Goal: Information Seeking & Learning: Learn about a topic

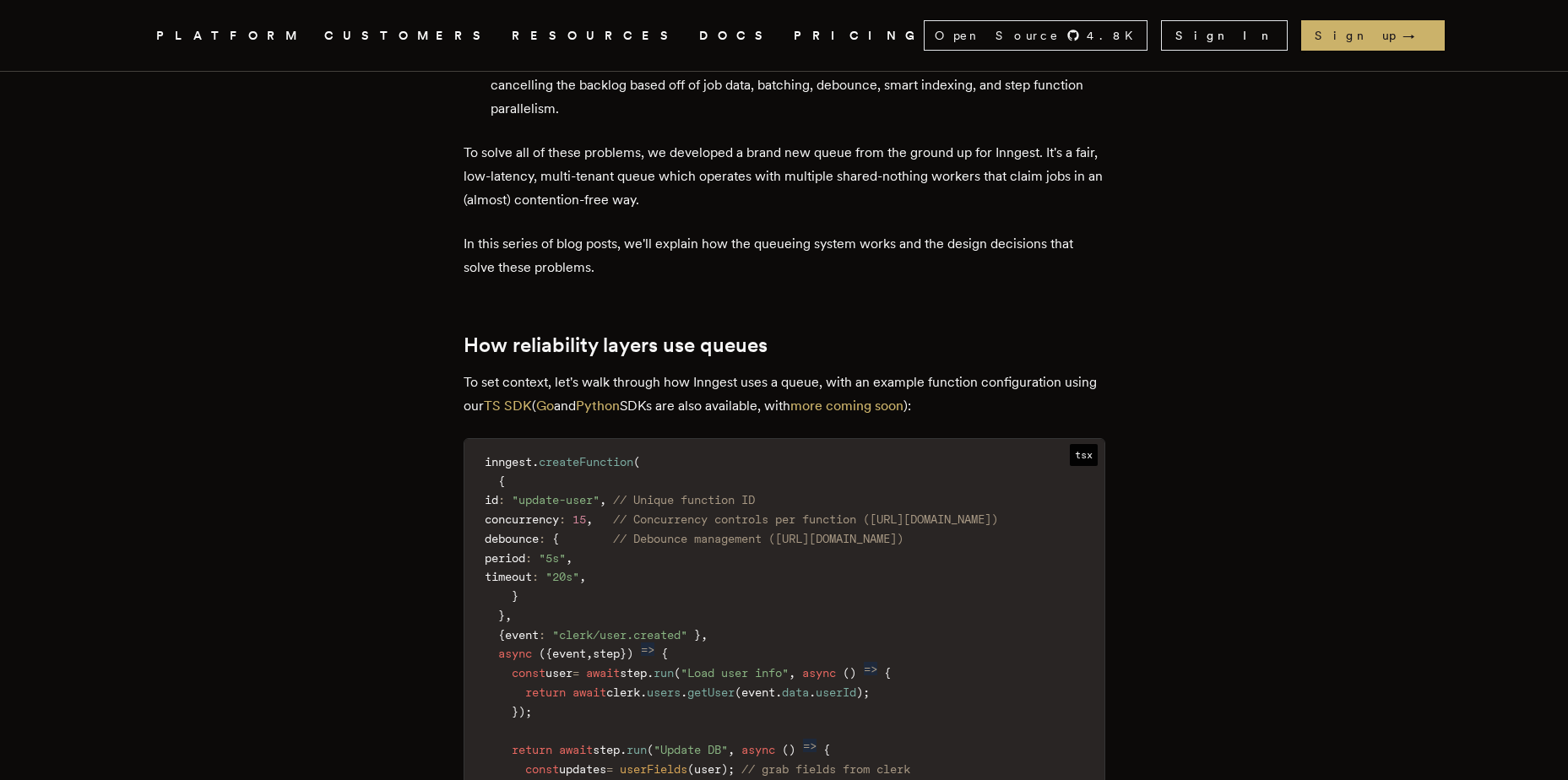
scroll to position [1943, 0]
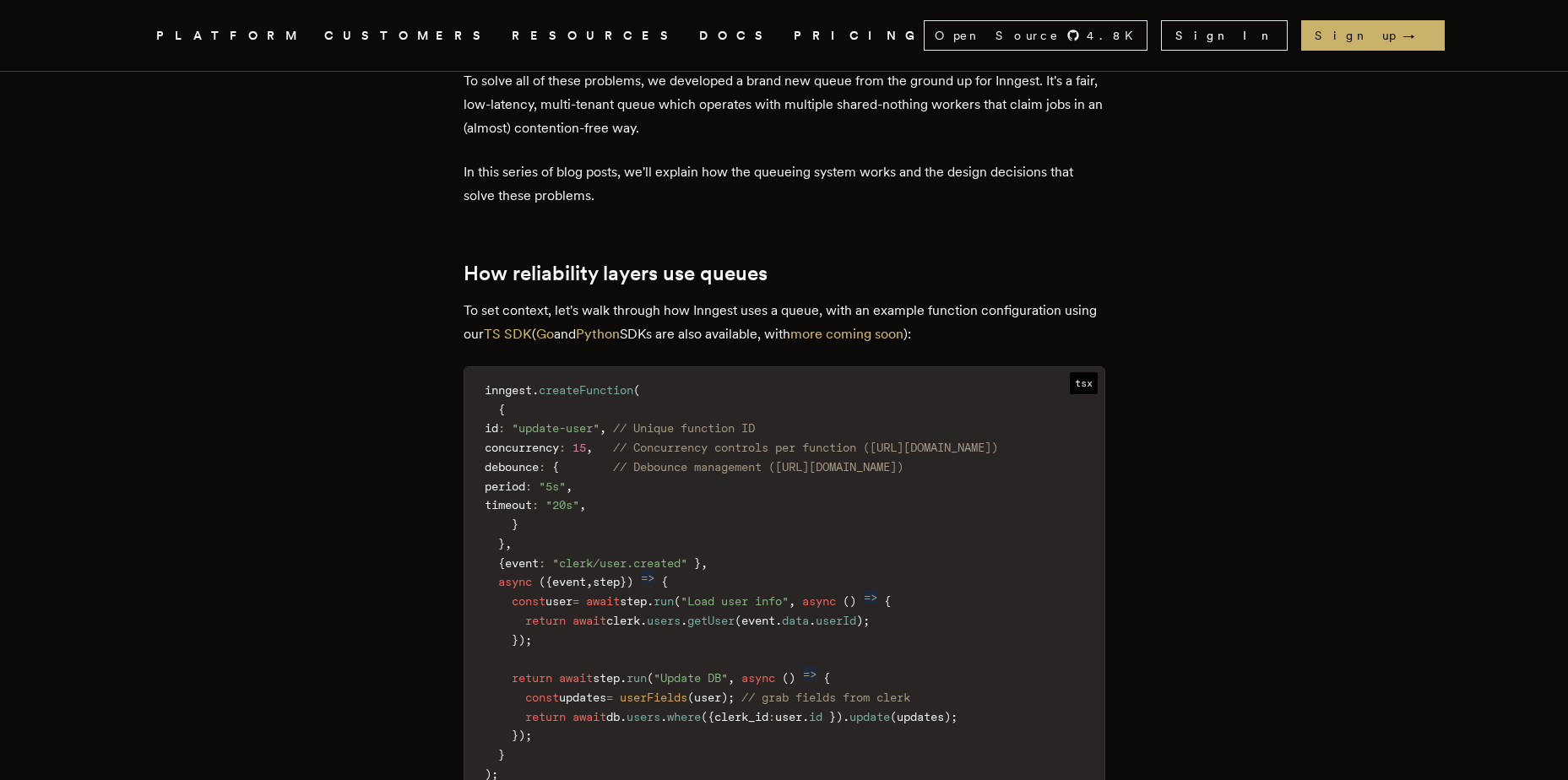
click at [675, 299] on p "To set context, let's walk through how Inngest uses a queue, with an example fu…" at bounding box center [784, 323] width 641 height 47
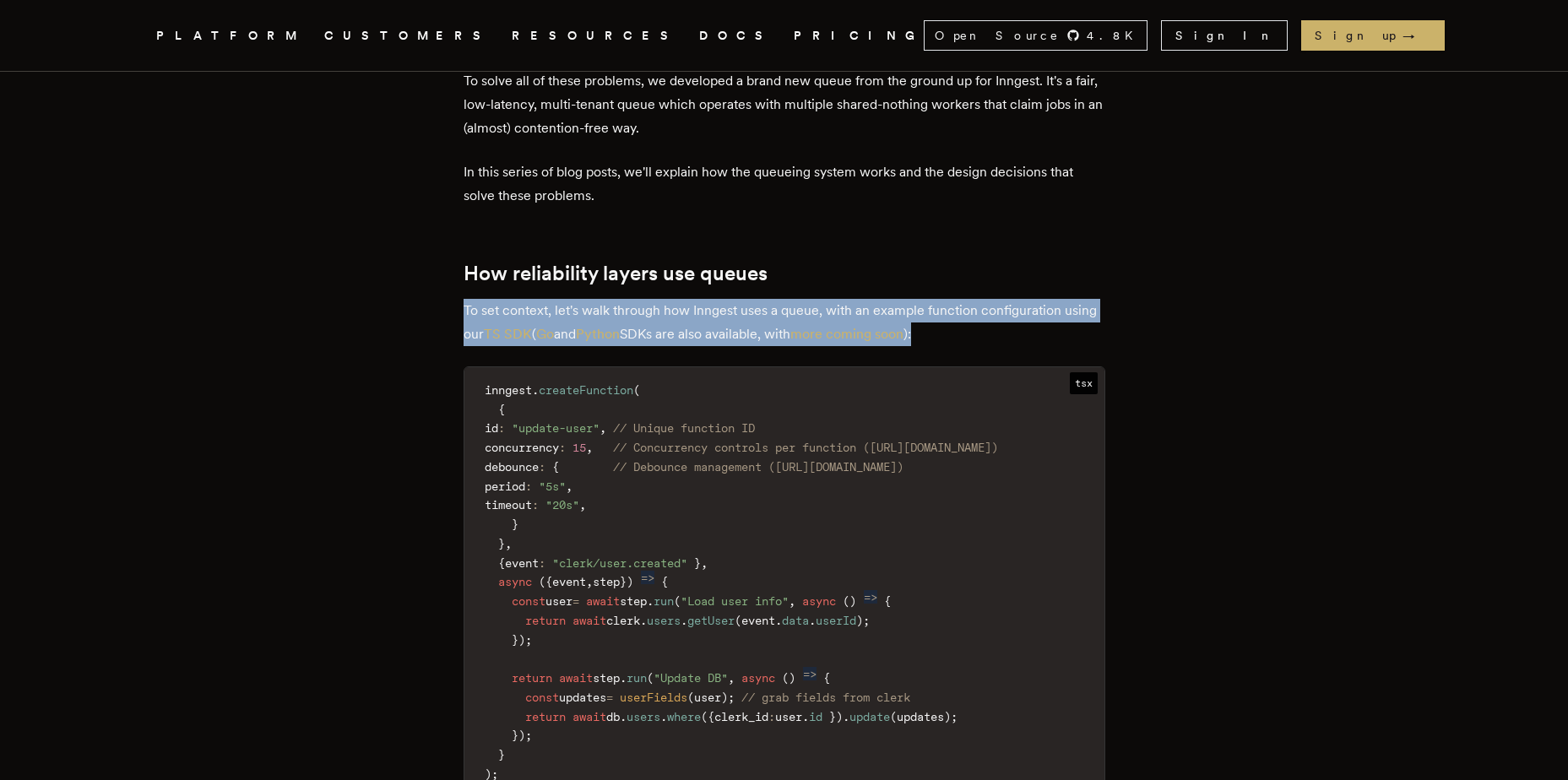
click at [511, 299] on p "To set context, let's walk through how Inngest uses a queue, with an example fu…" at bounding box center [784, 323] width 641 height 47
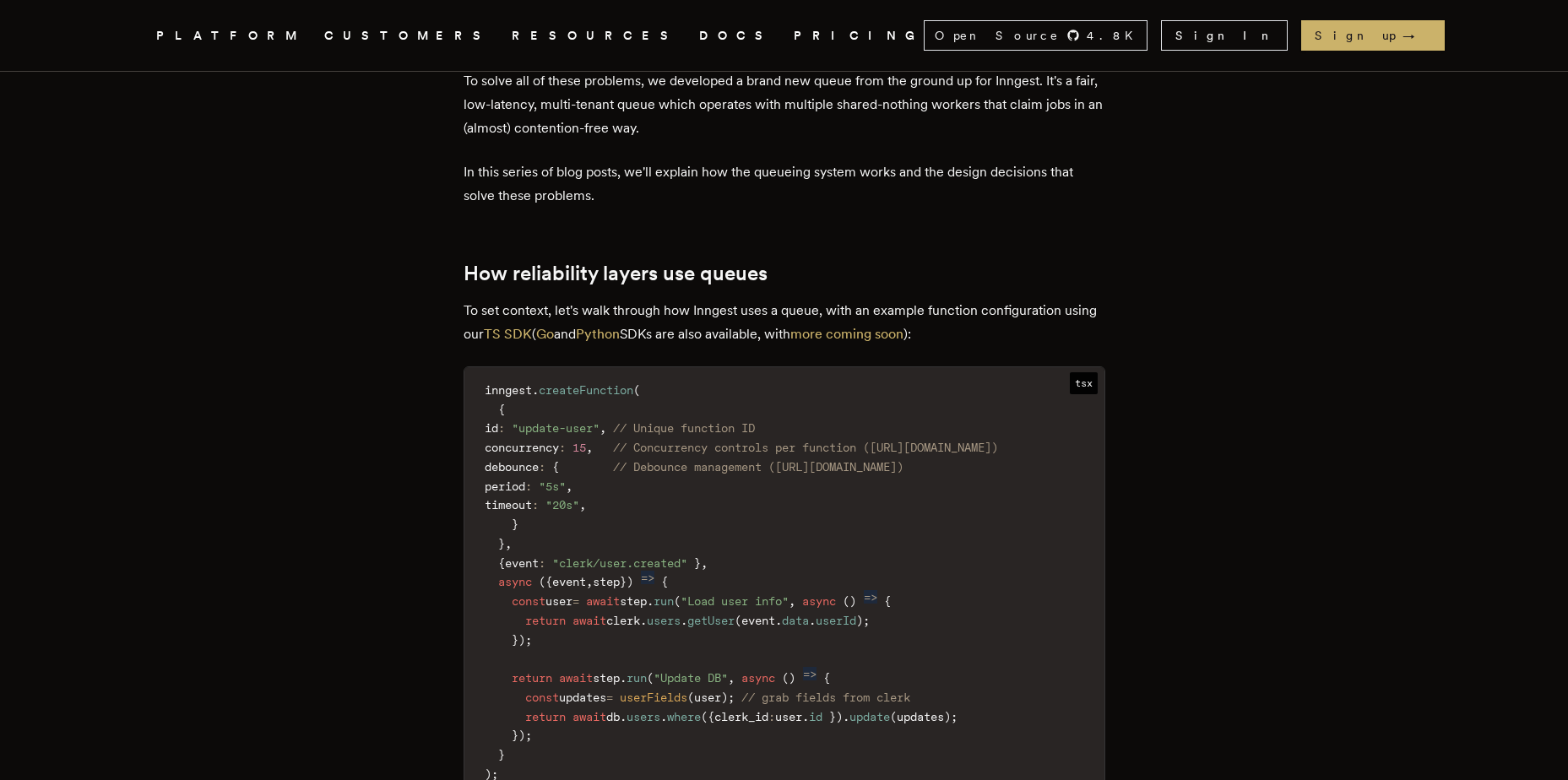
drag, startPoint x: 451, startPoint y: 237, endPoint x: 1092, endPoint y: 249, distance: 641.1
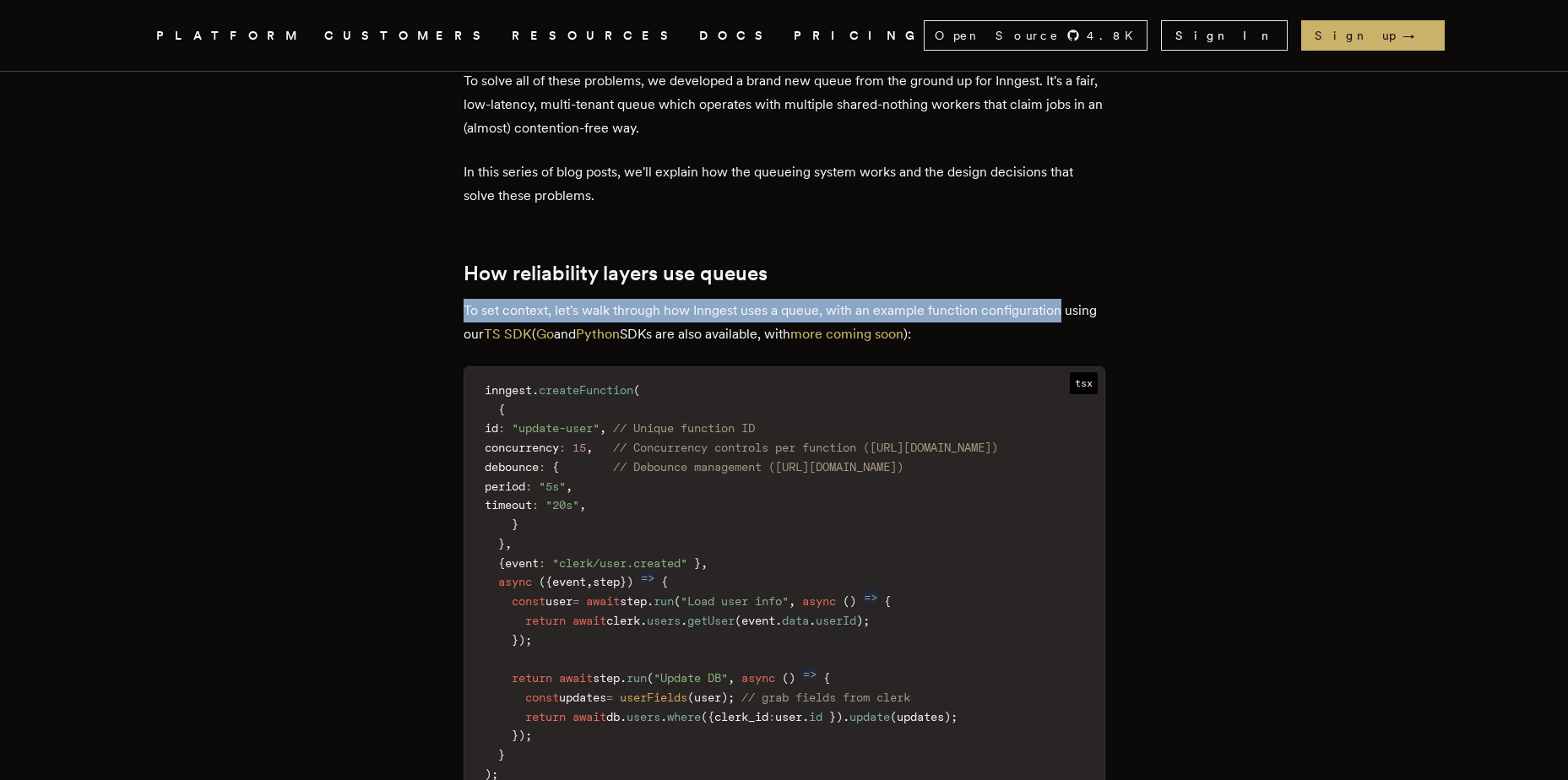
click at [1092, 299] on p "To set context, let's walk through how Inngest uses a queue, with an example fu…" at bounding box center [784, 323] width 641 height 47
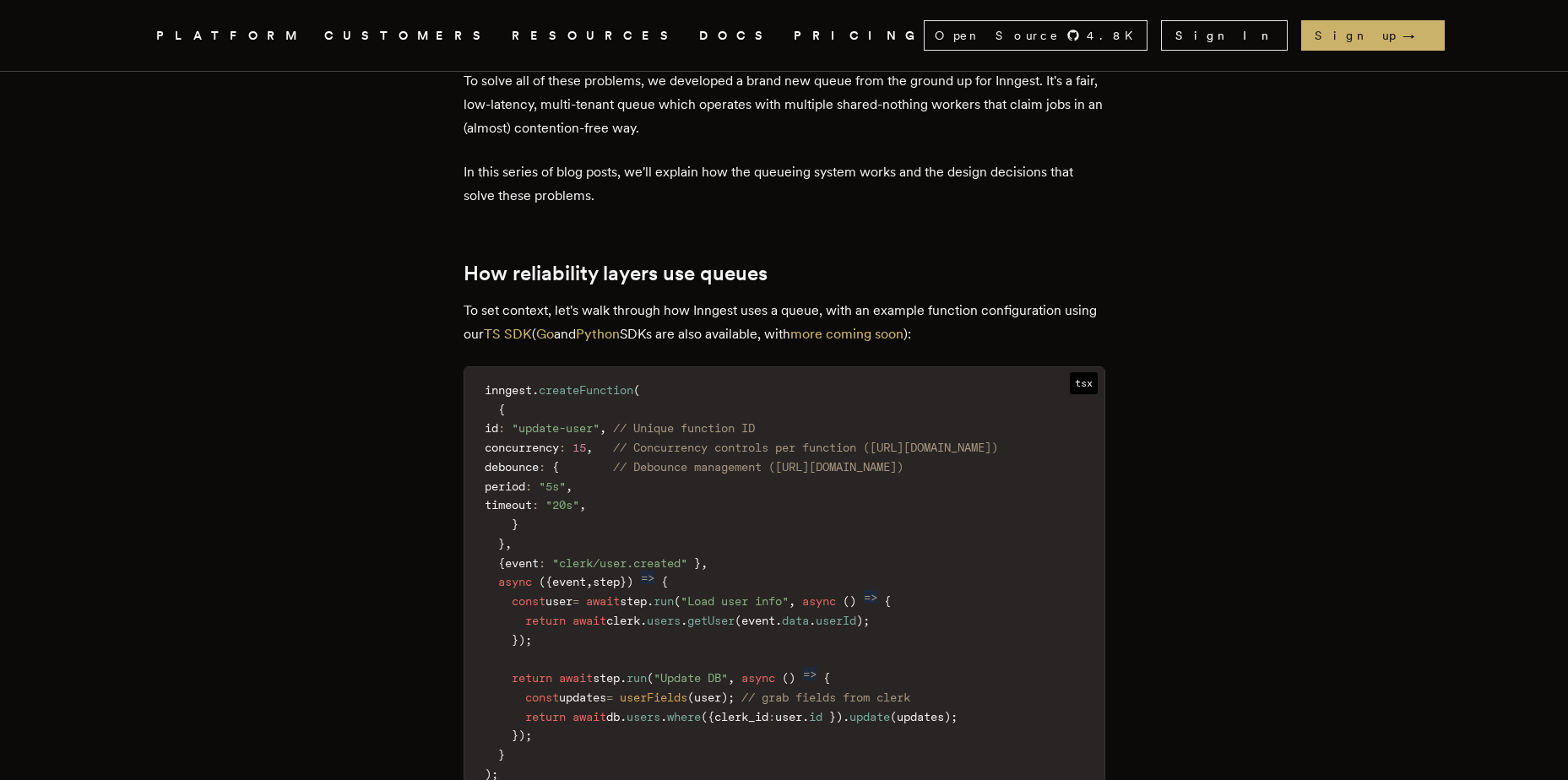
click at [1092, 299] on p "To set context, let's walk through how Inngest uses a queue, with an example fu…" at bounding box center [784, 323] width 641 height 47
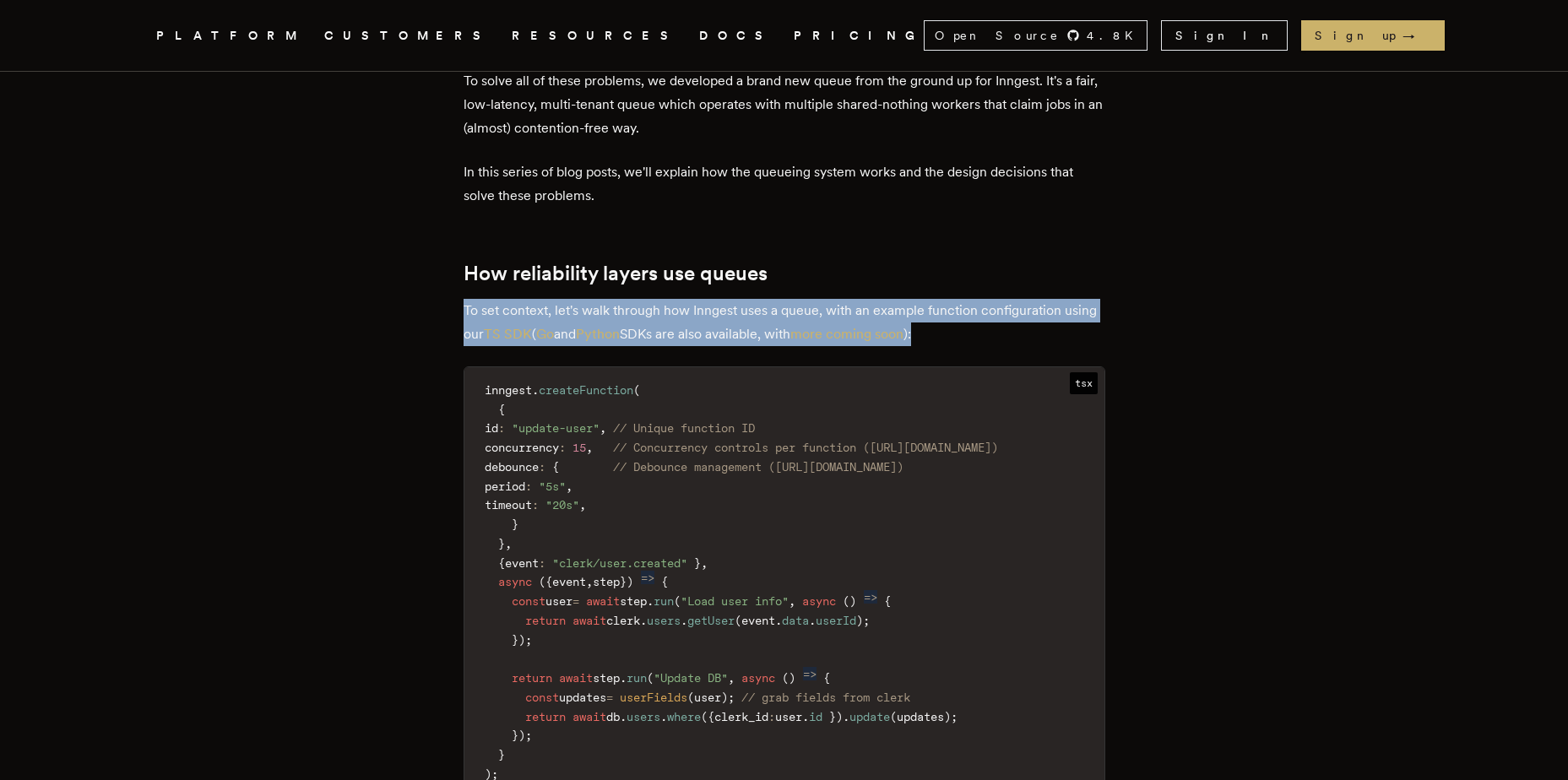
drag, startPoint x: 1092, startPoint y: 249, endPoint x: 1090, endPoint y: 262, distance: 13.2
click at [1090, 299] on p "To set context, let's walk through how Inngest uses a queue, with an example fu…" at bounding box center [784, 323] width 641 height 47
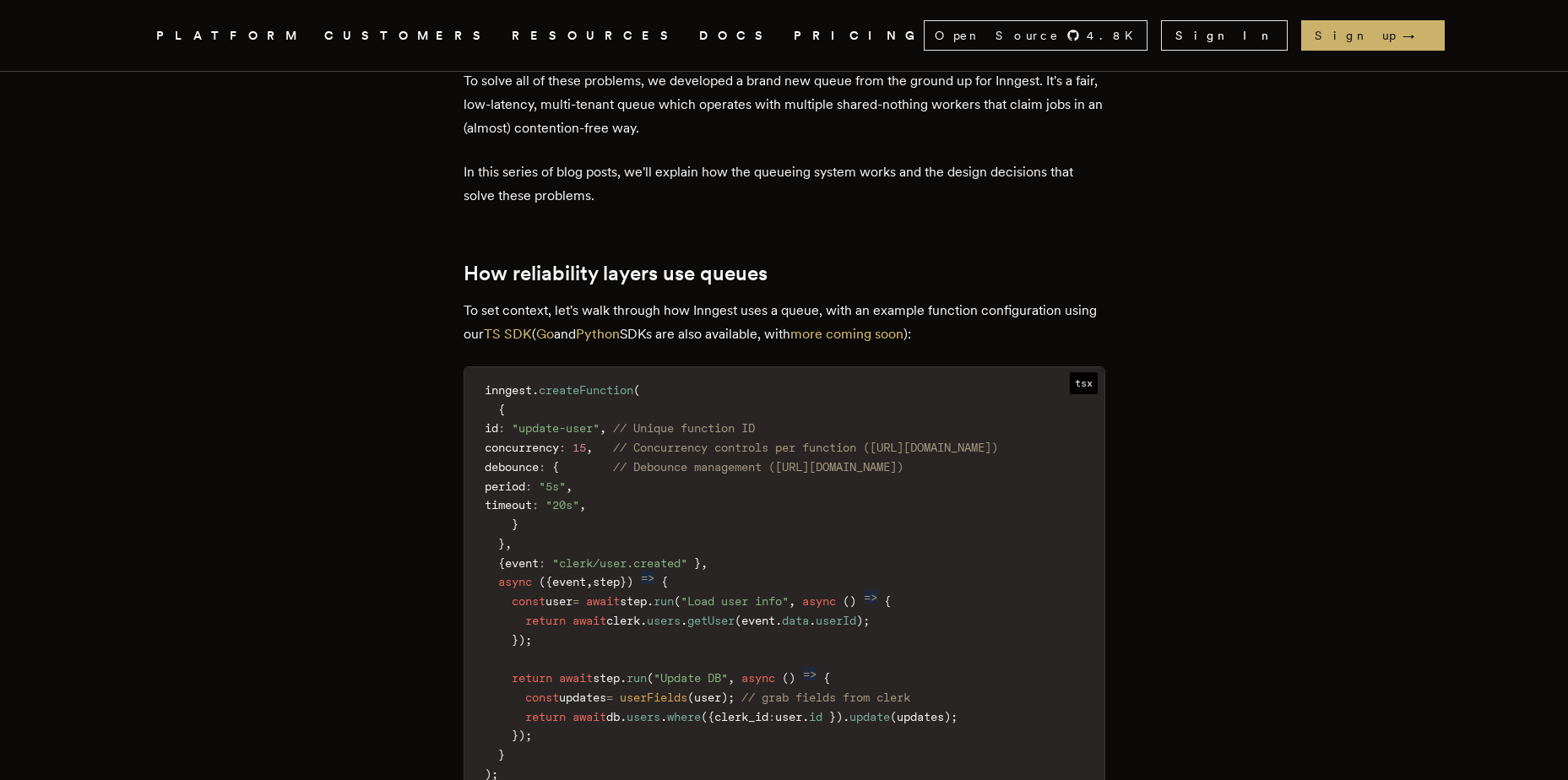
click at [1090, 299] on p "To set context, let's walk through how Inngest uses a queue, with an example fu…" at bounding box center [784, 323] width 641 height 47
drag, startPoint x: 1090, startPoint y: 262, endPoint x: 1084, endPoint y: 224, distance: 38.5
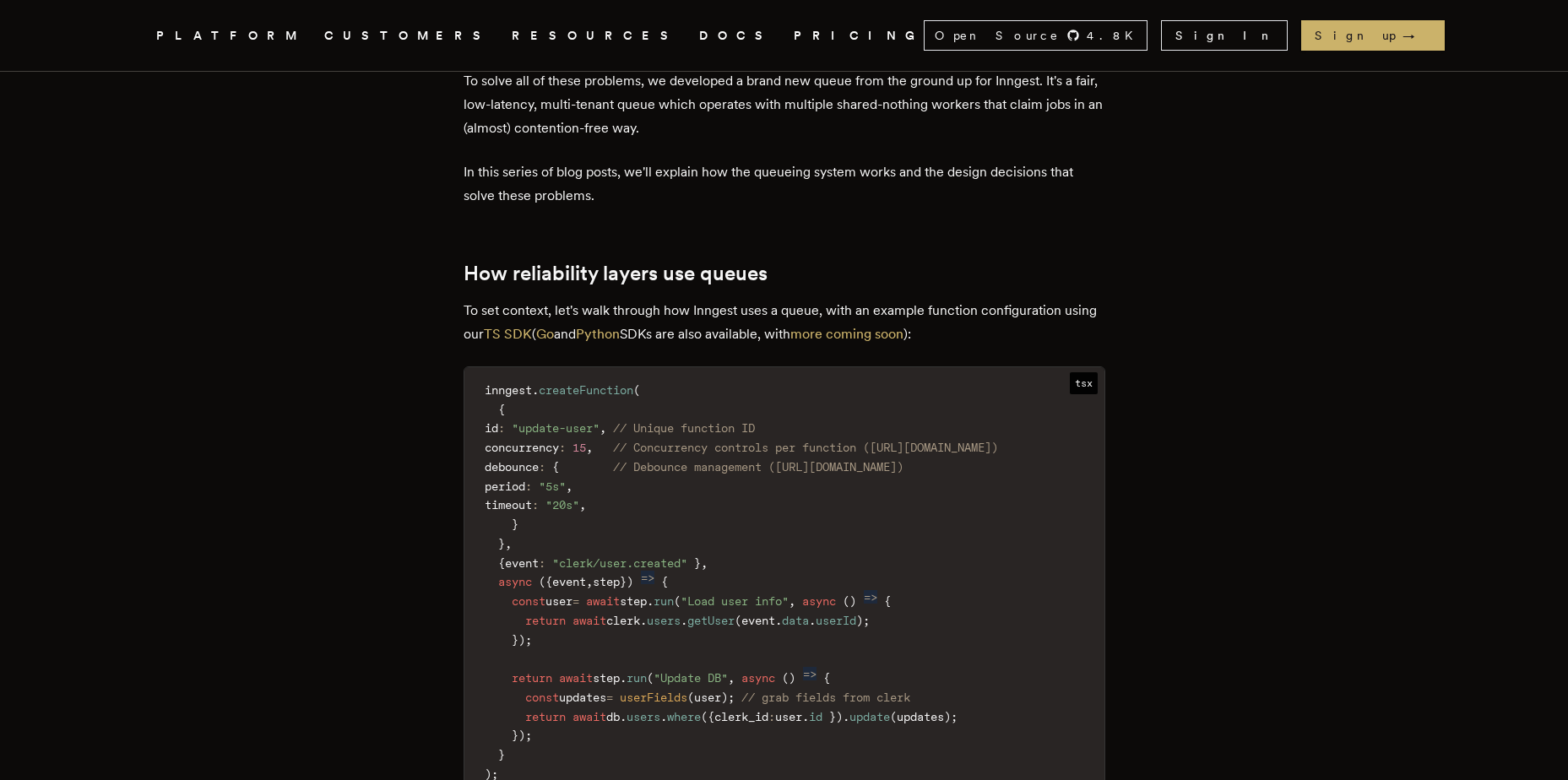
drag, startPoint x: 1084, startPoint y: 224, endPoint x: 1055, endPoint y: 493, distance: 270.6
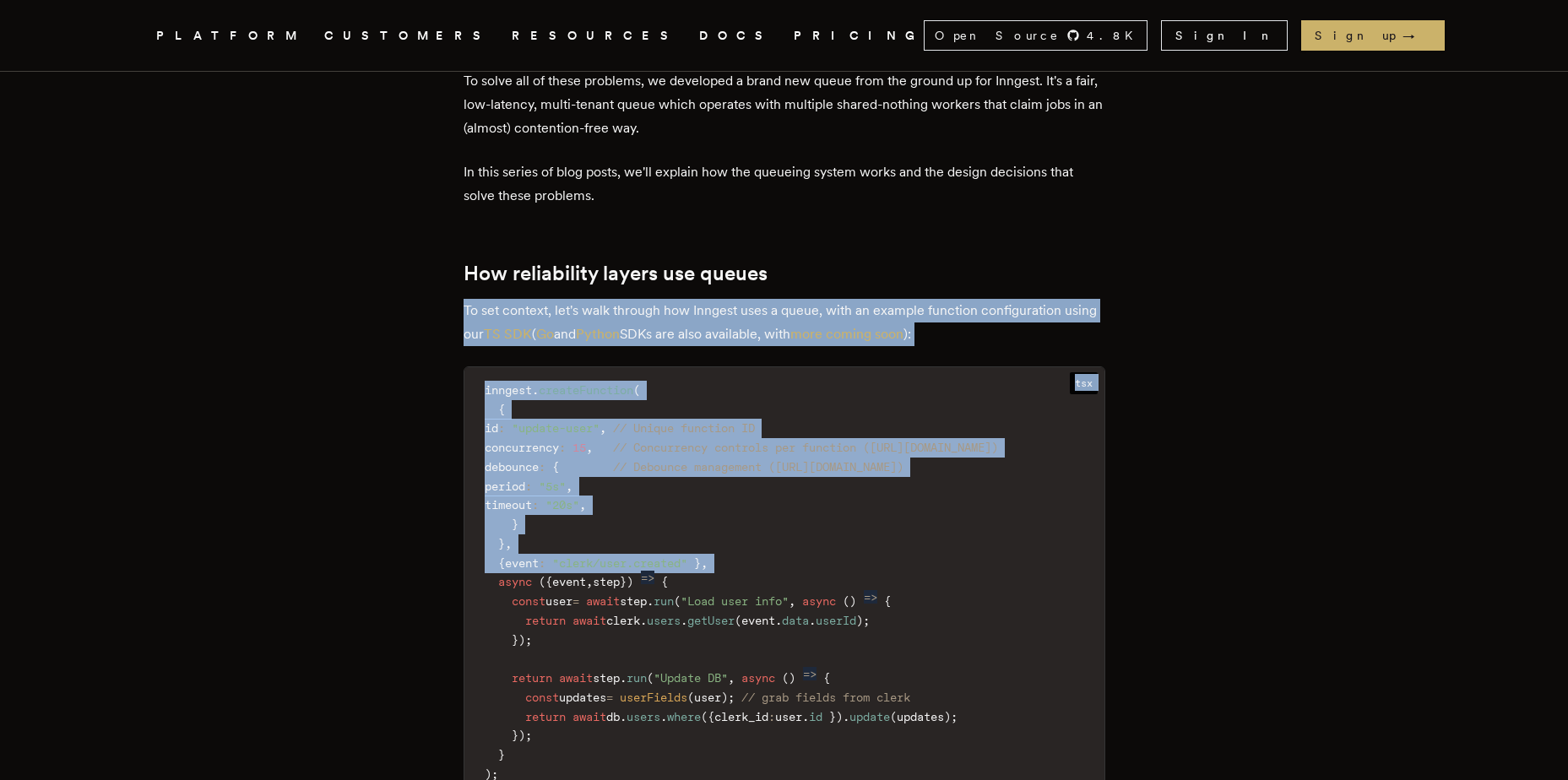
click at [1018, 378] on code "inngest . createFunction ( { id : "update-user" , // Unique function ID concurr…" at bounding box center [784, 582] width 640 height 410
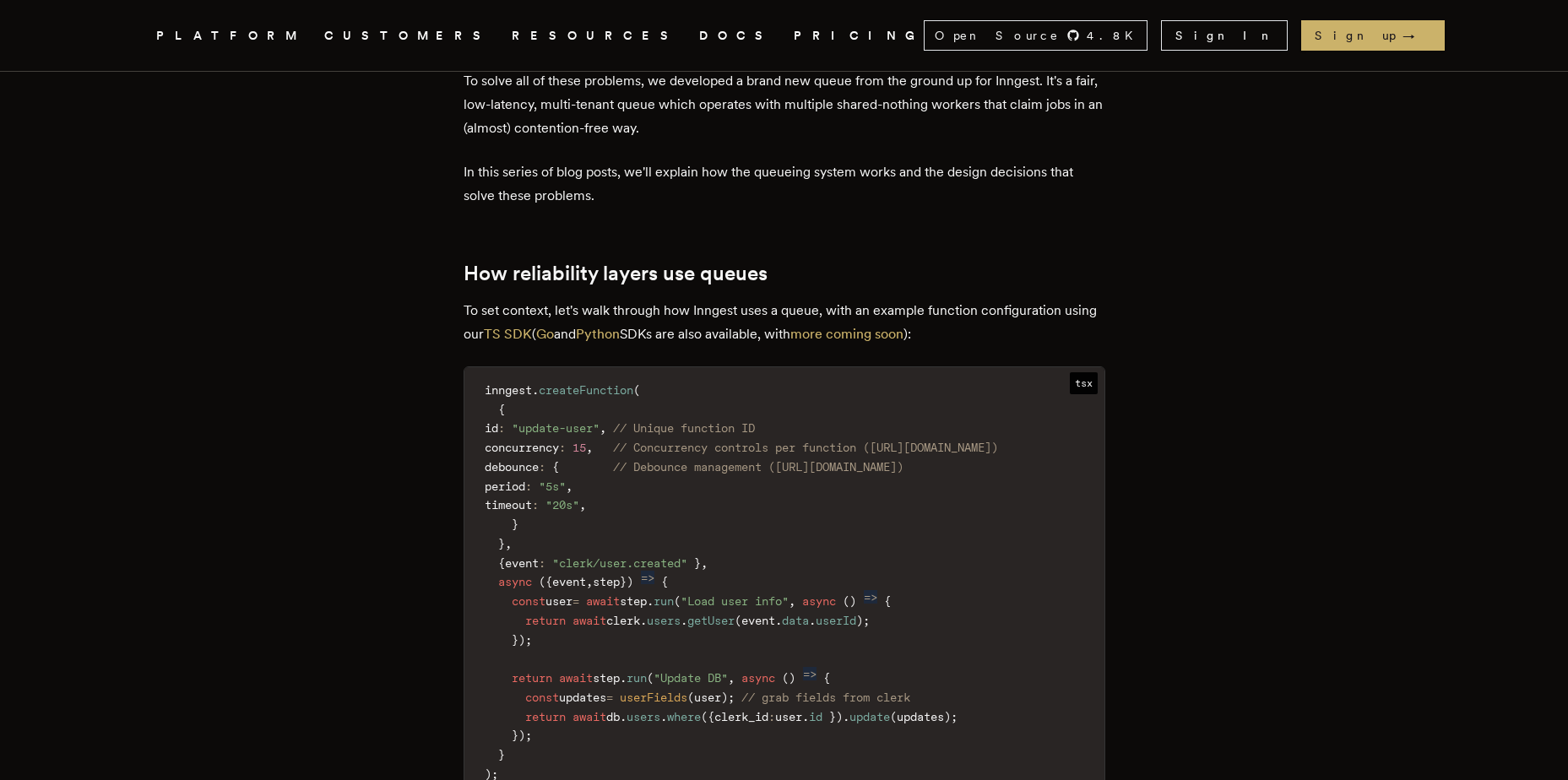
click at [1018, 378] on code "inngest . createFunction ( { id : "update-user" , // Unique function ID concurr…" at bounding box center [784, 582] width 640 height 410
drag, startPoint x: 1018, startPoint y: 339, endPoint x: 1012, endPoint y: 454, distance: 115.2
click at [1012, 454] on code "inngest . createFunction ( { id : "update-user" , // Unique function ID concurr…" at bounding box center [784, 582] width 640 height 410
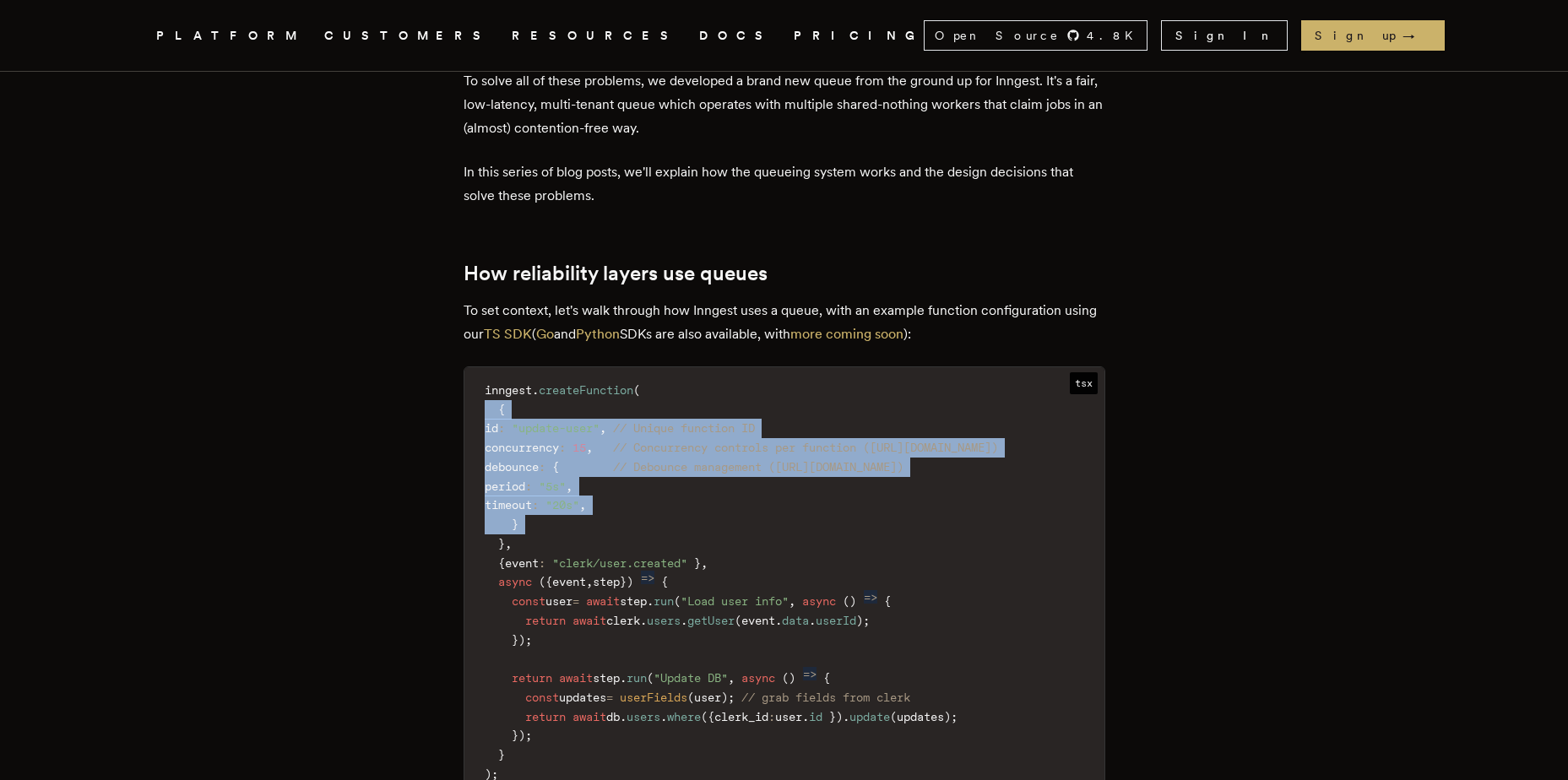
click at [1012, 454] on code "inngest . createFunction ( { id : "update-user" , // Unique function ID concurr…" at bounding box center [784, 582] width 640 height 410
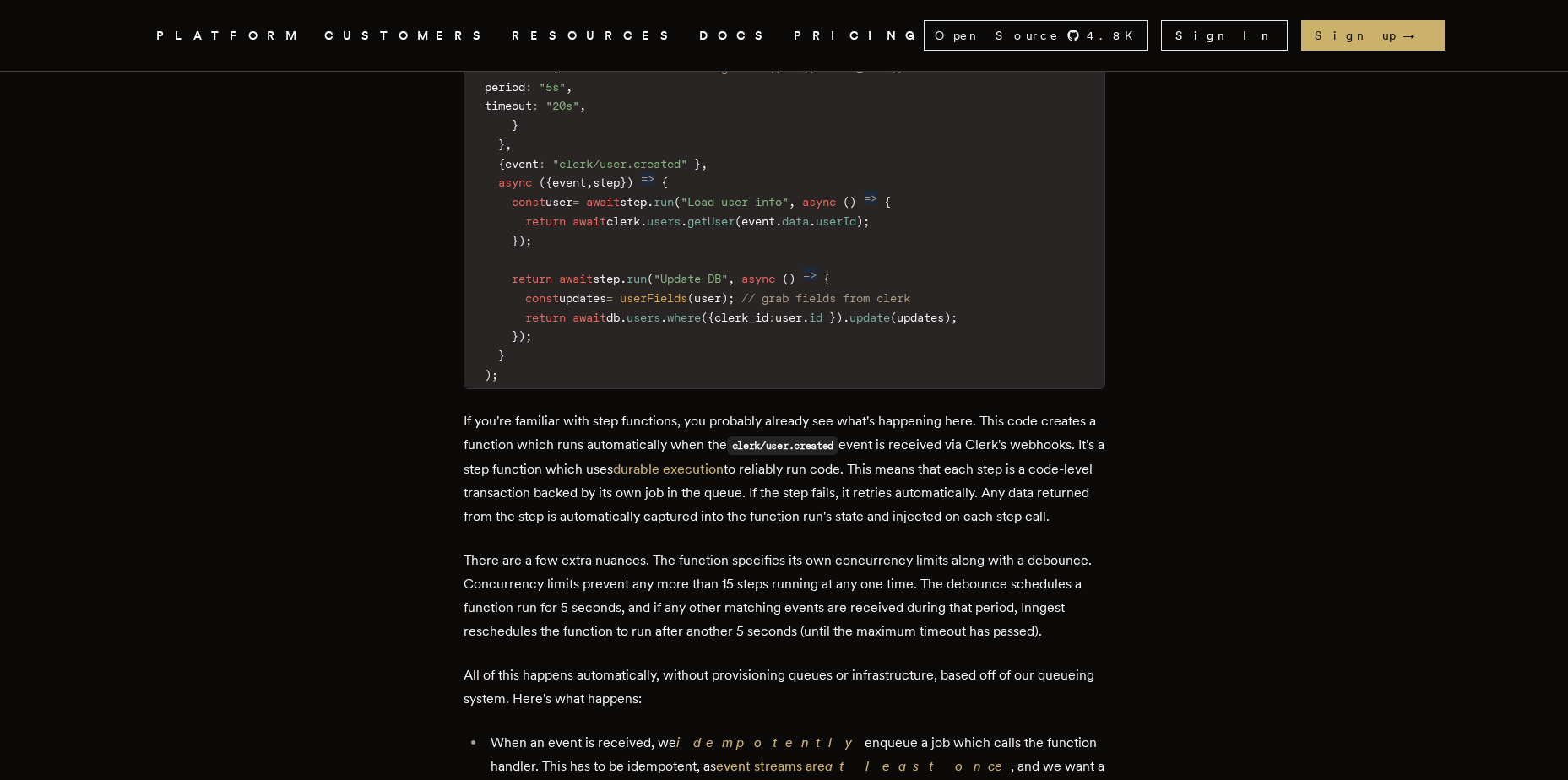
scroll to position [2365, 0]
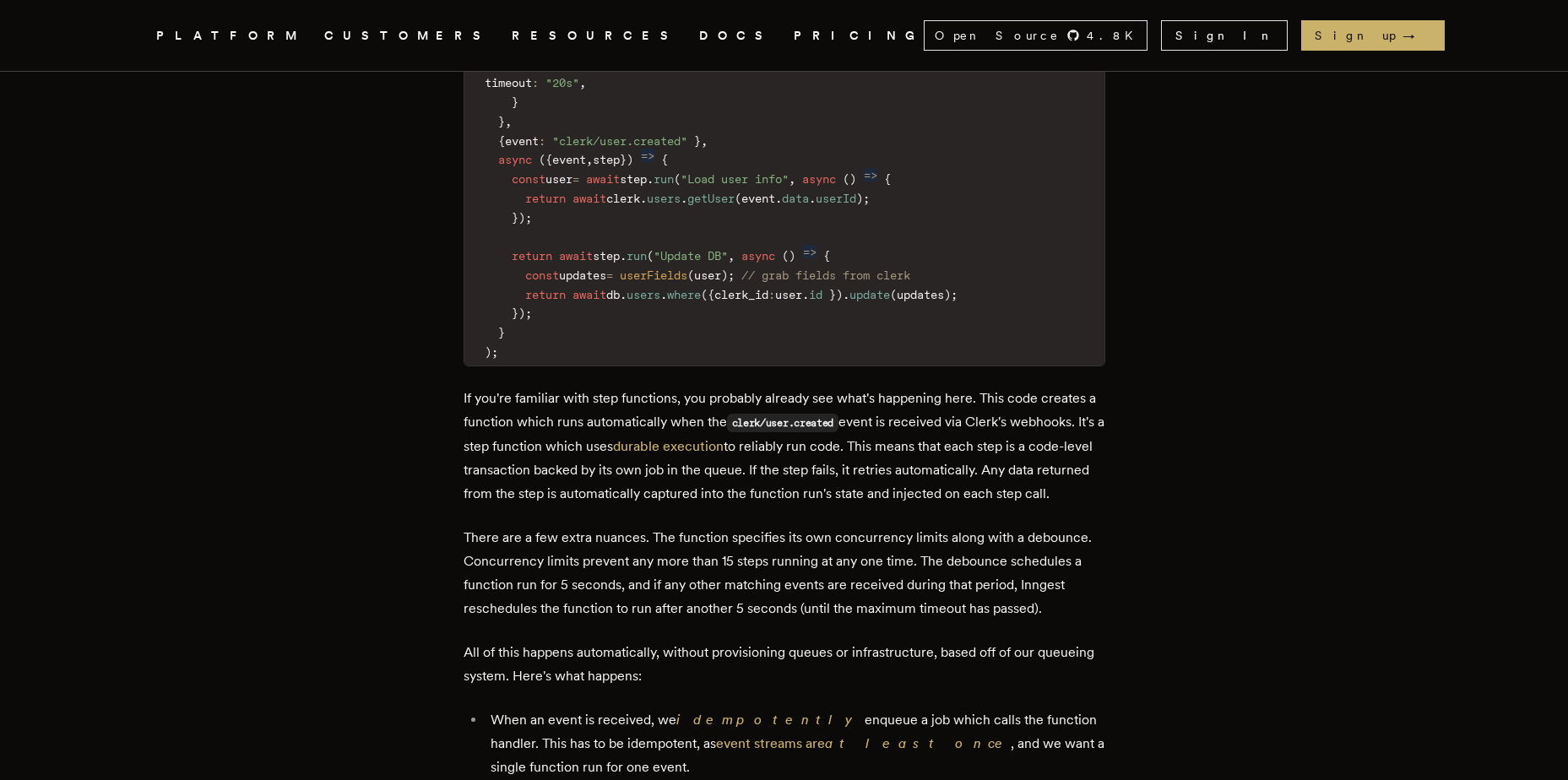
drag, startPoint x: 427, startPoint y: 337, endPoint x: 672, endPoint y: 450, distance: 269.8
click at [671, 453] on article "How we built a fair multi-tenant queuing system Building the Inngest queue - Pa…" at bounding box center [784, 746] width 1216 height 6078
click at [671, 453] on p "If you're familiar with step functions, you probably already see what's happeni…" at bounding box center [784, 446] width 641 height 119
drag, startPoint x: 458, startPoint y: 364, endPoint x: 459, endPoint y: 354, distance: 10.0
click at [459, 354] on main "How we built a fair multi-tenant queuing system Building the Inngest queue - Pa…" at bounding box center [784, 746] width 676 height 6078
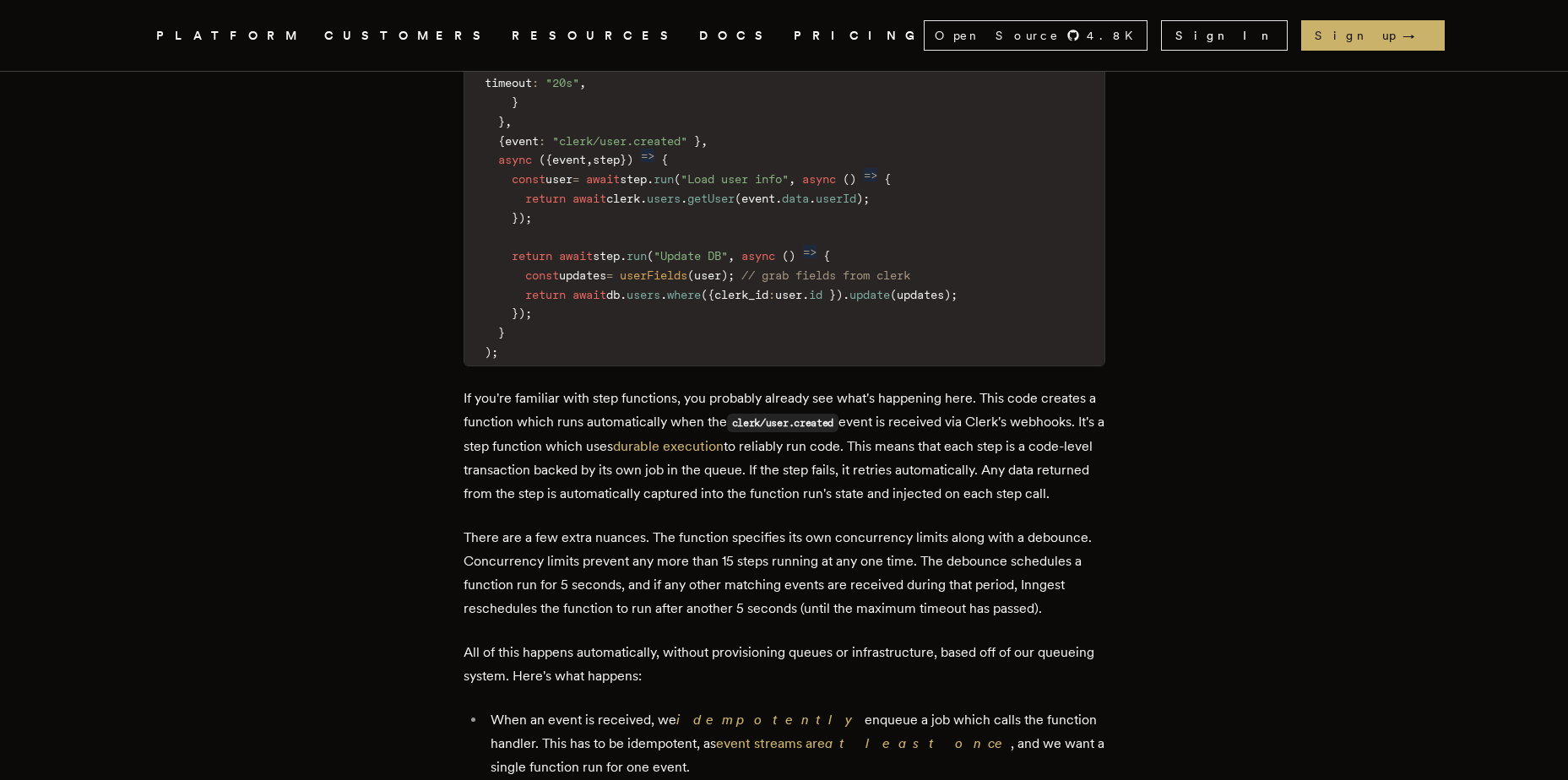
click at [459, 354] on main "How we built a fair multi-tenant queuing system Building the Inngest queue - Pa…" at bounding box center [784, 746] width 676 height 6078
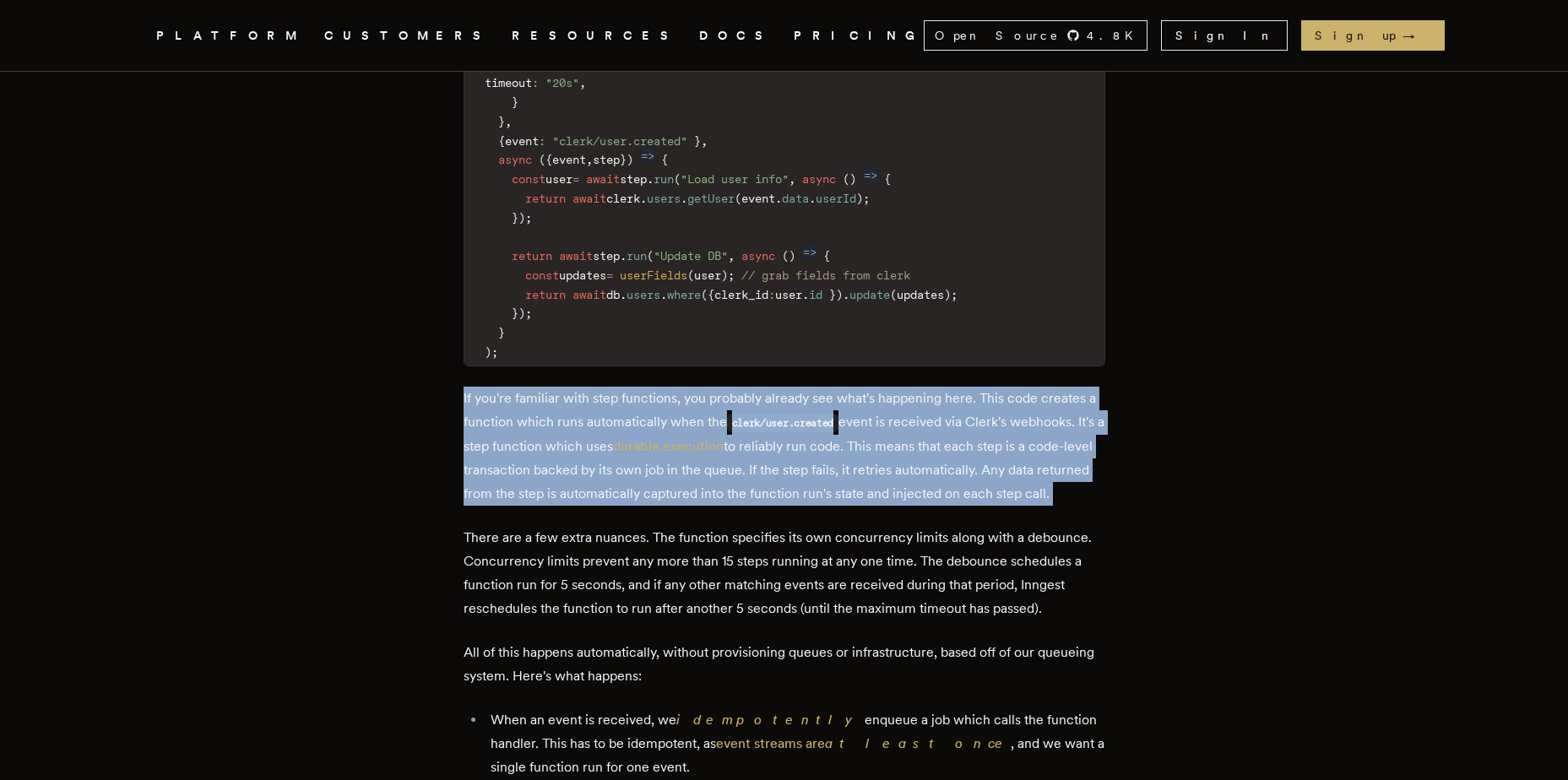
click at [467, 366] on main "How we built a fair multi-tenant queuing system Building the Inngest queue - Pa…" at bounding box center [784, 746] width 676 height 6078
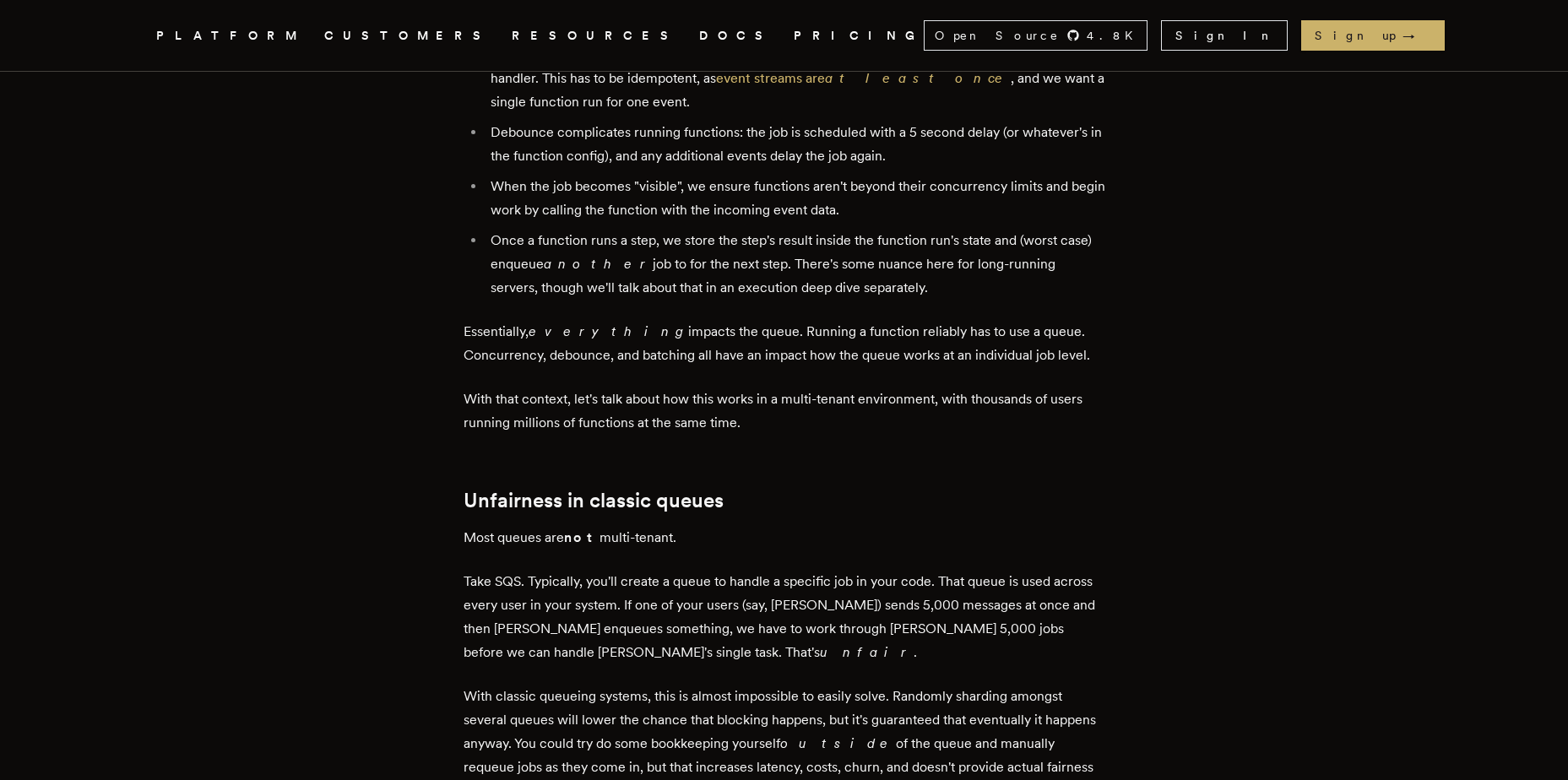
scroll to position [3209, 0]
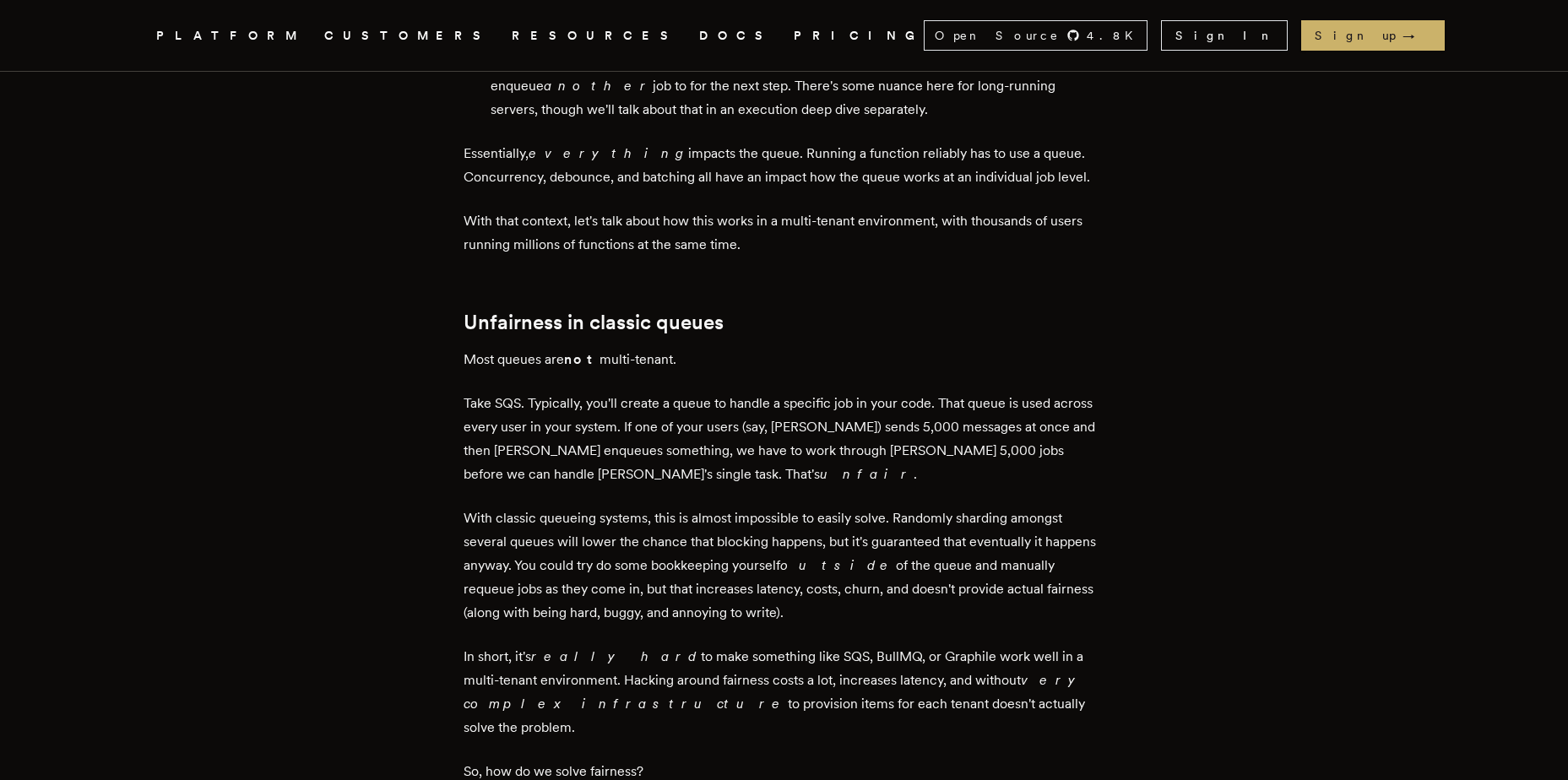
drag, startPoint x: 445, startPoint y: 310, endPoint x: 824, endPoint y: 453, distance: 405.1
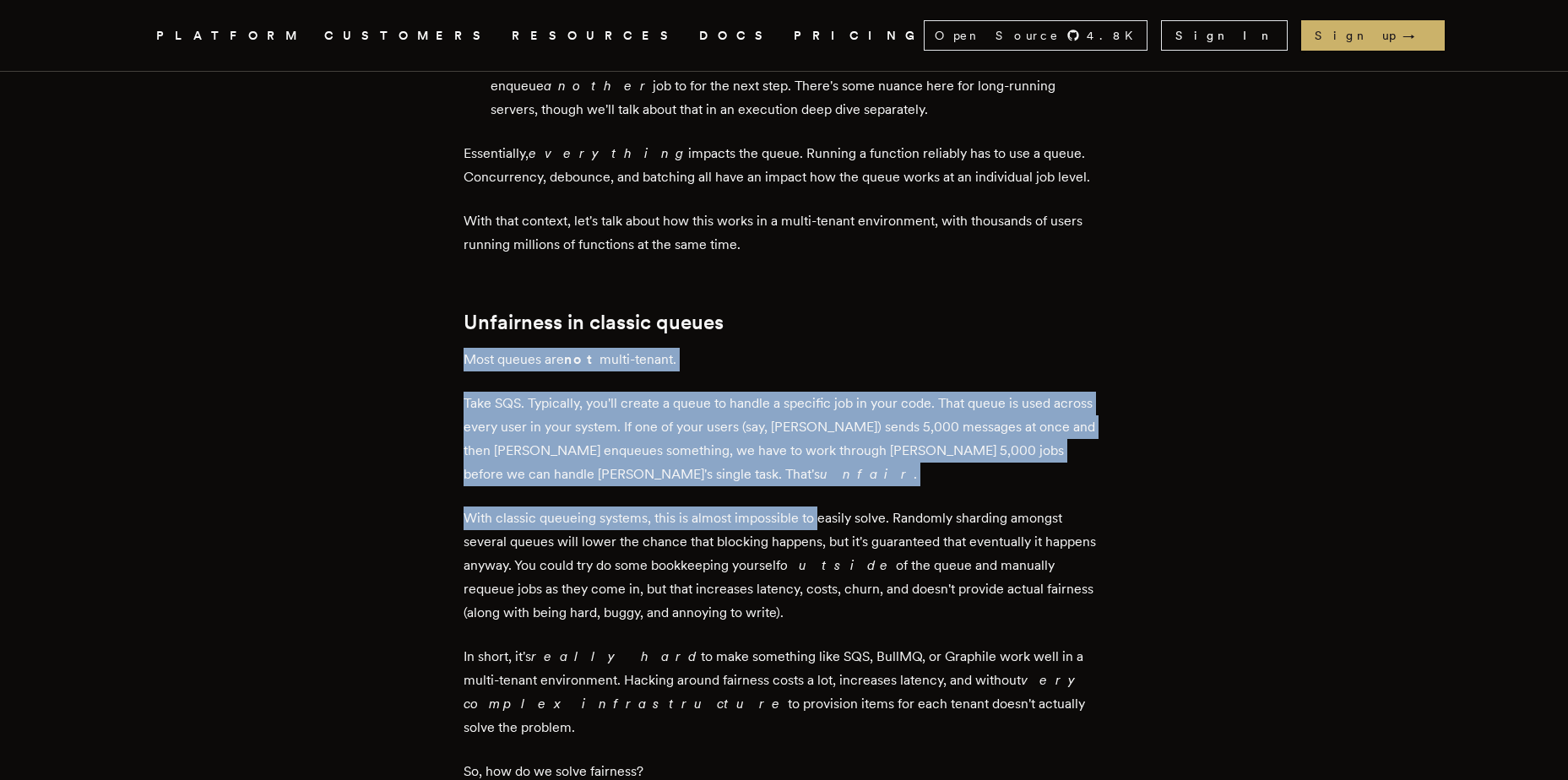
click at [824, 453] on div "In software development, queueing systems are important for reliability, and th…" at bounding box center [784, 58] width 641 height 5111
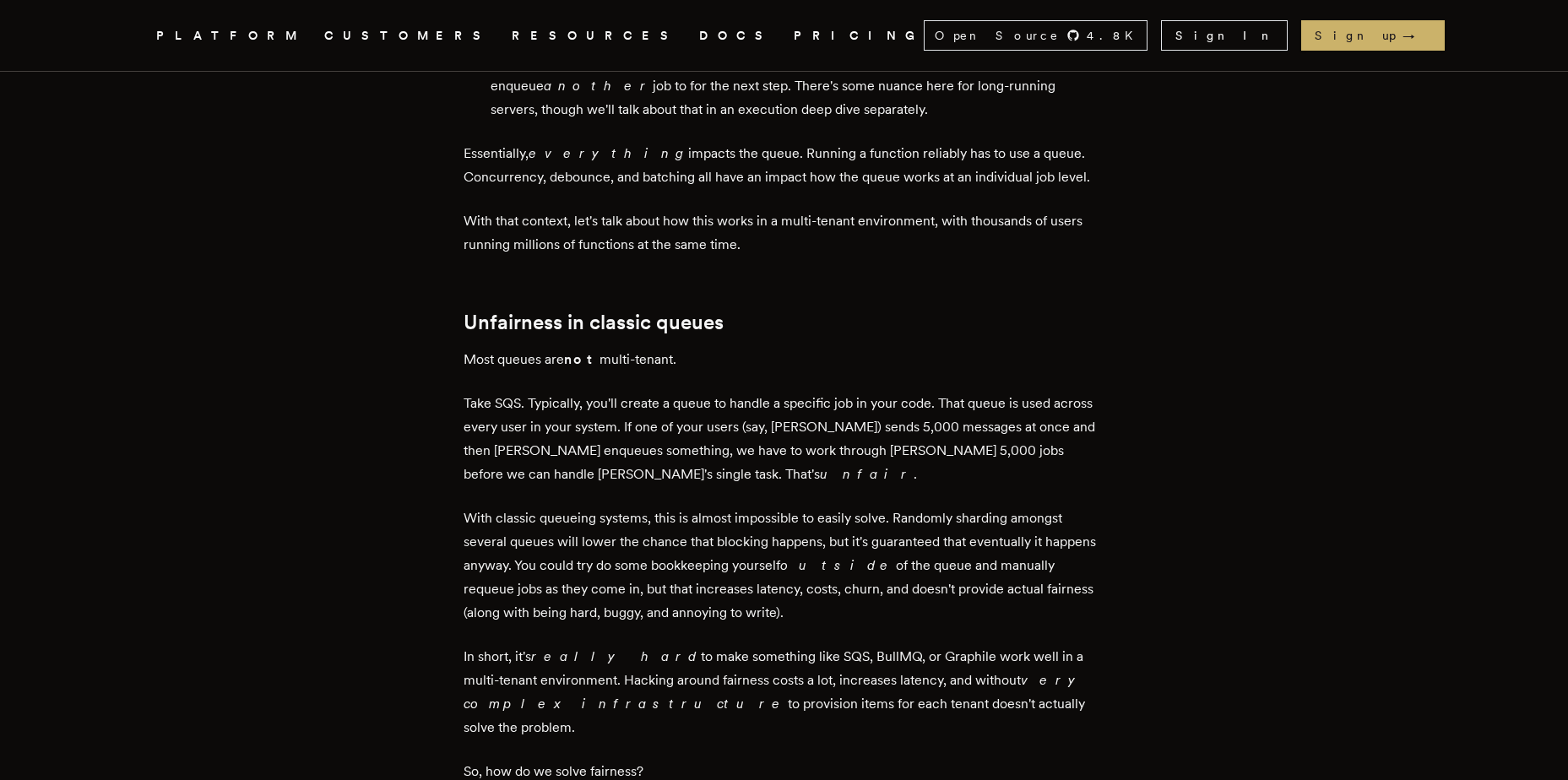
drag, startPoint x: 895, startPoint y: 469, endPoint x: 463, endPoint y: 330, distance: 453.8
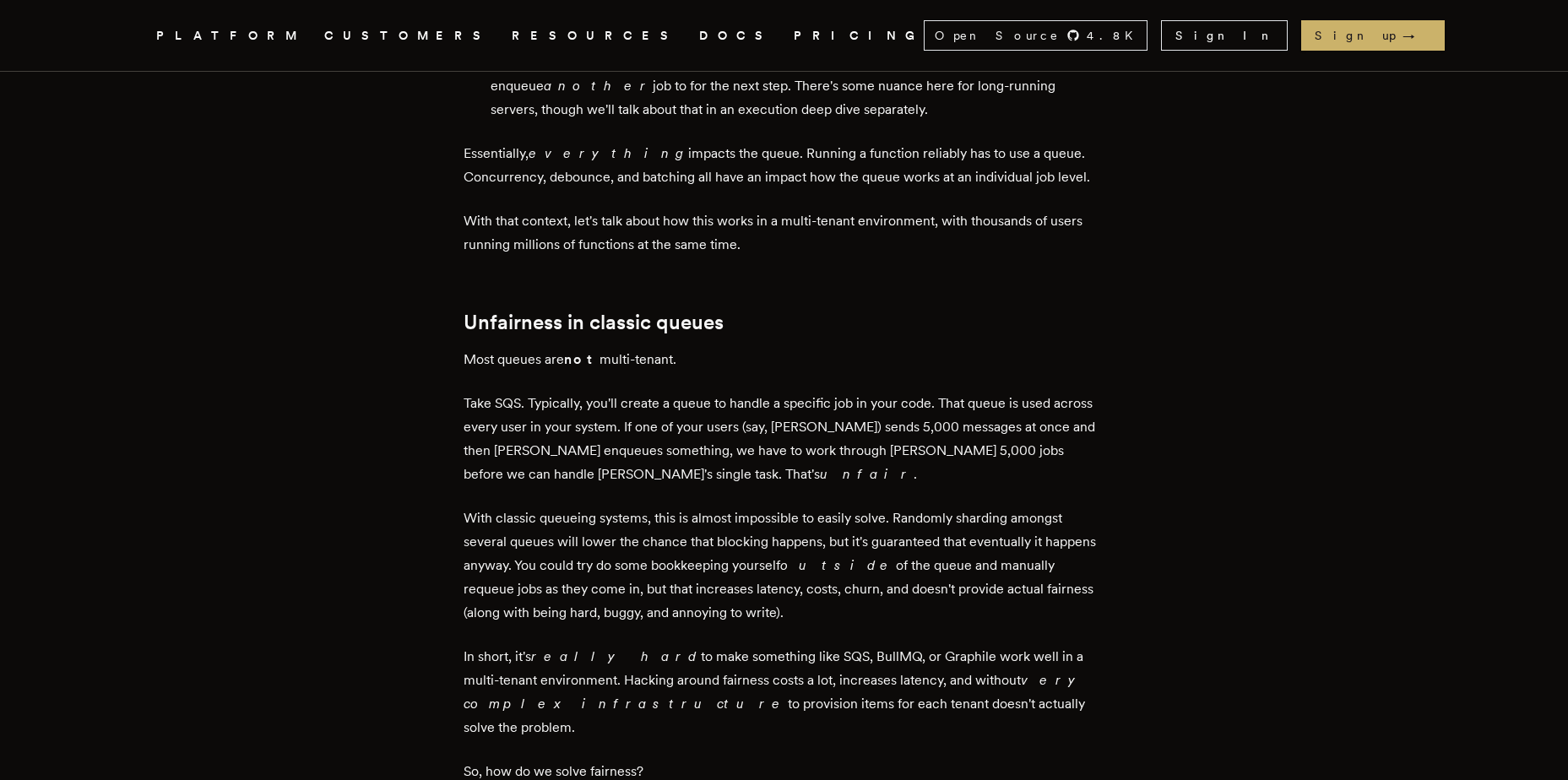
drag, startPoint x: 463, startPoint y: 330, endPoint x: 719, endPoint y: 450, distance: 282.7
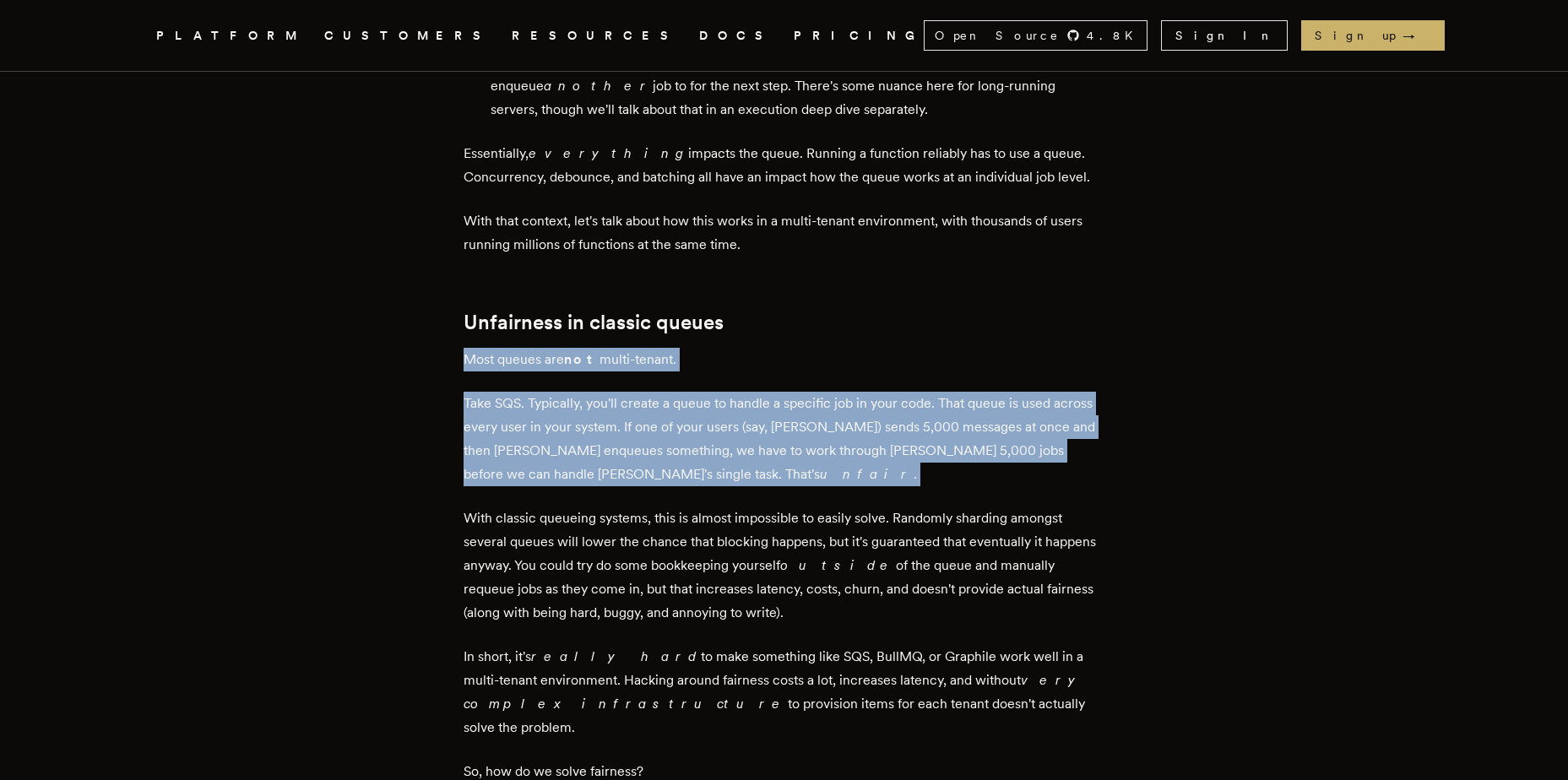
click at [719, 450] on p "Take SQS. Typically, you'll create a queue to handle a specific job in your cod…" at bounding box center [784, 439] width 641 height 94
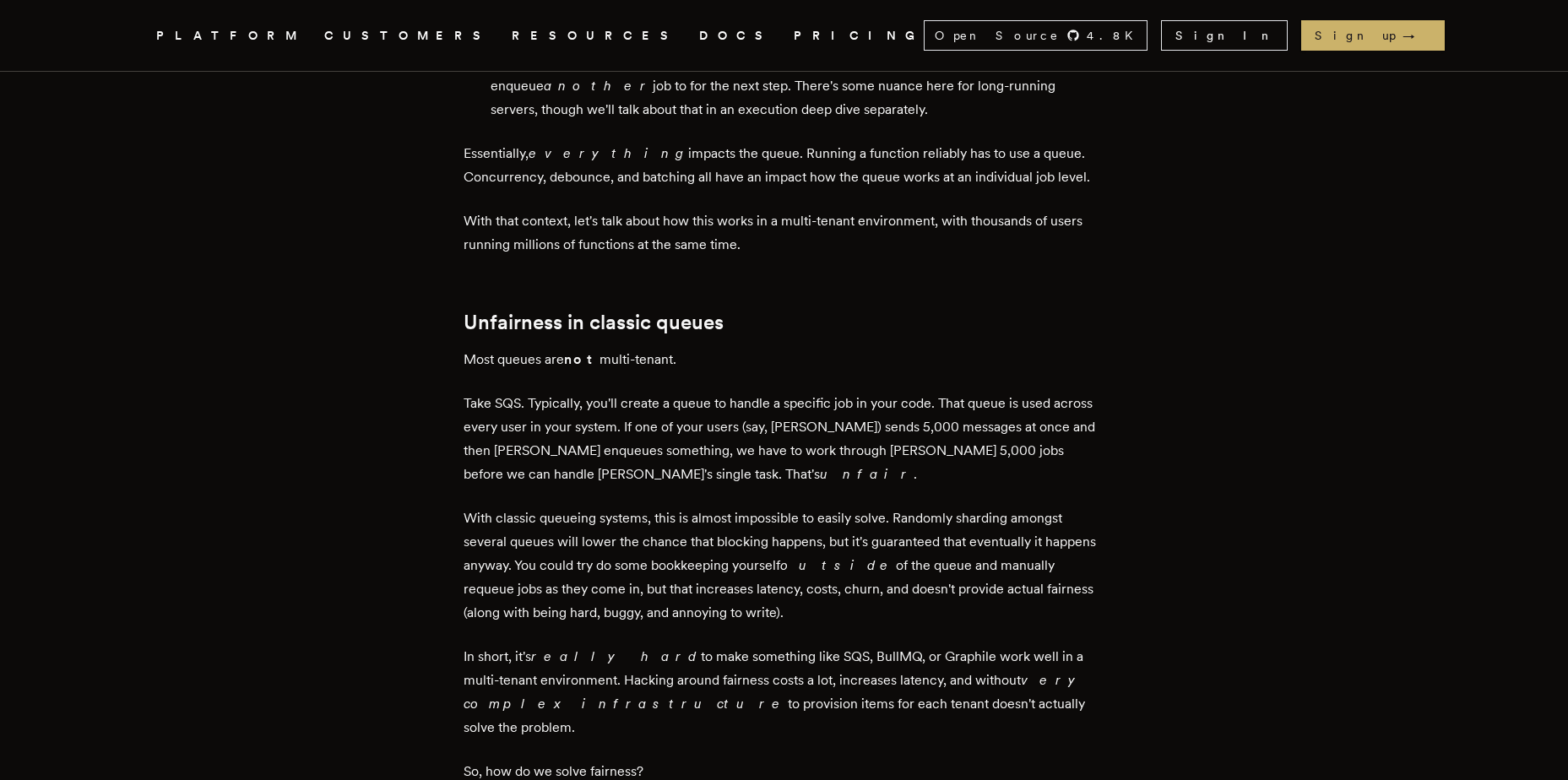
drag, startPoint x: 719, startPoint y: 450, endPoint x: 409, endPoint y: 349, distance: 326.0
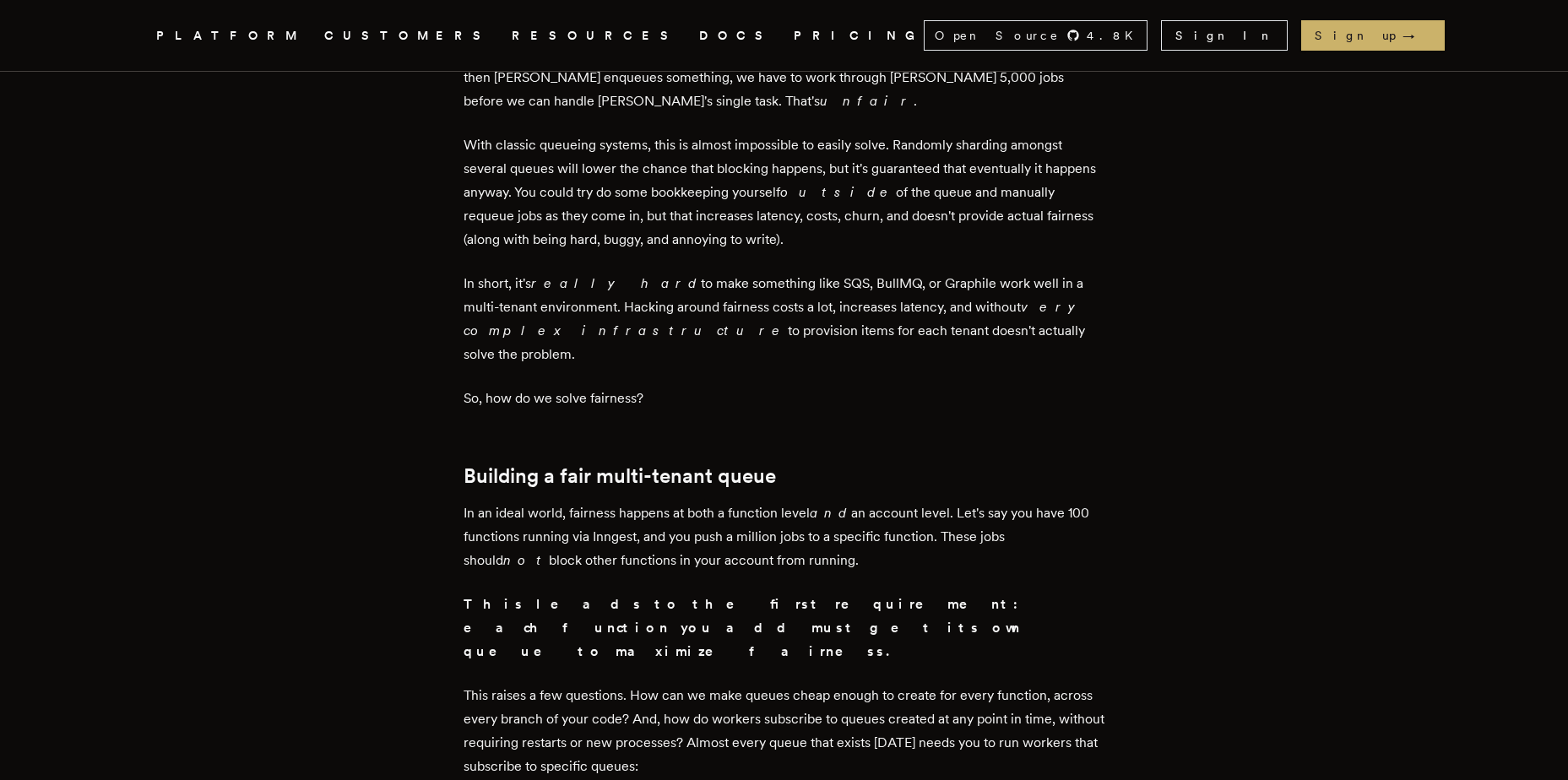
scroll to position [3716, 0]
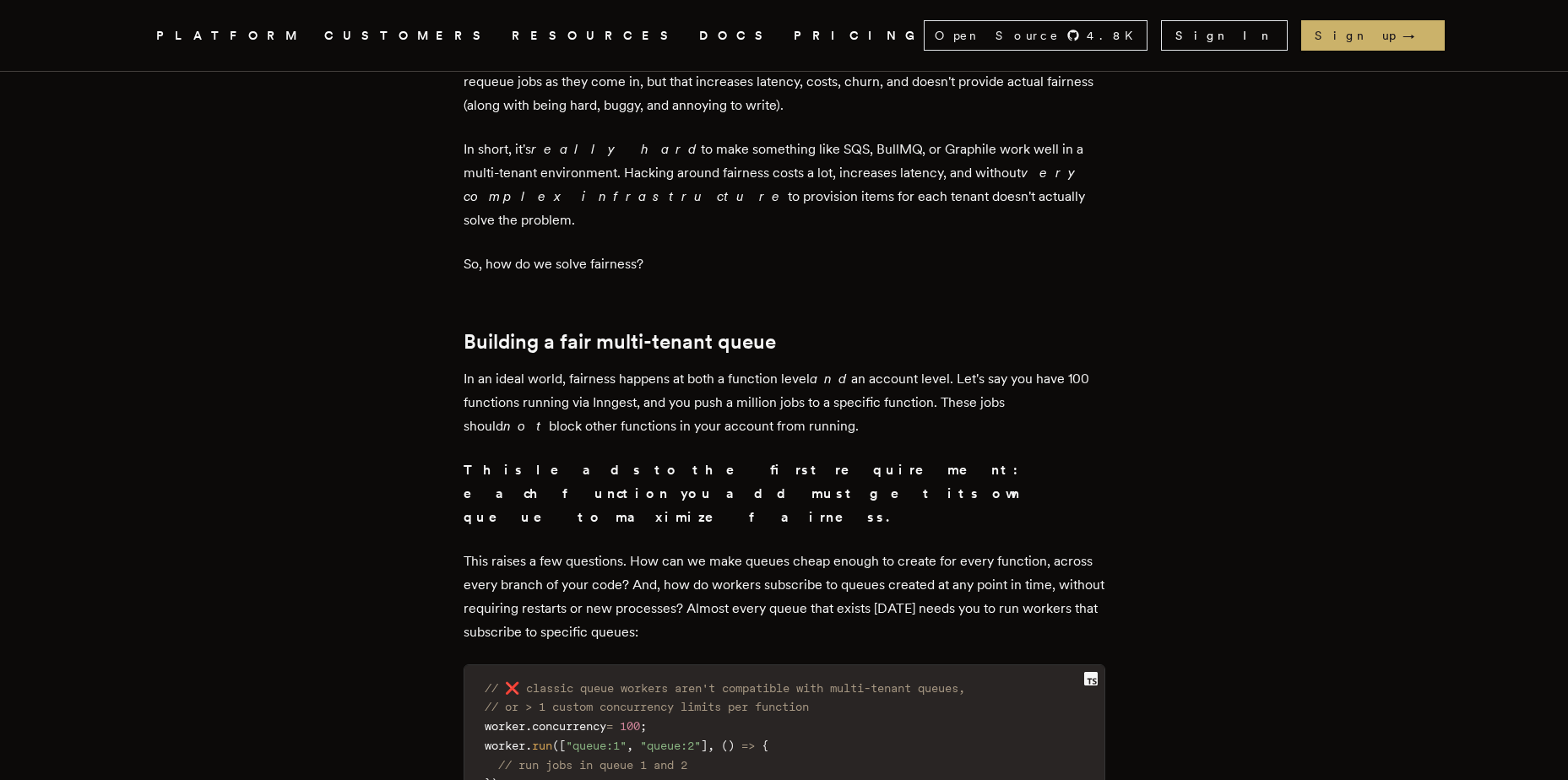
drag, startPoint x: 644, startPoint y: 351, endPoint x: 957, endPoint y: 508, distance: 350.2
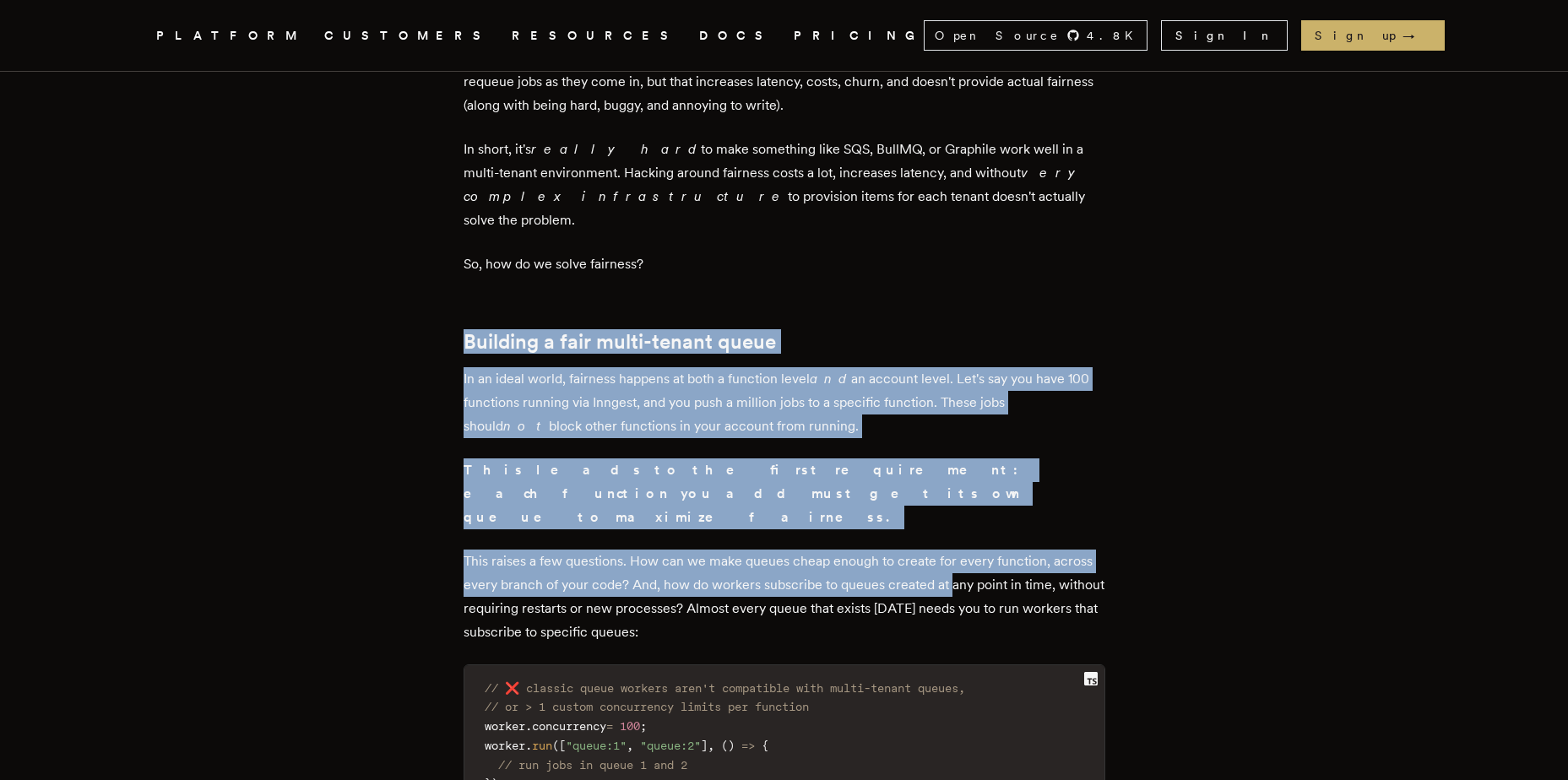
click at [956, 550] on p "This raises a few questions. How can we make queues cheap enough to create for …" at bounding box center [784, 597] width 641 height 94
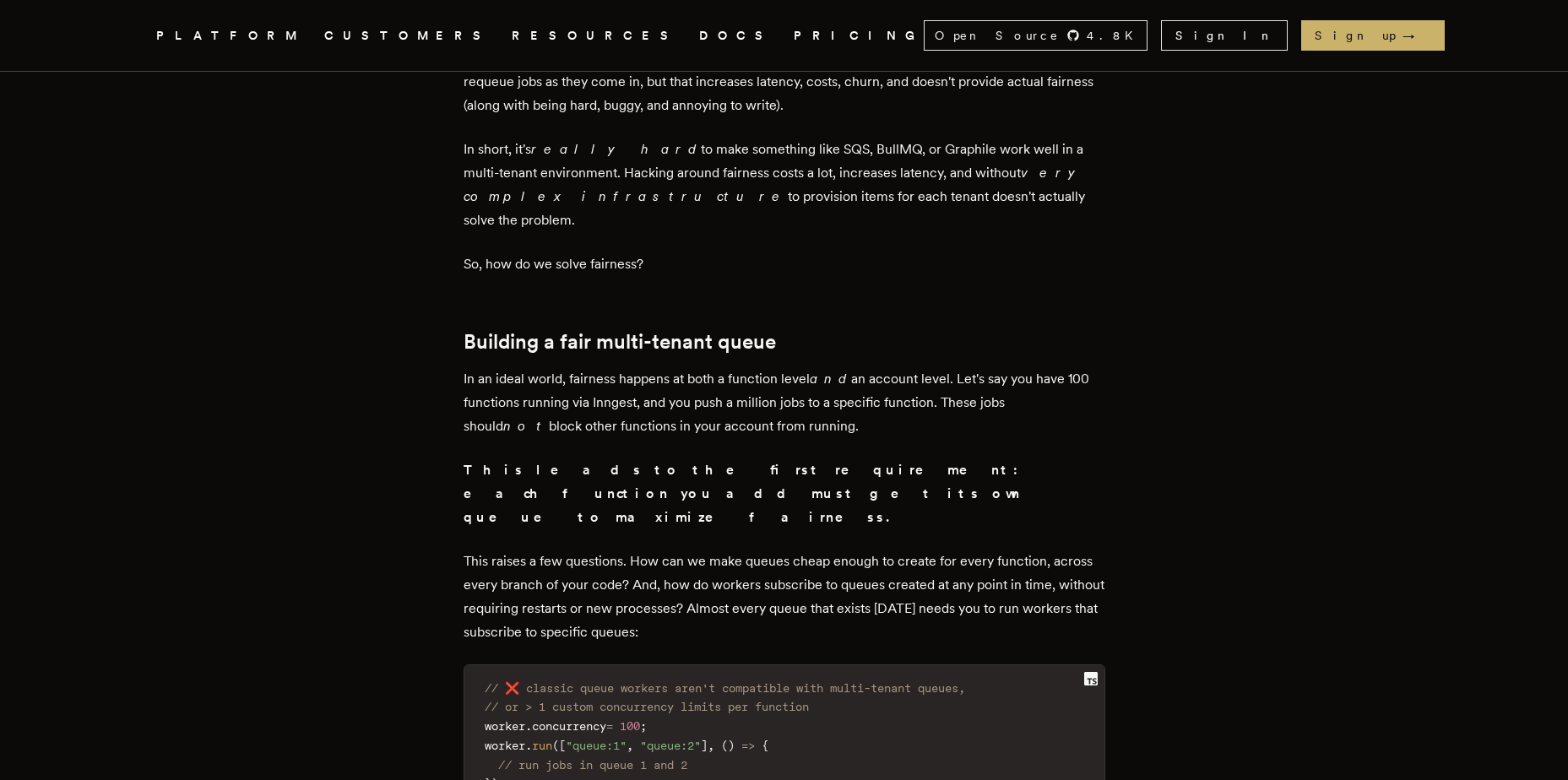
drag, startPoint x: 961, startPoint y: 524, endPoint x: 809, endPoint y: 306, distance: 265.8
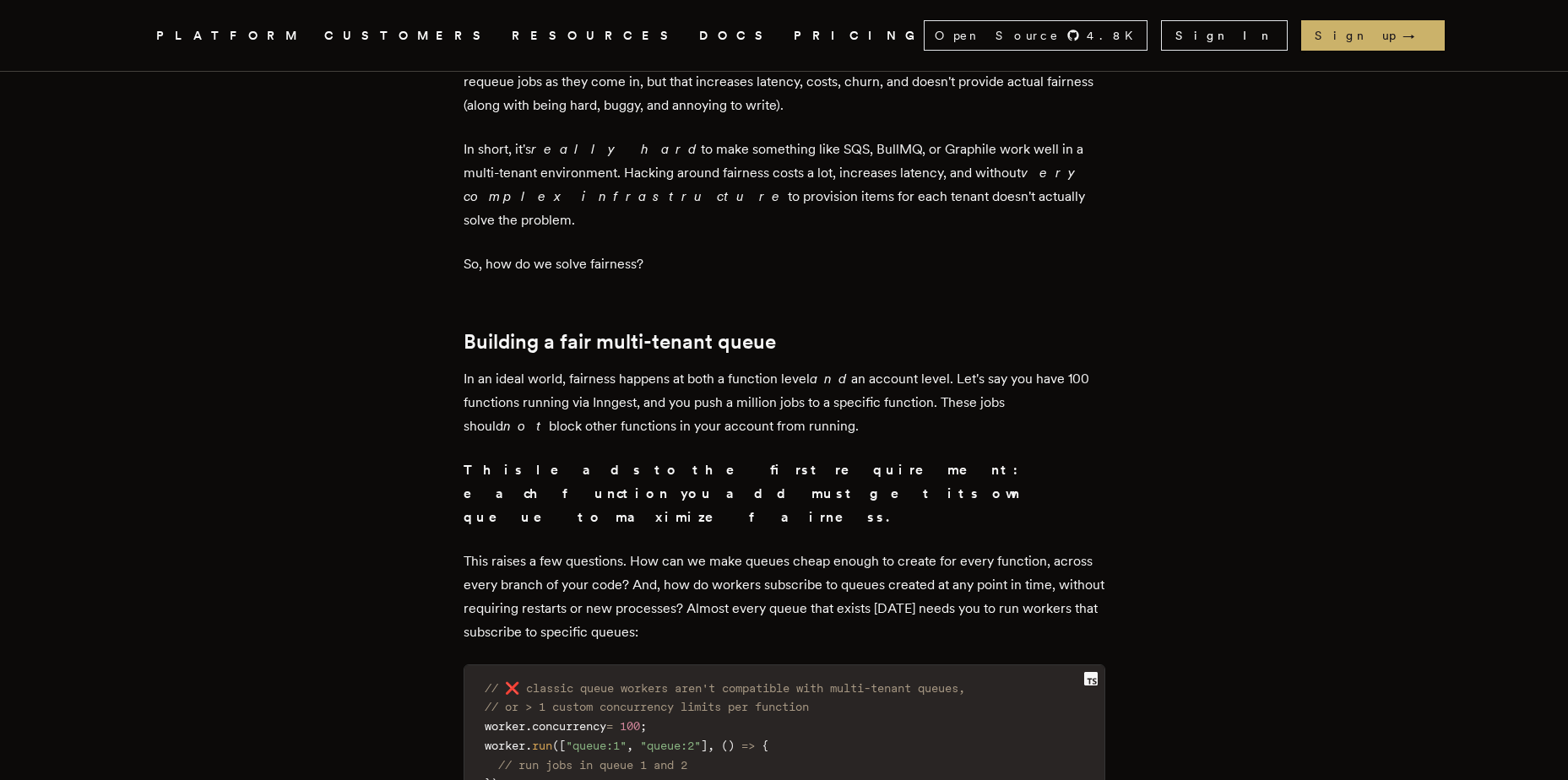
drag, startPoint x: 809, startPoint y: 306, endPoint x: 832, endPoint y: 460, distance: 155.7
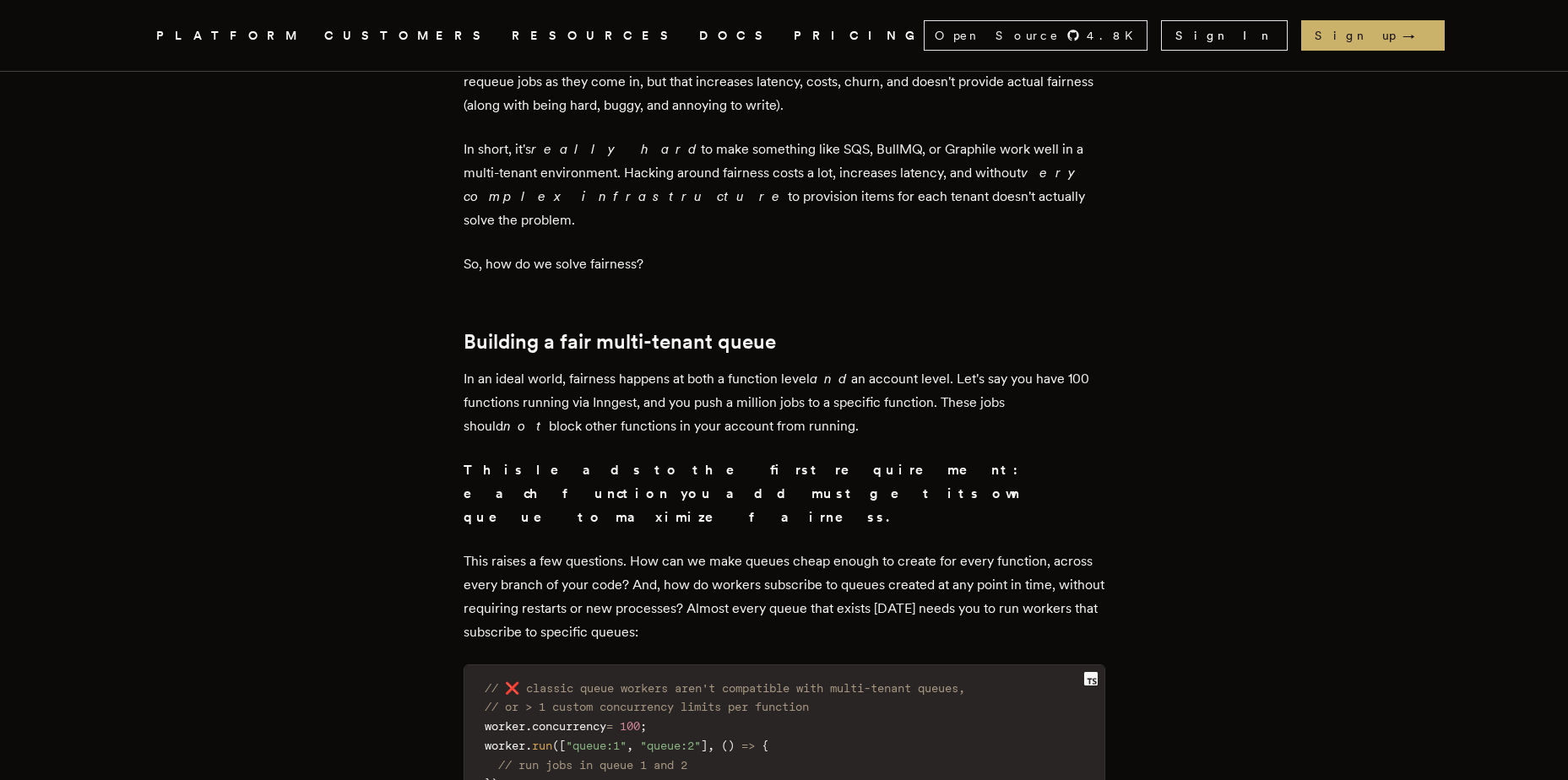
drag, startPoint x: 832, startPoint y: 460, endPoint x: 812, endPoint y: 330, distance: 131.5
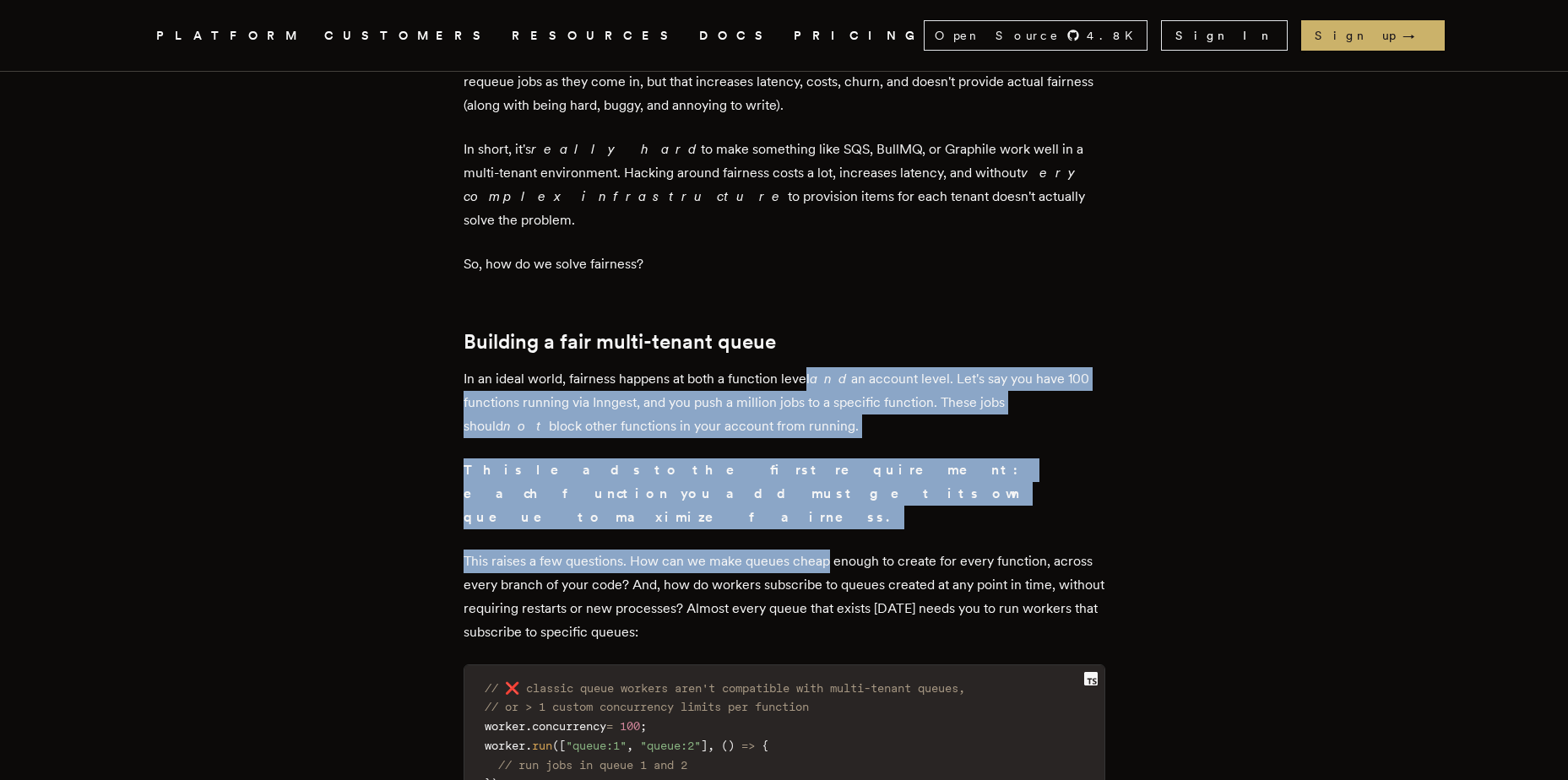
click at [811, 367] on p "In an ideal world, fairness happens at both a function level and an account lev…" at bounding box center [784, 402] width 641 height 71
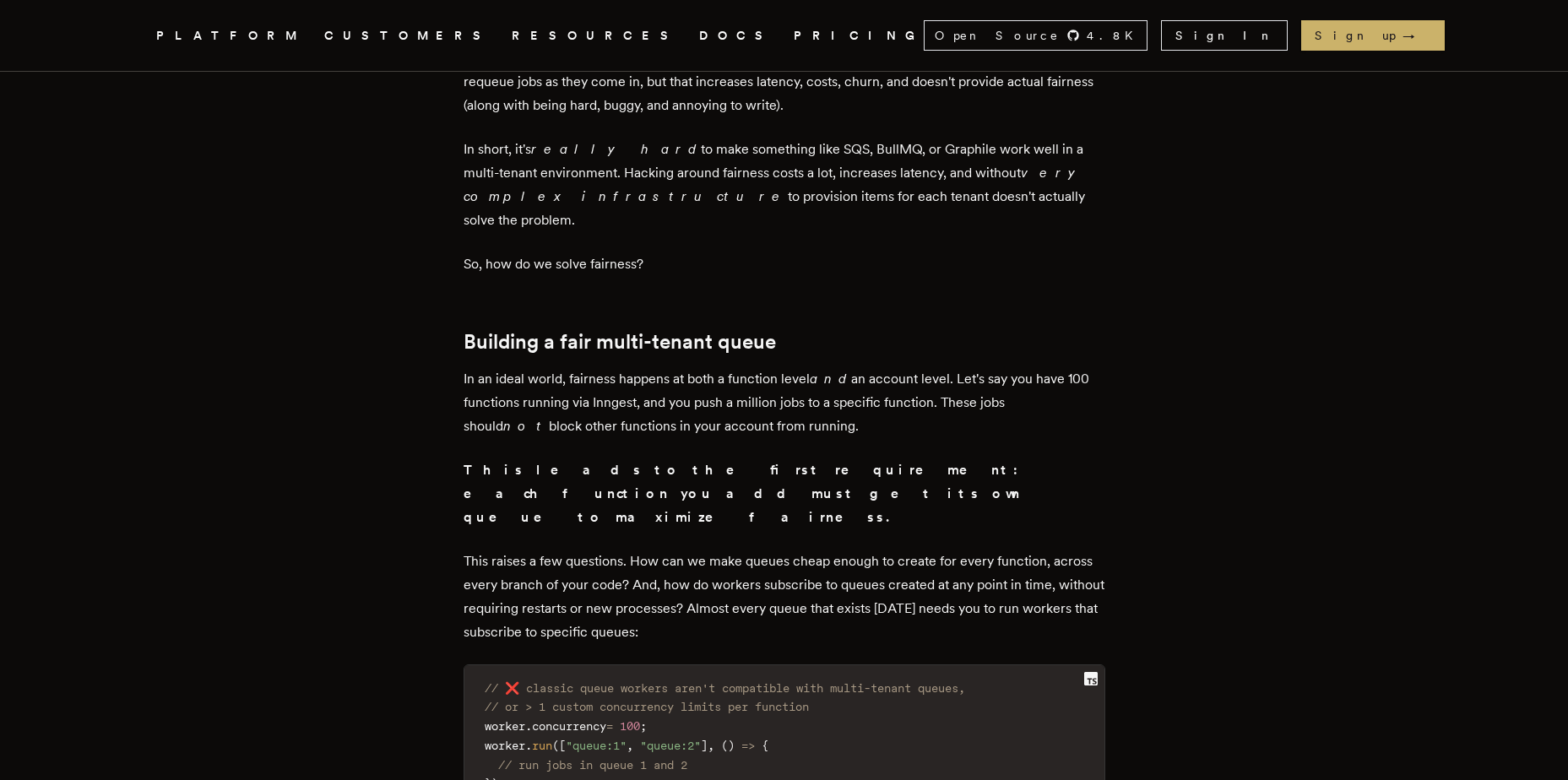
click at [811, 367] on p "In an ideal world, fairness happens at both a function level and an account lev…" at bounding box center [784, 402] width 641 height 71
drag, startPoint x: 811, startPoint y: 328, endPoint x: 808, endPoint y: 492, distance: 164.0
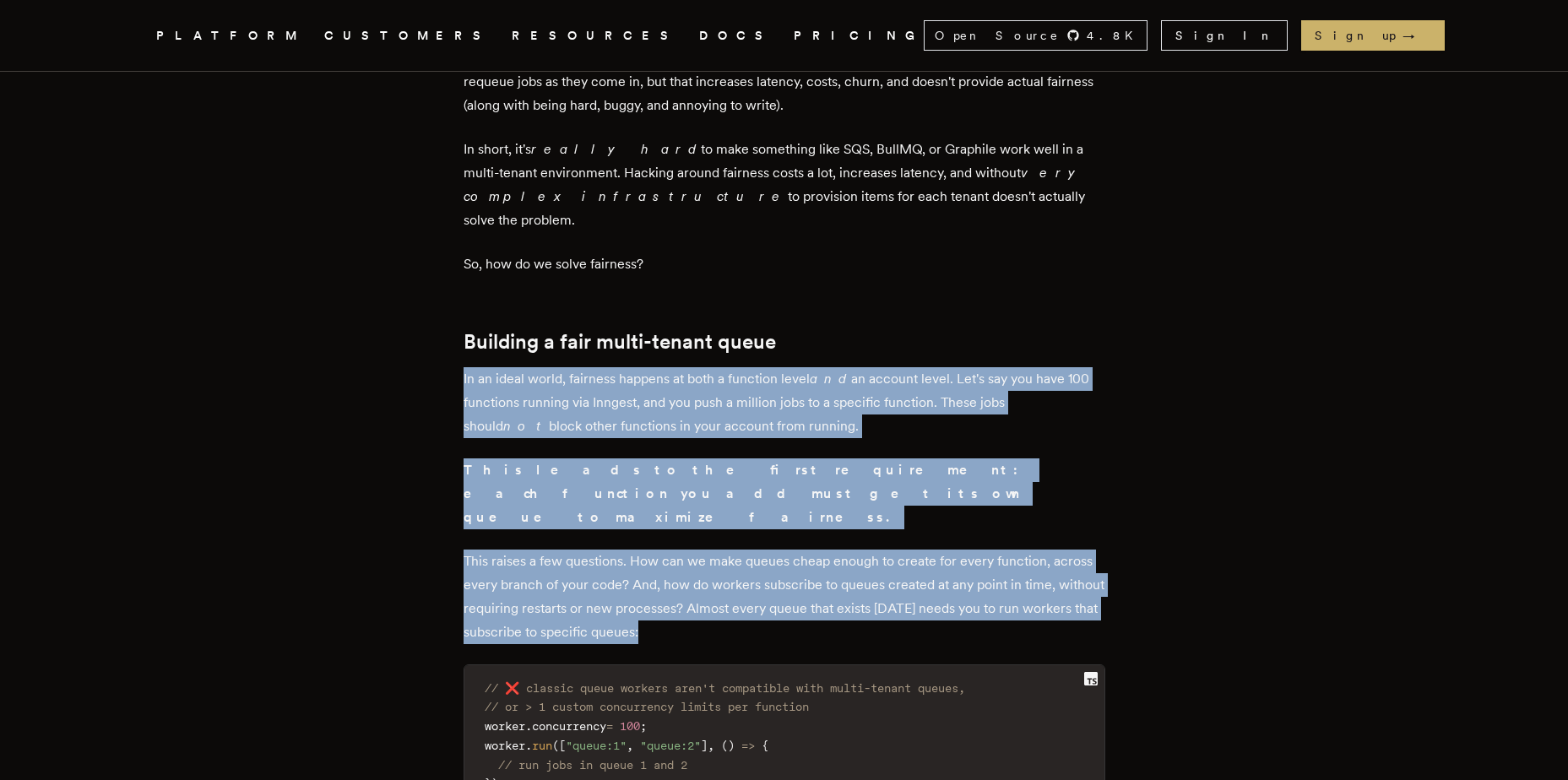
click at [811, 550] on p "This raises a few questions. How can we make queues cheap enough to create for …" at bounding box center [784, 597] width 641 height 94
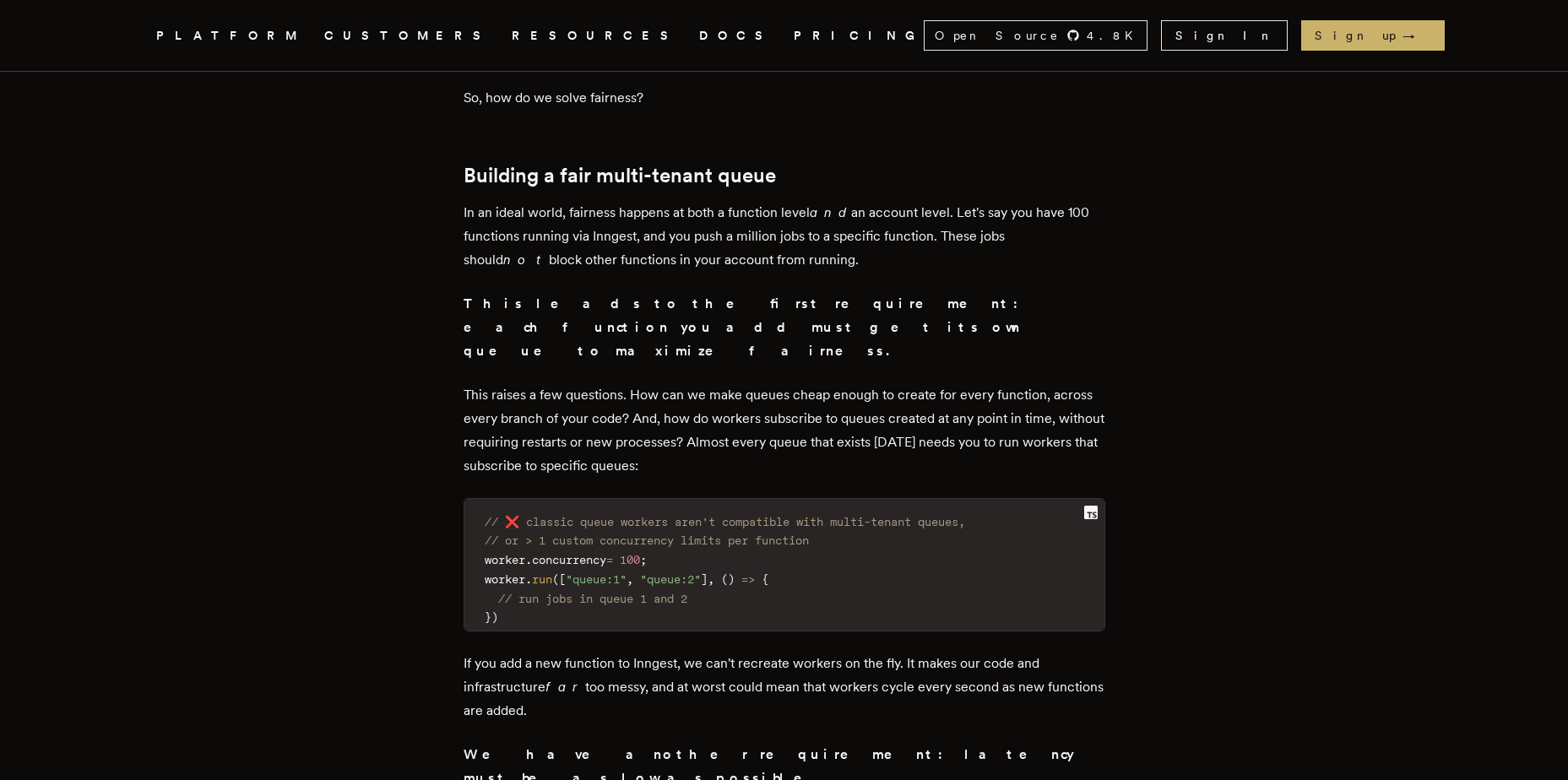
scroll to position [3884, 0]
drag, startPoint x: 503, startPoint y: 427, endPoint x: 771, endPoint y: 538, distance: 290.1
click at [798, 547] on div "// ❌ classic queue workers aren't compatible with multi-tenant queues, // or > …" at bounding box center [784, 563] width 641 height 135
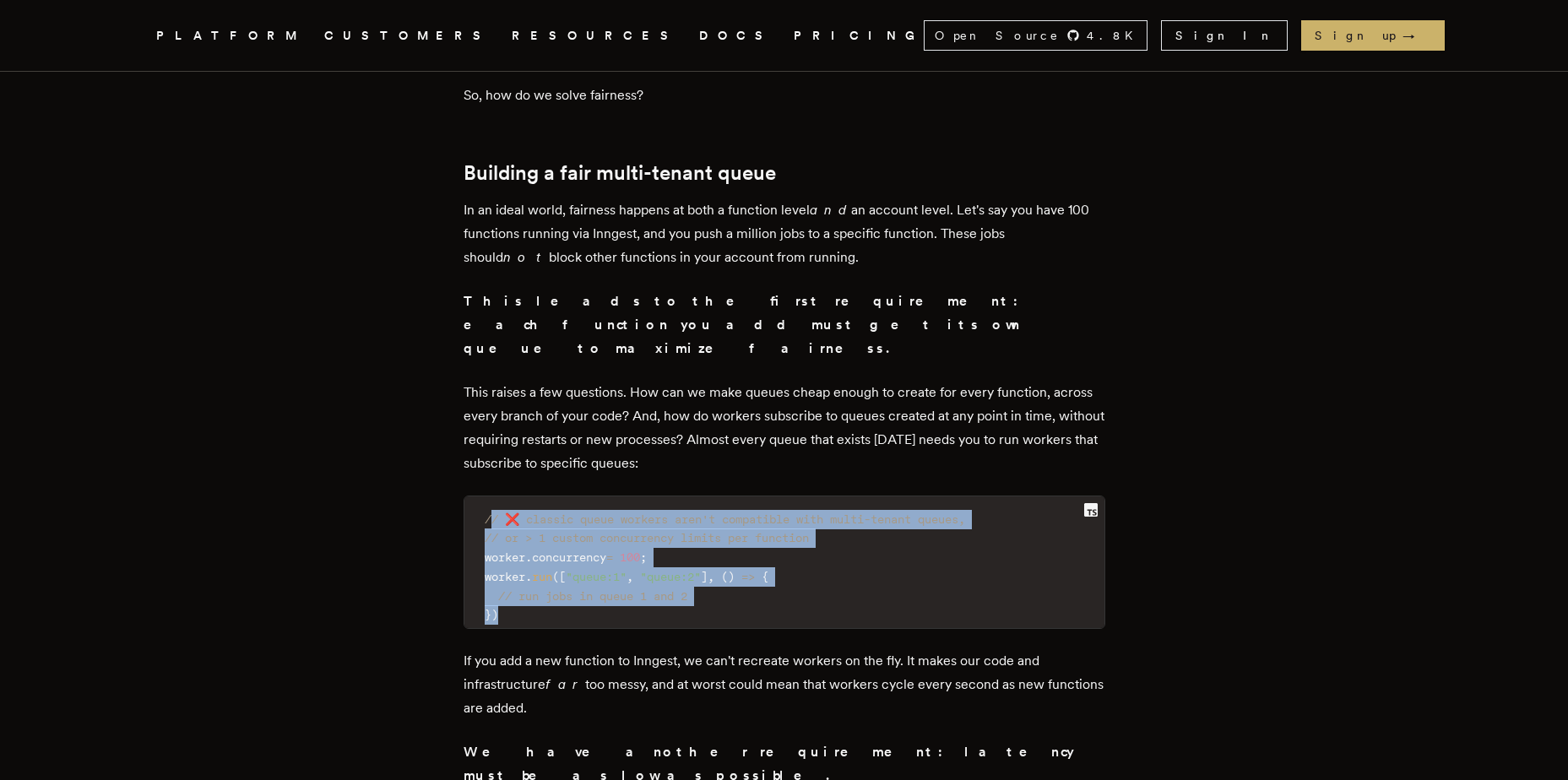
click at [798, 547] on div "// ❌ classic queue workers aren't compatible with multi-tenant queues, // or > …" at bounding box center [784, 563] width 641 height 135
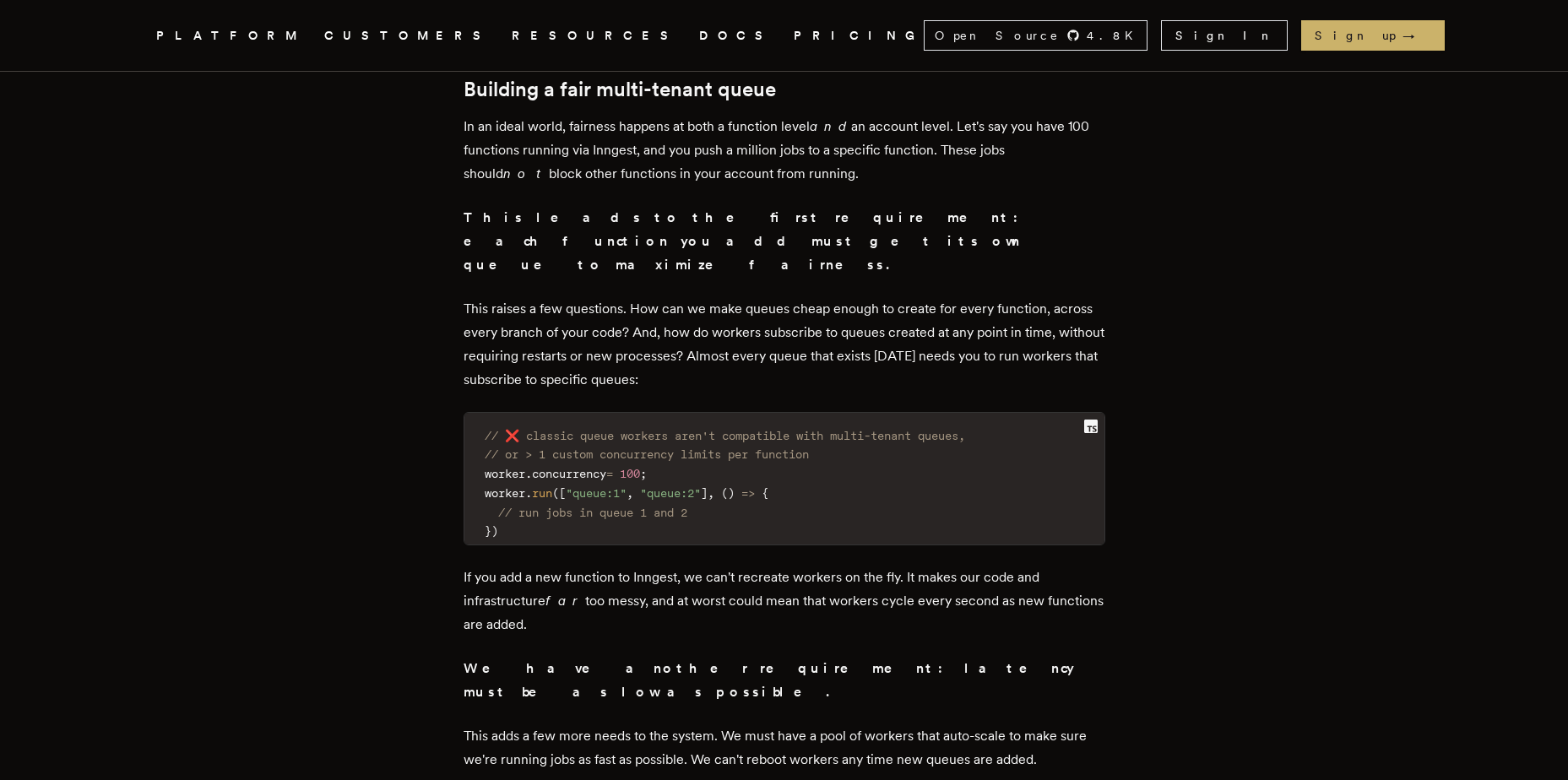
scroll to position [4223, 0]
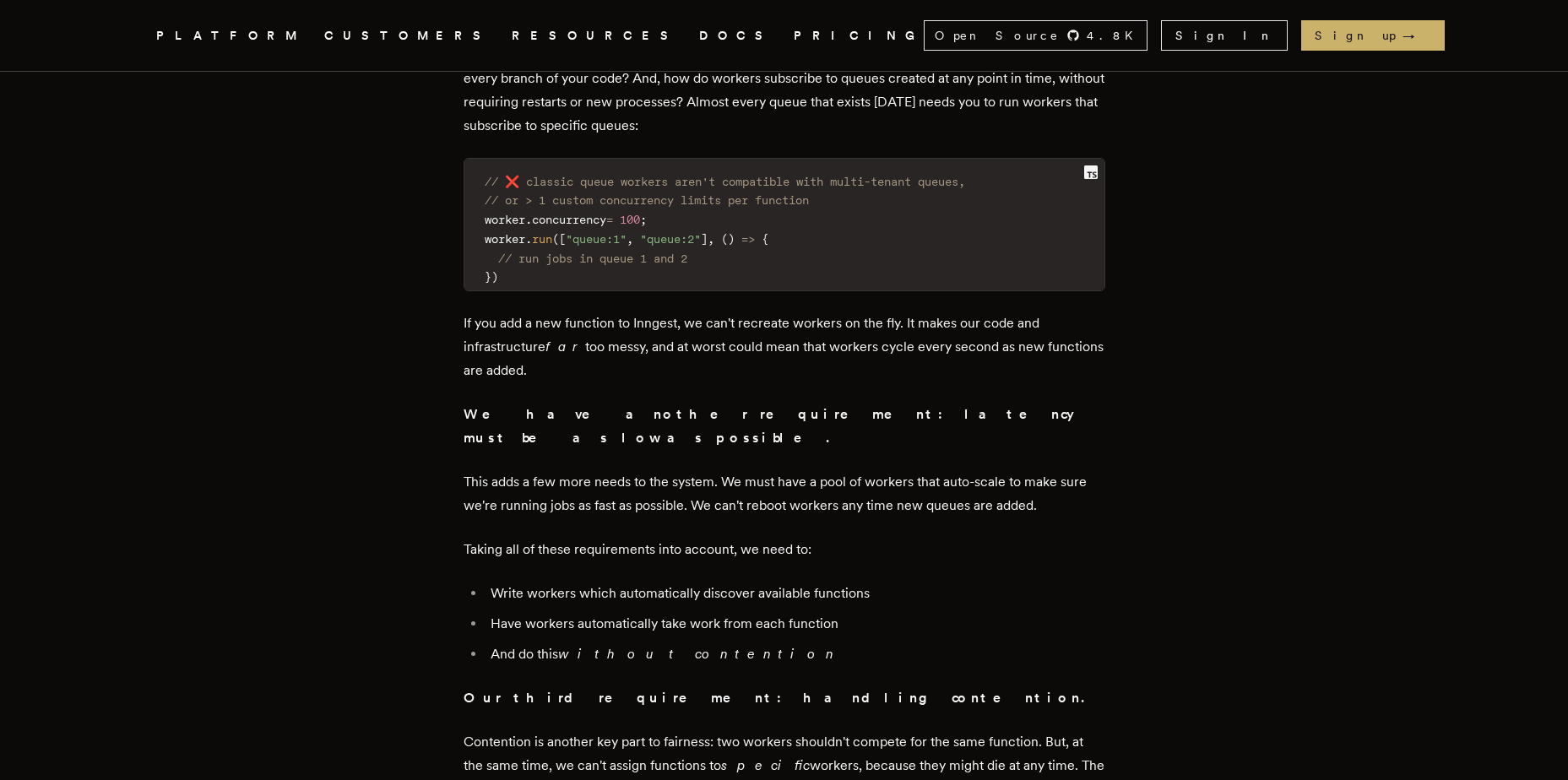
drag, startPoint x: 435, startPoint y: 318, endPoint x: 999, endPoint y: 534, distance: 603.9
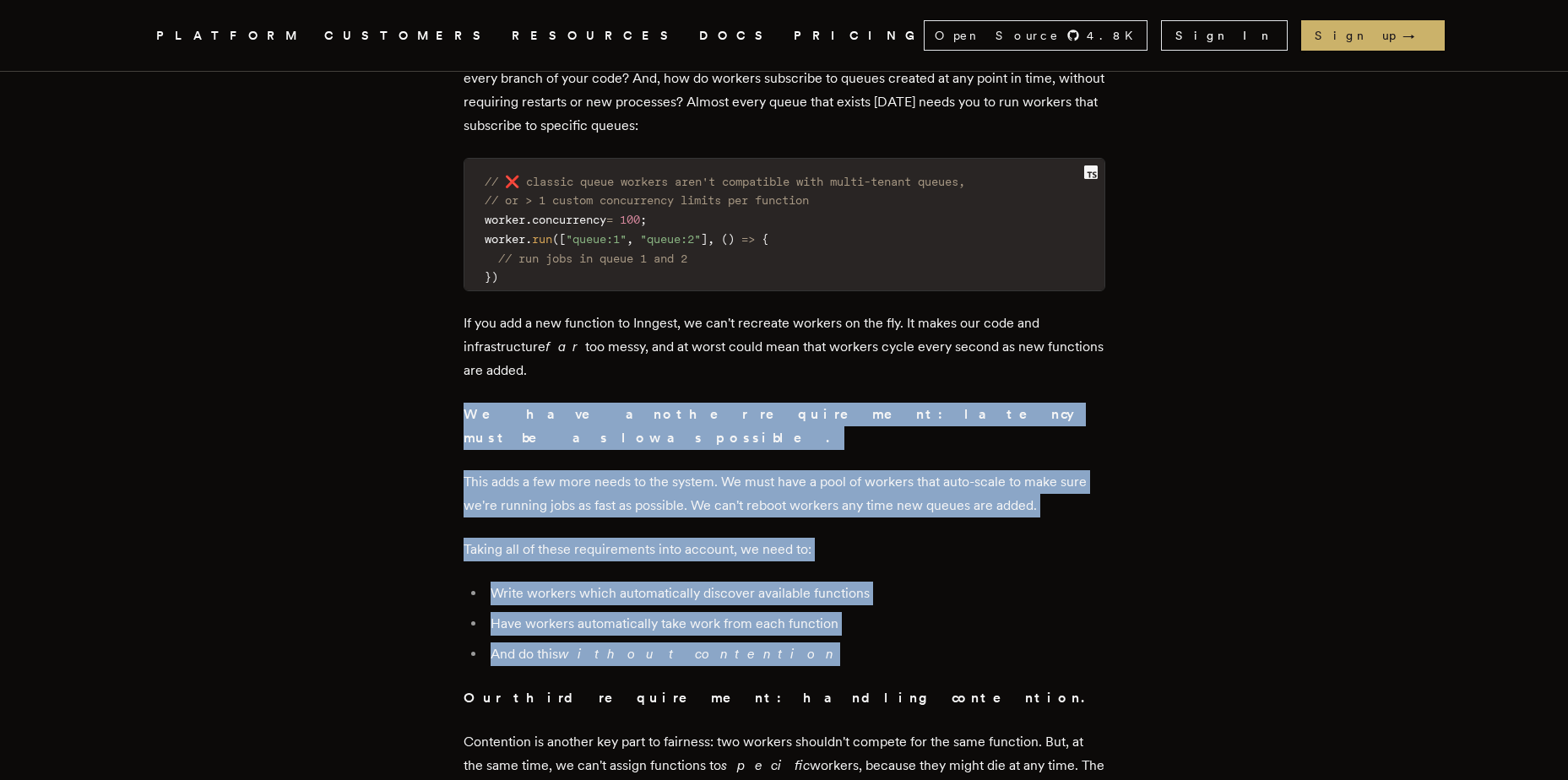
click at [995, 582] on ul "Write workers which automatically discover available functions Have workers aut…" at bounding box center [784, 625] width 641 height 85
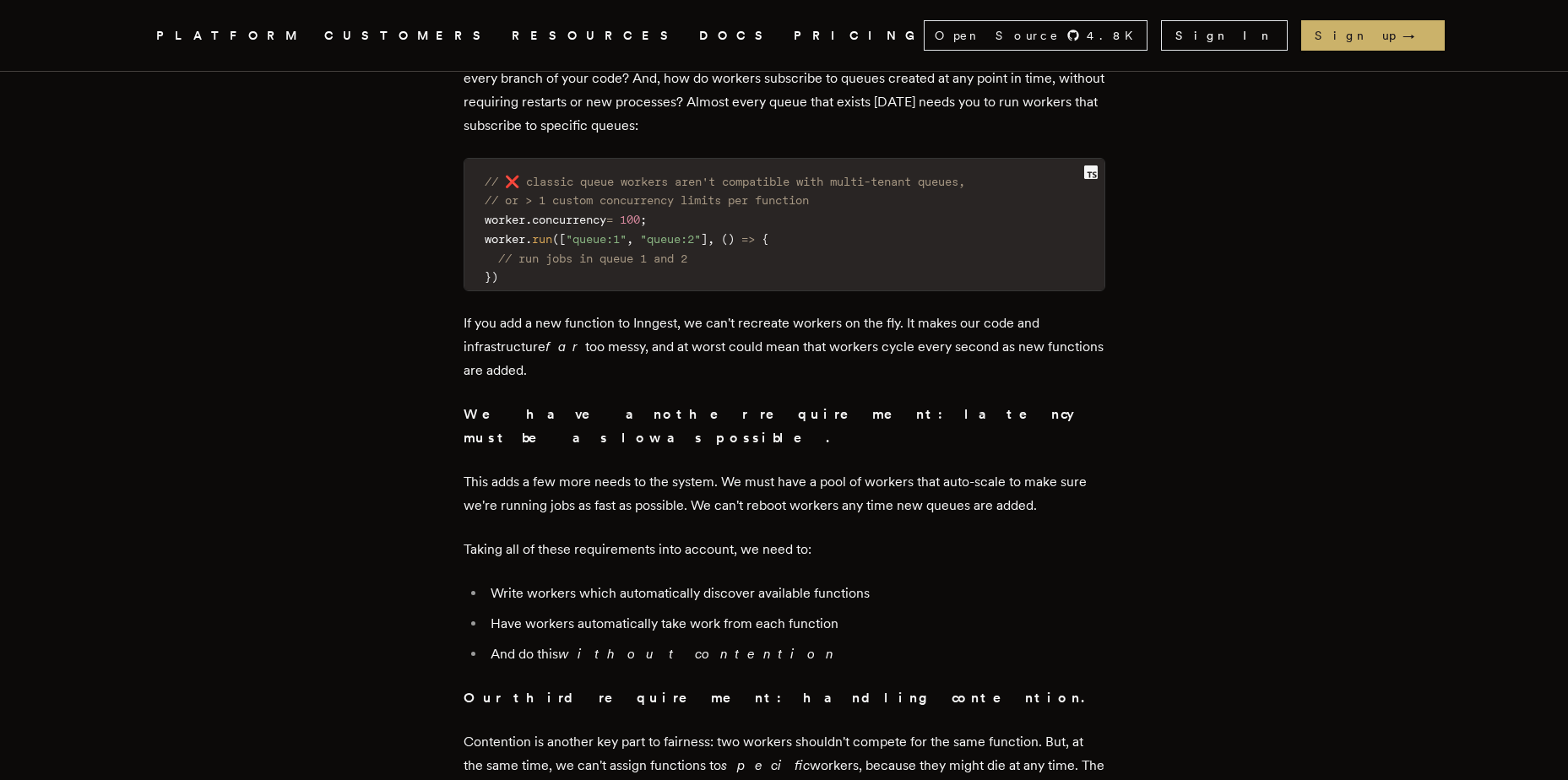
drag, startPoint x: 995, startPoint y: 533, endPoint x: 431, endPoint y: 331, distance: 599.1
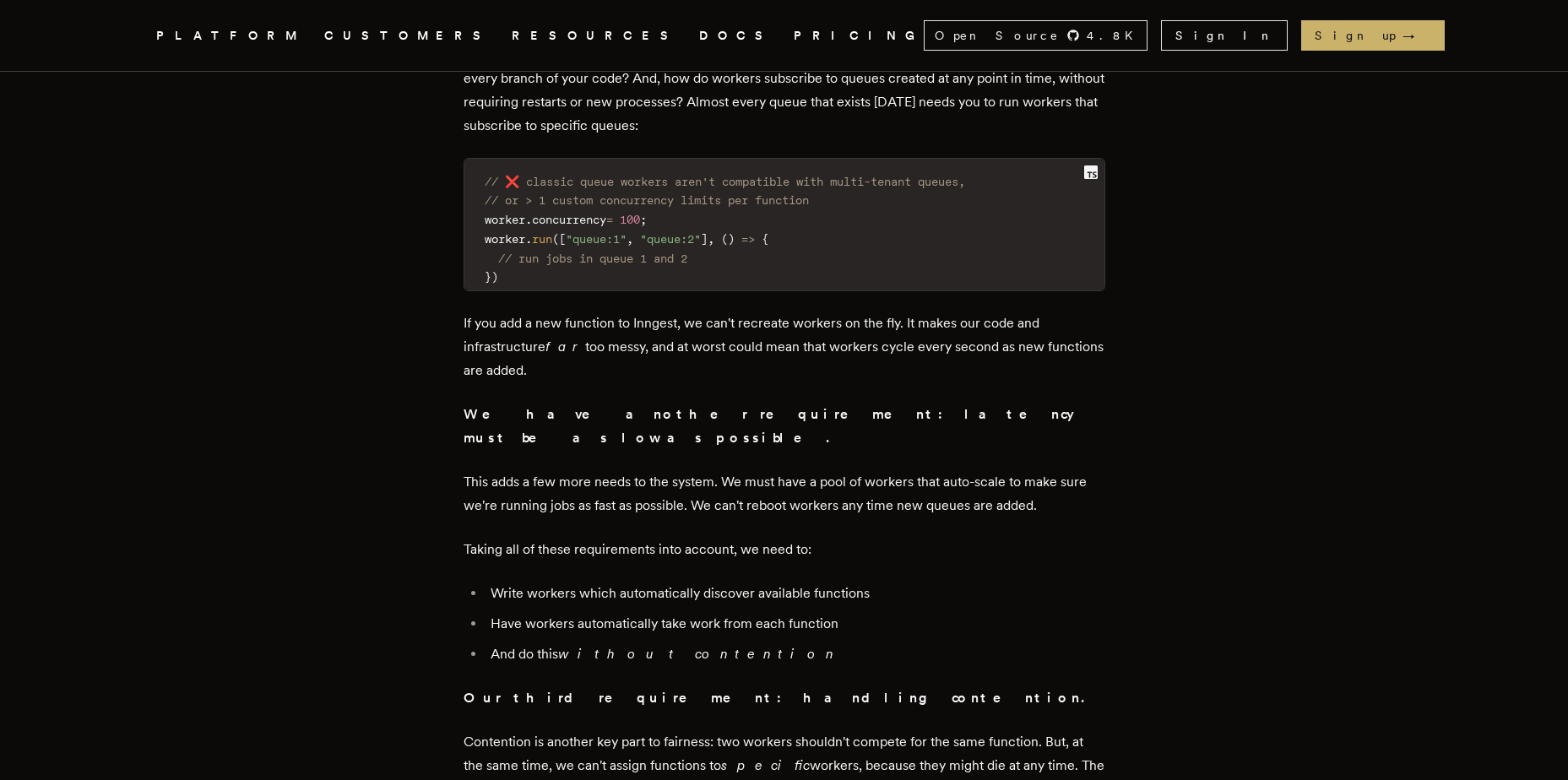
drag, startPoint x: 431, startPoint y: 331, endPoint x: 966, endPoint y: 563, distance: 583.1
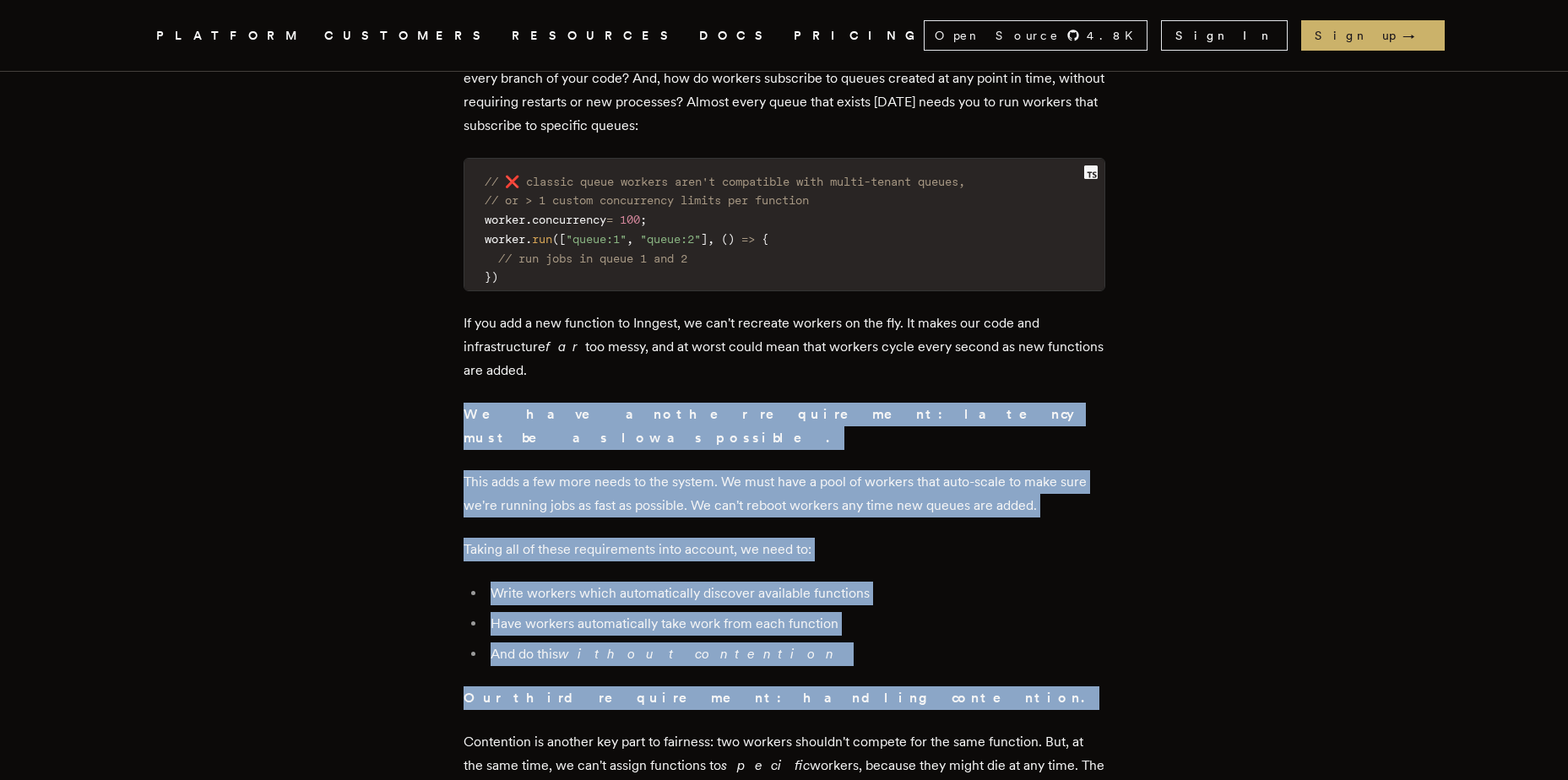
click at [966, 642] on li "And do this without contention" at bounding box center [796, 654] width 620 height 24
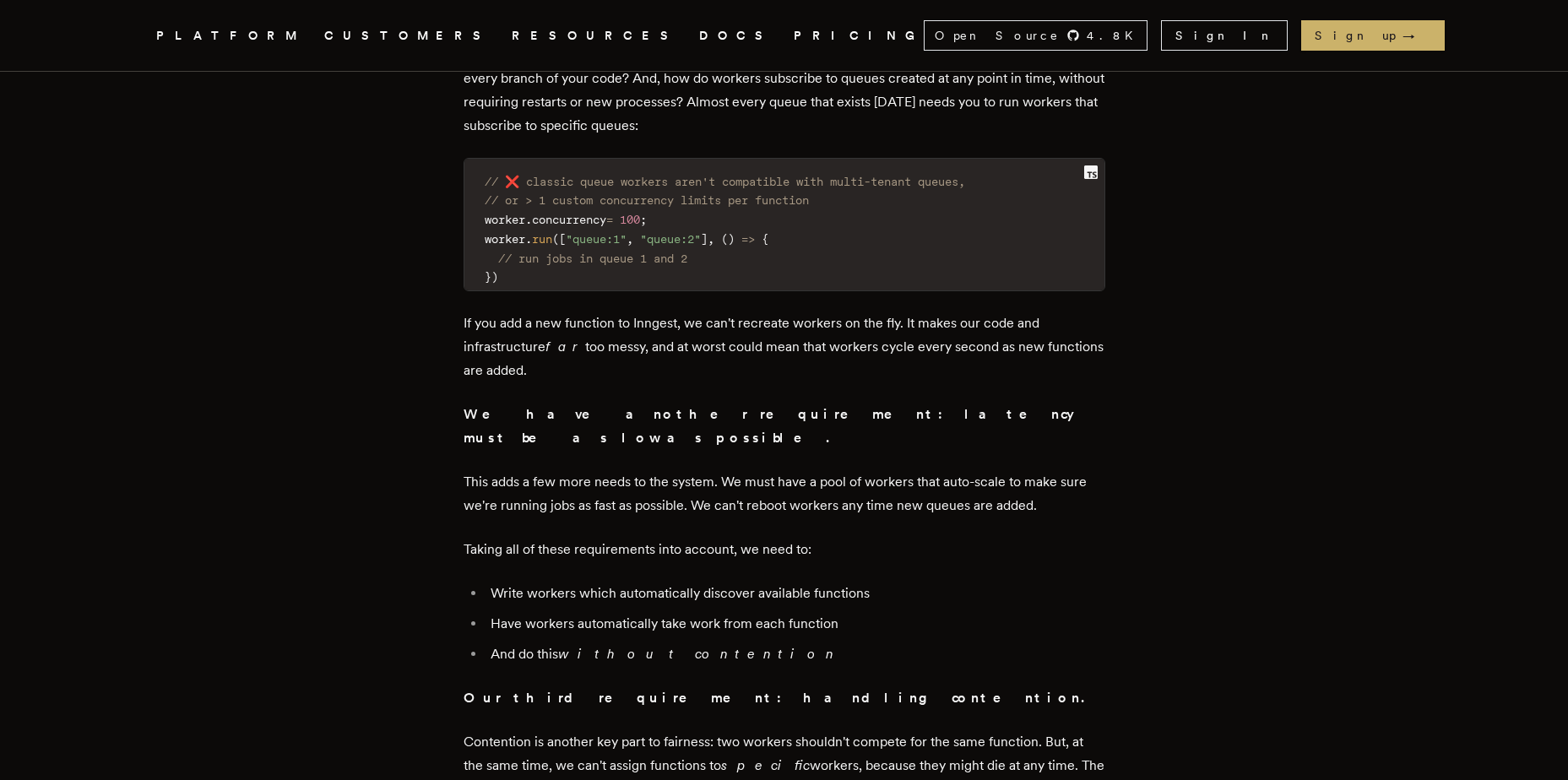
drag, startPoint x: 968, startPoint y: 561, endPoint x: 379, endPoint y: 330, distance: 632.7
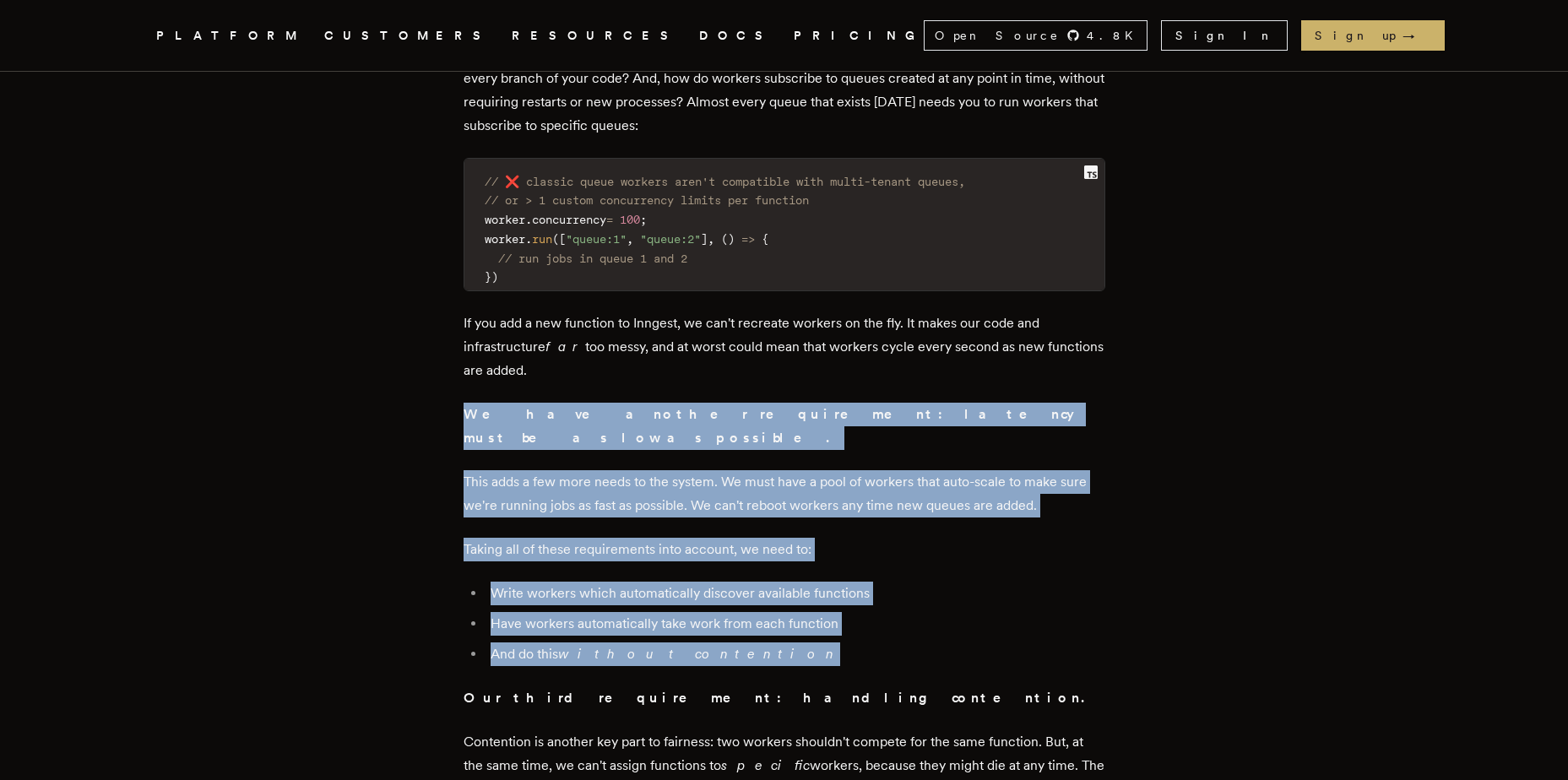
drag, startPoint x: 379, startPoint y: 330, endPoint x: 906, endPoint y: 558, distance: 574.2
click at [906, 642] on li "And do this without contention" at bounding box center [796, 654] width 620 height 24
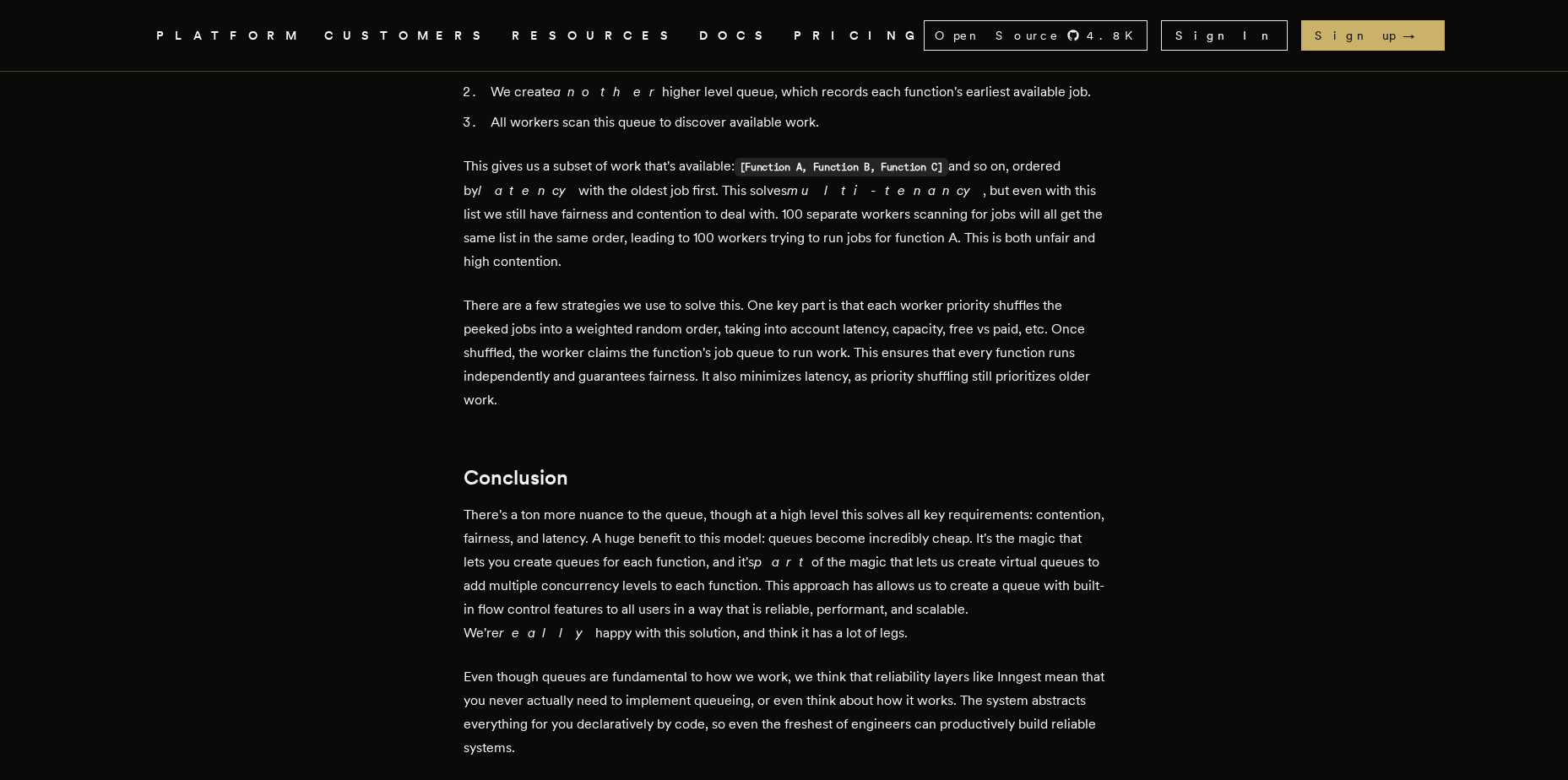
scroll to position [5067, 0]
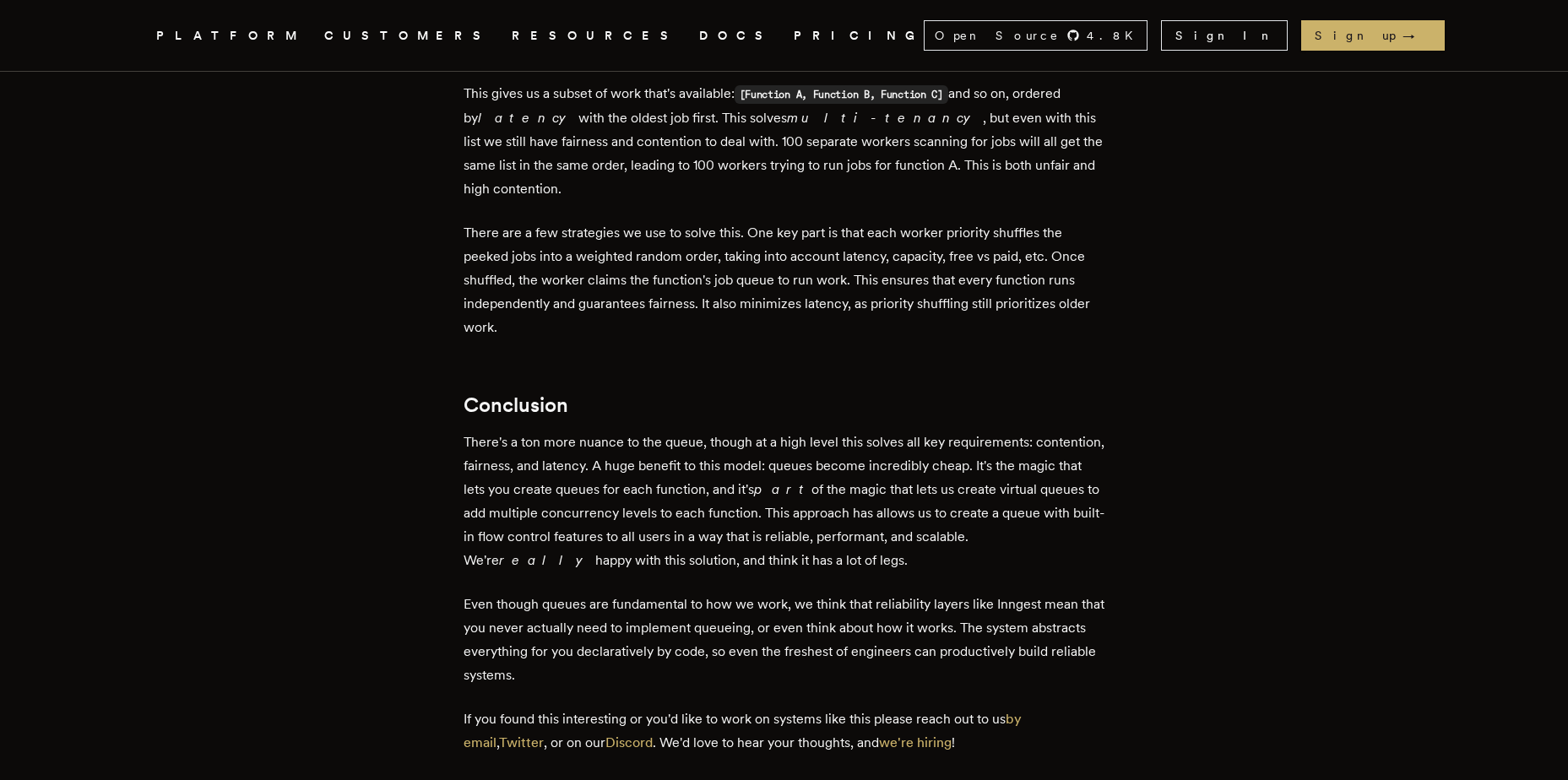
drag, startPoint x: 397, startPoint y: 308, endPoint x: 1067, endPoint y: 428, distance: 680.7
click at [1069, 431] on p "There's a ton more nuance to the queue, though at a high level this solves all …" at bounding box center [784, 502] width 641 height 142
drag, startPoint x: 1078, startPoint y: 431, endPoint x: 839, endPoint y: 257, distance: 295.6
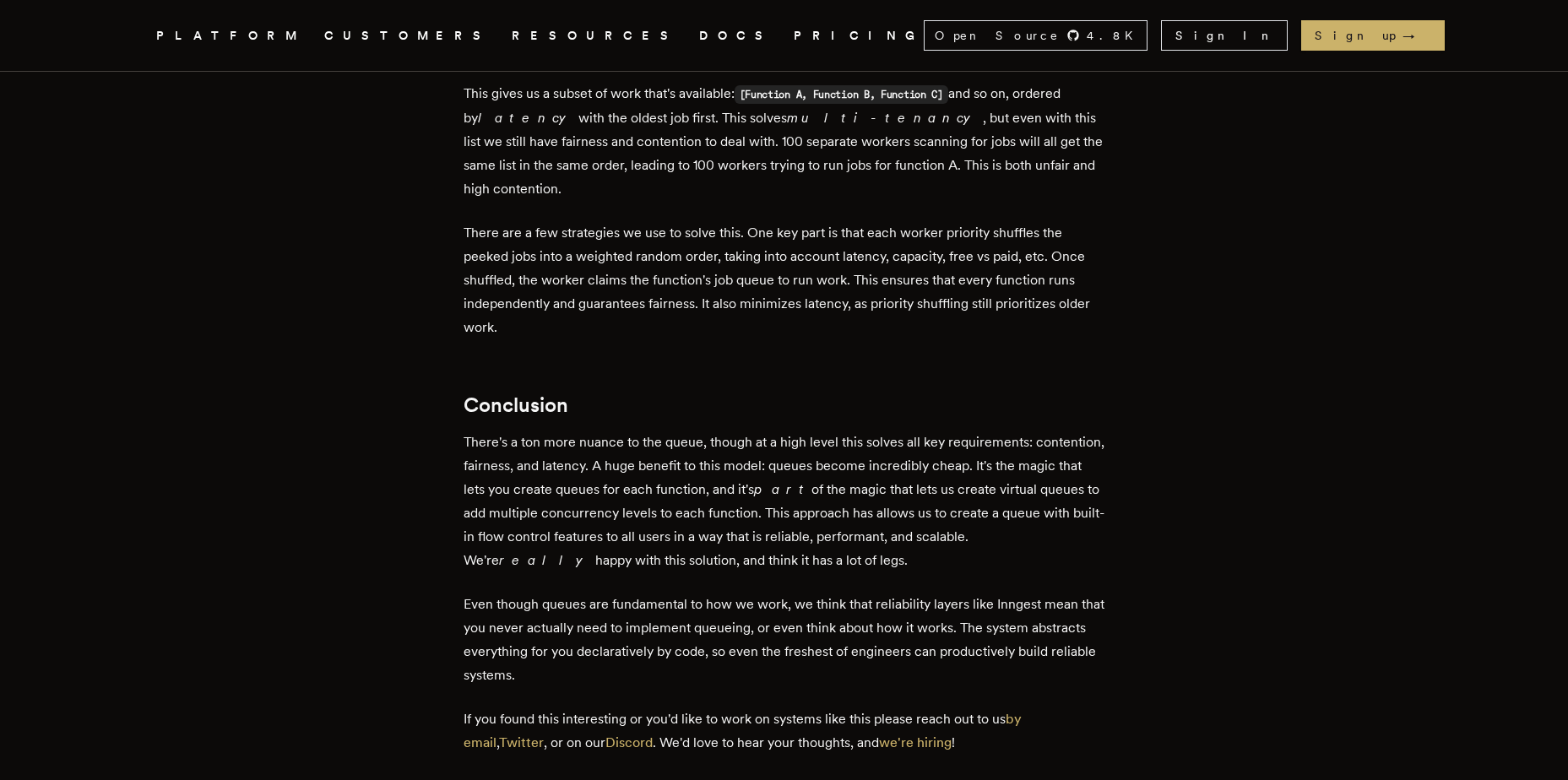
drag, startPoint x: 839, startPoint y: 257, endPoint x: 1041, endPoint y: 451, distance: 280.1
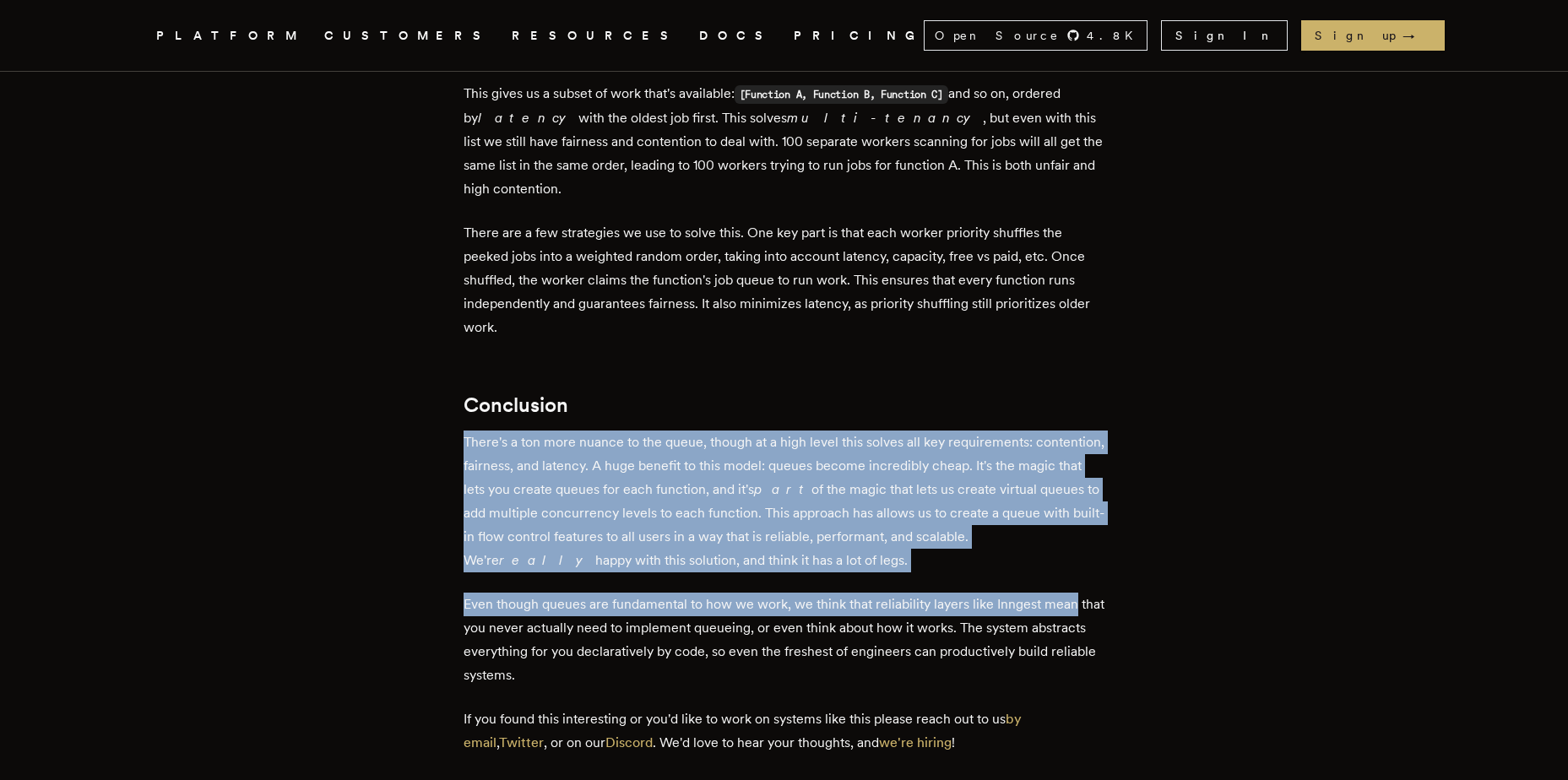
click at [1030, 431] on p "There's a ton more nuance to the queue, though at a high level this solves all …" at bounding box center [784, 502] width 641 height 142
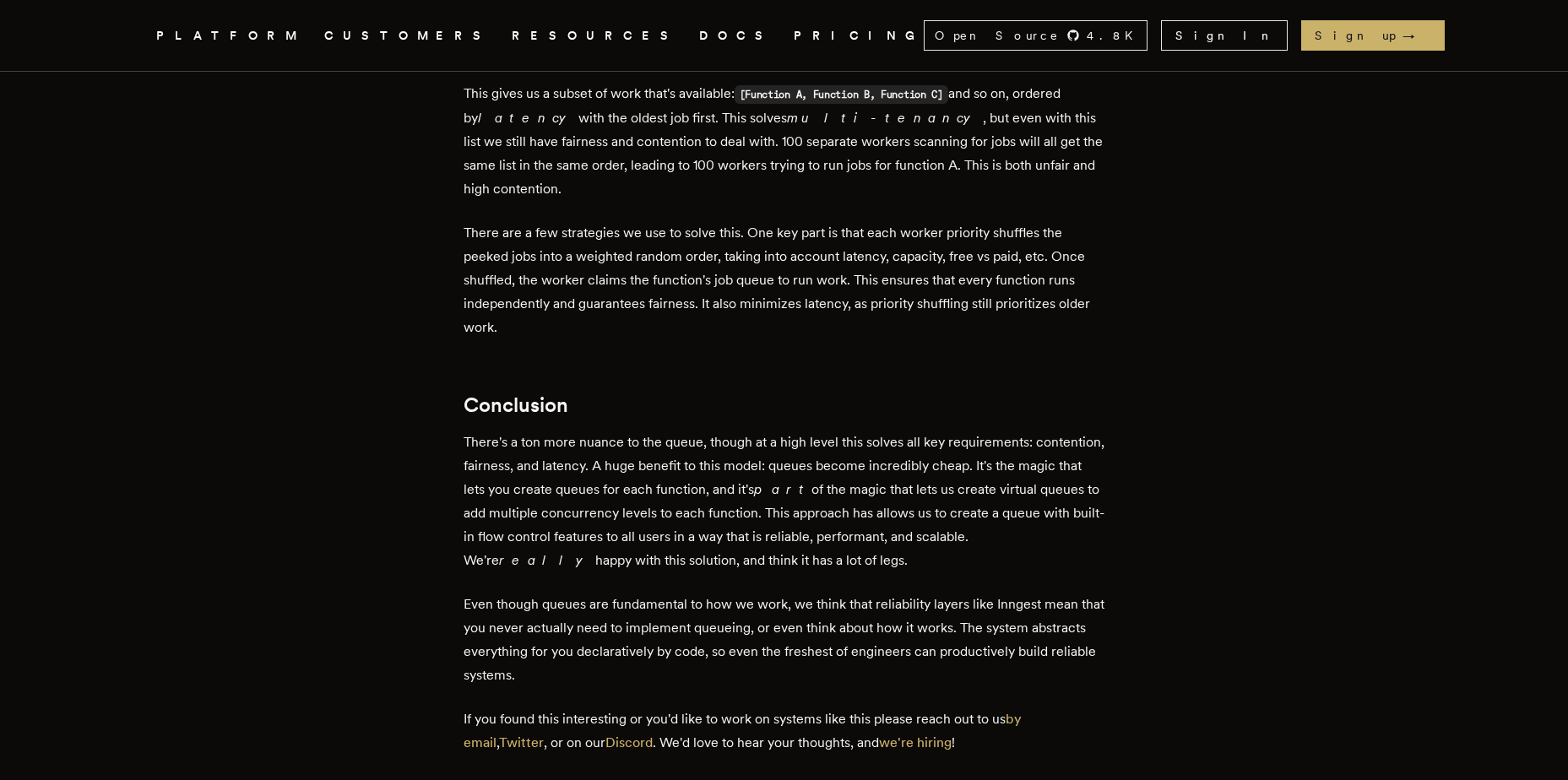
drag, startPoint x: 1030, startPoint y: 430, endPoint x: 910, endPoint y: 266, distance: 203.2
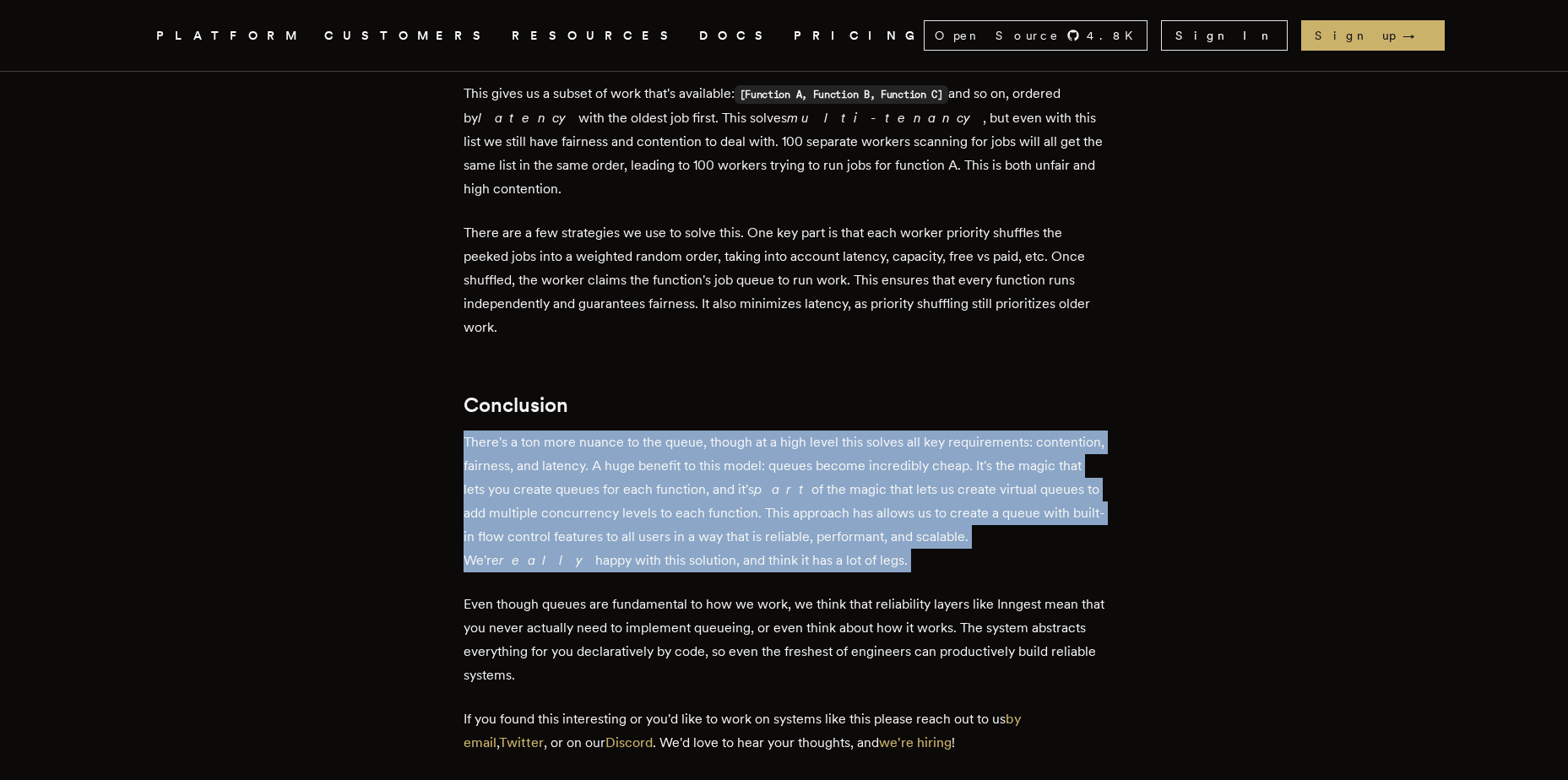
click at [908, 393] on h2 "Conclusion" at bounding box center [784, 405] width 641 height 24
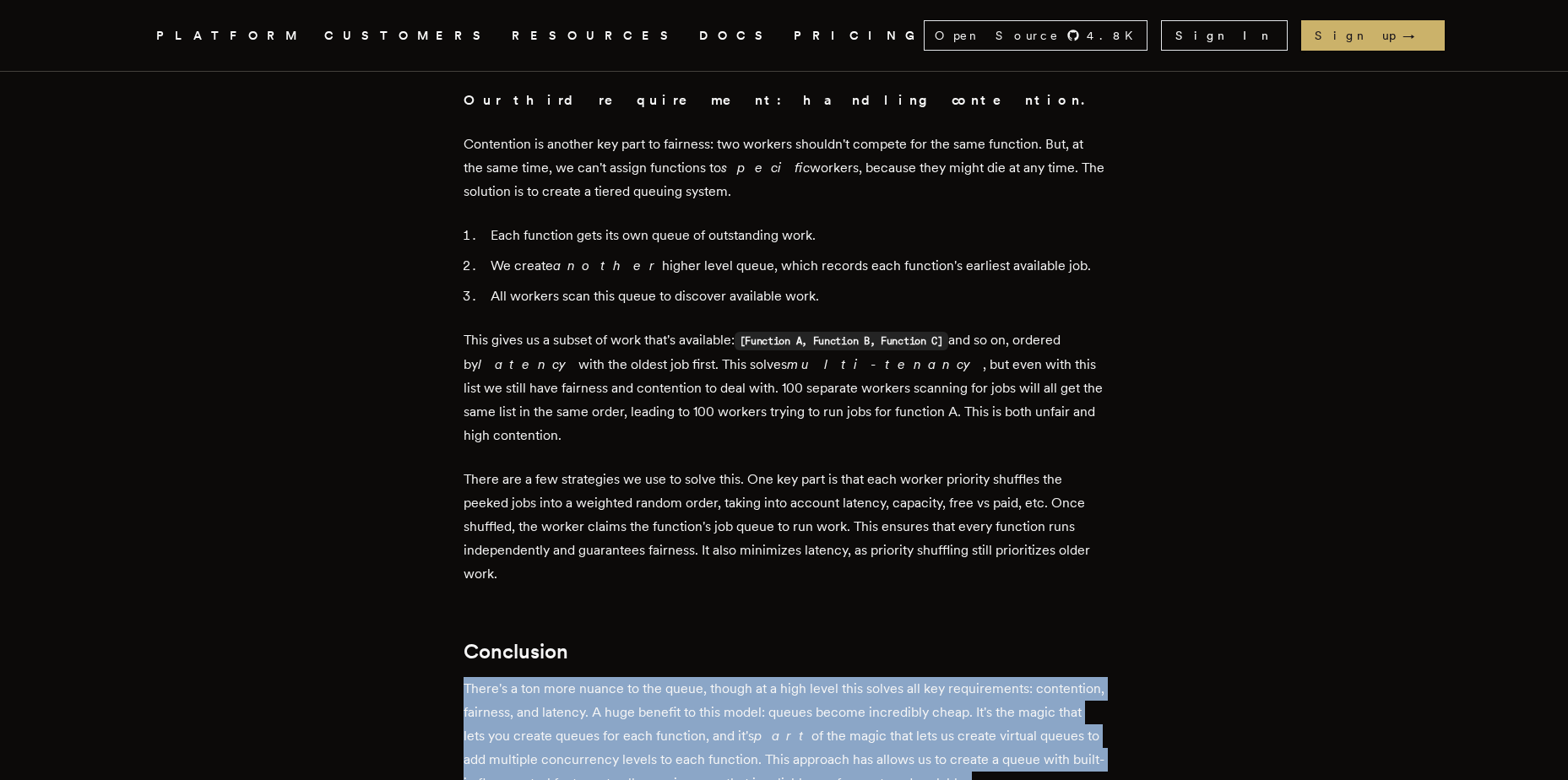
scroll to position [4814, 0]
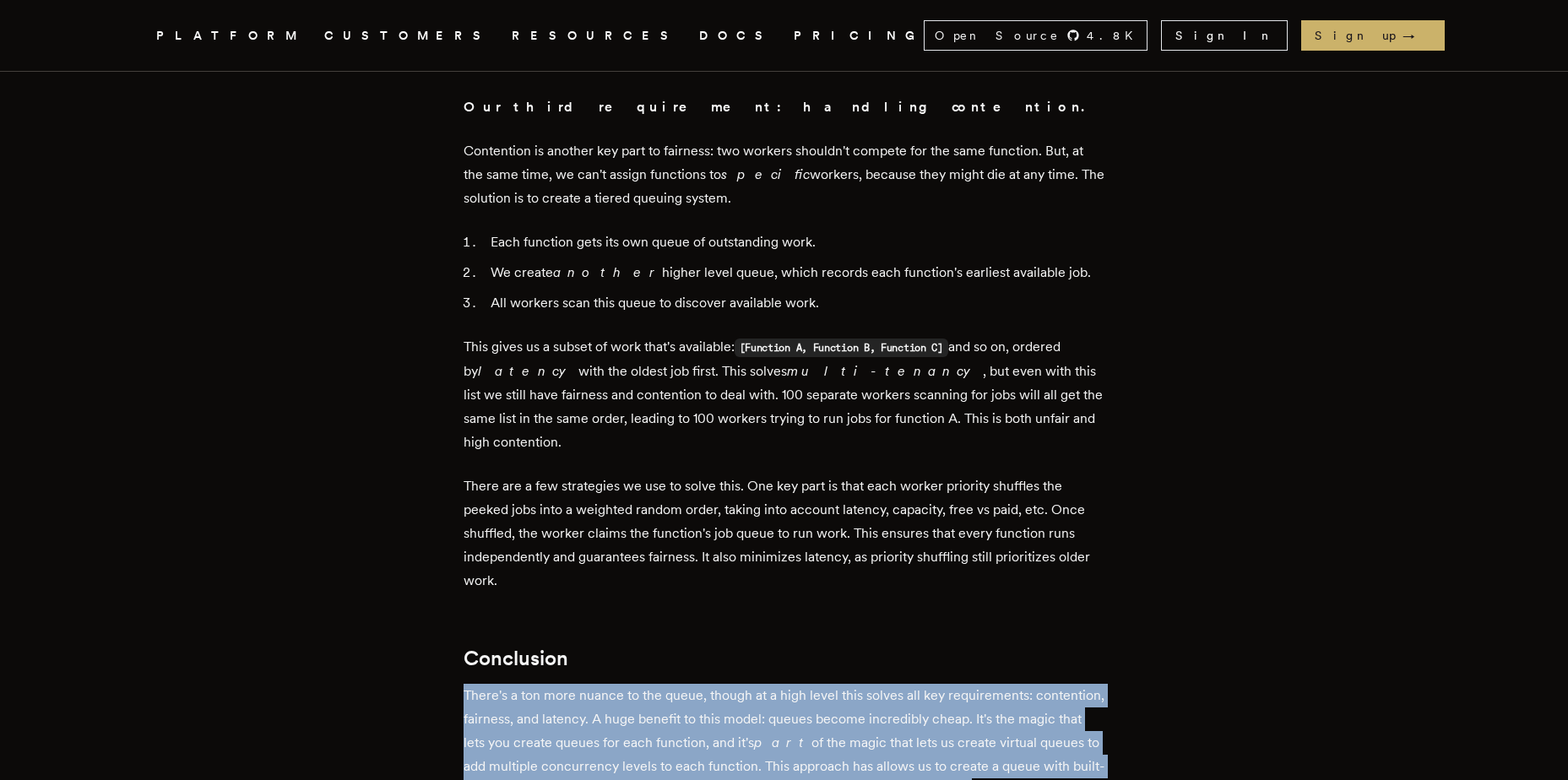
drag, startPoint x: 456, startPoint y: 237, endPoint x: 804, endPoint y: 444, distance: 404.9
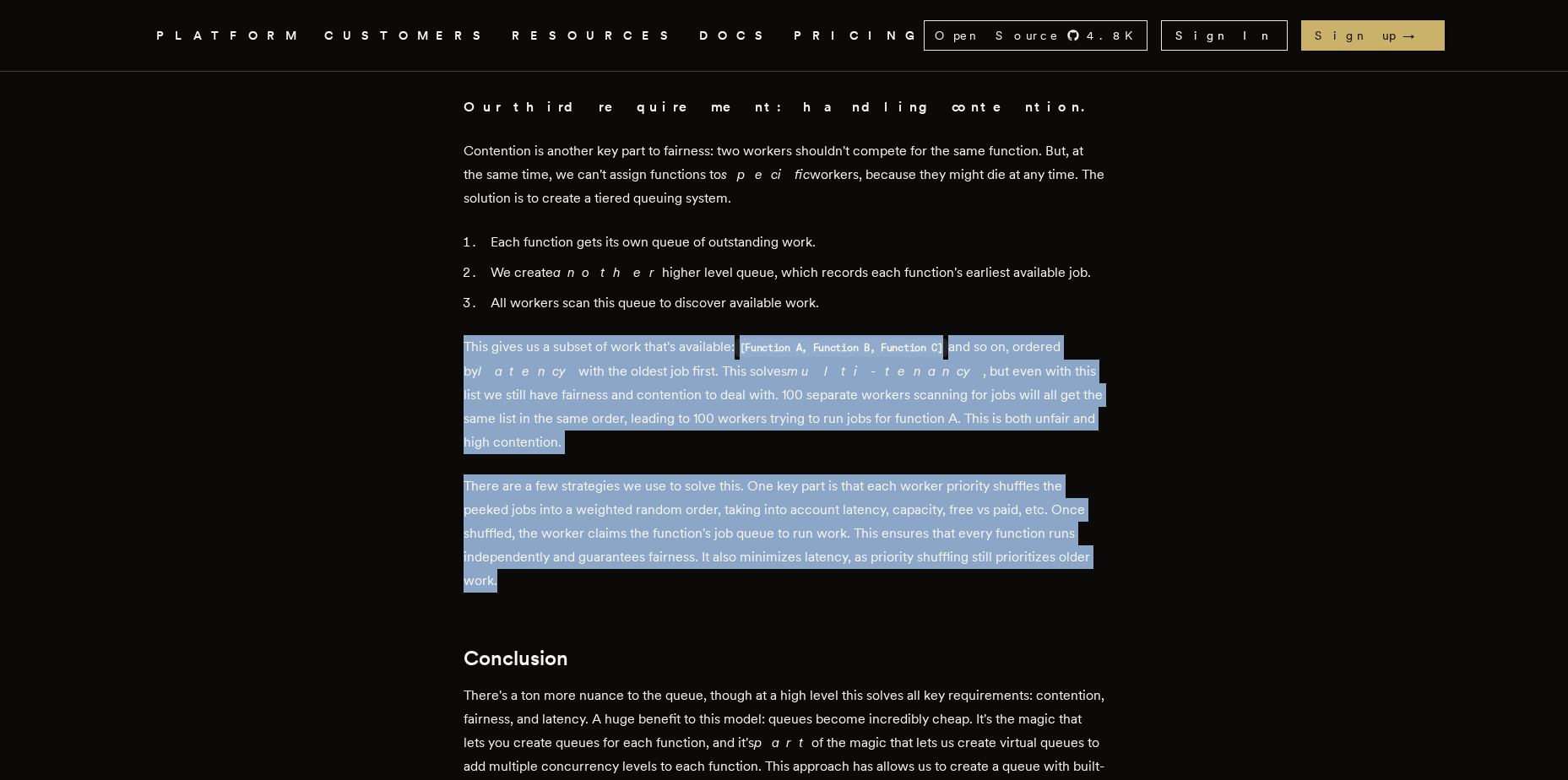
click at [804, 474] on p "There are a few strategies we use to solve this. One key part is that each work…" at bounding box center [784, 533] width 641 height 118
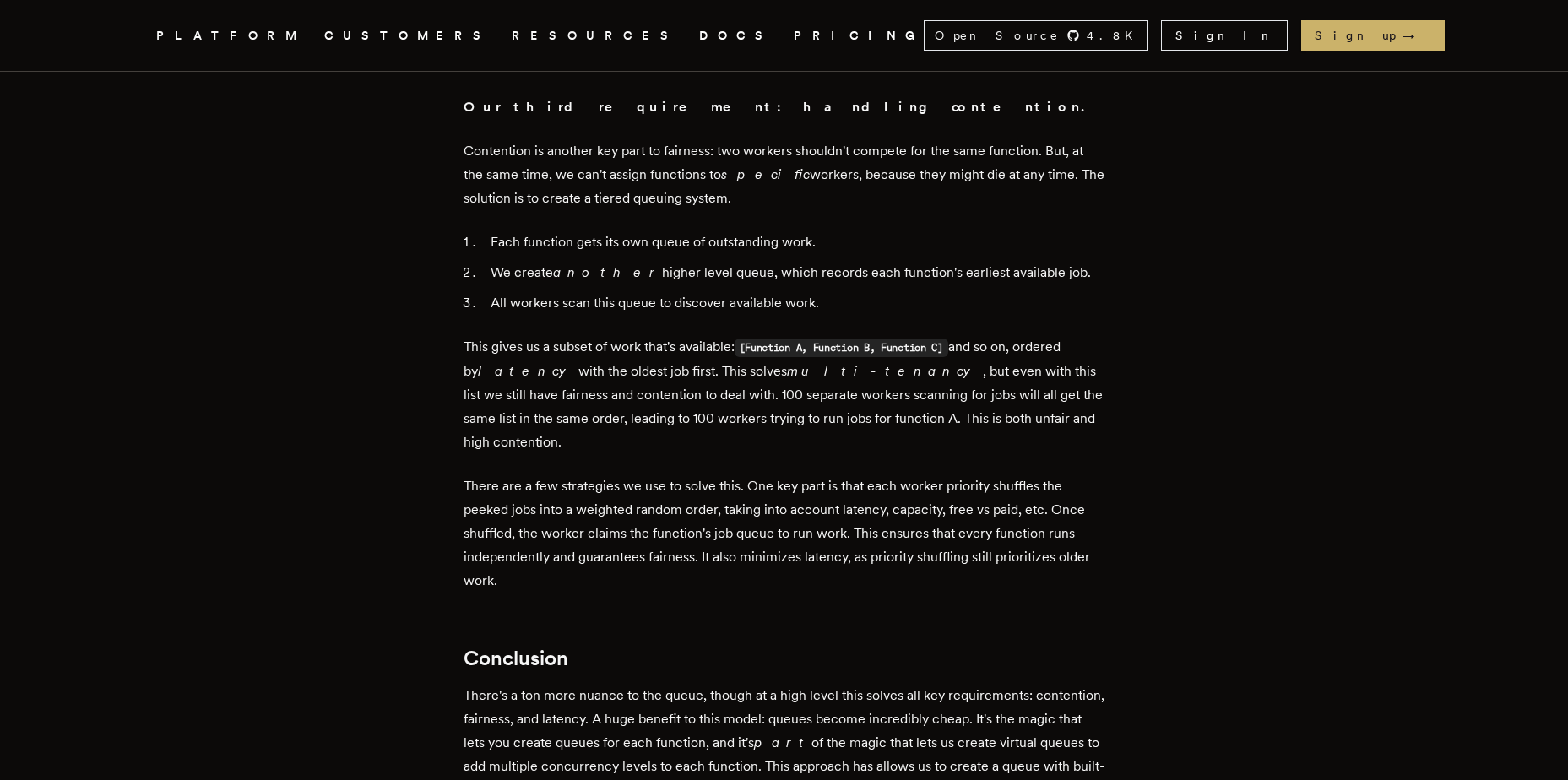
drag, startPoint x: 806, startPoint y: 445, endPoint x: 451, endPoint y: 225, distance: 417.6
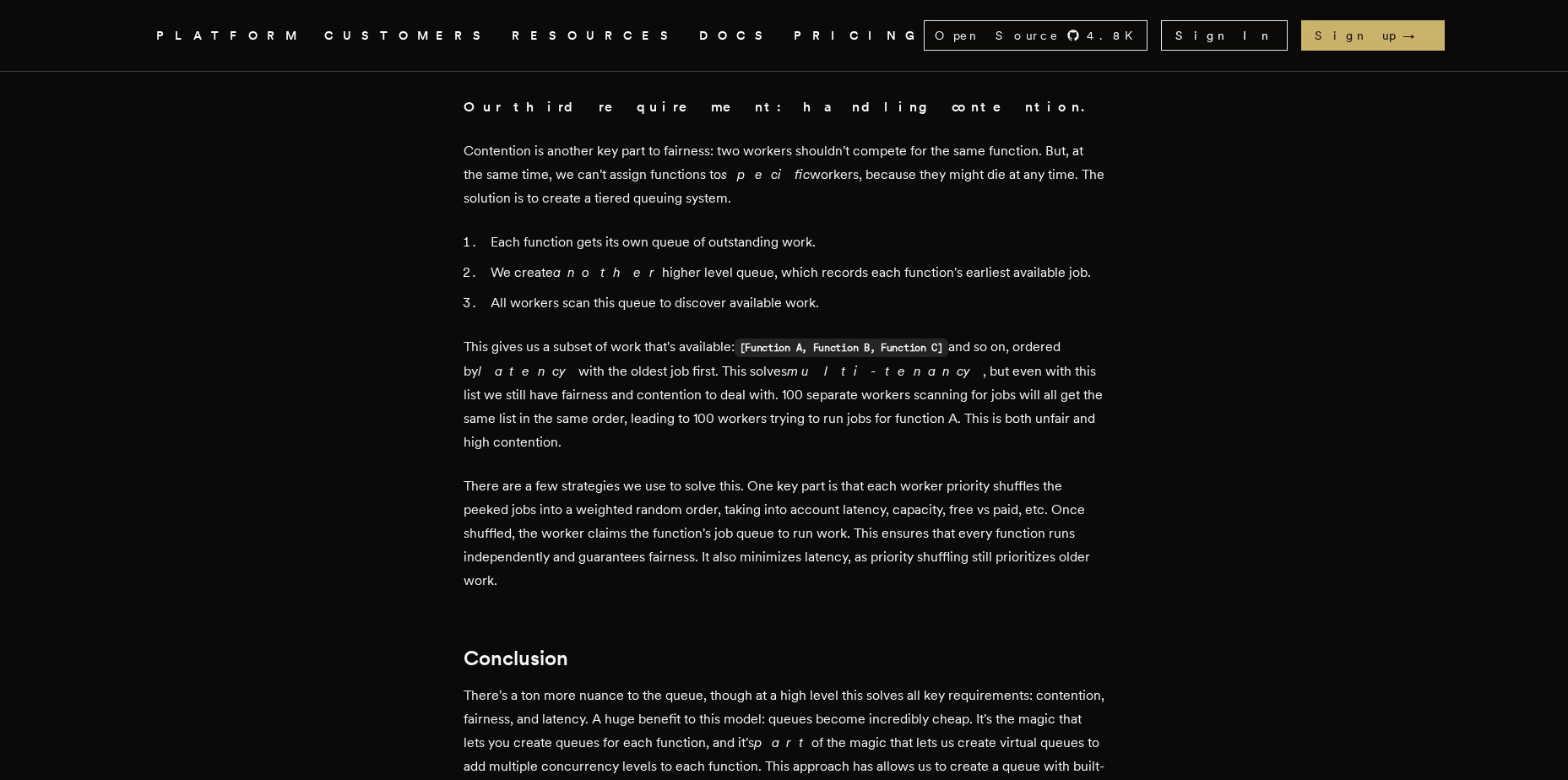
drag, startPoint x: 451, startPoint y: 225, endPoint x: 833, endPoint y: 459, distance: 448.0
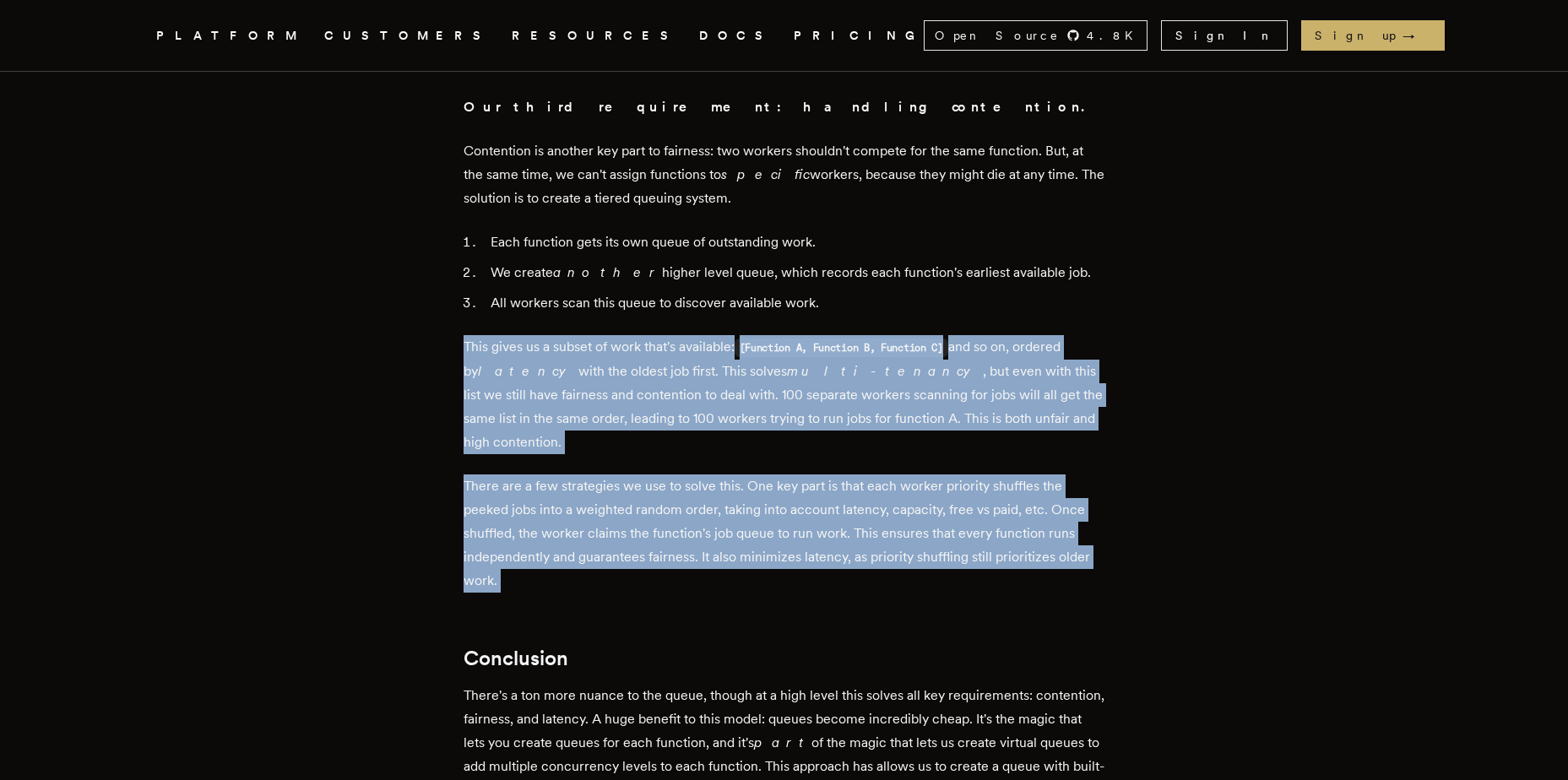
click at [833, 474] on p "There are a few strategies we use to solve this. One key part is that each work…" at bounding box center [784, 533] width 641 height 118
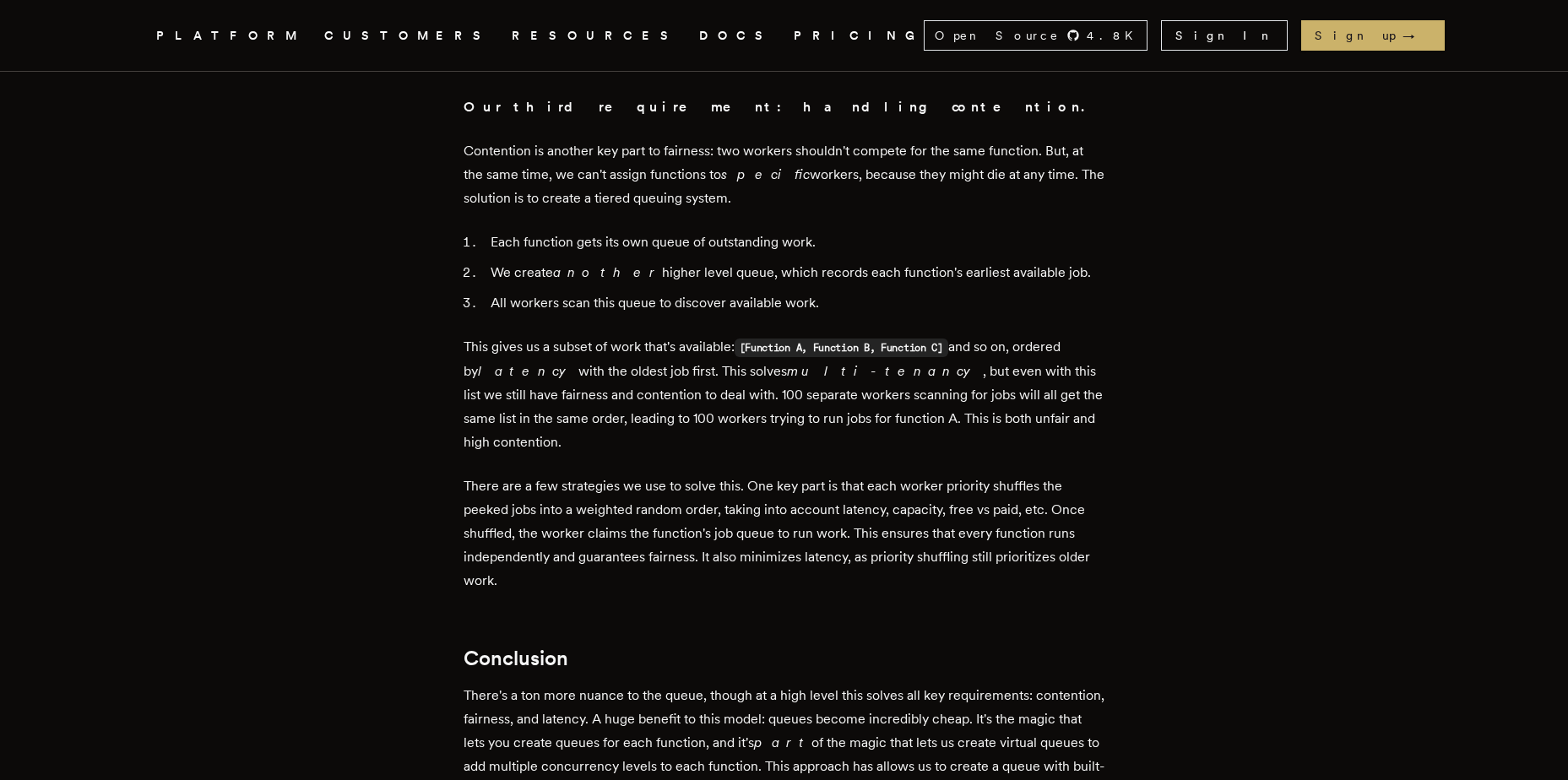
drag, startPoint x: 833, startPoint y: 459, endPoint x: 408, endPoint y: 215, distance: 490.1
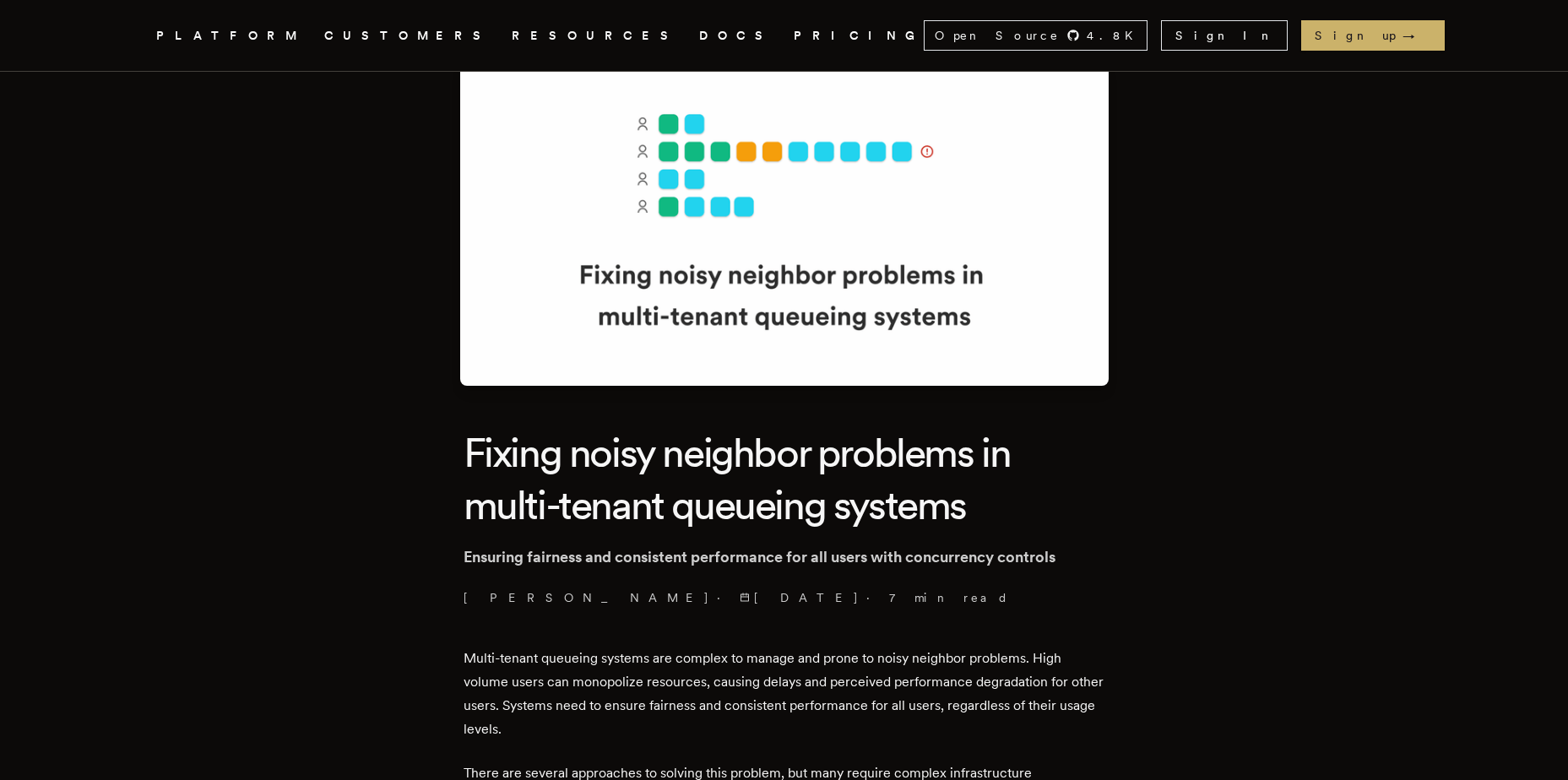
scroll to position [169, 0]
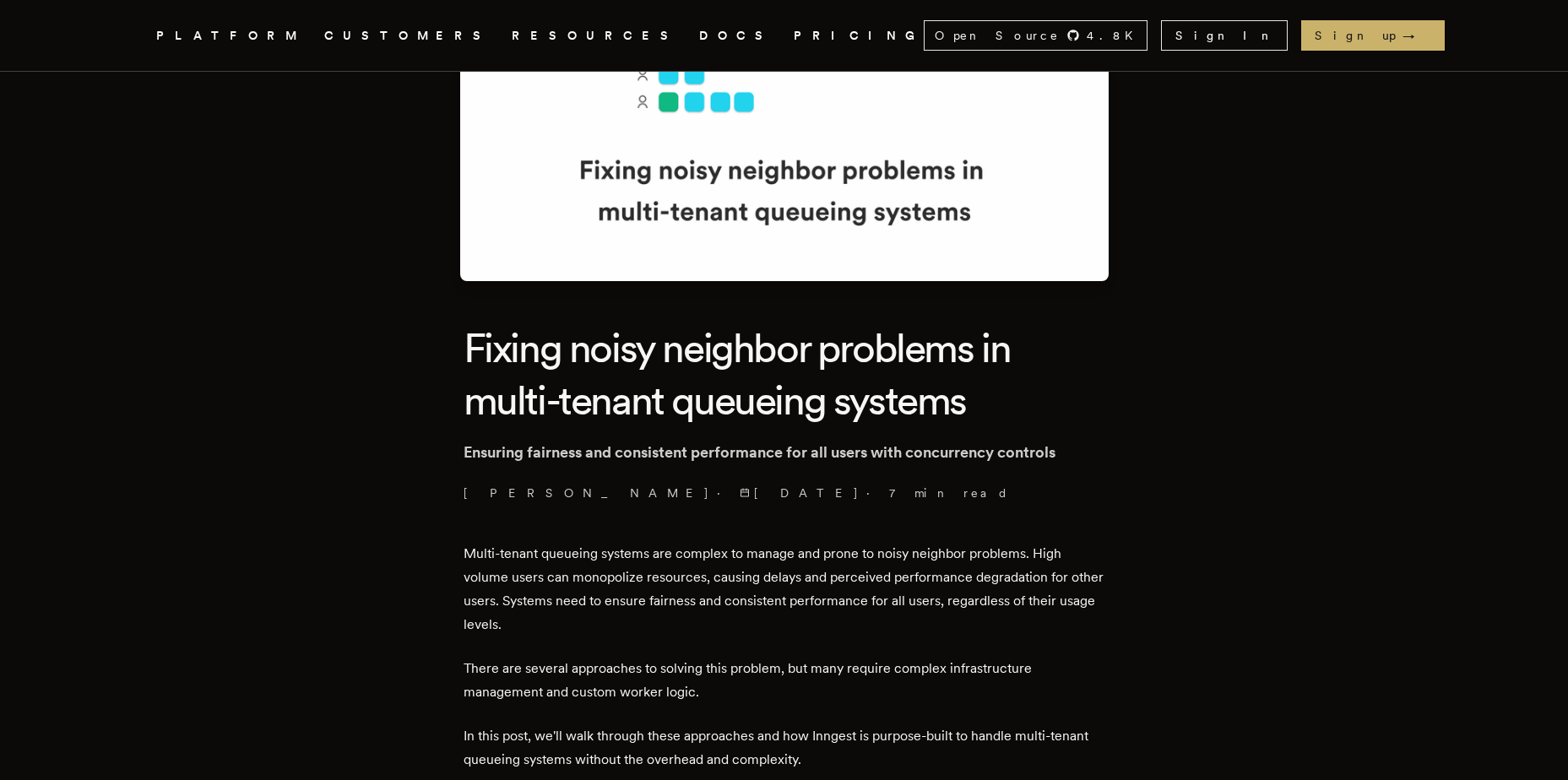
drag, startPoint x: 367, startPoint y: 367, endPoint x: 1073, endPoint y: 501, distance: 718.6
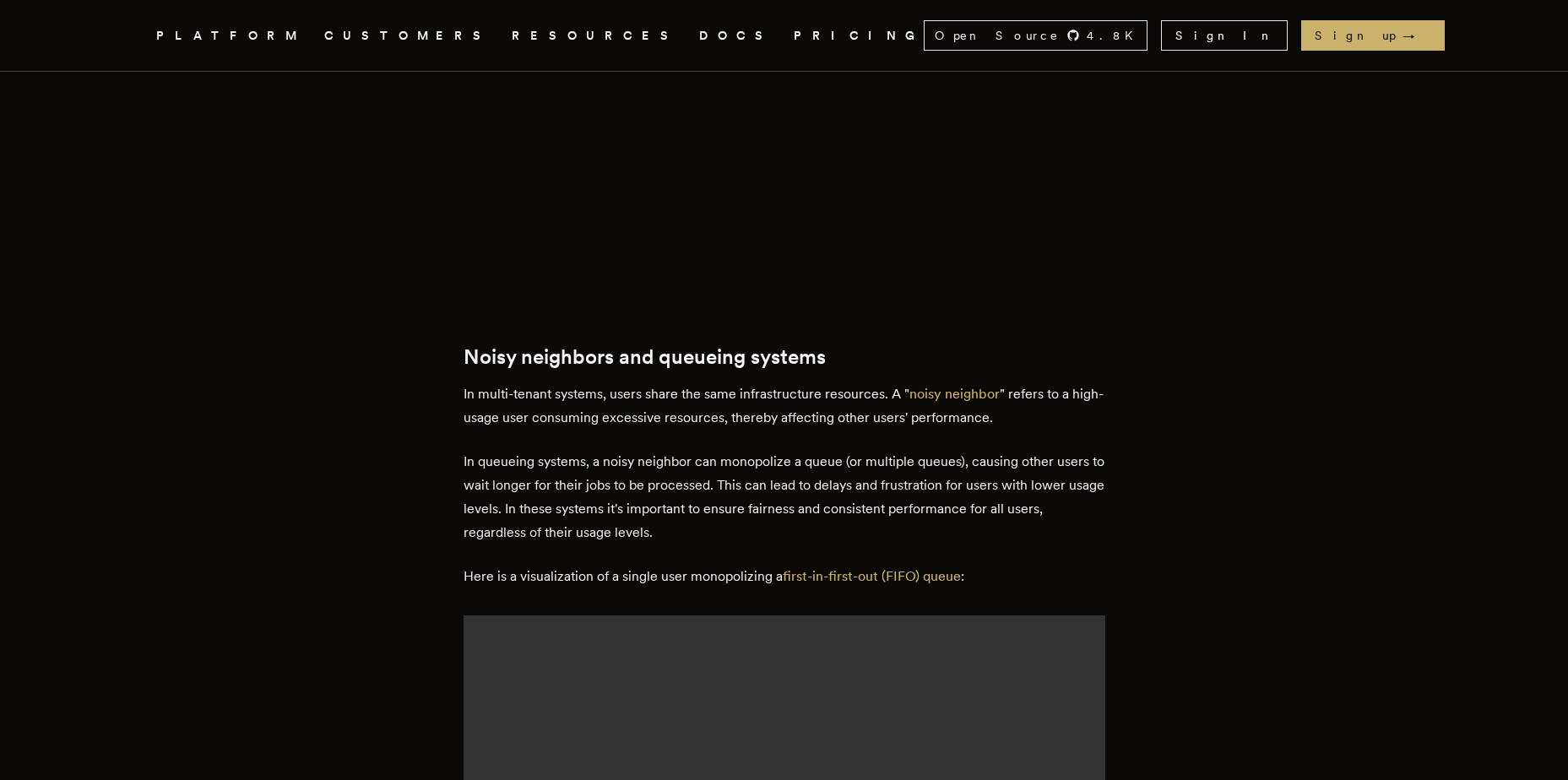
scroll to position [1182, 0]
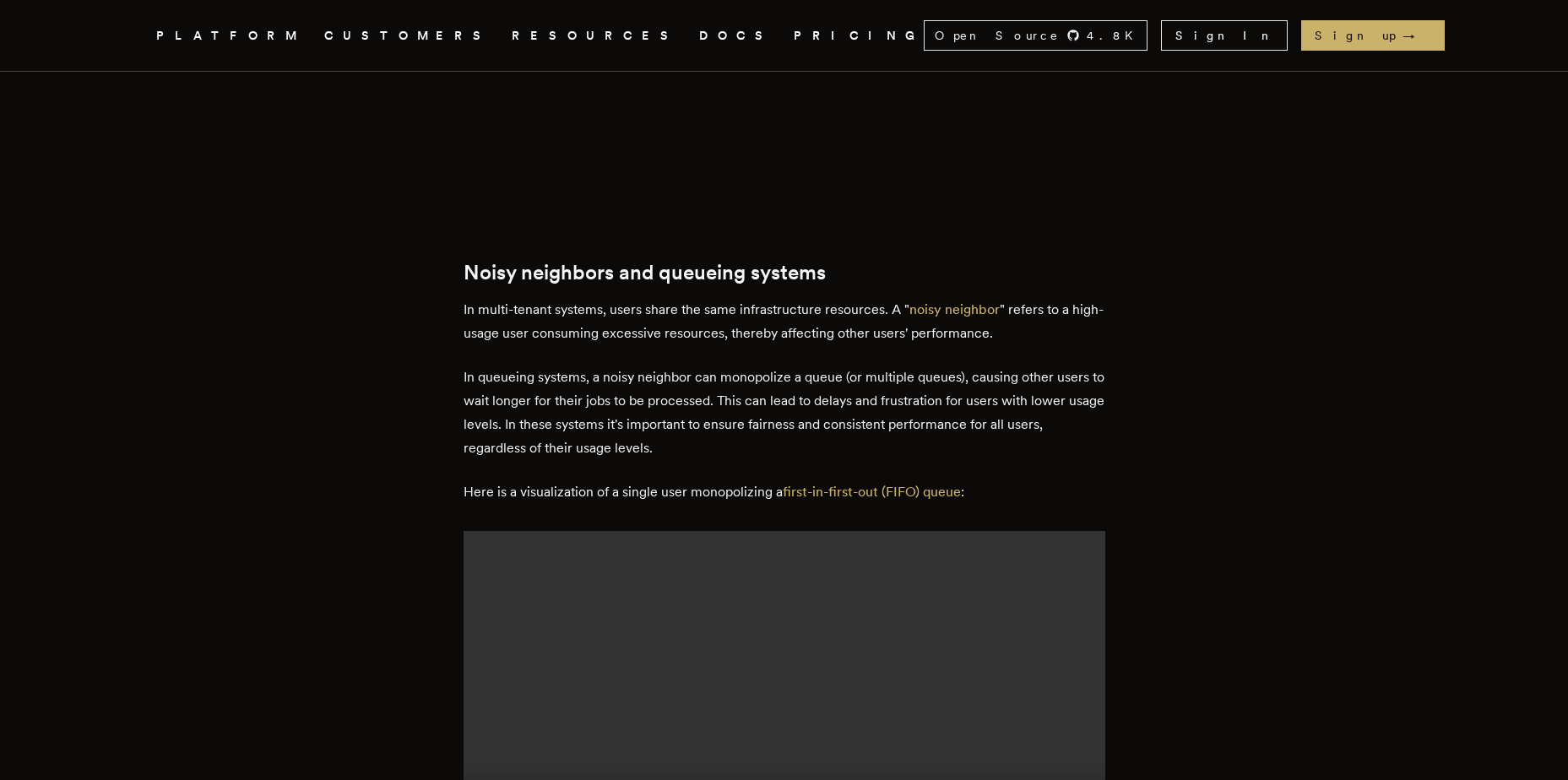
drag, startPoint x: 396, startPoint y: 248, endPoint x: 1090, endPoint y: 450, distance: 722.8
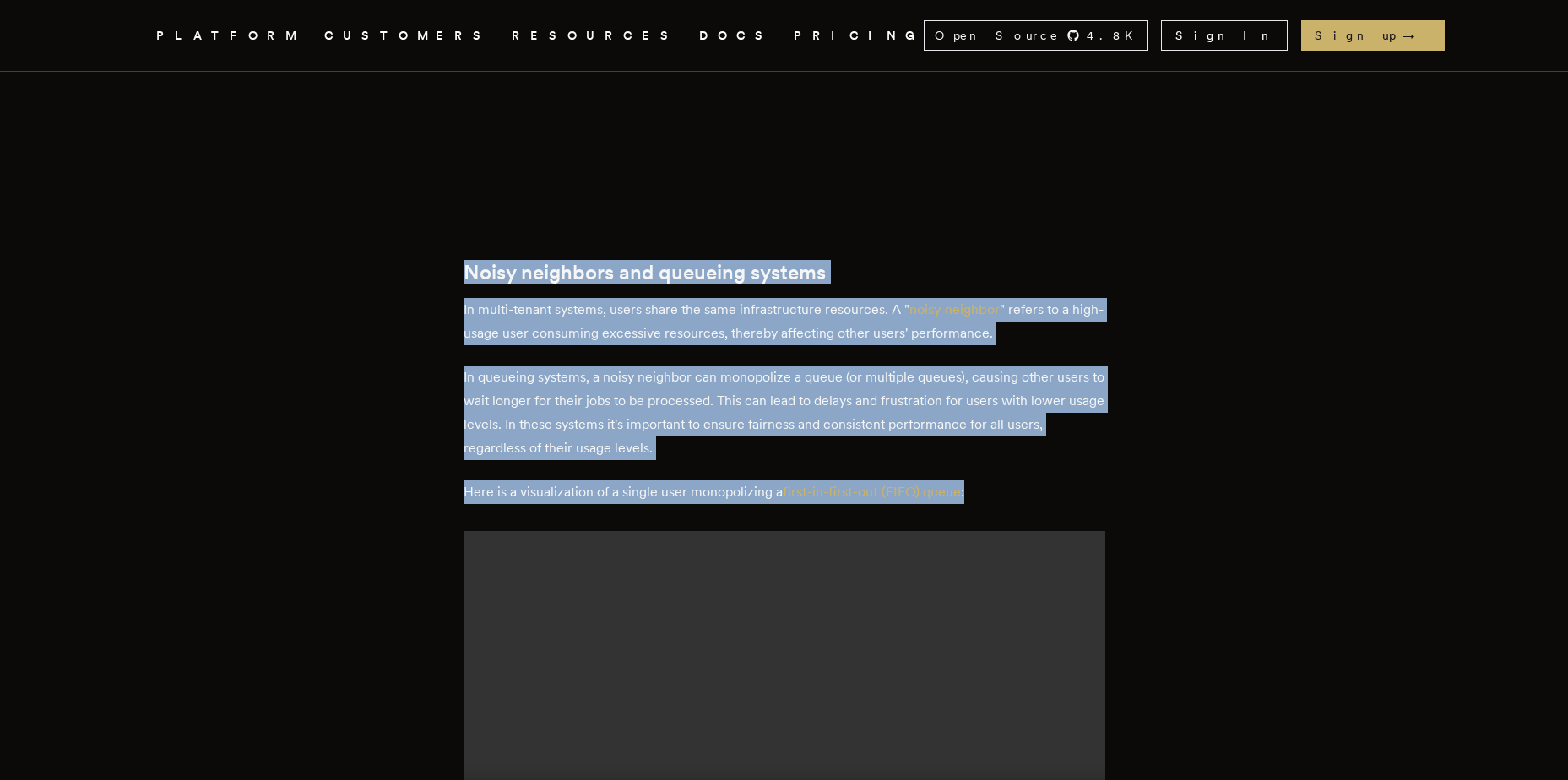
click at [1090, 481] on p "Here is a visualization of a single user monopolizing a first-in-first-out (FIF…" at bounding box center [784, 493] width 641 height 24
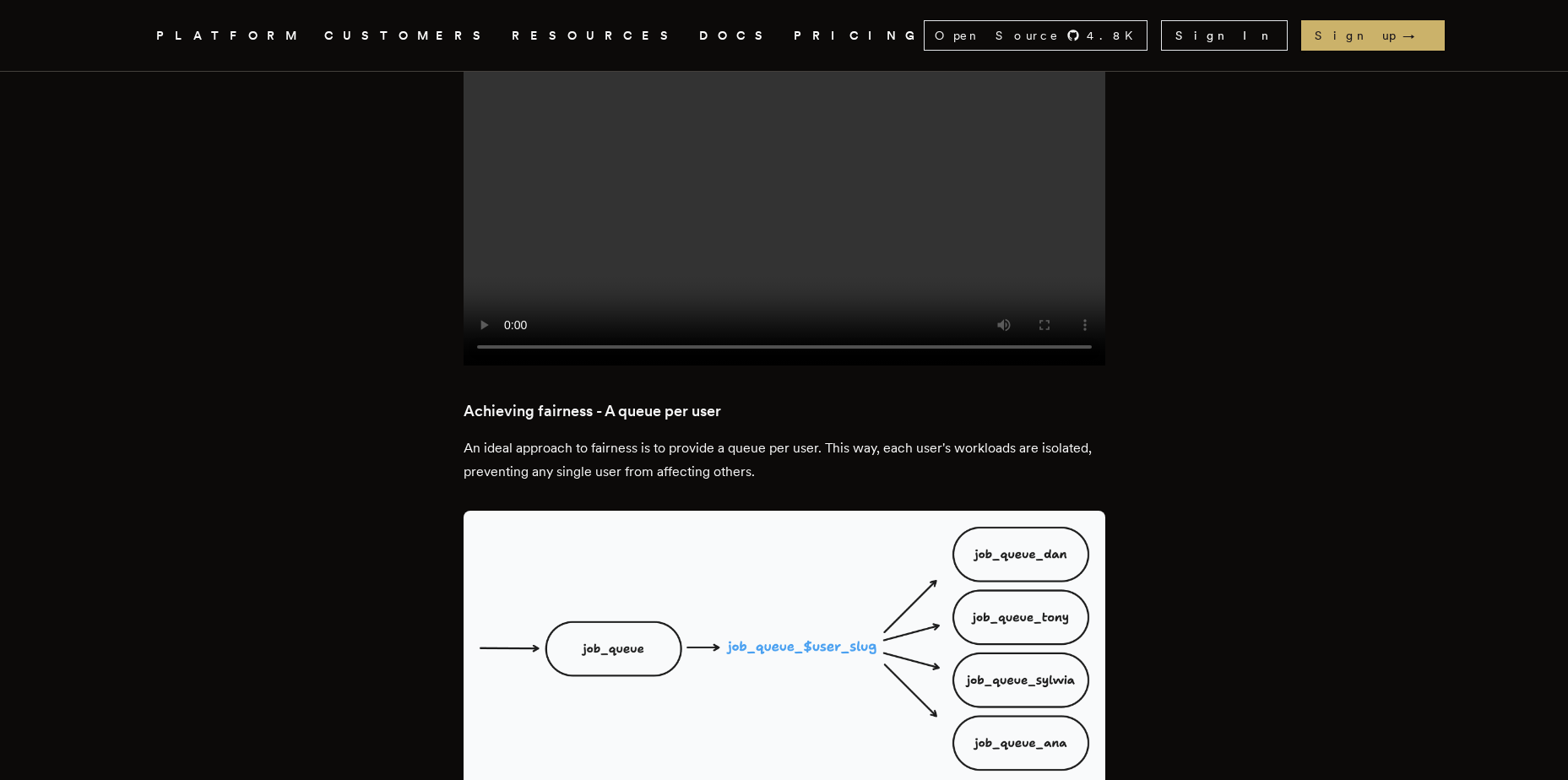
scroll to position [2280, 0]
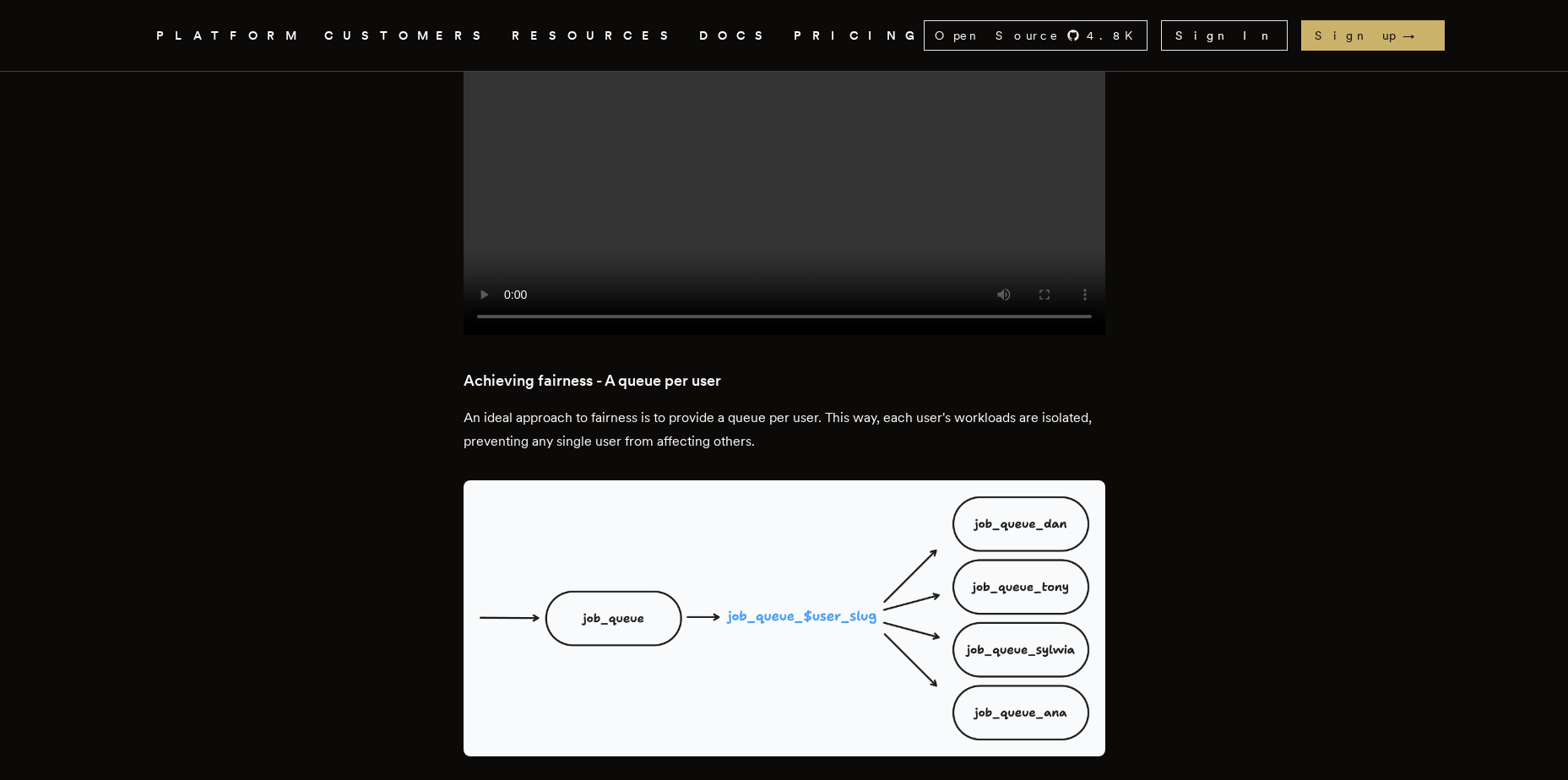
drag, startPoint x: 411, startPoint y: 252, endPoint x: 922, endPoint y: 348, distance: 519.9
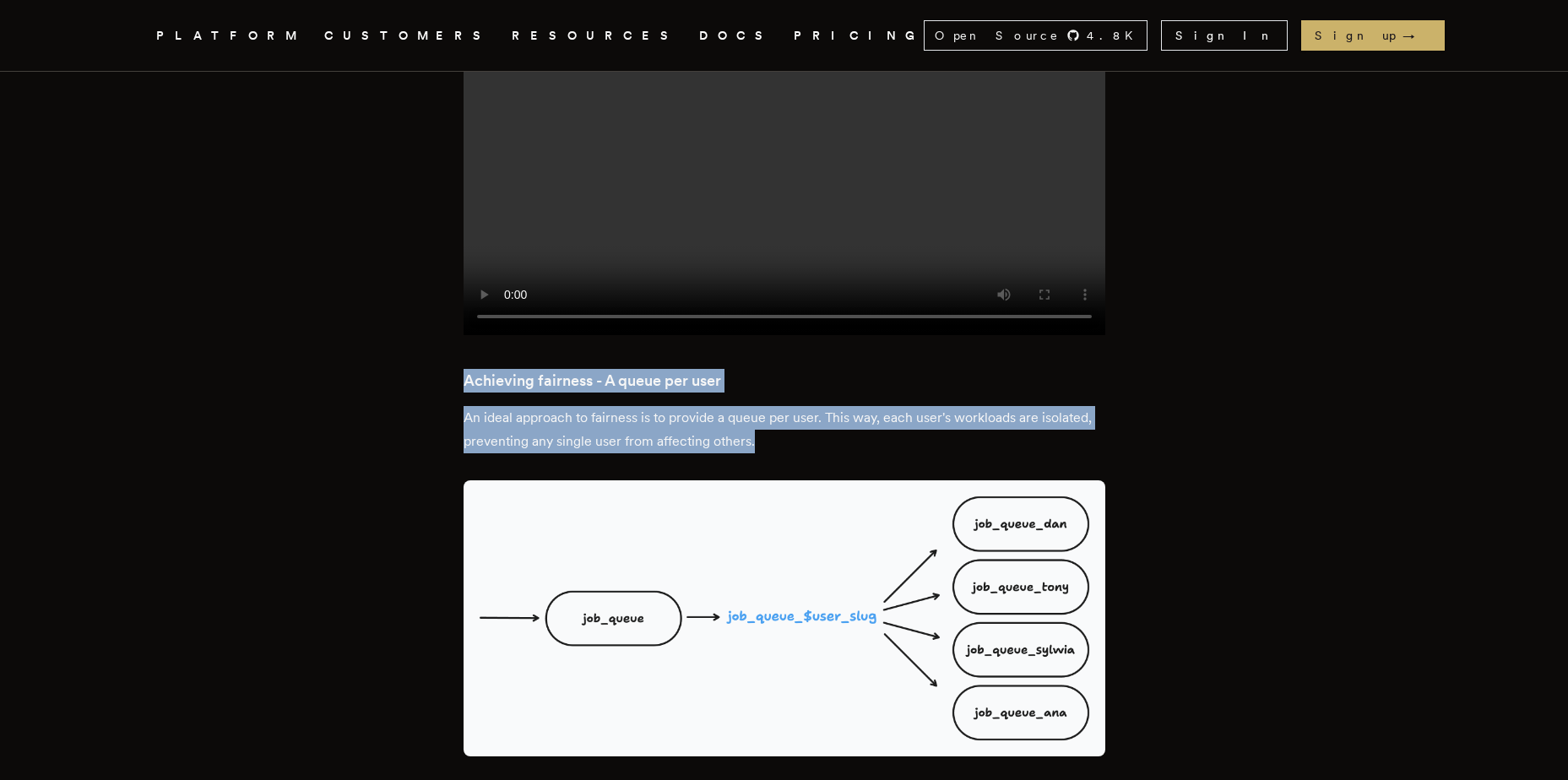
click at [922, 406] on p "An ideal approach to fairness is to provide a queue per user. This way, each us…" at bounding box center [784, 430] width 641 height 47
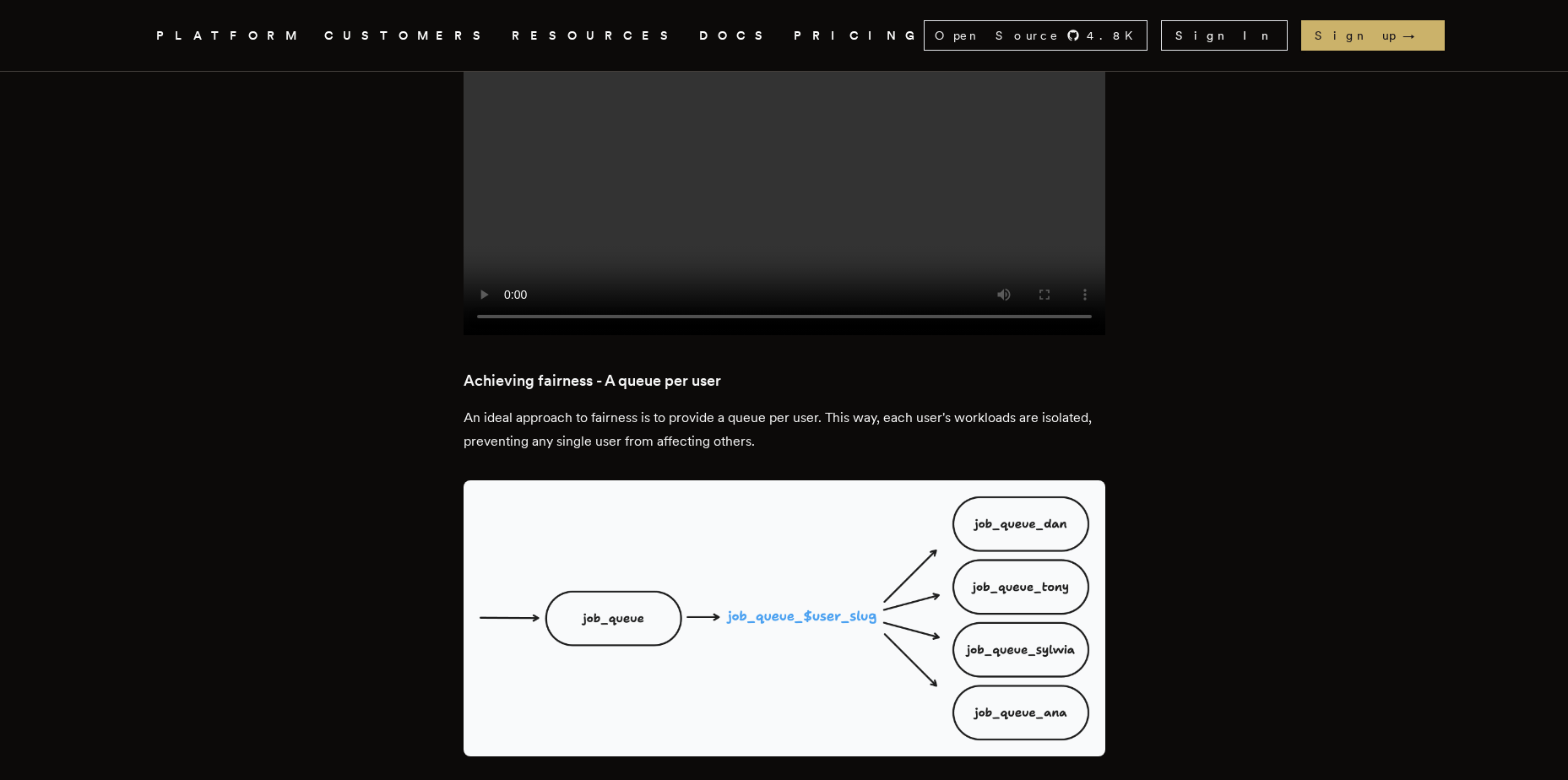
drag, startPoint x: 922, startPoint y: 348, endPoint x: 424, endPoint y: 269, distance: 504.2
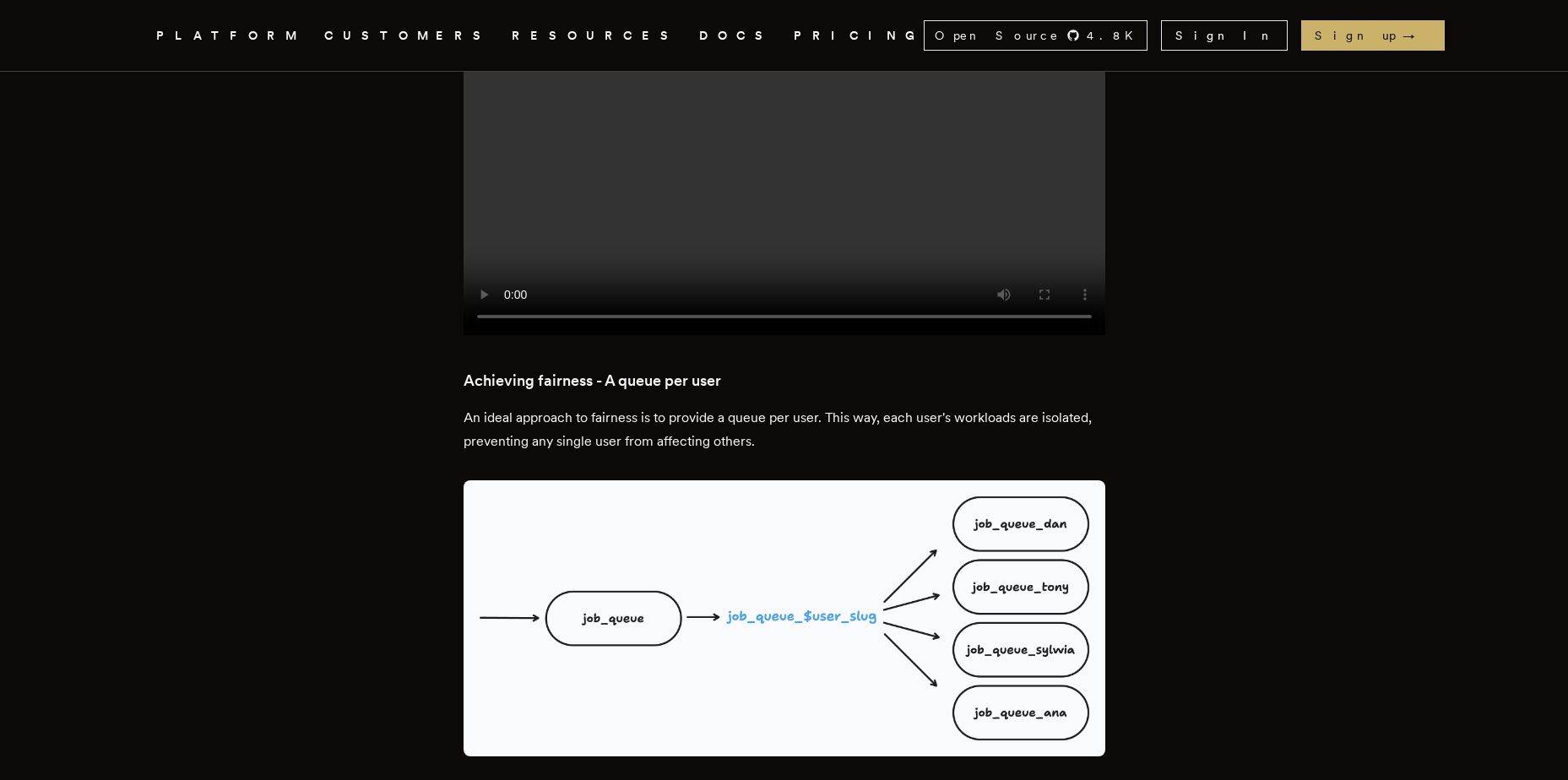
drag, startPoint x: 422, startPoint y: 267, endPoint x: 896, endPoint y: 355, distance: 482.1
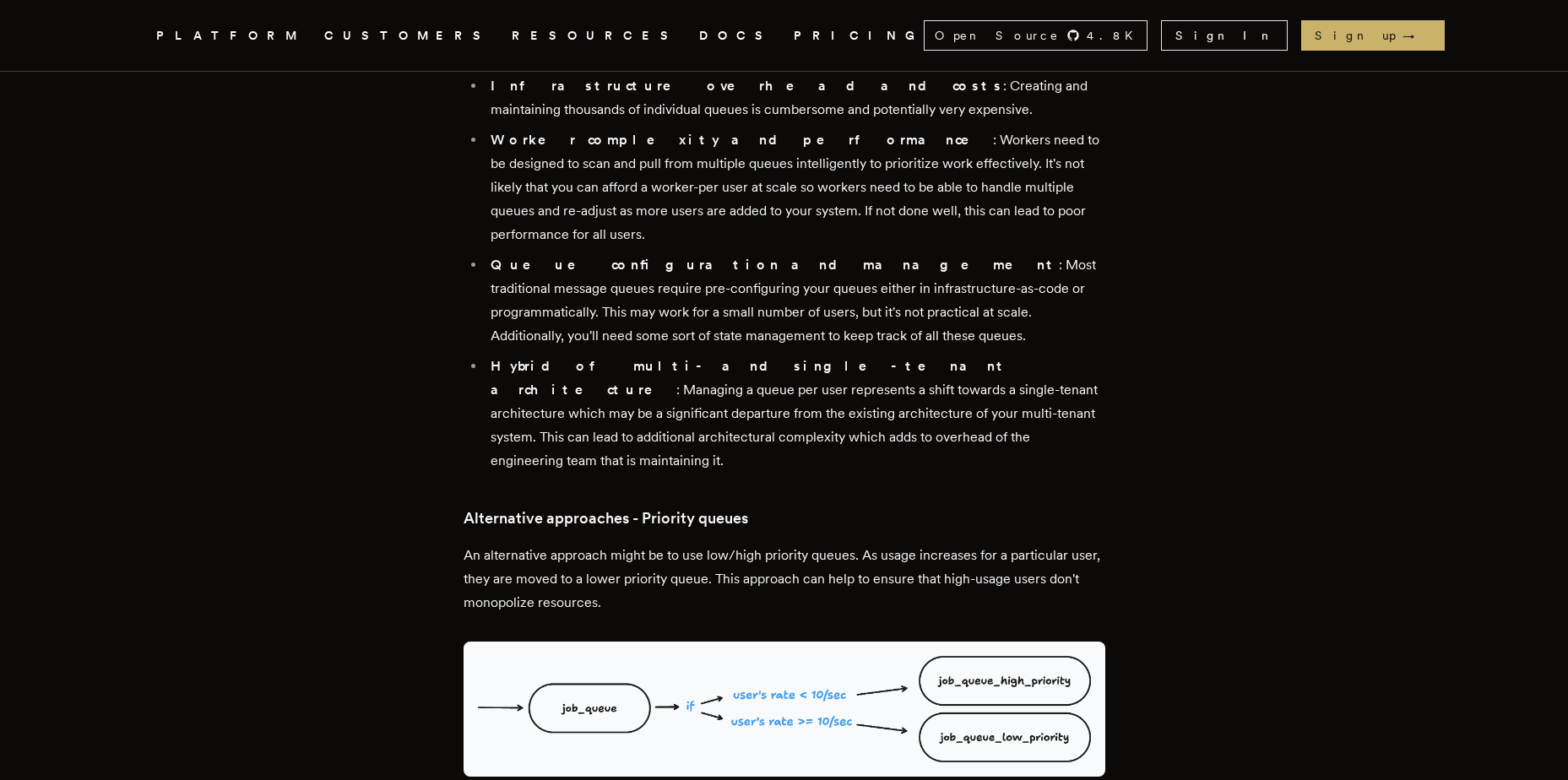
scroll to position [3040, 0]
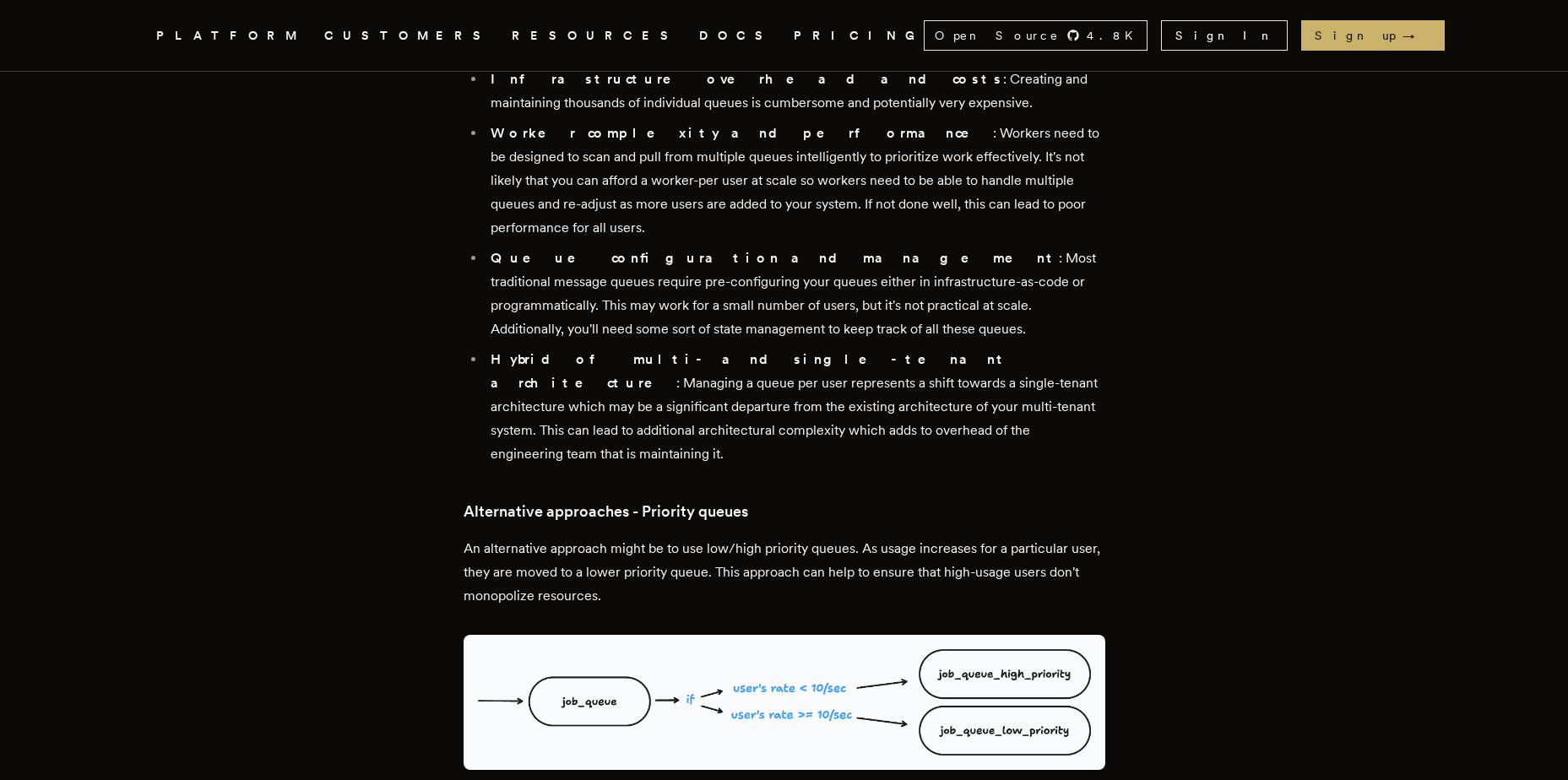
drag, startPoint x: 504, startPoint y: 365, endPoint x: 850, endPoint y: 443, distance: 354.7
click at [850, 444] on div "Multi-tenant queueing systems are complex to manage and prone to noisy neighbor…" at bounding box center [784, 492] width 641 height 5643
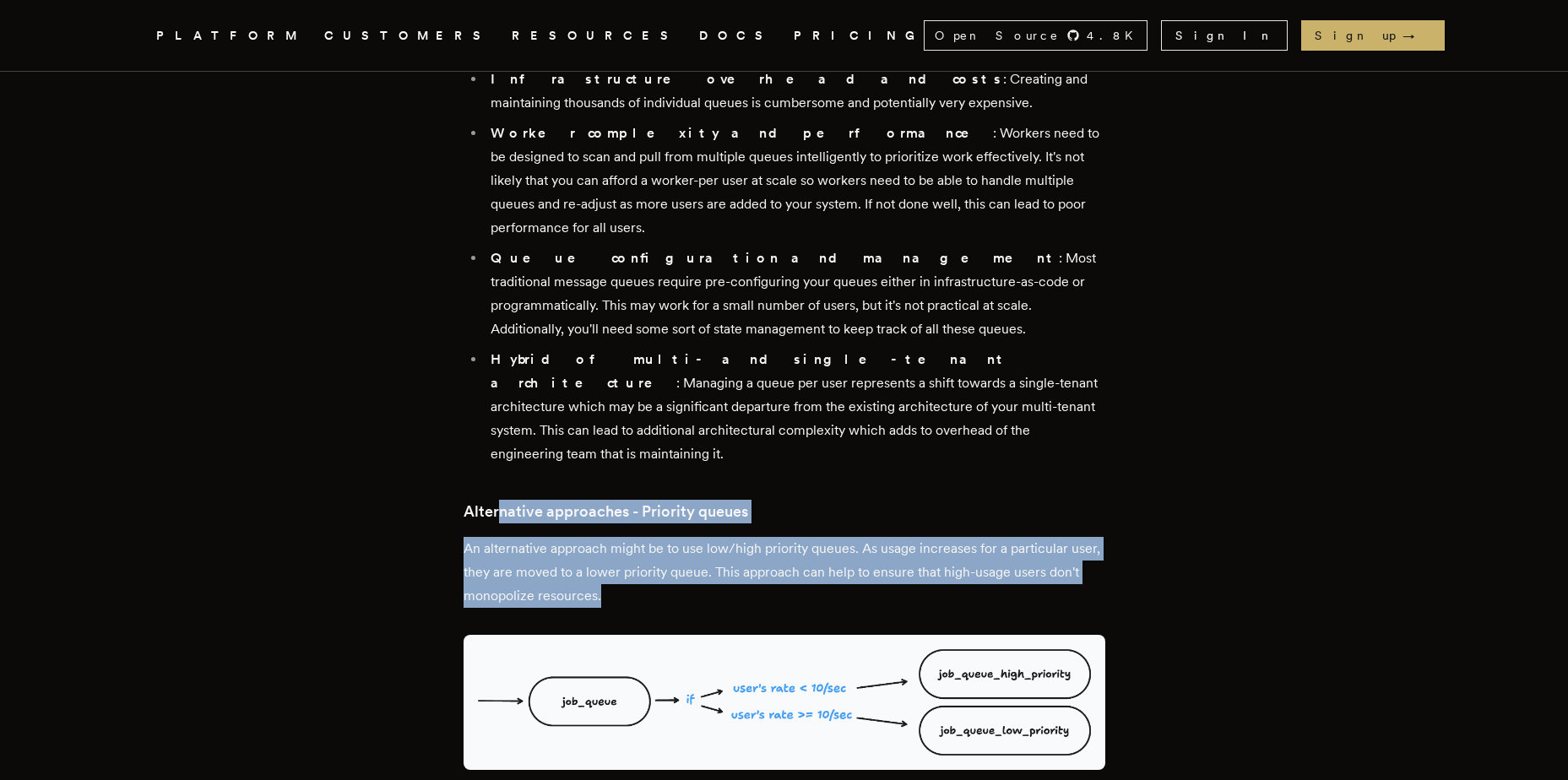
click at [850, 537] on p "An alternative approach might be to use low/high priority queues. As usage incr…" at bounding box center [784, 572] width 641 height 71
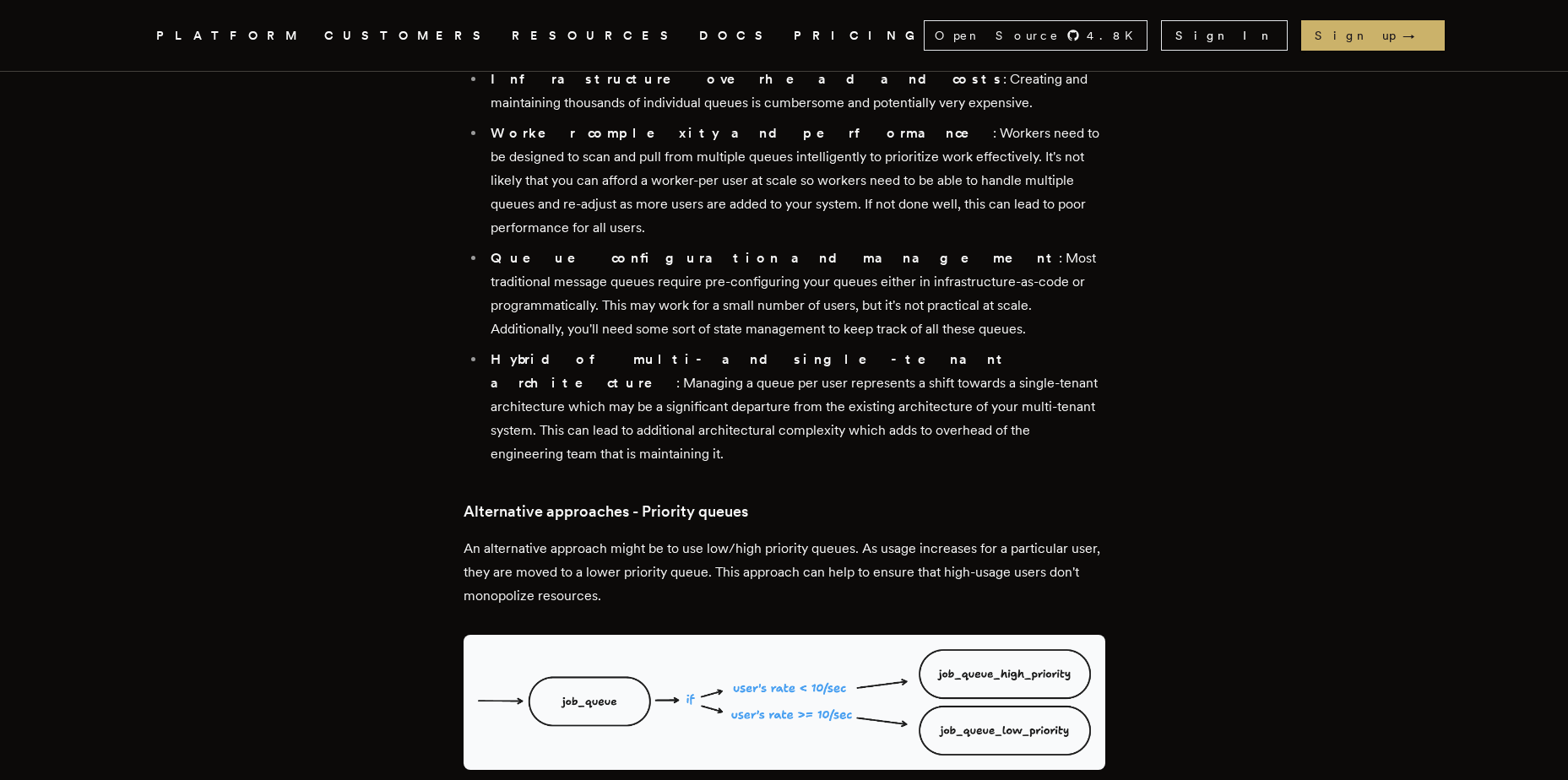
drag, startPoint x: 857, startPoint y: 444, endPoint x: 417, endPoint y: 352, distance: 449.5
click at [417, 352] on article "Fixing noisy neighbor problems in multi-tenant queueing systems Ensuring fairne…" at bounding box center [784, 335] width 1216 height 6609
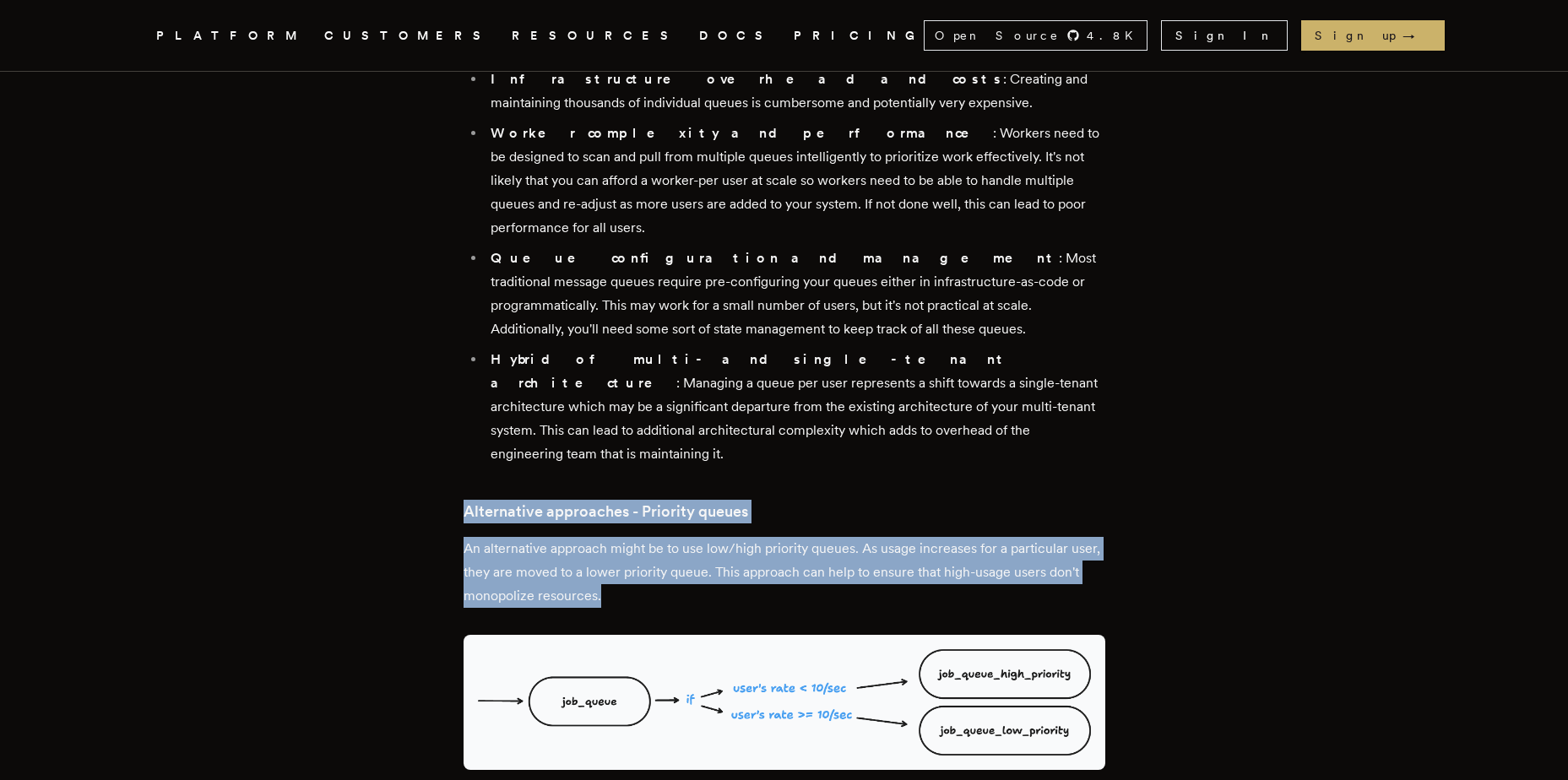
click at [417, 351] on article "Fixing noisy neighbor problems in multi-tenant queueing systems Ensuring fairne…" at bounding box center [784, 335] width 1216 height 6609
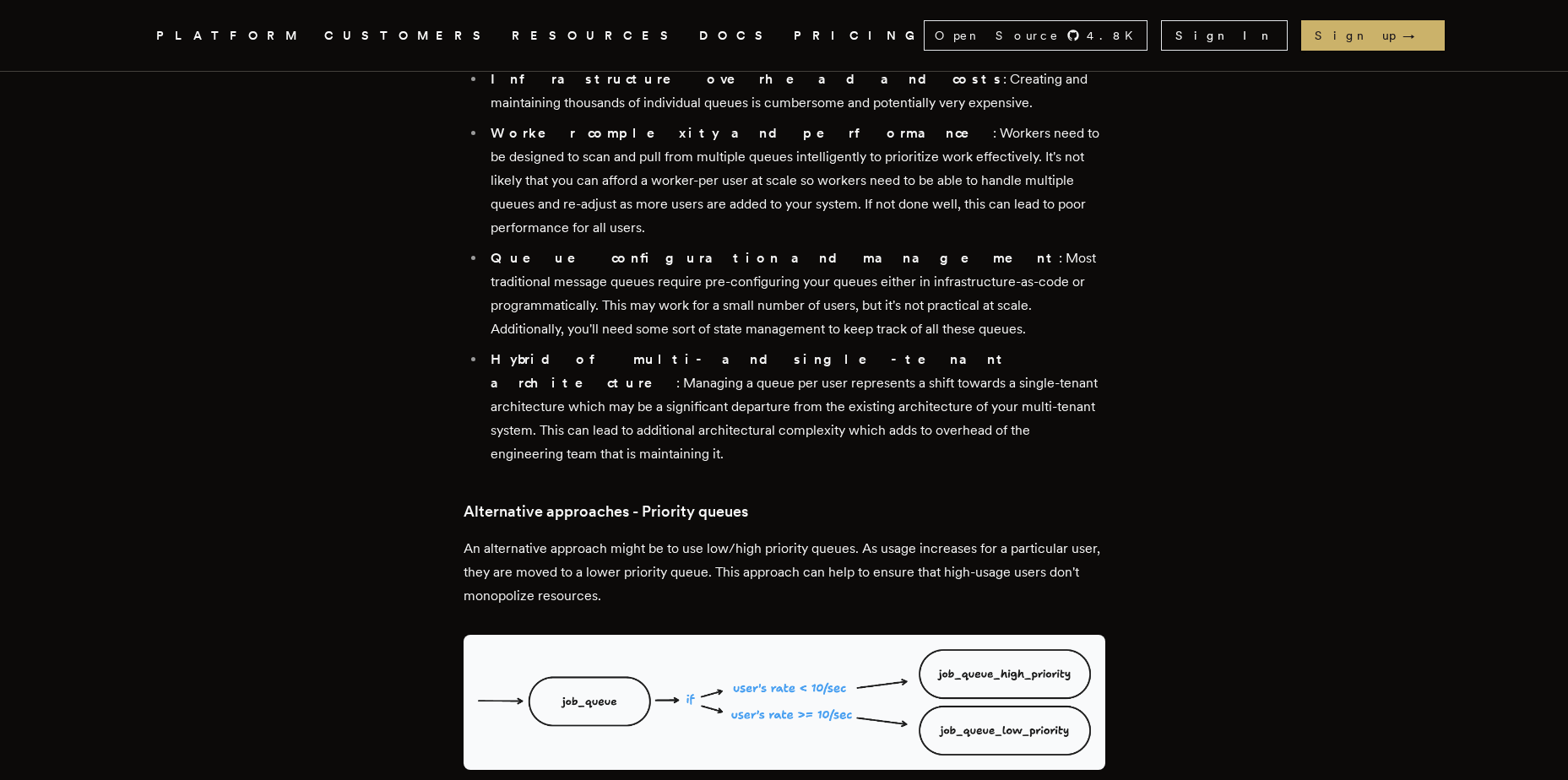
drag, startPoint x: 417, startPoint y: 350, endPoint x: 886, endPoint y: 438, distance: 477.2
click at [886, 438] on article "Fixing noisy neighbor problems in multi-tenant queueing systems Ensuring fairne…" at bounding box center [784, 335] width 1216 height 6609
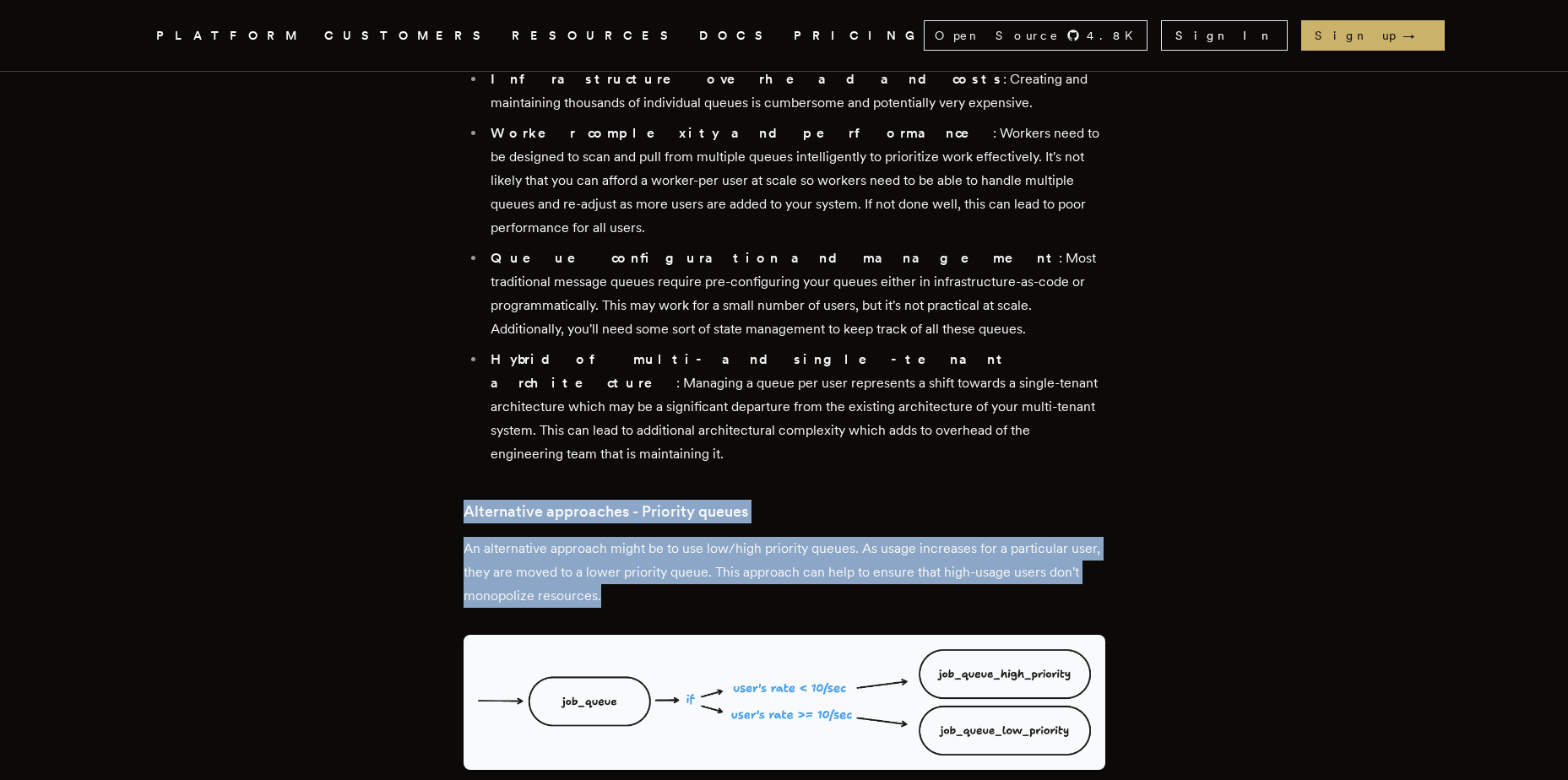
click at [886, 537] on p "An alternative approach might be to use low/high priority queues. As usage incr…" at bounding box center [784, 572] width 641 height 71
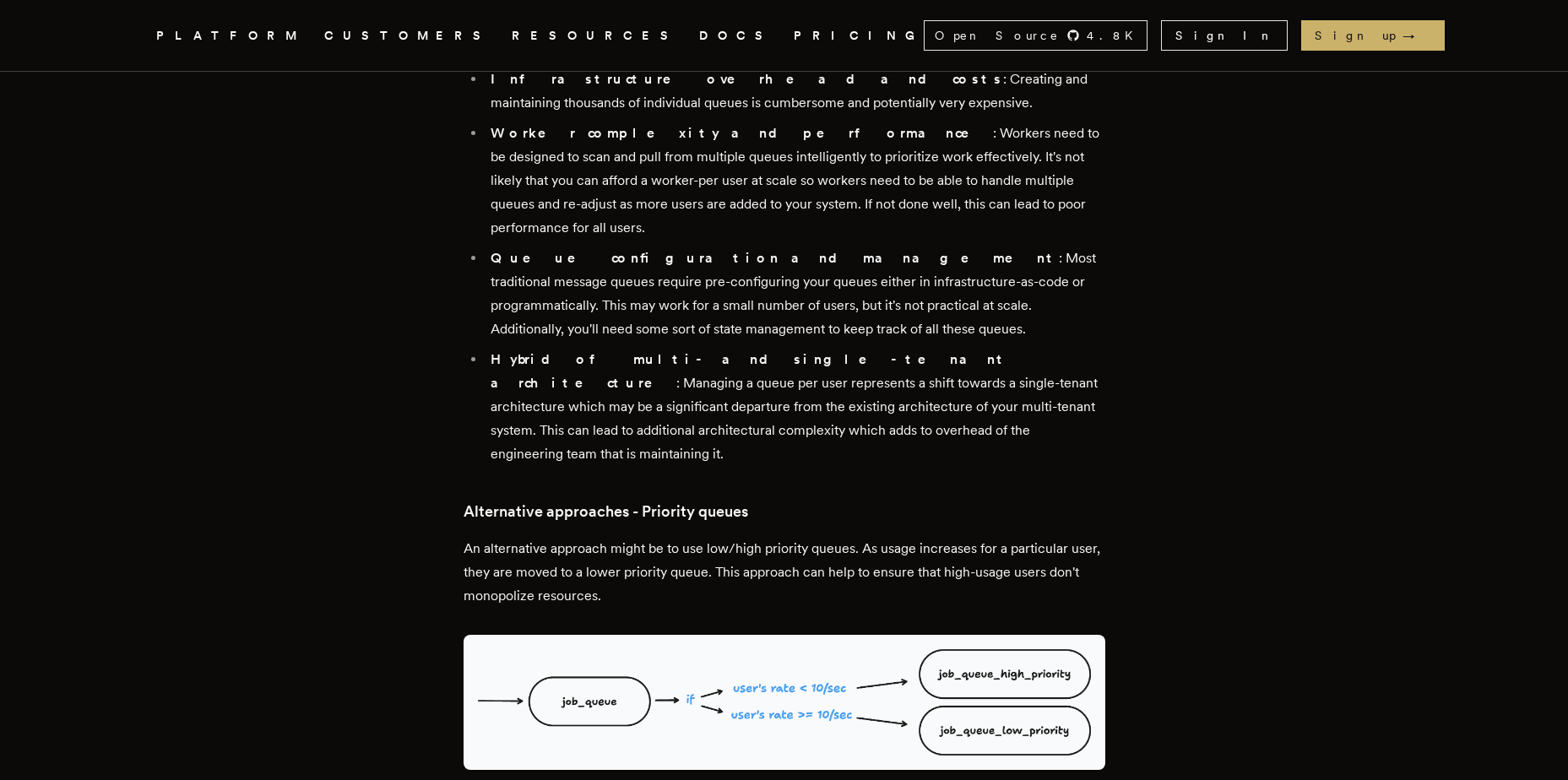
drag, startPoint x: 889, startPoint y: 438, endPoint x: 451, endPoint y: 351, distance: 446.6
click at [451, 351] on main "Fixing noisy neighbor problems in multi-tenant queueing systems Ensuring fairne…" at bounding box center [784, 335] width 676 height 6609
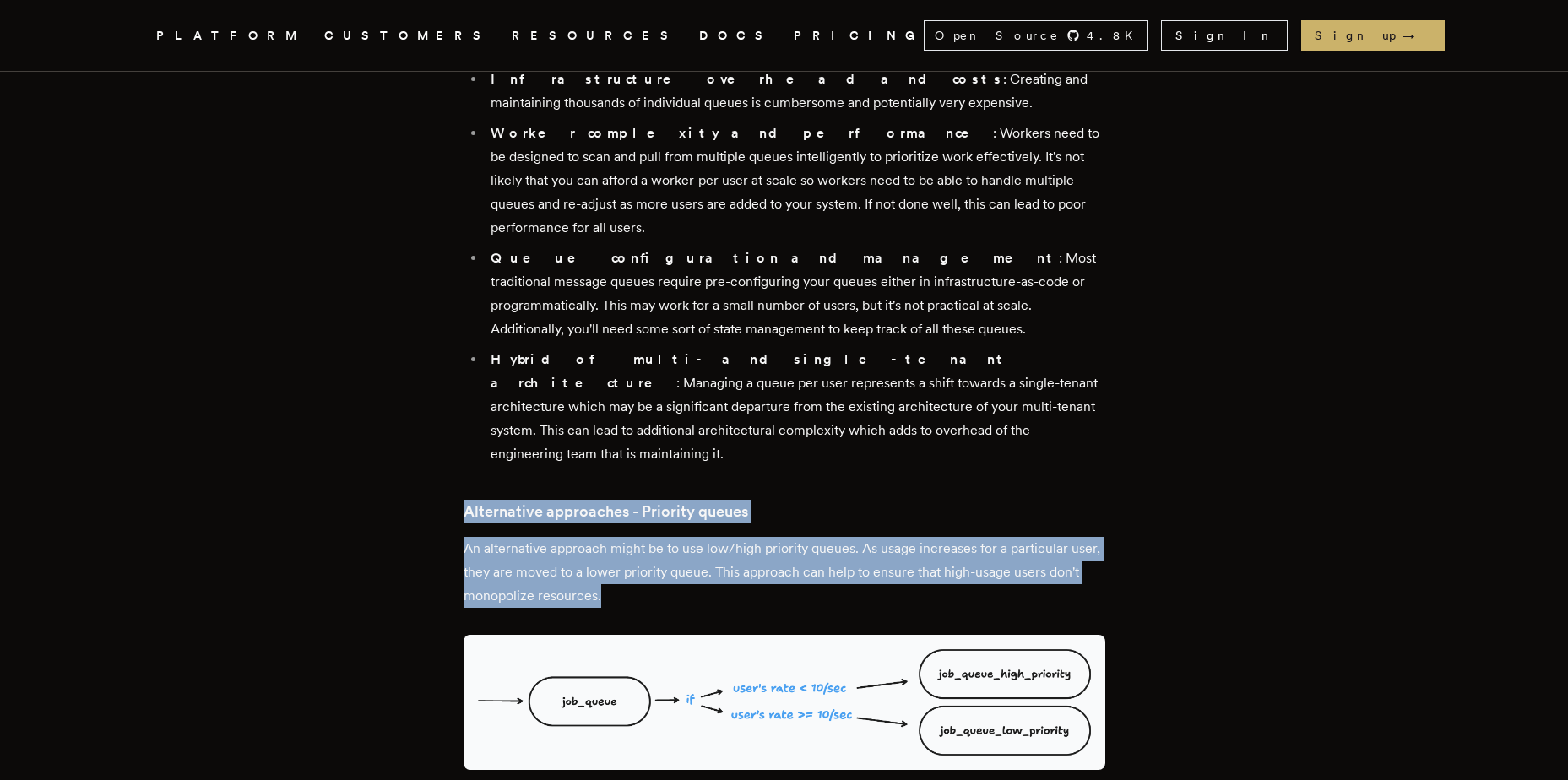
click at [451, 351] on main "Fixing noisy neighbor problems in multi-tenant queueing systems Ensuring fairne…" at bounding box center [784, 335] width 676 height 6609
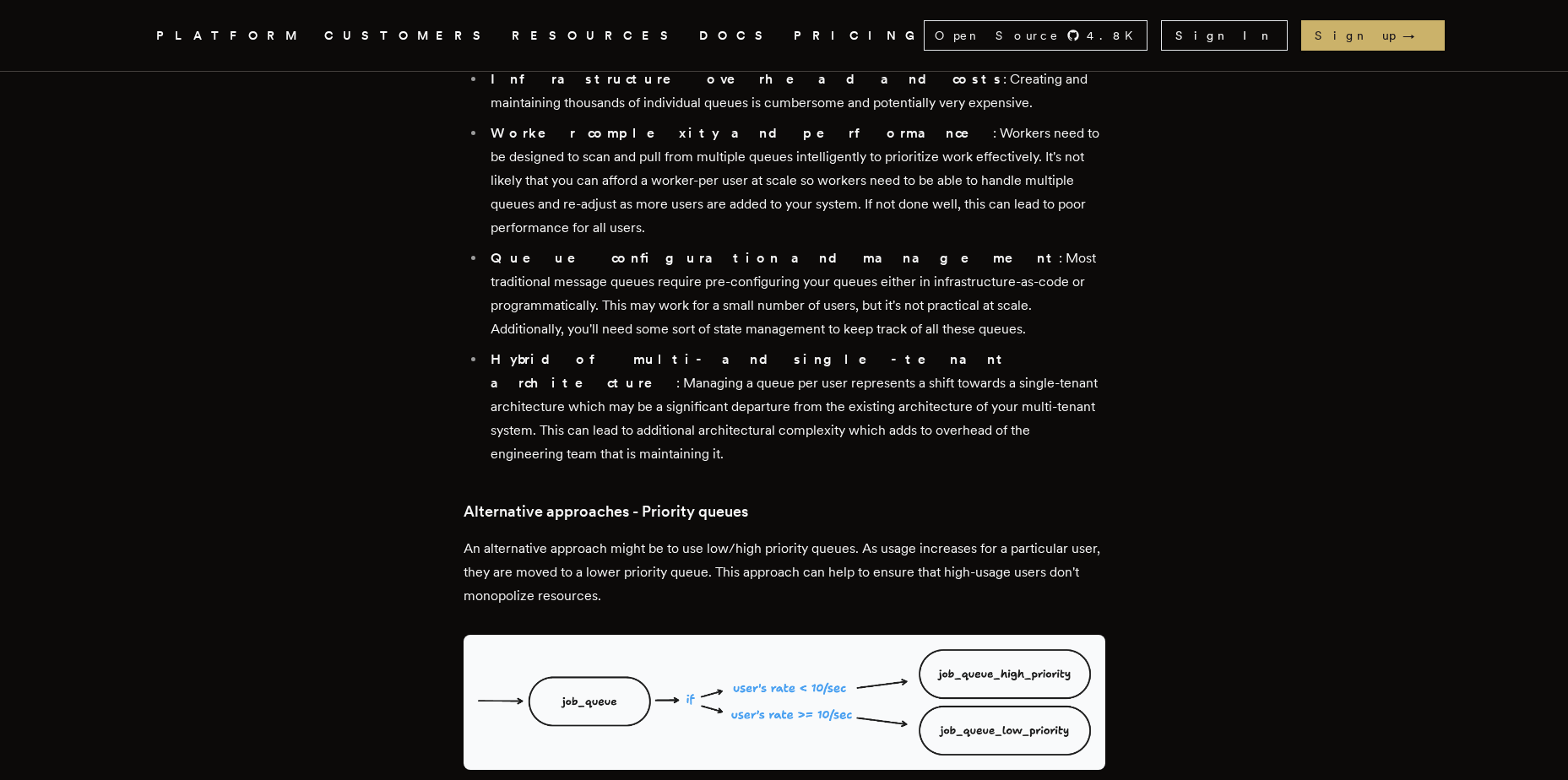
drag, startPoint x: 451, startPoint y: 351, endPoint x: 752, endPoint y: 421, distance: 309.0
click at [772, 427] on main "Fixing noisy neighbor problems in multi-tenant queueing systems Ensuring fairne…" at bounding box center [784, 335] width 676 height 6609
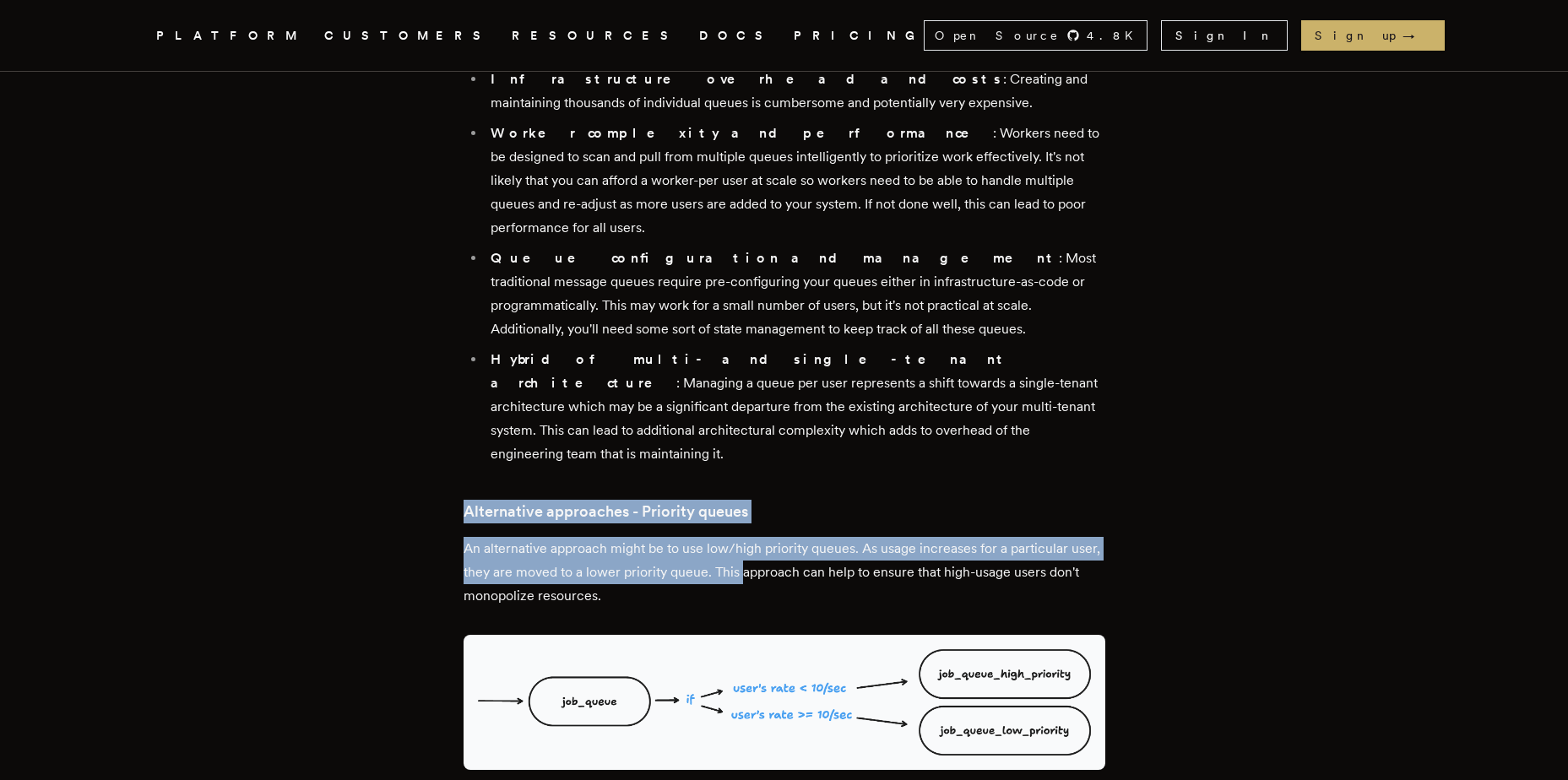
click at [773, 537] on p "An alternative approach might be to use low/high priority queues. As usage incr…" at bounding box center [784, 572] width 641 height 71
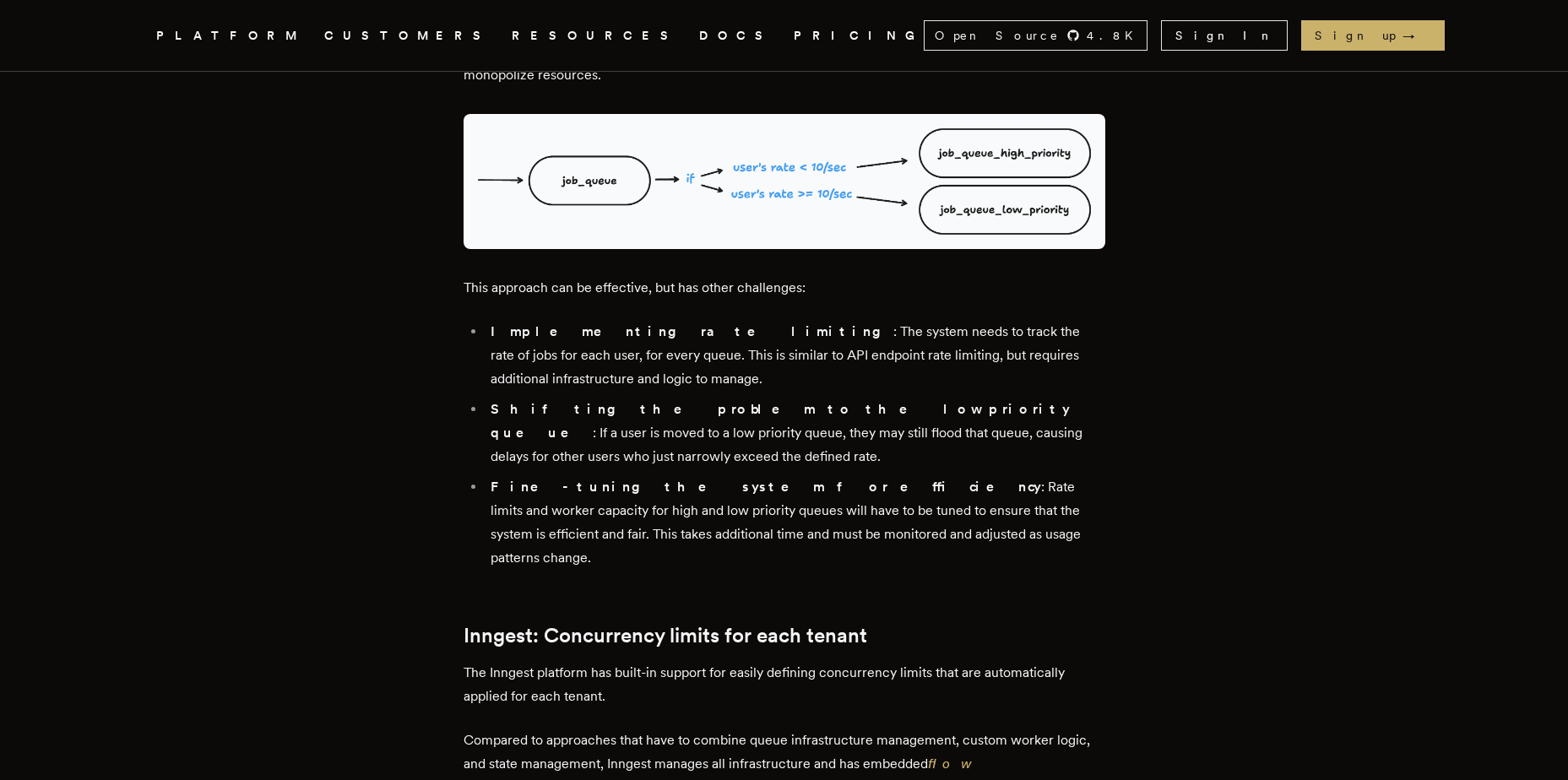
scroll to position [3631, 0]
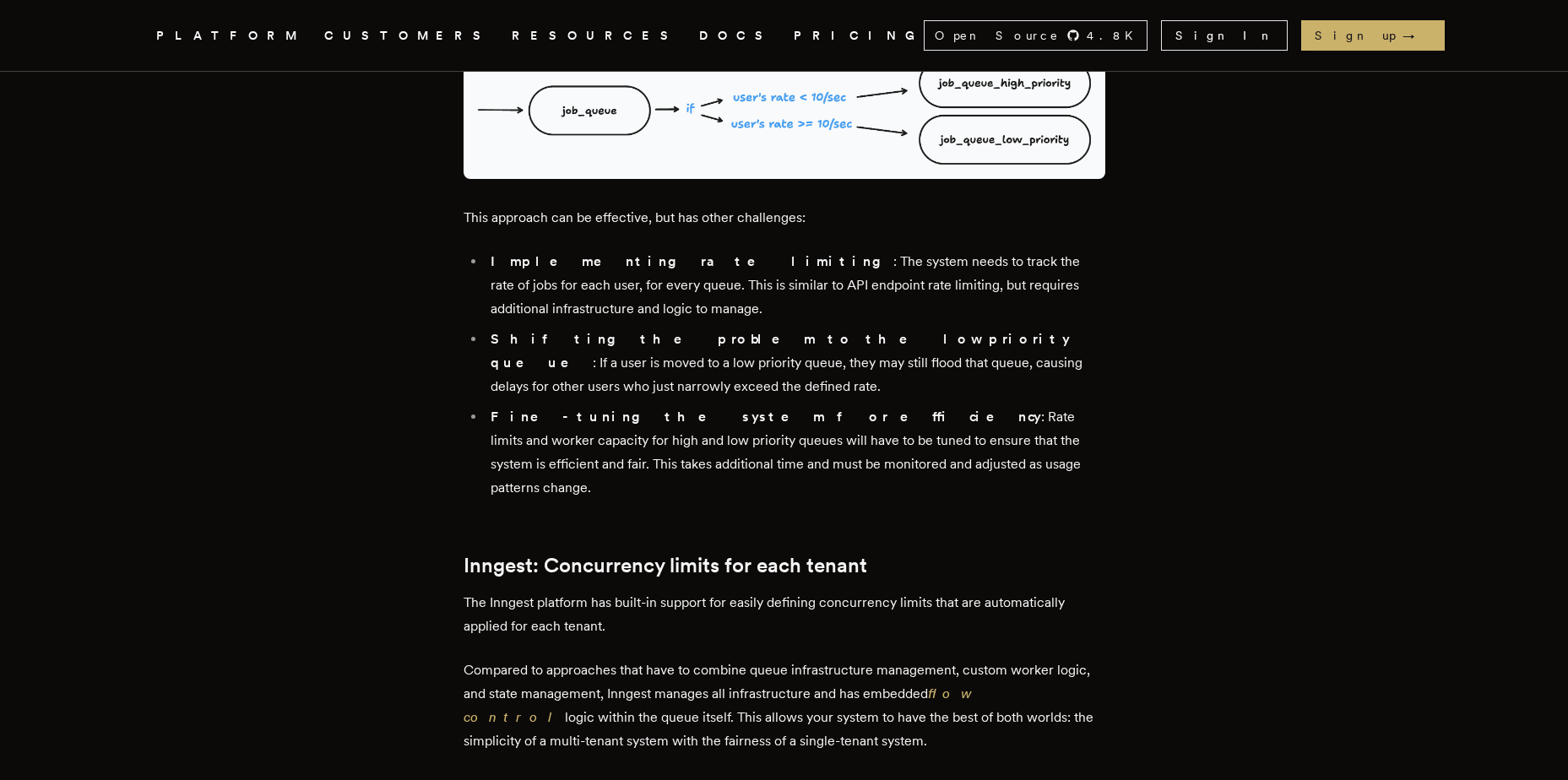
drag, startPoint x: 501, startPoint y: 390, endPoint x: 974, endPoint y: 531, distance: 493.6
click at [974, 659] on p "Compared to approaches that have to combine queue infrastructure management, cu…" at bounding box center [784, 706] width 641 height 94
drag, startPoint x: 988, startPoint y: 529, endPoint x: 443, endPoint y: 352, distance: 573.0
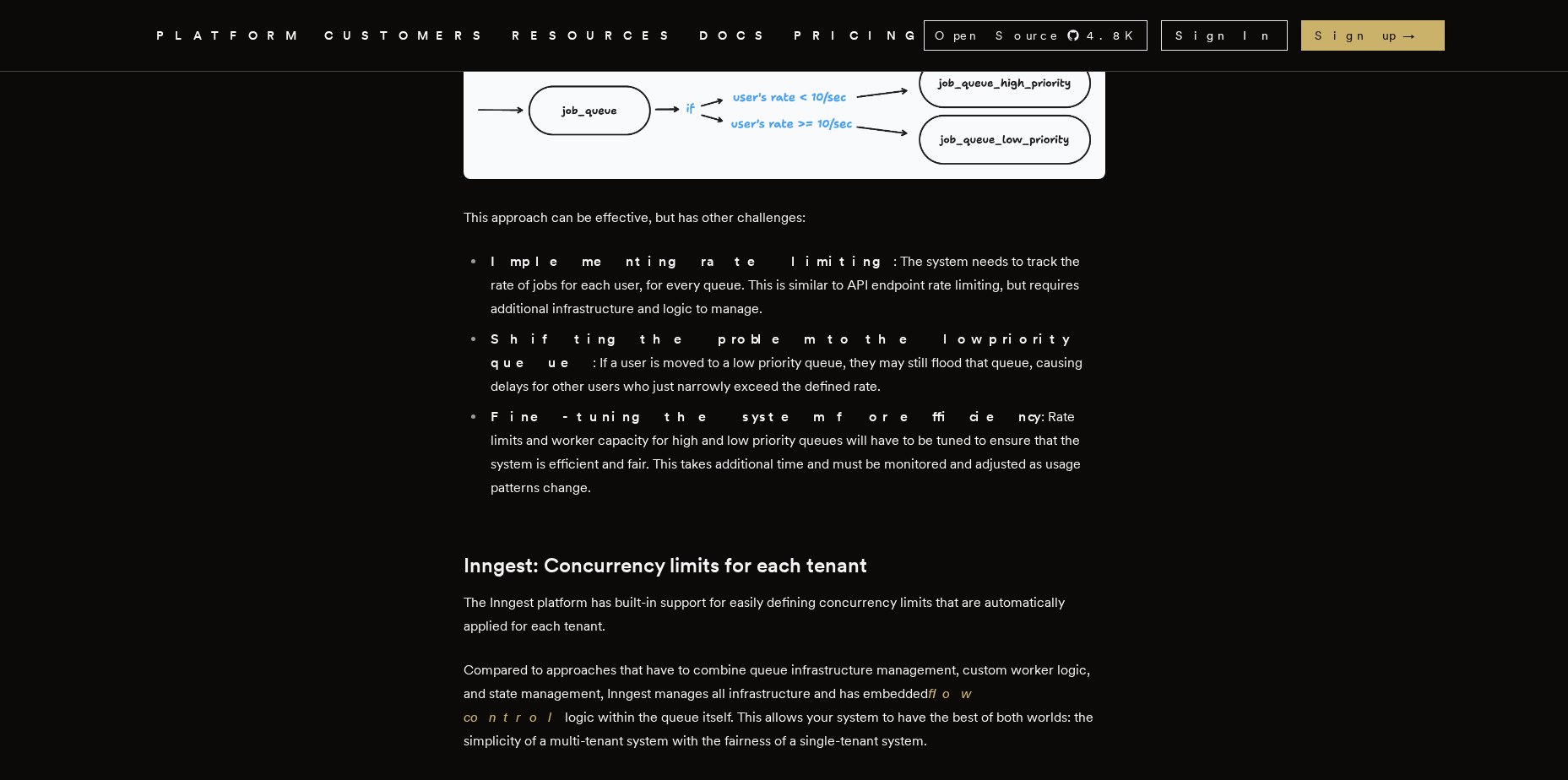
drag, startPoint x: 443, startPoint y: 352, endPoint x: 904, endPoint y: 522, distance: 491.3
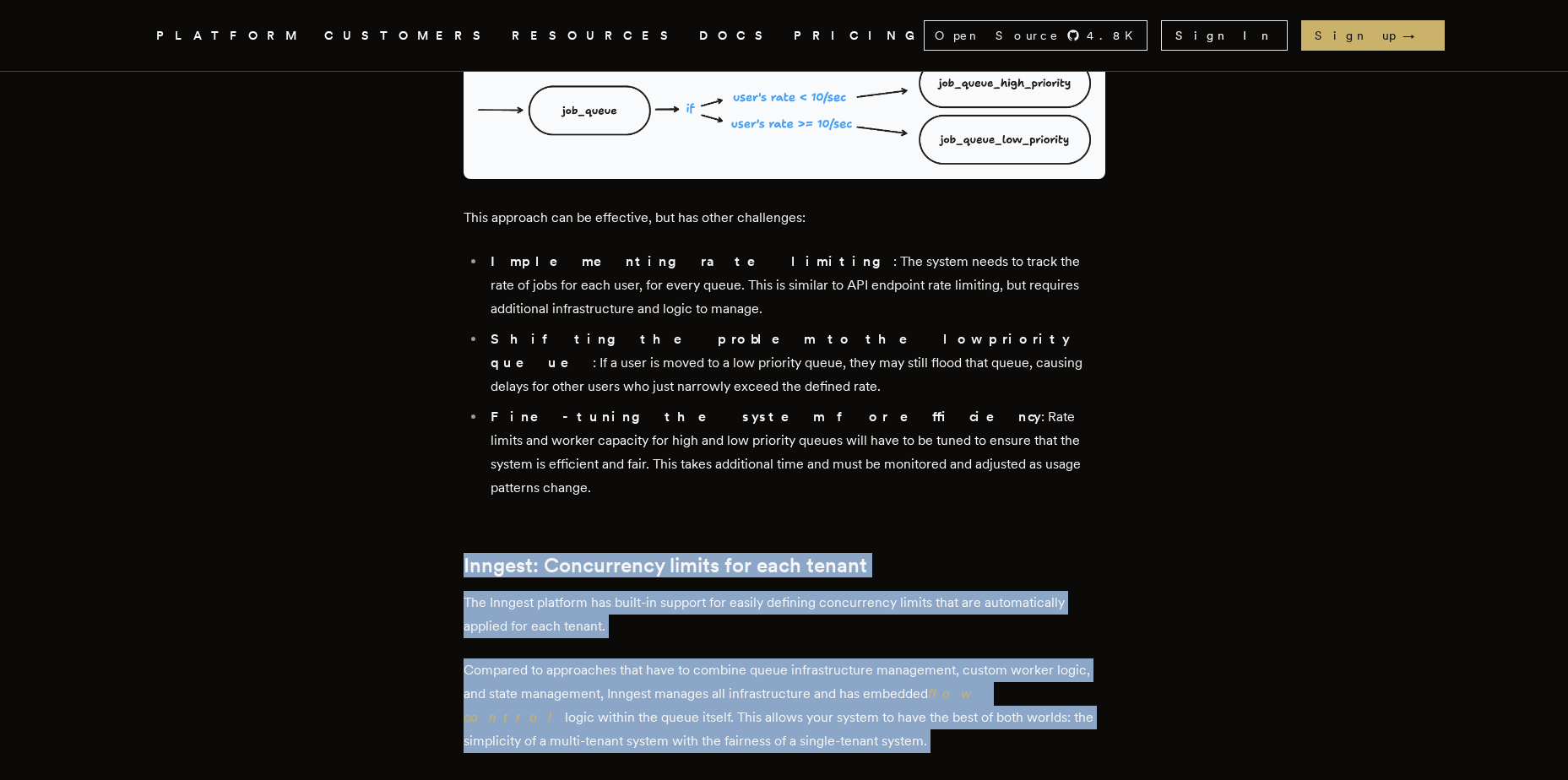
click at [904, 659] on p "Compared to approaches that have to combine queue infrastructure management, cu…" at bounding box center [784, 706] width 641 height 94
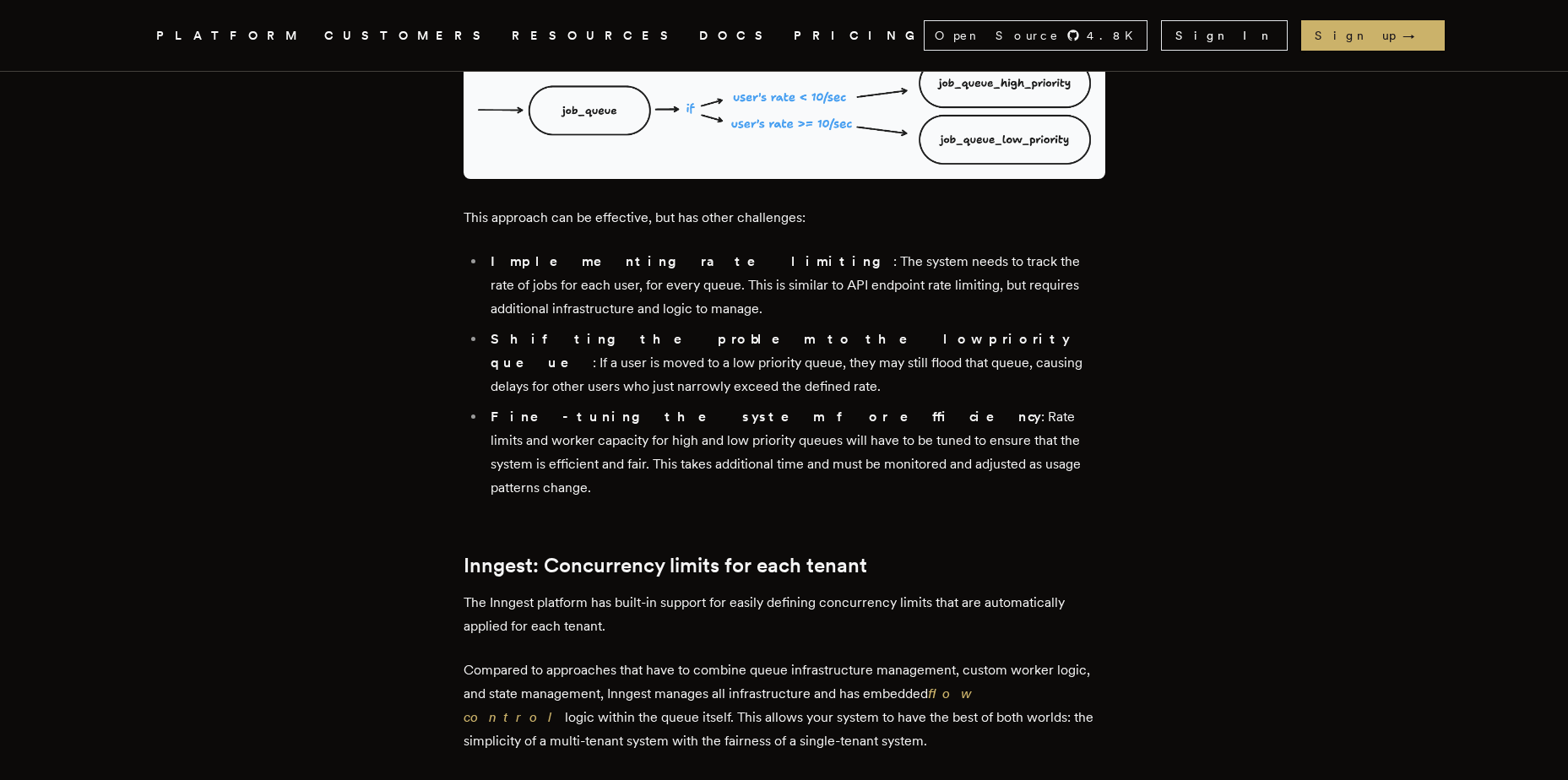
drag, startPoint x: 929, startPoint y: 531, endPoint x: 536, endPoint y: 358, distance: 429.4
click at [526, 554] on h2 "Inngest: Concurrency limits for each tenant" at bounding box center [784, 566] width 641 height 24
drag, startPoint x: 526, startPoint y: 355, endPoint x: 864, endPoint y: 509, distance: 371.4
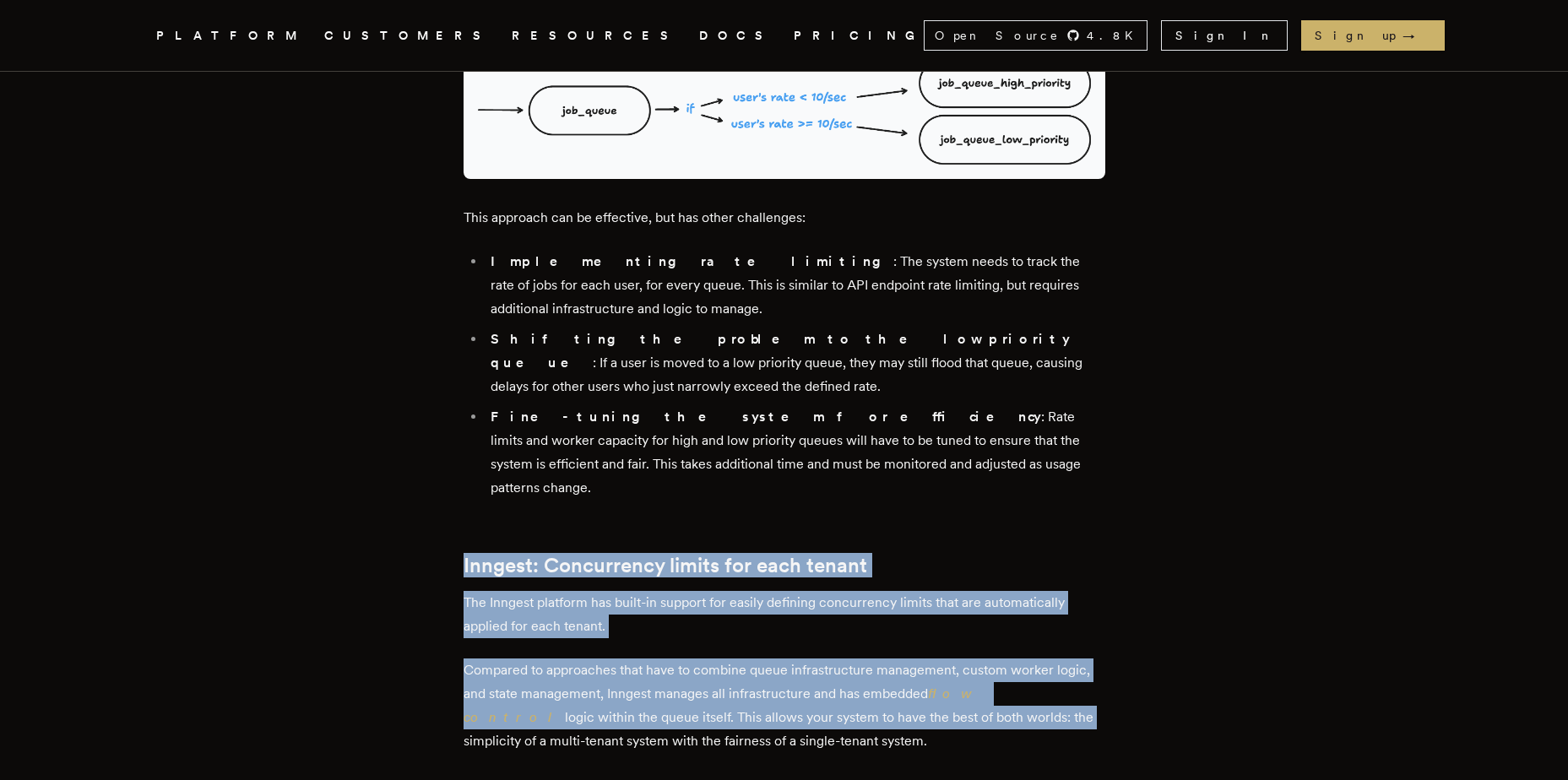
click at [904, 659] on p "Compared to approaches that have to combine queue infrastructure management, cu…" at bounding box center [784, 706] width 641 height 94
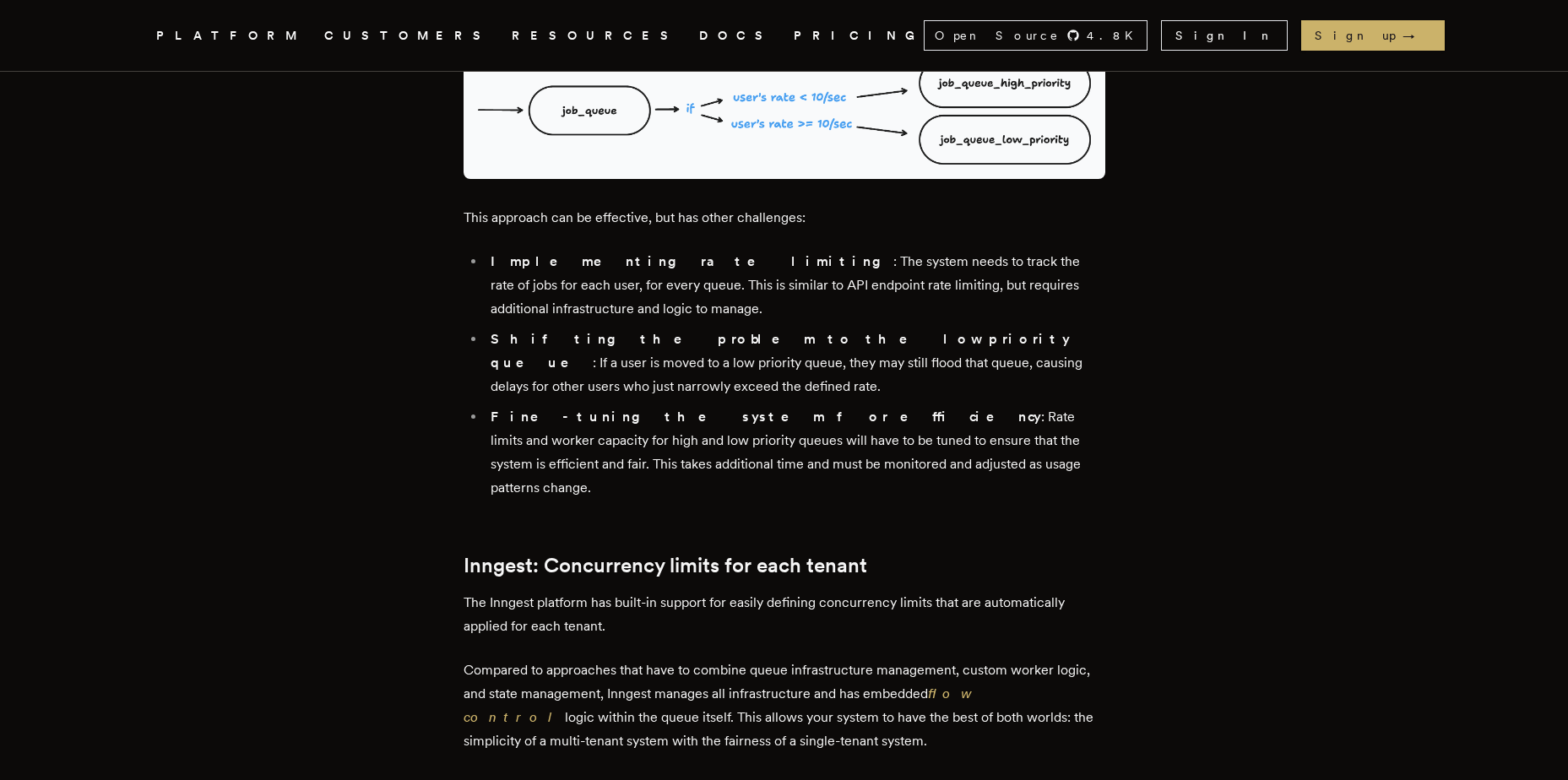
drag, startPoint x: 466, startPoint y: 396, endPoint x: 749, endPoint y: 419, distance: 283.9
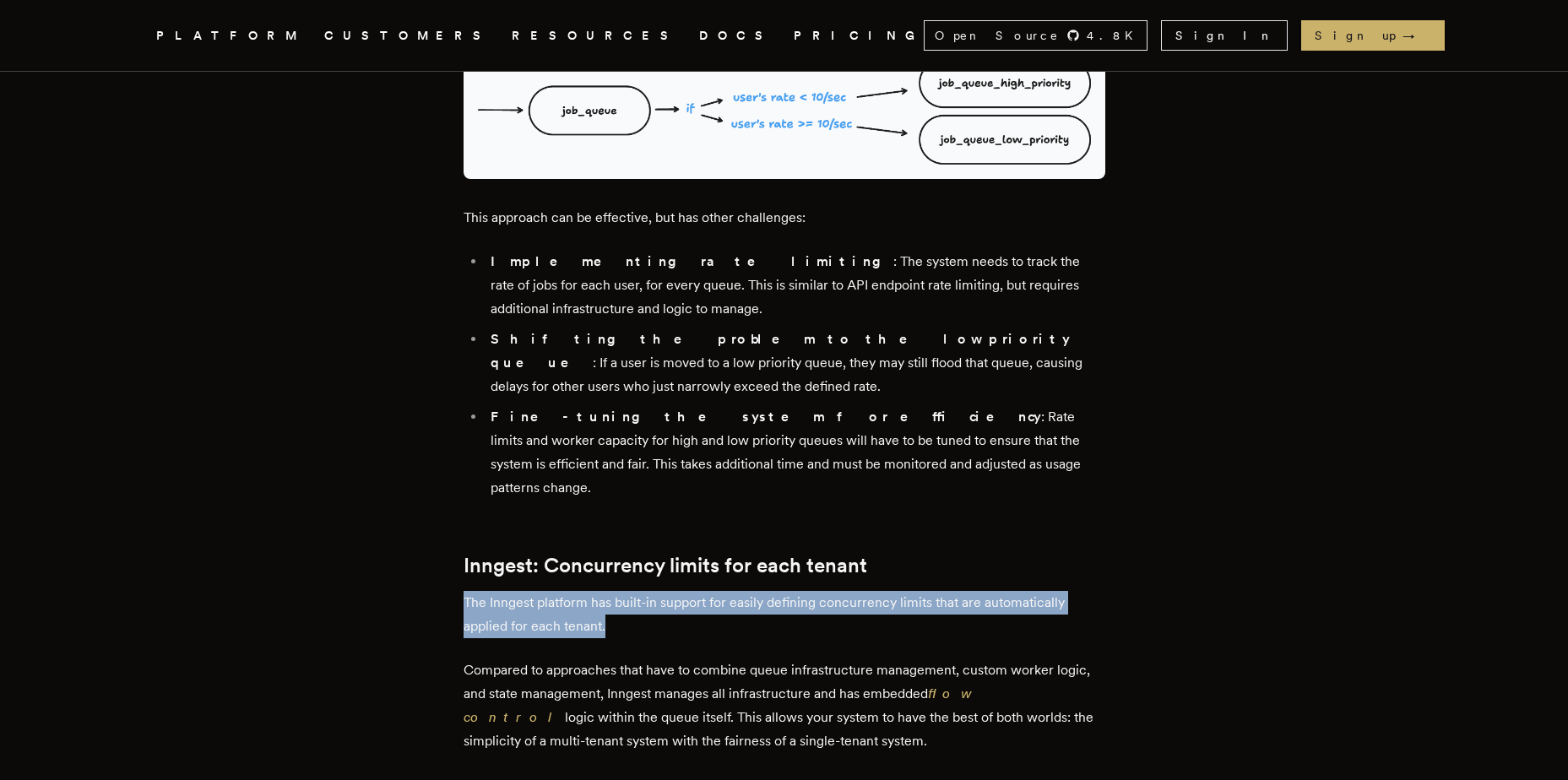
click at [749, 591] on p "The Inngest platform has built-in support for easily defining concurrency limit…" at bounding box center [784, 615] width 641 height 47
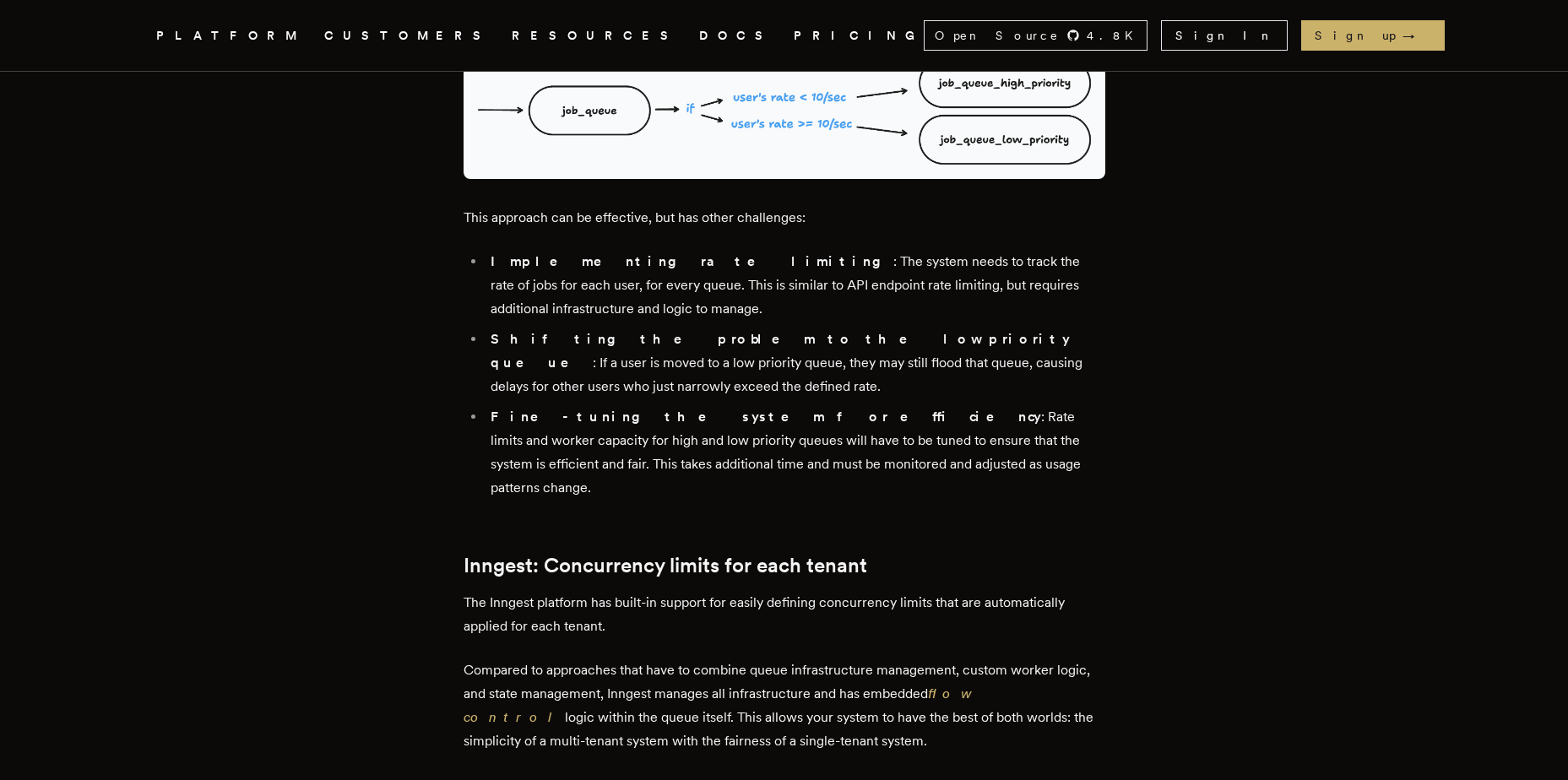
click at [749, 591] on p "The Inngest platform has built-in support for easily defining concurrency limit…" at bounding box center [784, 615] width 641 height 47
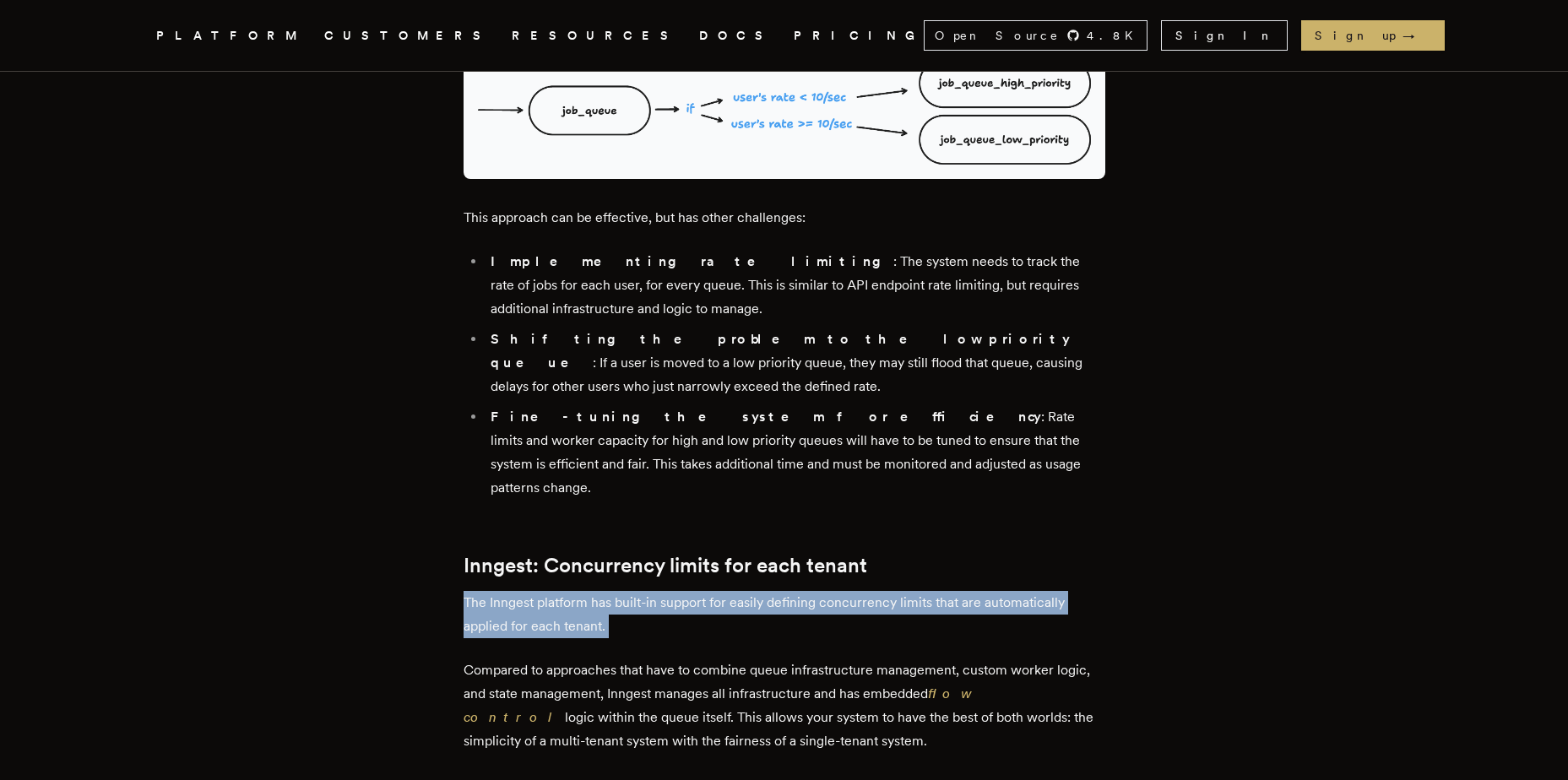
click at [777, 591] on p "The Inngest platform has built-in support for easily defining concurrency limit…" at bounding box center [784, 615] width 641 height 47
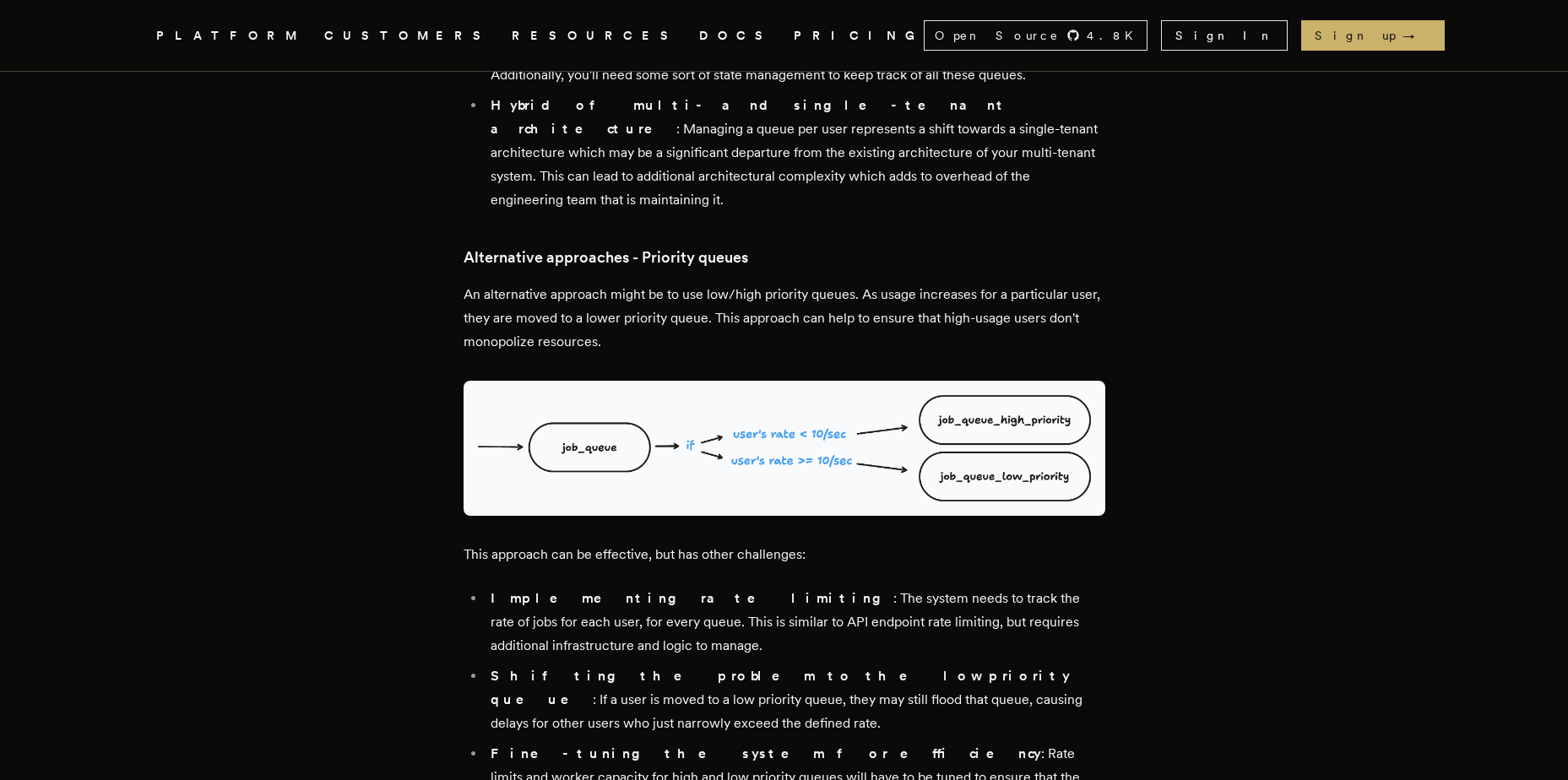
scroll to position [3209, 0]
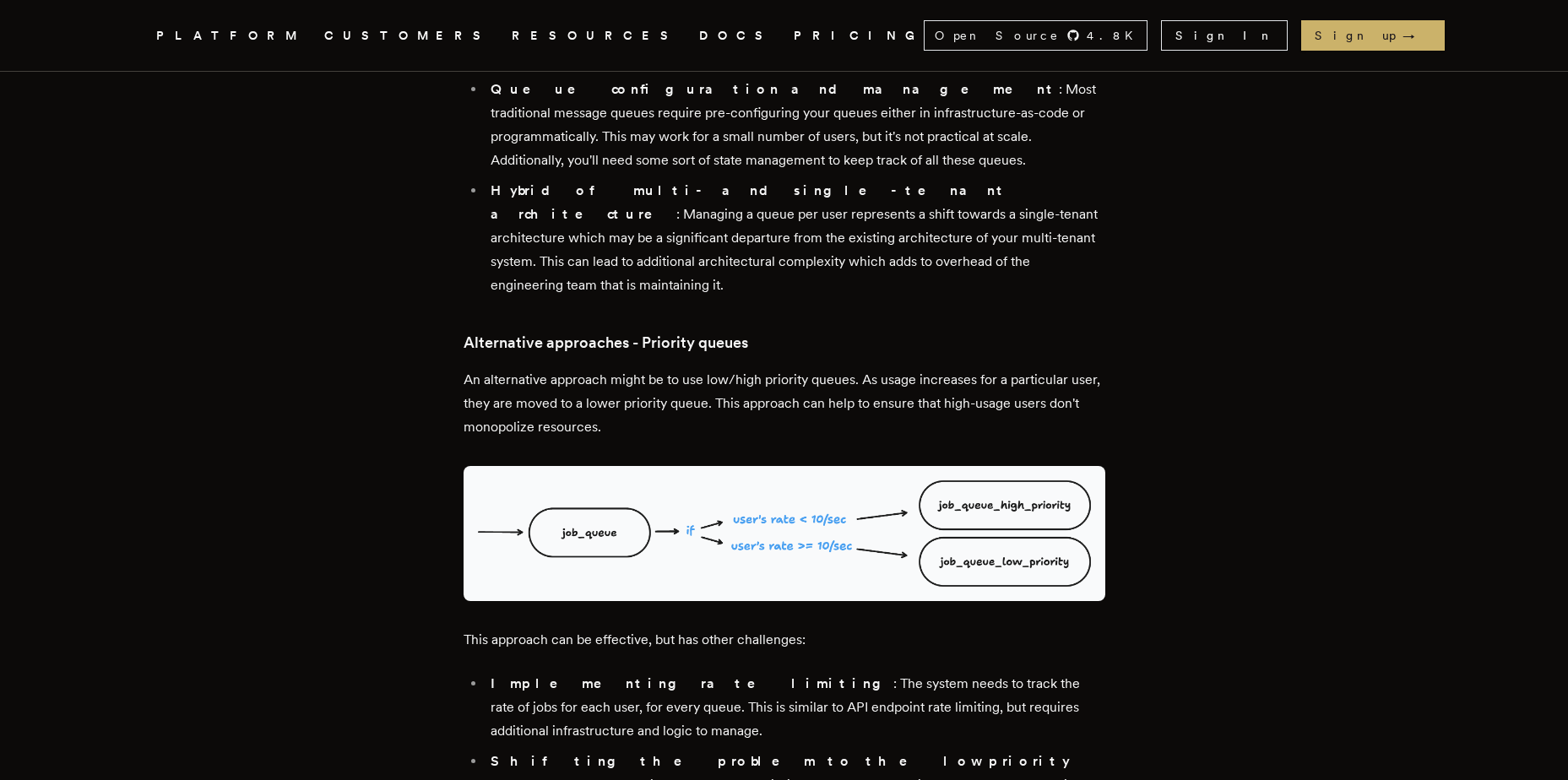
click at [1244, 456] on article "Fixing noisy neighbor problems in multi-tenant queueing systems Ensuring fairne…" at bounding box center [784, 167] width 1216 height 6609
click at [1136, 240] on article "Fixing noisy neighbor problems in multi-tenant queueing systems Ensuring fairne…" at bounding box center [784, 167] width 1216 height 6609
click at [1392, 452] on article "Fixing noisy neighbor problems in multi-tenant queueing systems Ensuring fairne…" at bounding box center [784, 167] width 1216 height 6609
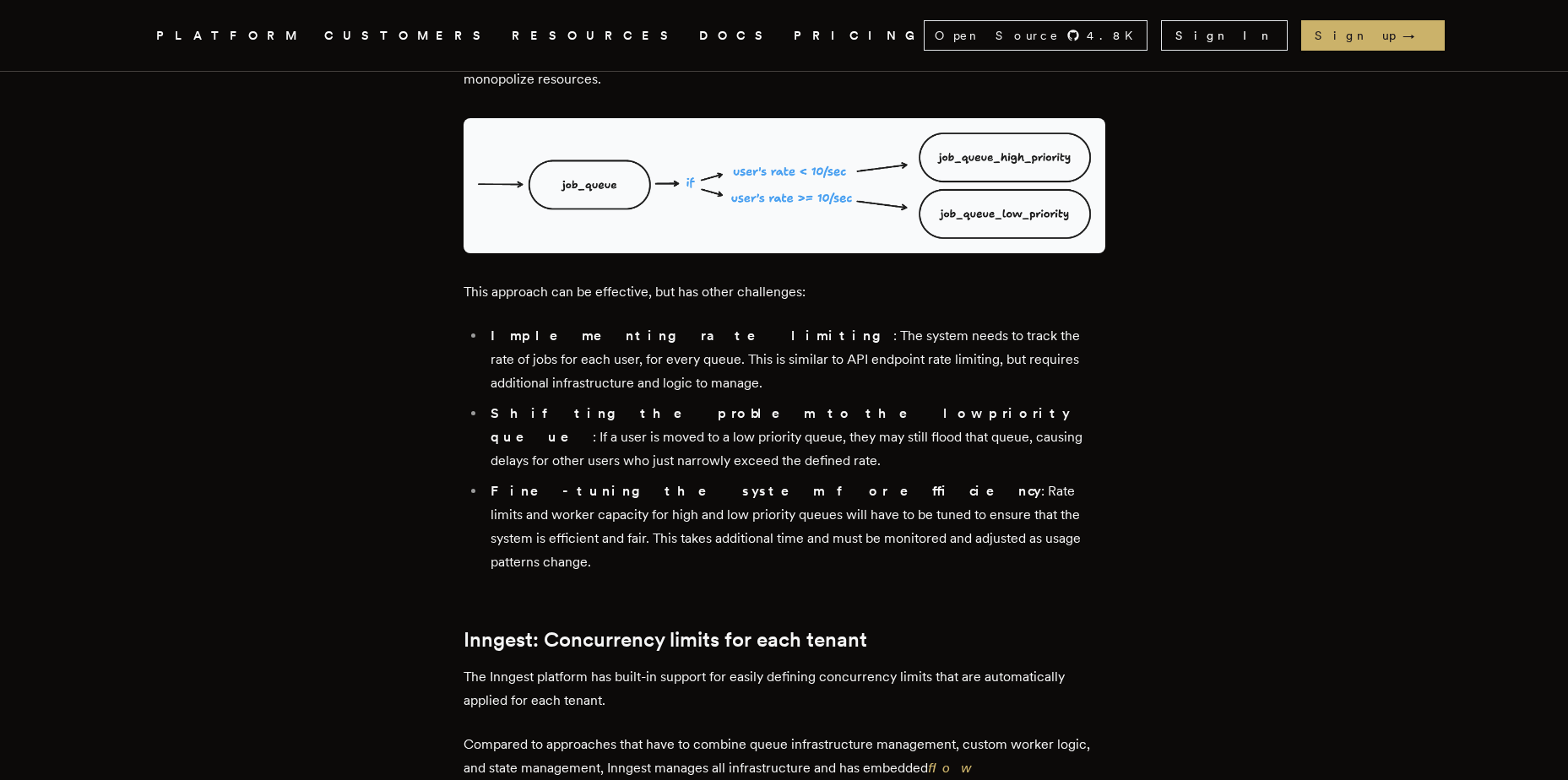
scroll to position [3631, 0]
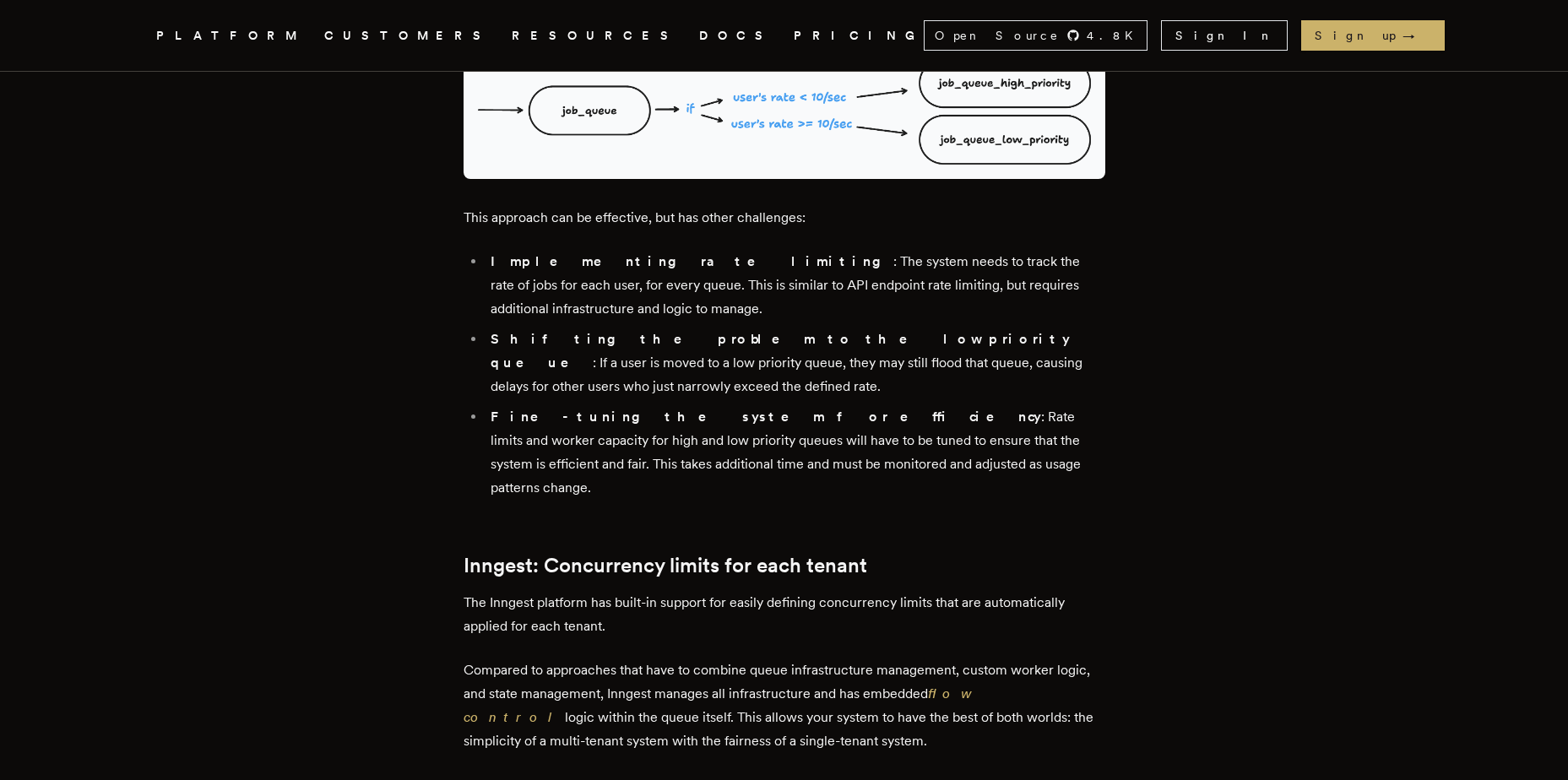
drag, startPoint x: 503, startPoint y: 347, endPoint x: 845, endPoint y: 528, distance: 386.9
click at [846, 659] on p "Compared to approaches that have to combine queue infrastructure management, cu…" at bounding box center [784, 706] width 641 height 94
drag, startPoint x: 874, startPoint y: 529, endPoint x: 310, endPoint y: 369, distance: 586.3
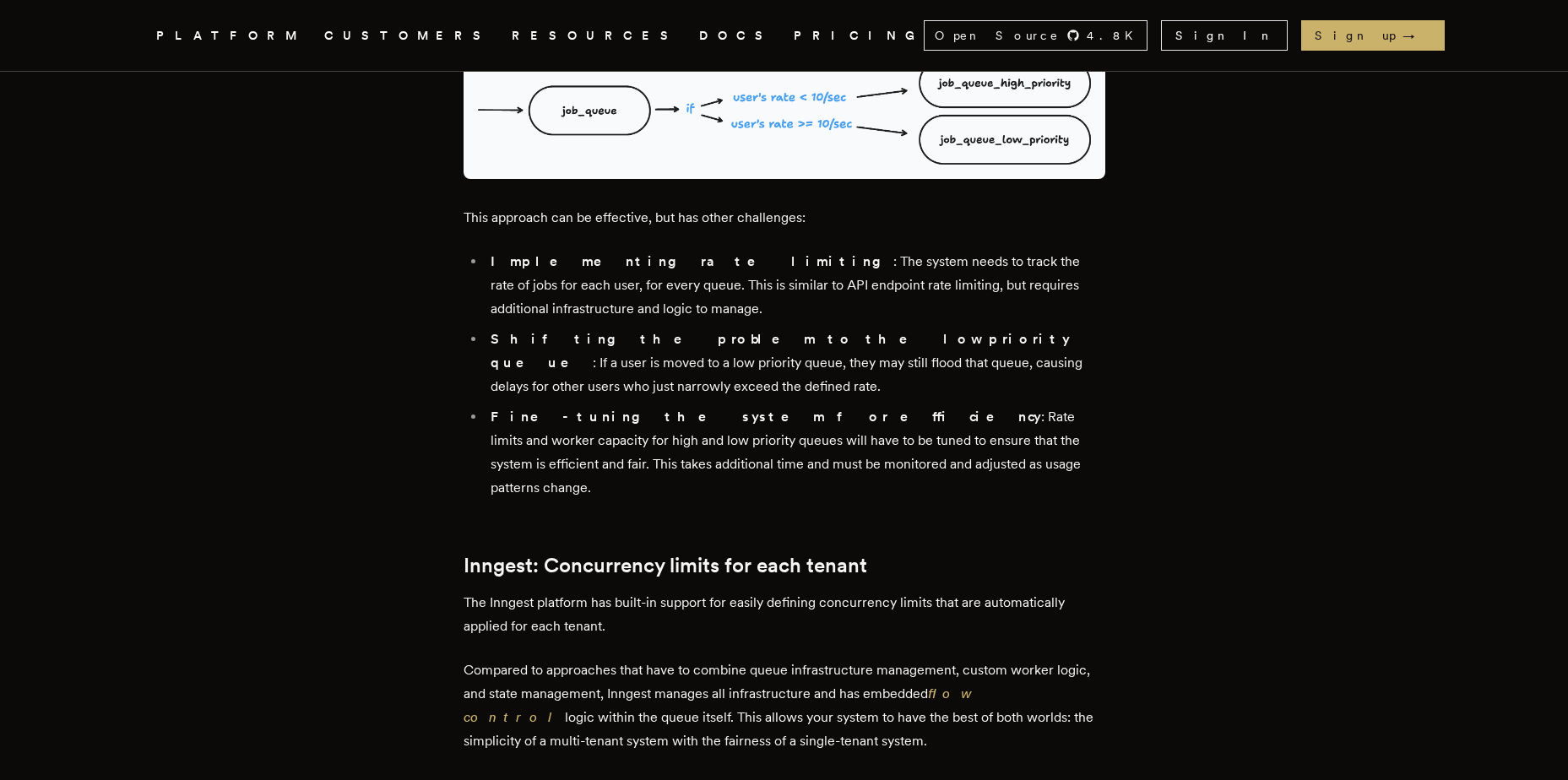
drag, startPoint x: 310, startPoint y: 369, endPoint x: 892, endPoint y: 535, distance: 605.2
click at [892, 659] on p "Compared to approaches that have to combine queue infrastructure management, cu…" at bounding box center [784, 706] width 641 height 94
drag, startPoint x: 892, startPoint y: 537, endPoint x: 367, endPoint y: 390, distance: 545.2
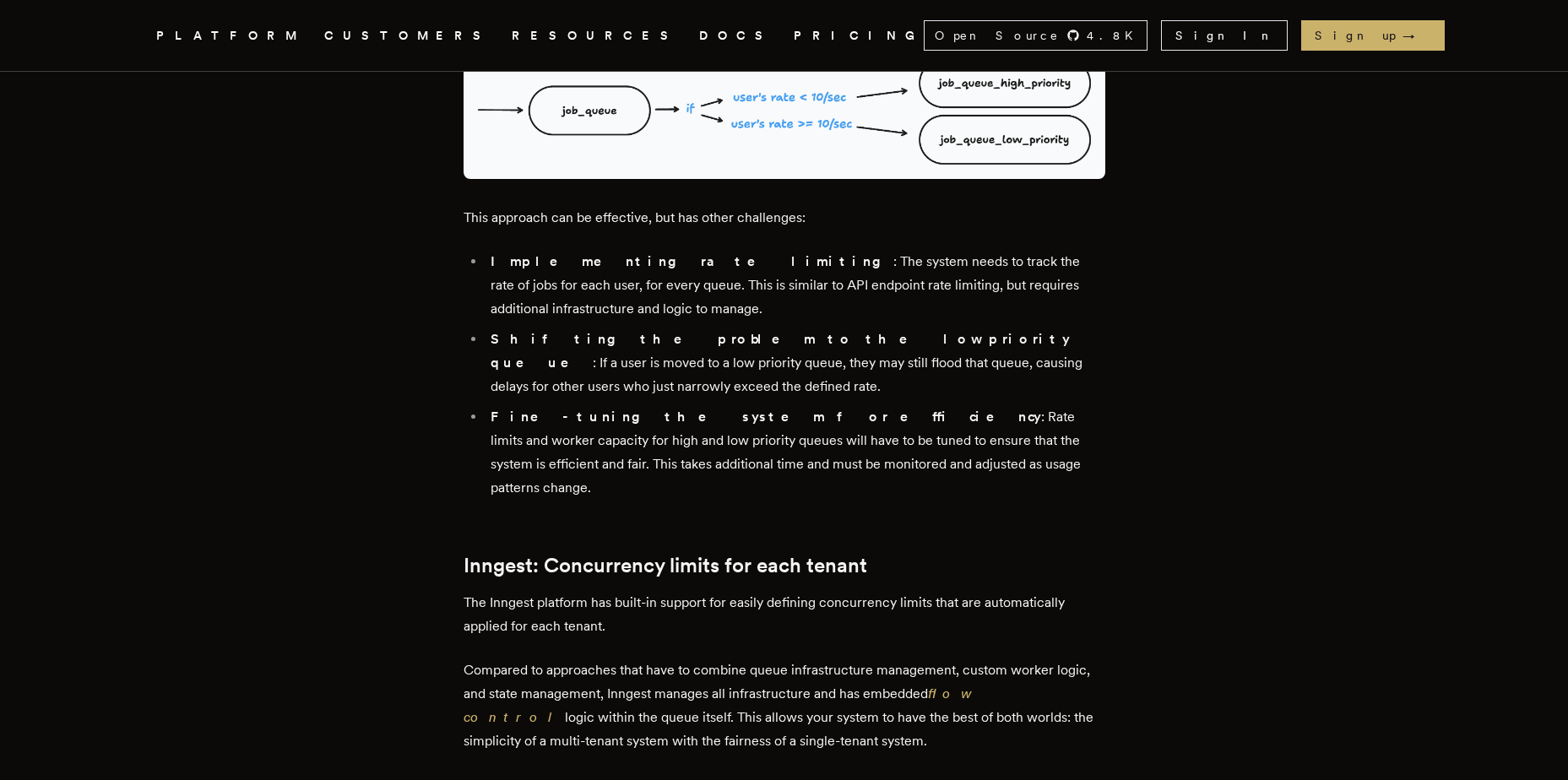
drag, startPoint x: 367, startPoint y: 390, endPoint x: 889, endPoint y: 538, distance: 542.6
click at [889, 659] on p "Compared to approaches that have to combine queue infrastructure management, cu…" at bounding box center [784, 706] width 641 height 94
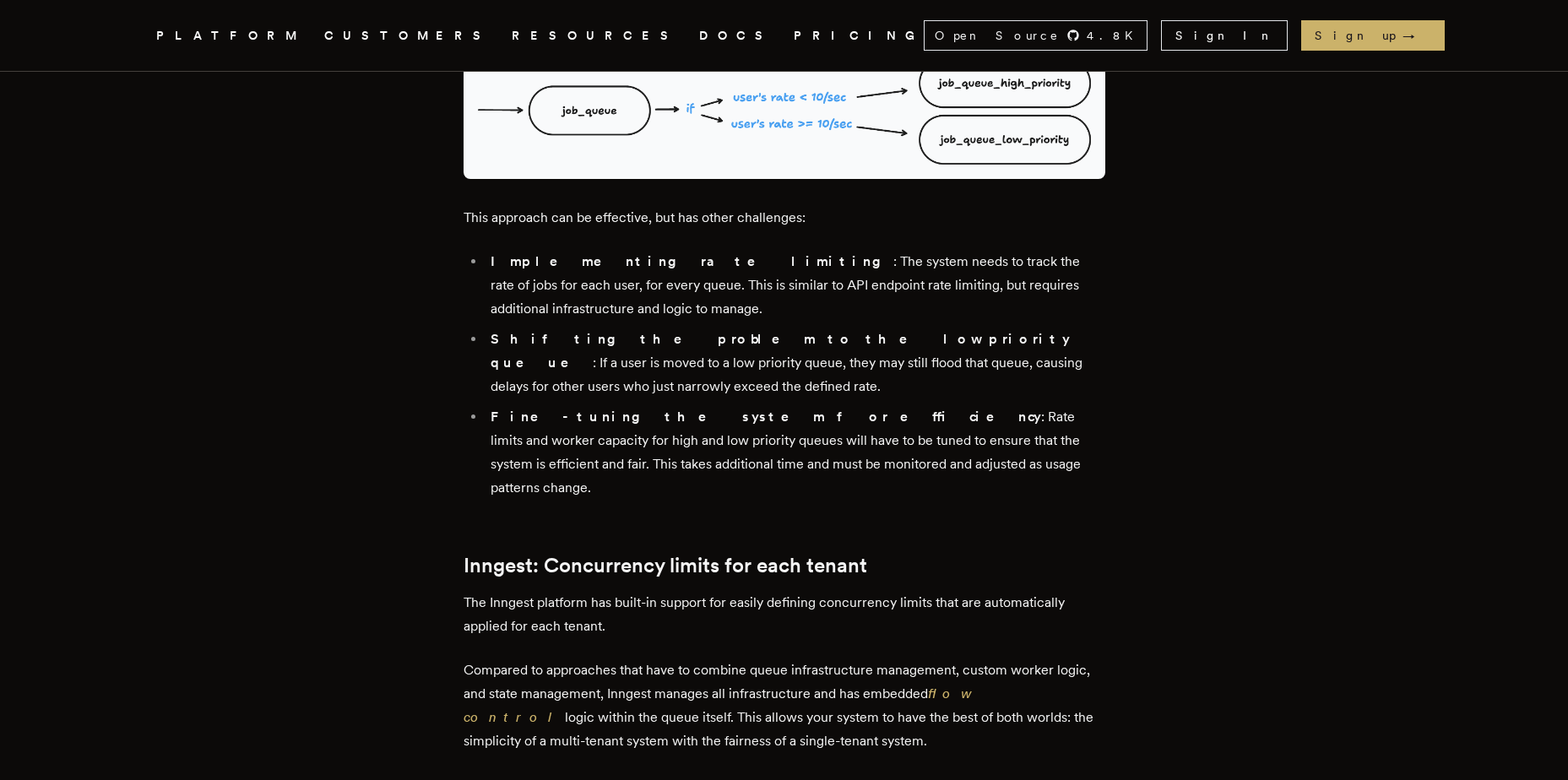
drag, startPoint x: 889, startPoint y: 538, endPoint x: 724, endPoint y: 424, distance: 200.6
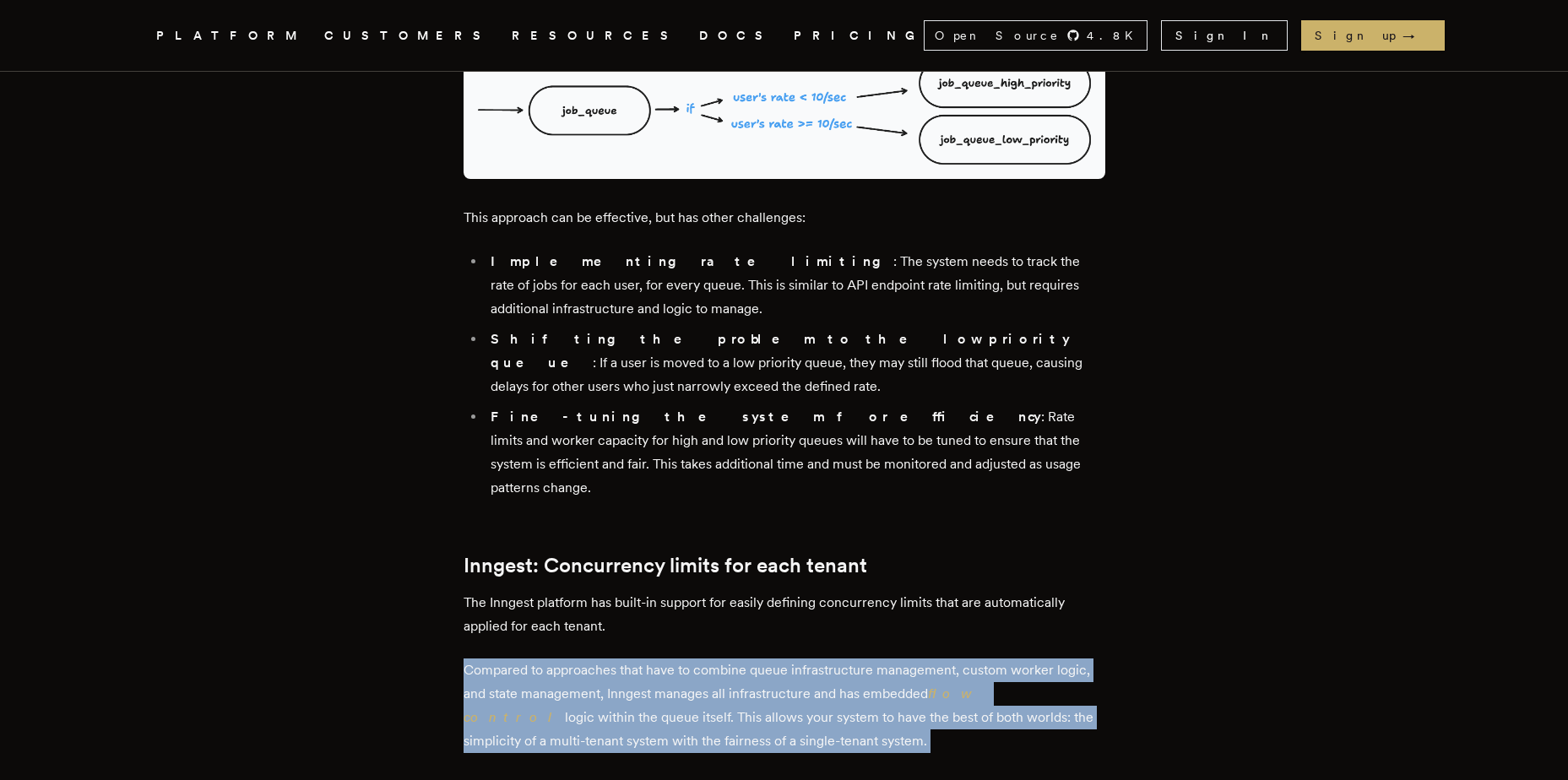
click at [724, 591] on p "The Inngest platform has built-in support for easily defining concurrency limit…" at bounding box center [784, 615] width 641 height 47
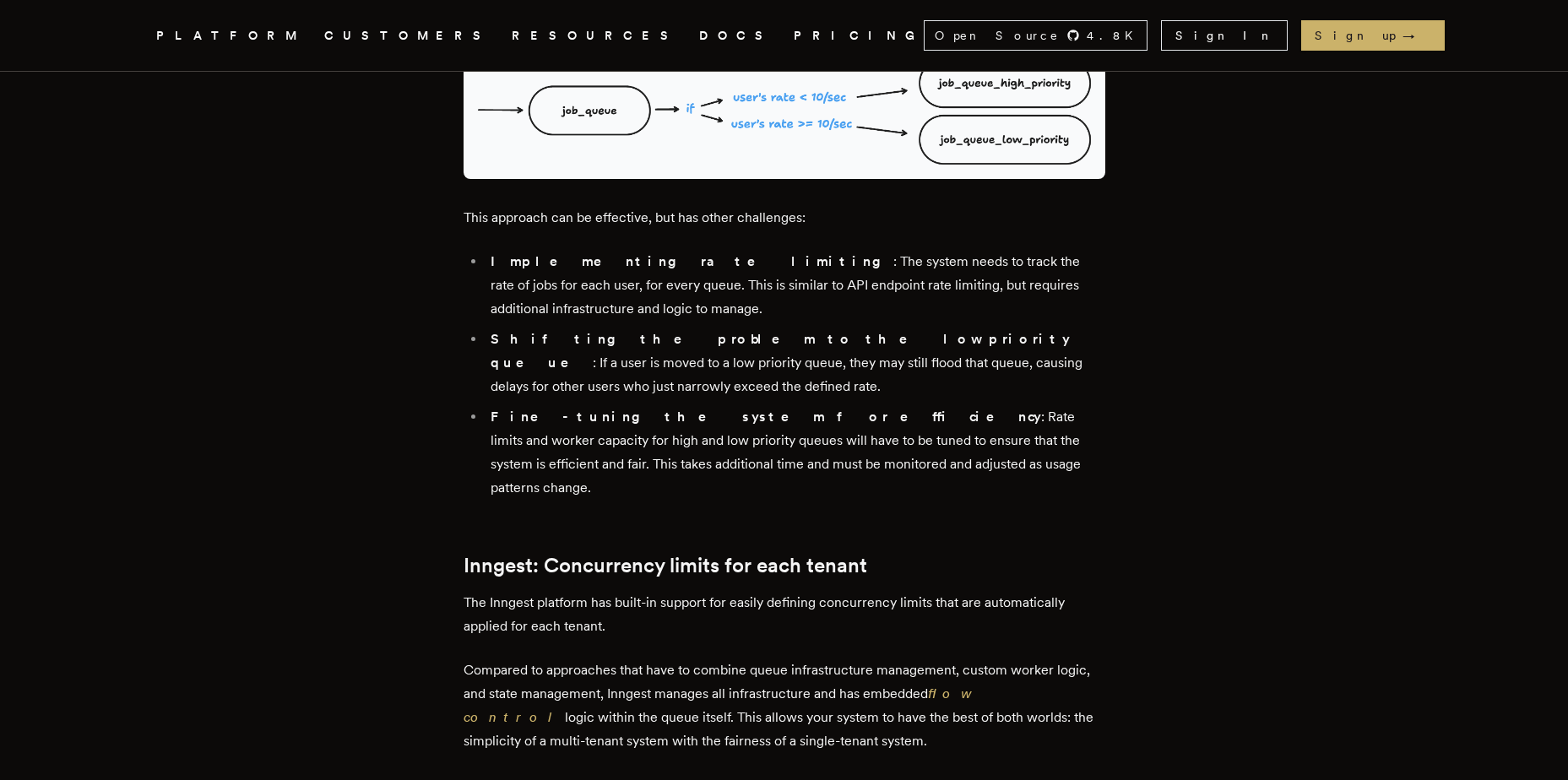
drag, startPoint x: 724, startPoint y: 424, endPoint x: 833, endPoint y: 527, distance: 150.0
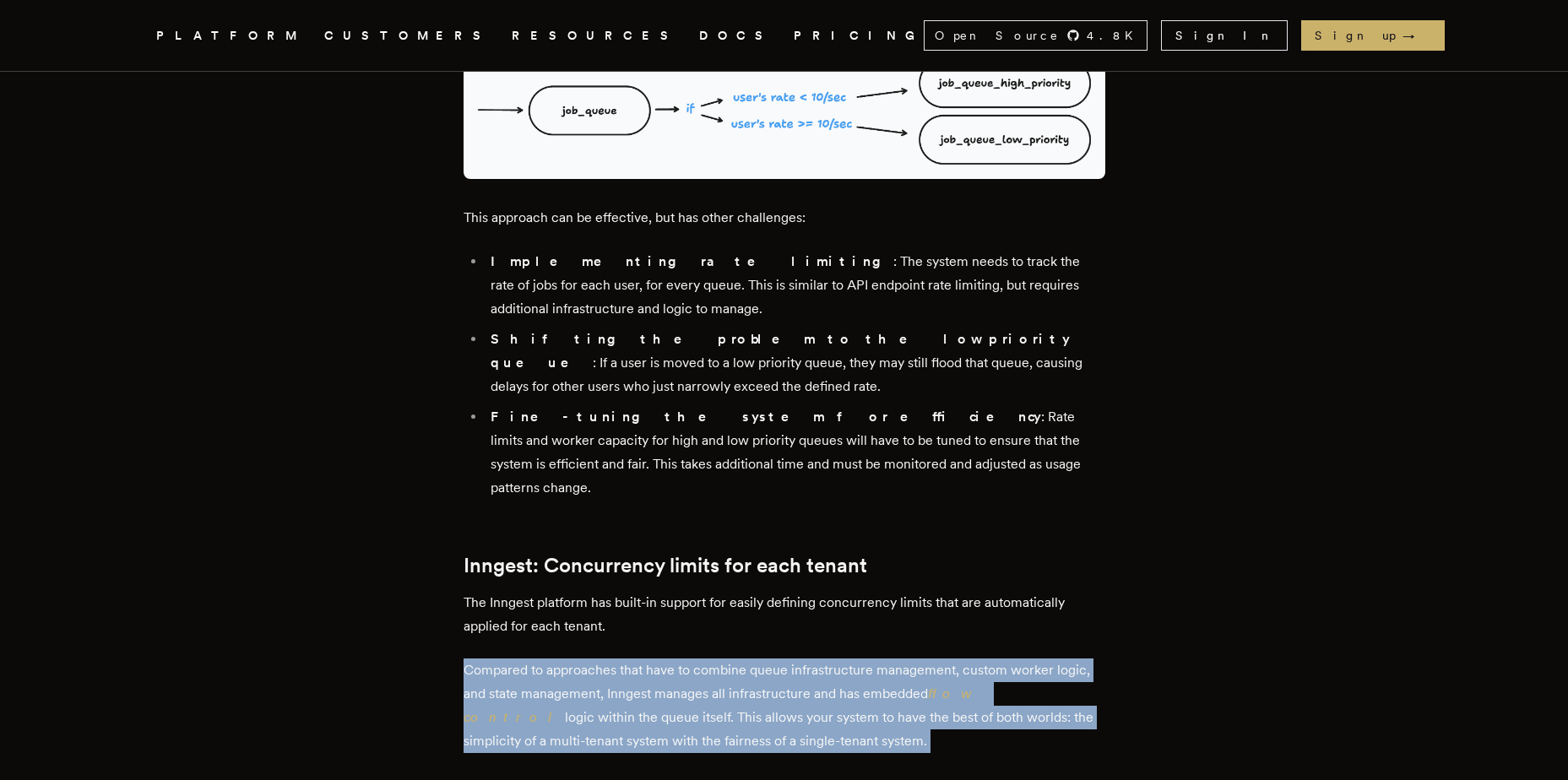
click at [836, 659] on p "Compared to approaches that have to combine queue infrastructure management, cu…" at bounding box center [784, 706] width 641 height 94
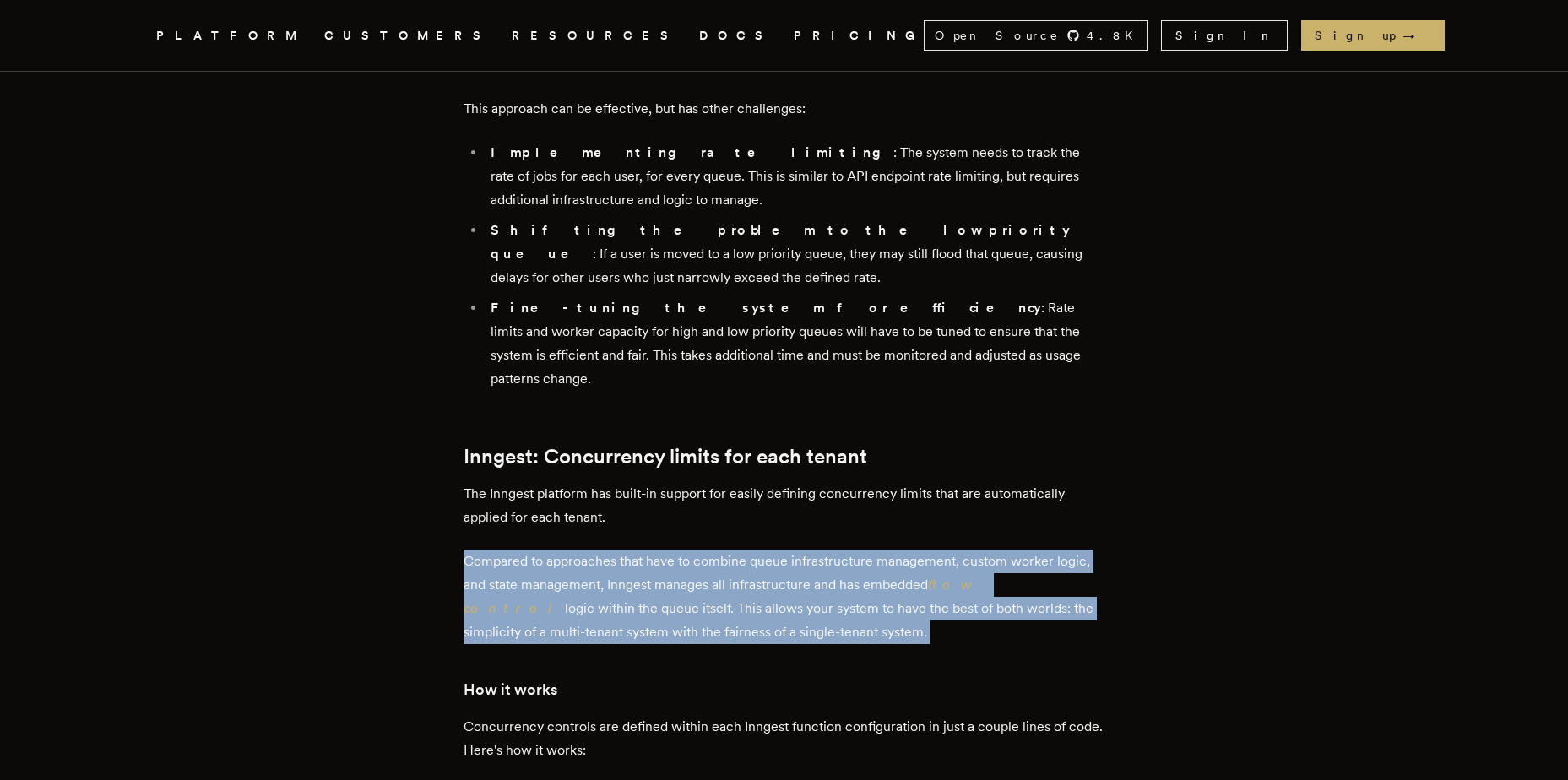
scroll to position [3800, 0]
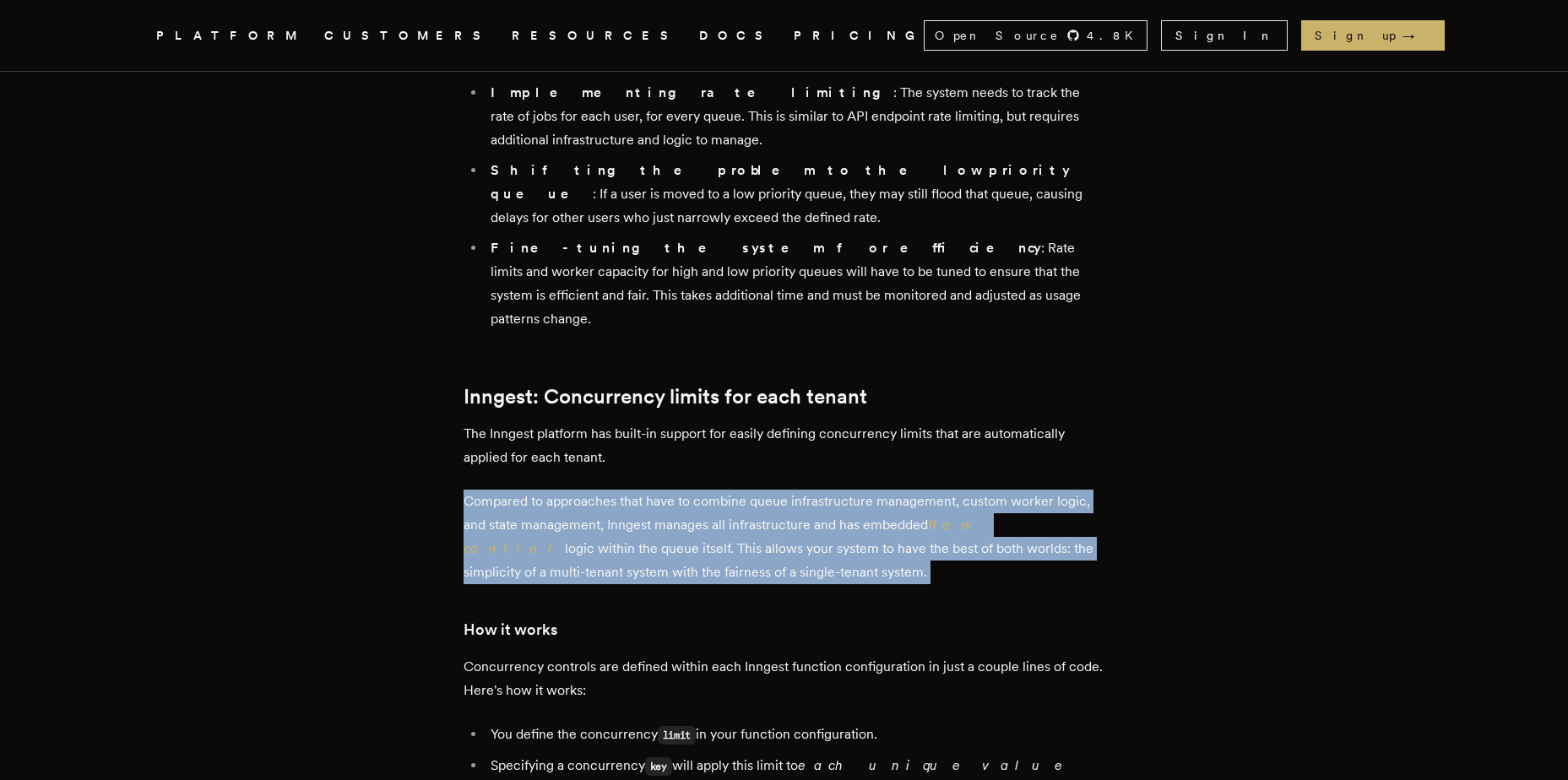
click at [623, 655] on p "Concurrency controls are defined within each Inngest function configuration in …" at bounding box center [784, 679] width 641 height 47
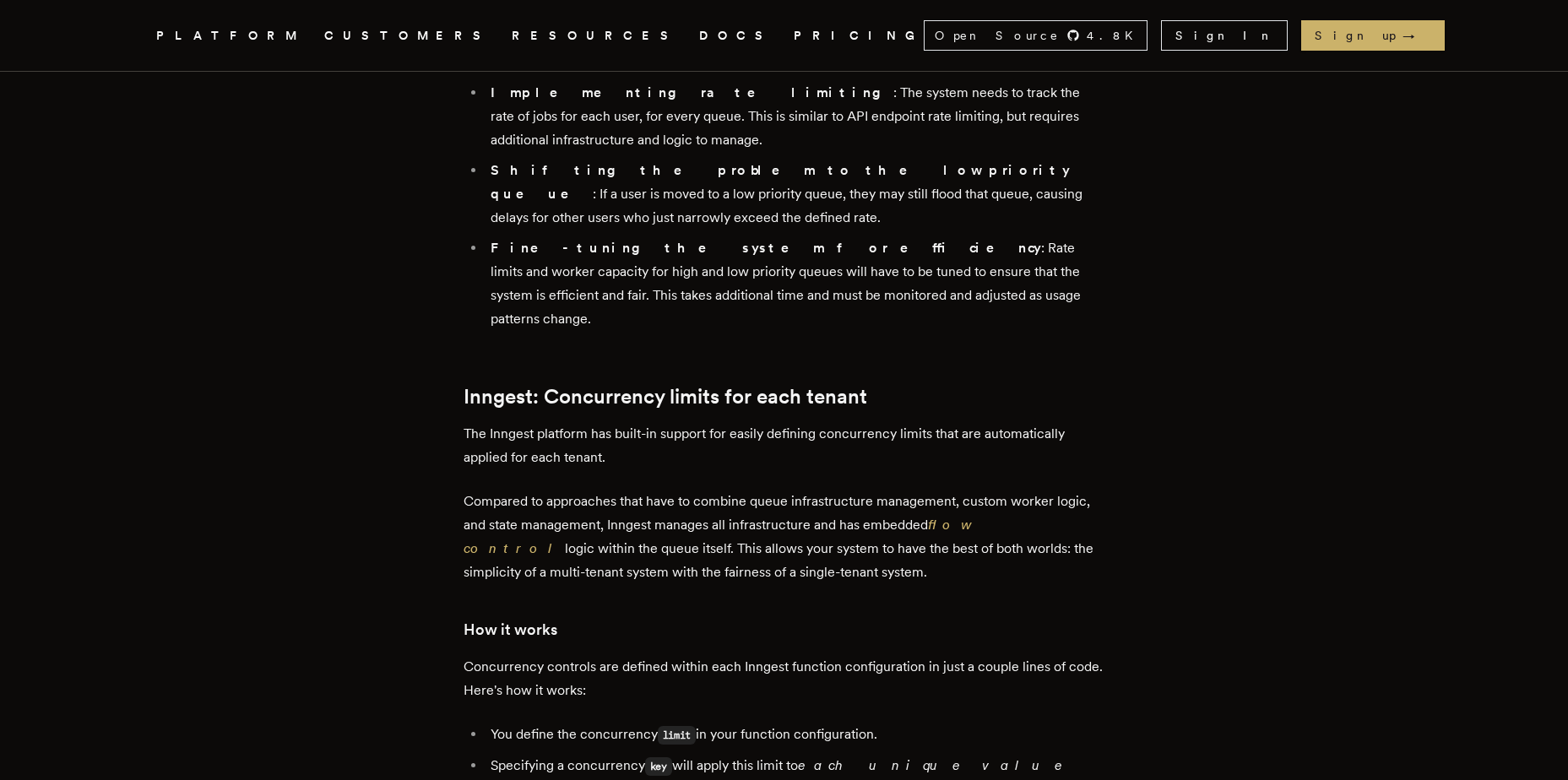
click at [623, 655] on p "Concurrency controls are defined within each Inngest function configuration in …" at bounding box center [784, 679] width 641 height 47
drag, startPoint x: 623, startPoint y: 455, endPoint x: 742, endPoint y: 621, distance: 204.2
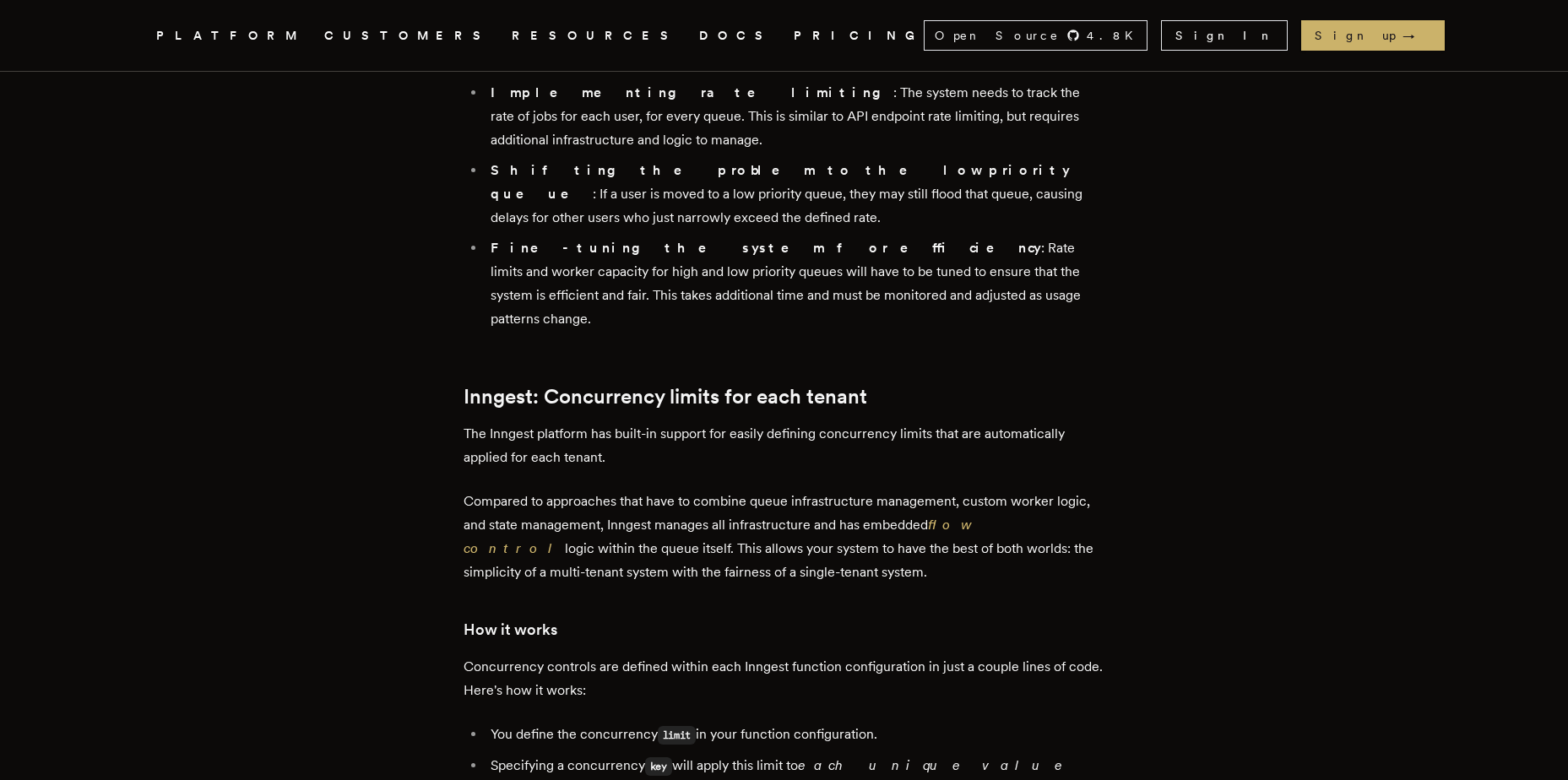
drag, startPoint x: 742, startPoint y: 621, endPoint x: 726, endPoint y: 520, distance: 102.3
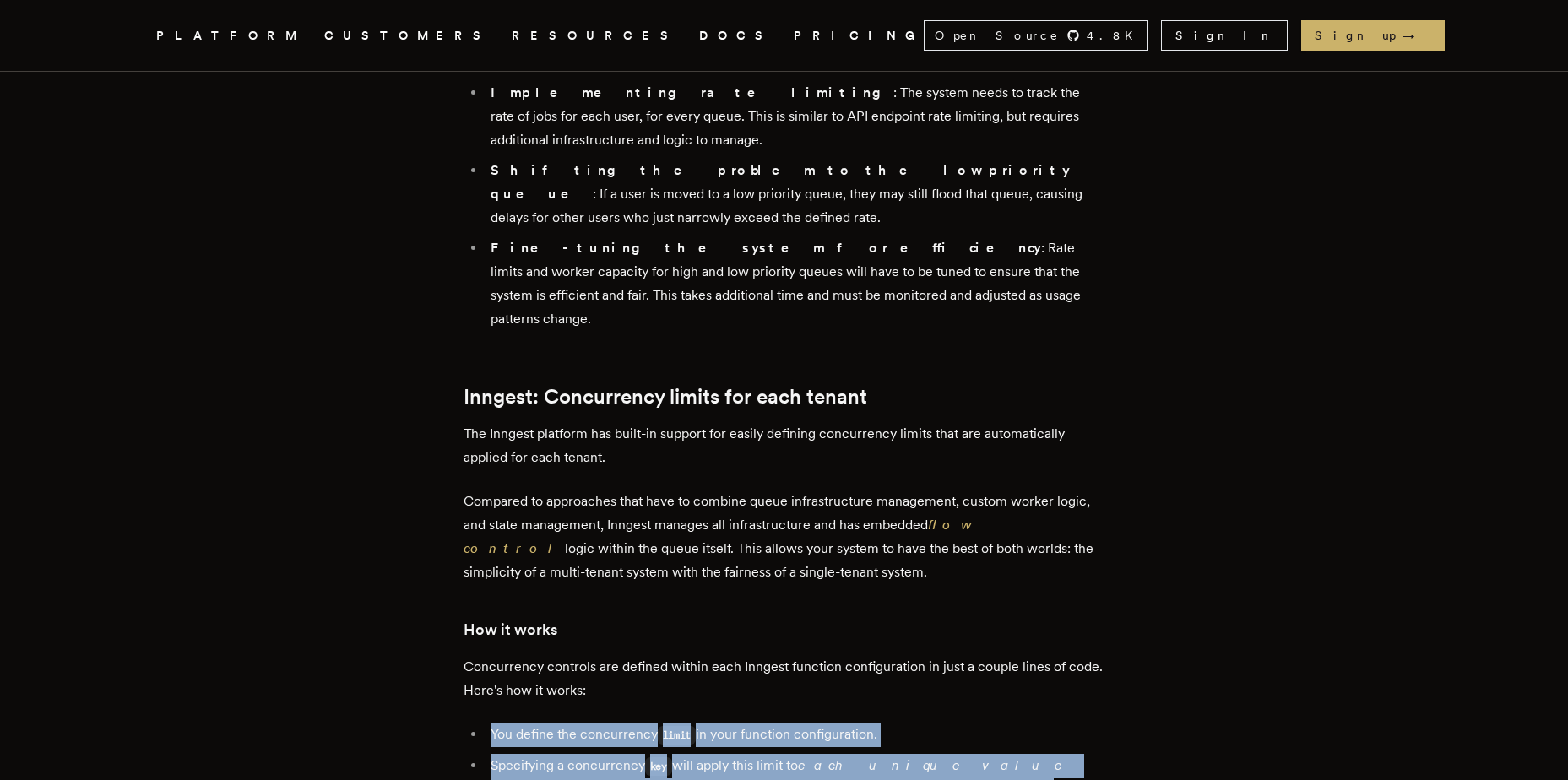
click at [726, 723] on li "You define the concurrency limit in your function configuration." at bounding box center [796, 735] width 620 height 25
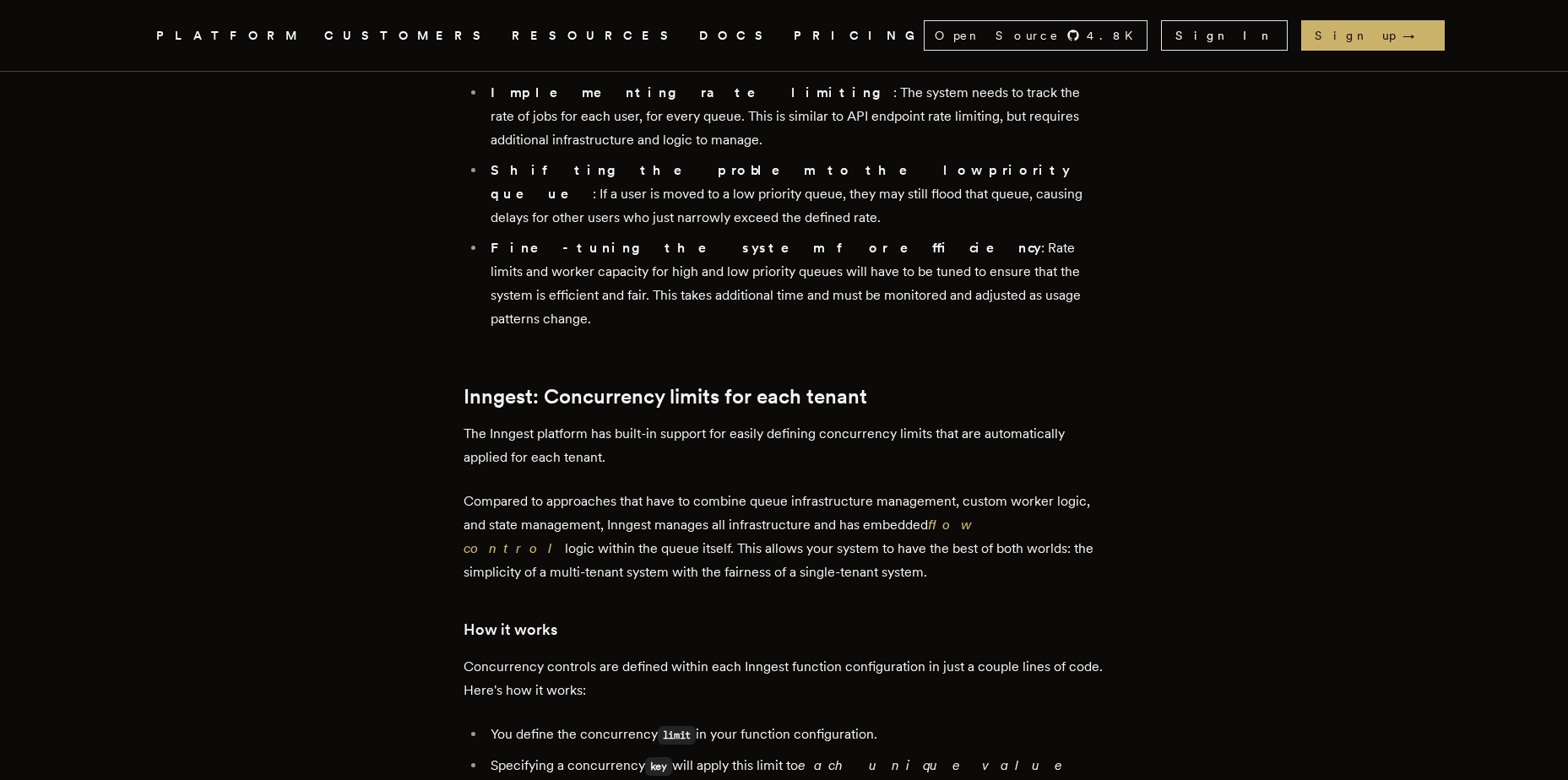
click at [726, 723] on li "You define the concurrency limit in your function configuration." at bounding box center [796, 735] width 620 height 25
drag, startPoint x: 726, startPoint y: 520, endPoint x: 716, endPoint y: 627, distance: 107.5
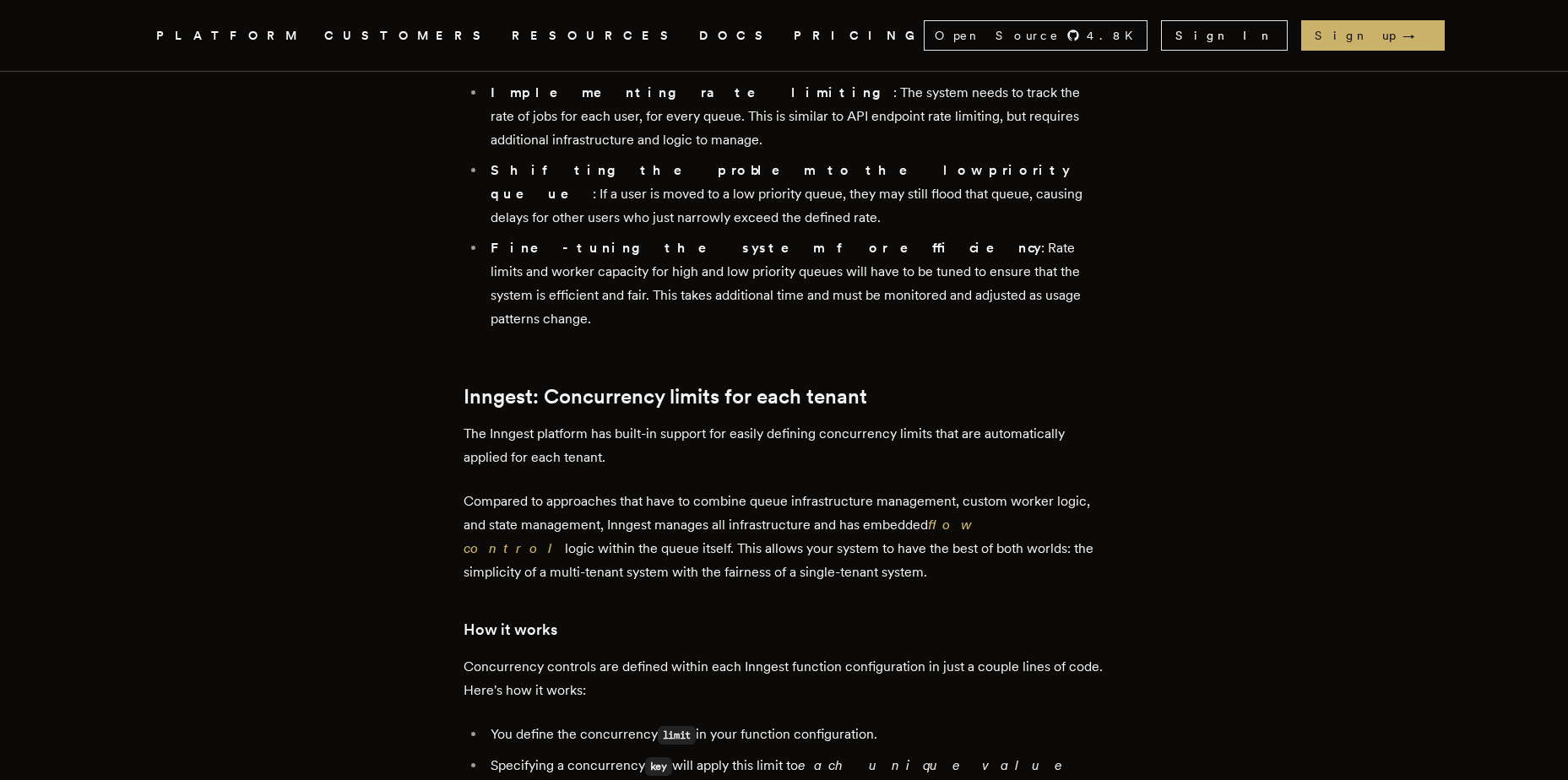
drag, startPoint x: 716, startPoint y: 627, endPoint x: 700, endPoint y: 533, distance: 95.4
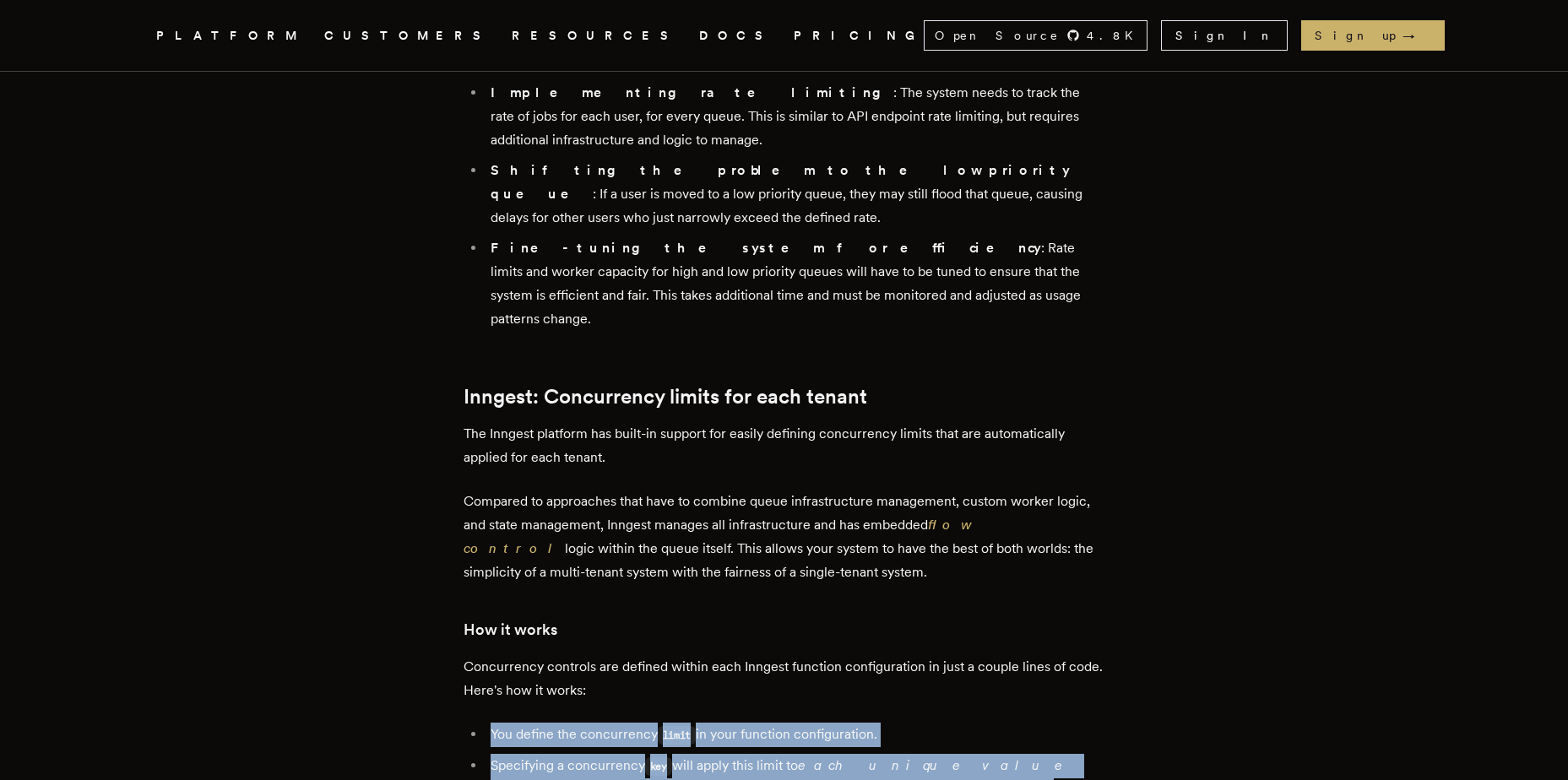
click at [696, 726] on code "limit" at bounding box center [677, 735] width 38 height 19
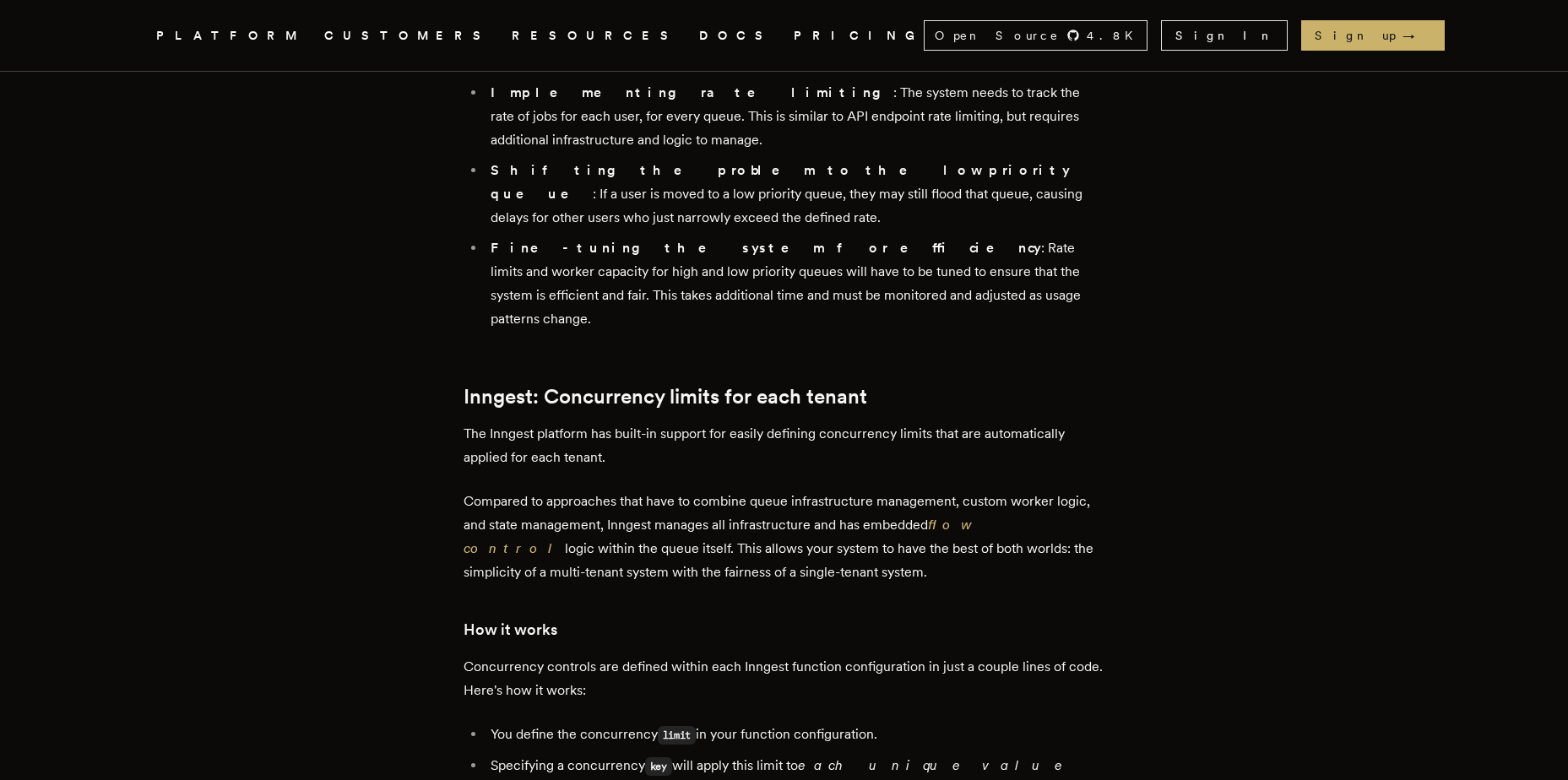
click at [696, 726] on code "limit" at bounding box center [677, 735] width 38 height 19
drag, startPoint x: 700, startPoint y: 533, endPoint x: 773, endPoint y: 614, distance: 109.0
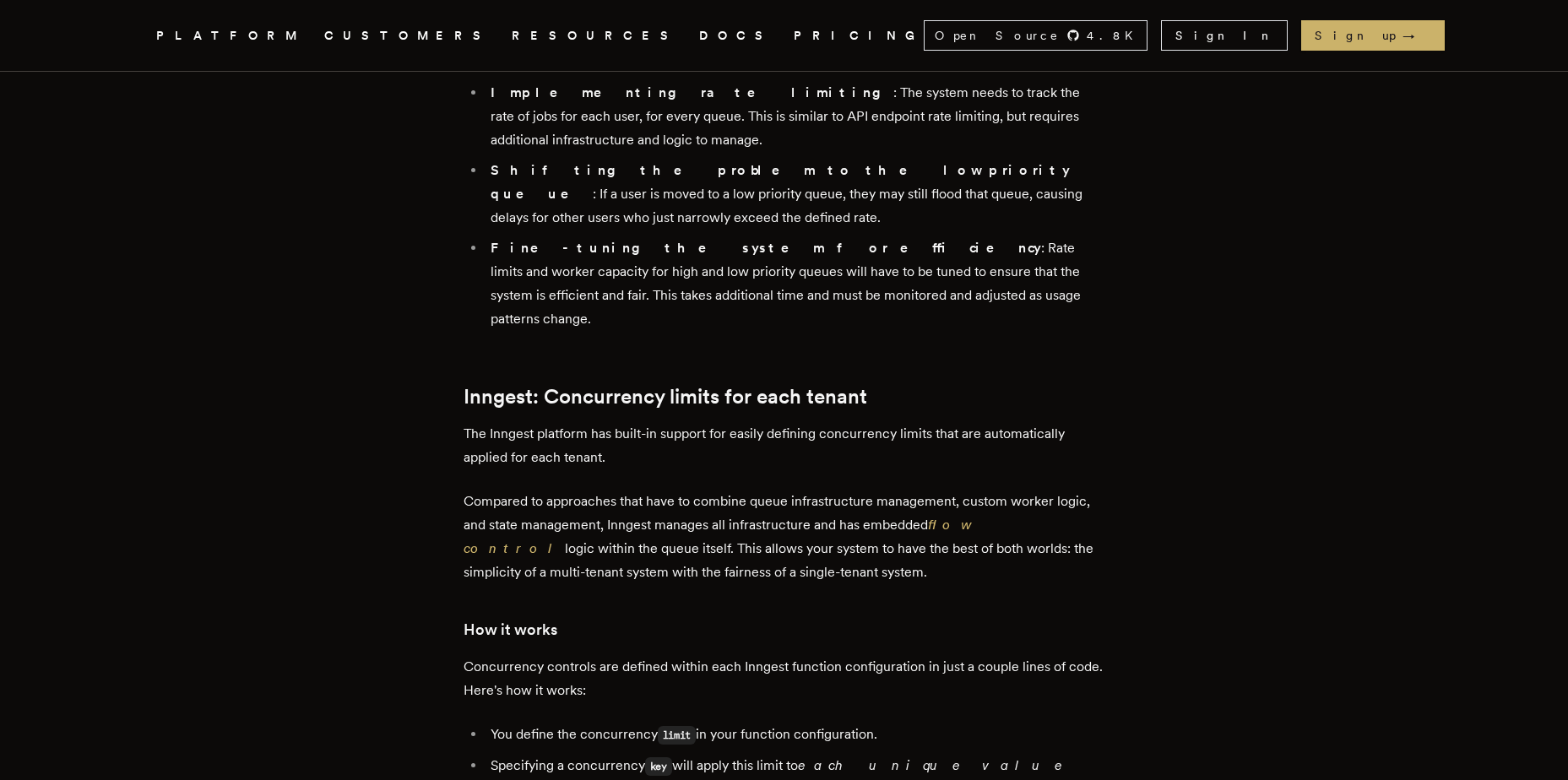
drag, startPoint x: 779, startPoint y: 618, endPoint x: 744, endPoint y: 516, distance: 107.8
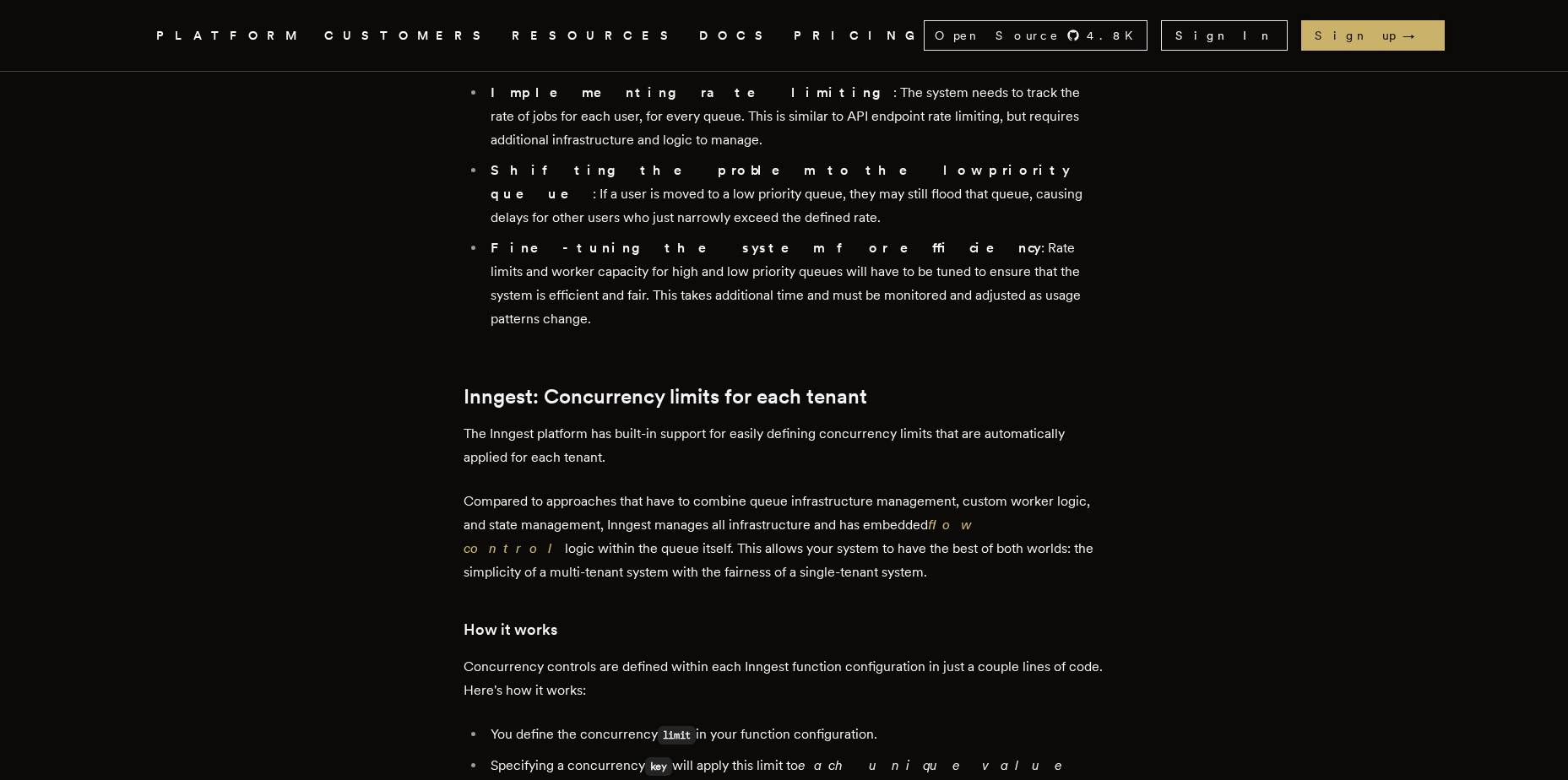
drag, startPoint x: 744, startPoint y: 515, endPoint x: 765, endPoint y: 626, distance: 113.0
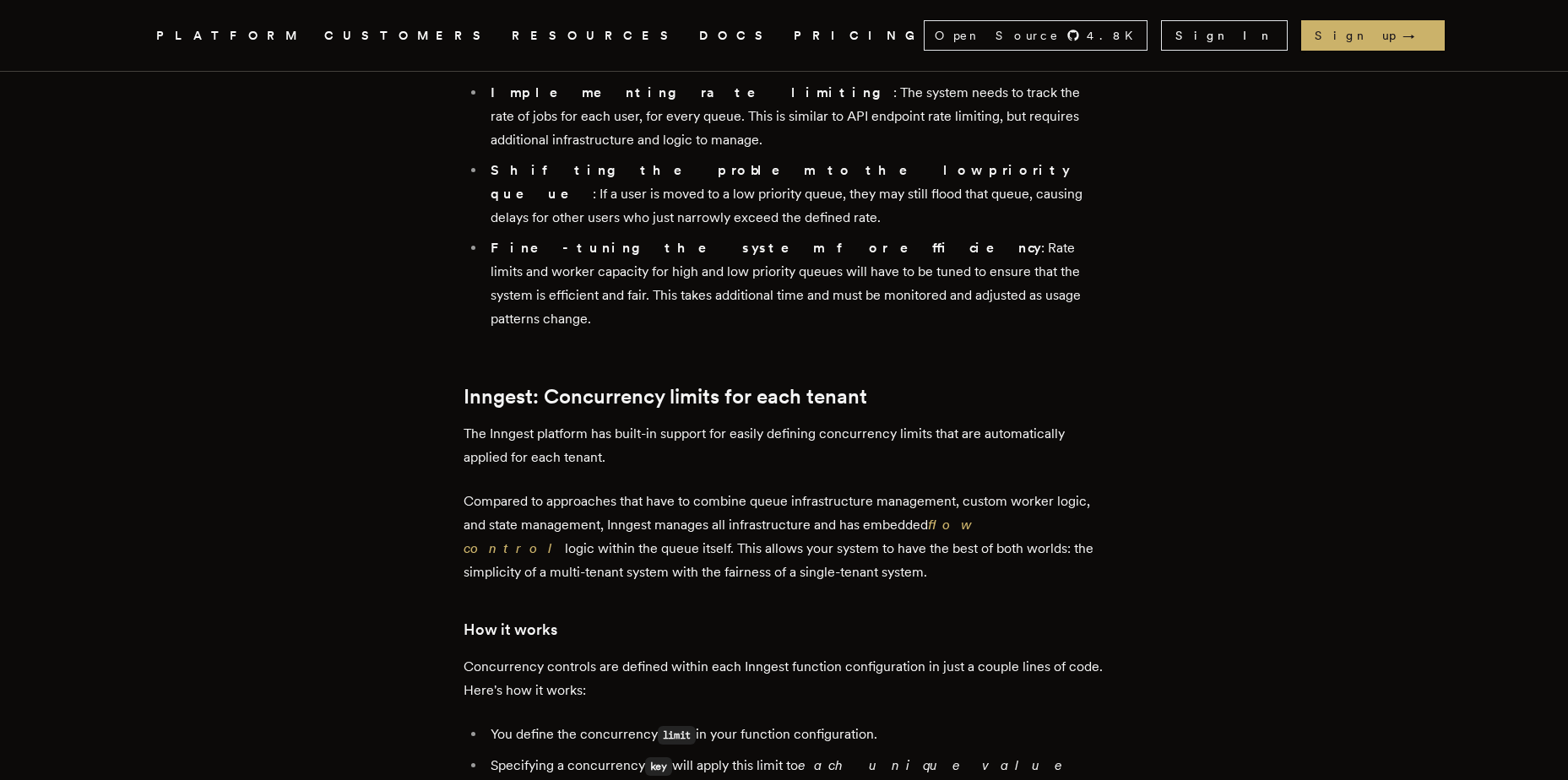
drag, startPoint x: 907, startPoint y: 650, endPoint x: 416, endPoint y: 510, distance: 510.6
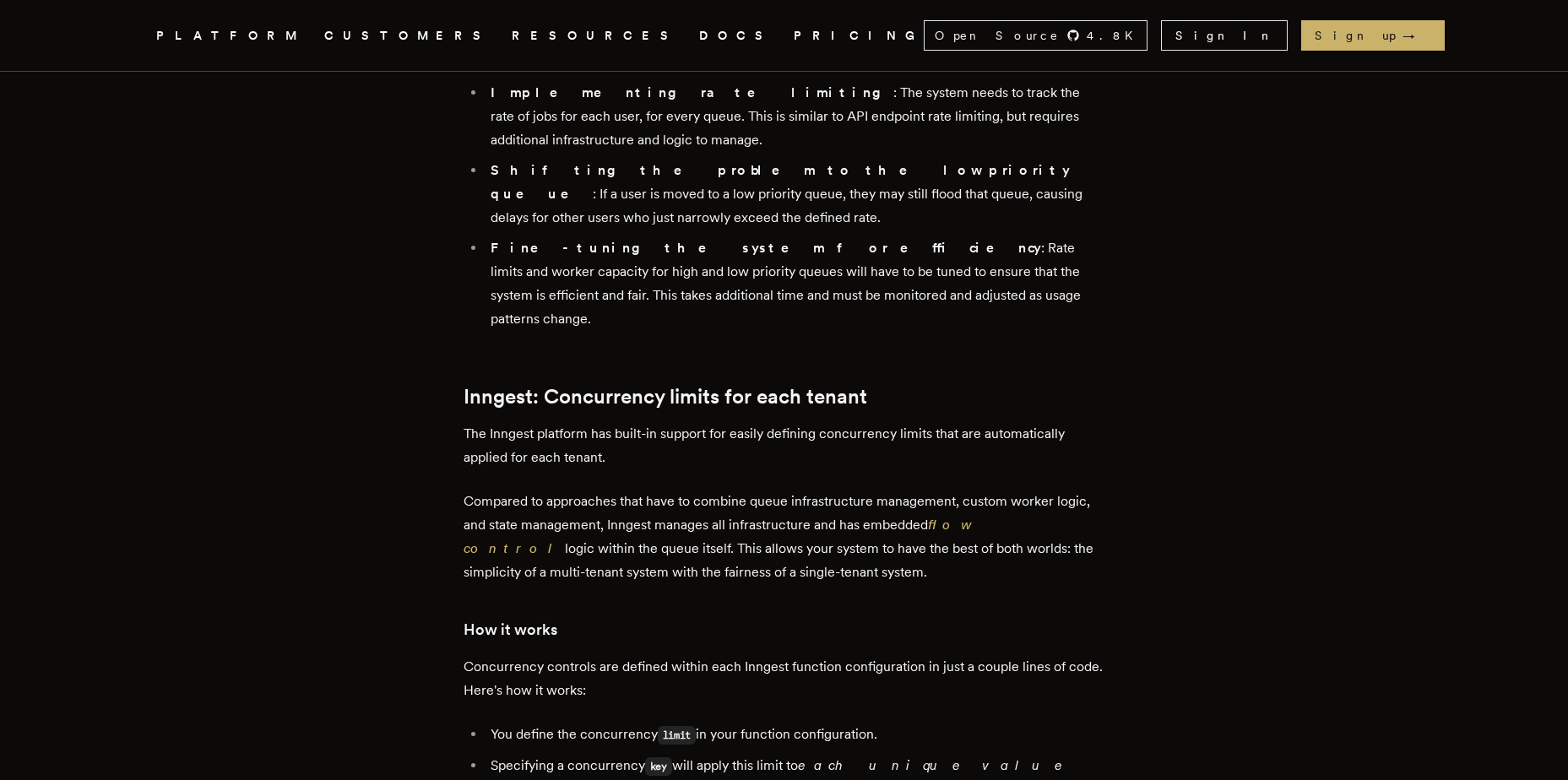
drag, startPoint x: 419, startPoint y: 514, endPoint x: 1021, endPoint y: 656, distance: 618.5
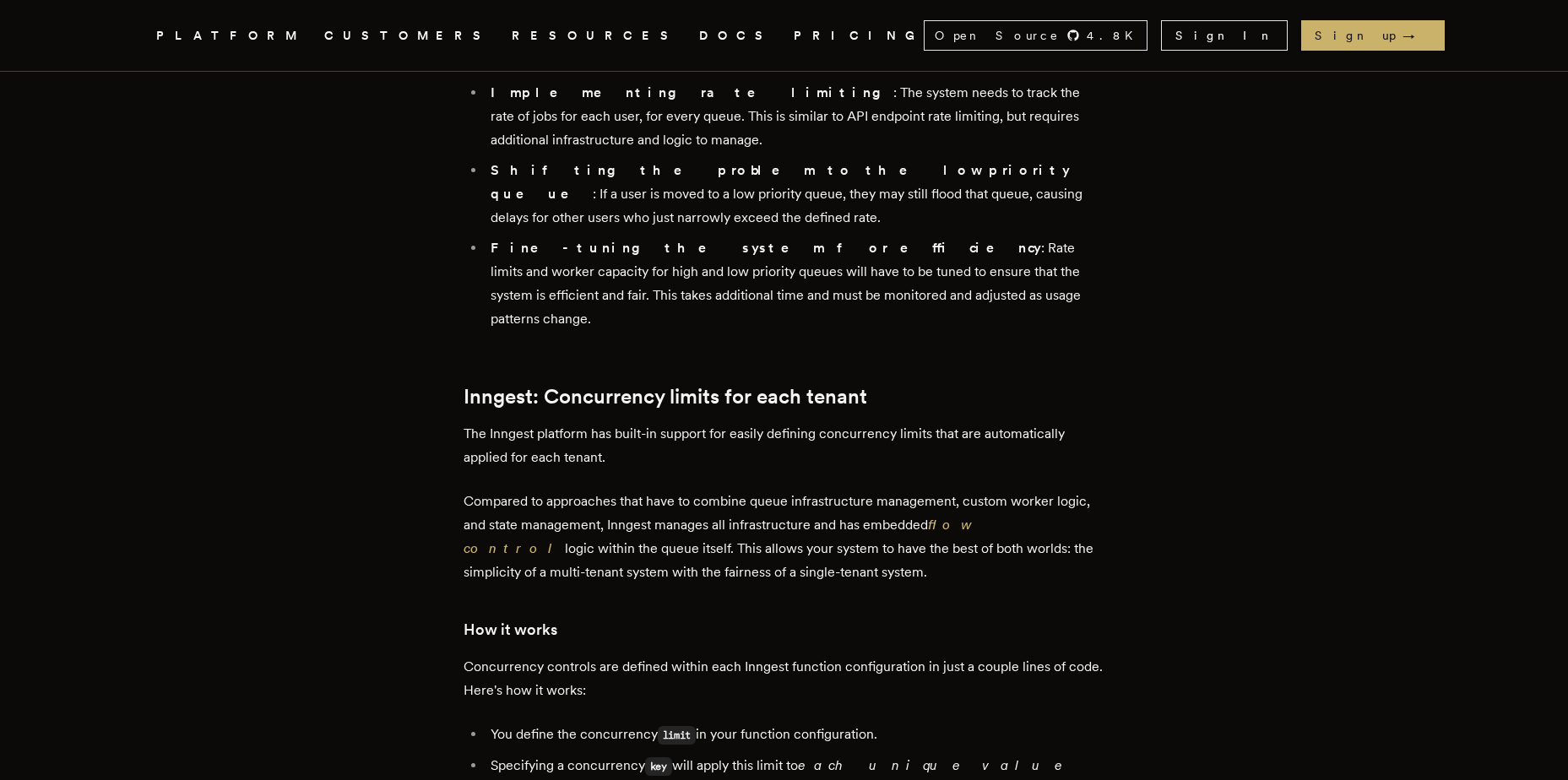
drag, startPoint x: 1020, startPoint y: 655, endPoint x: 445, endPoint y: 513, distance: 592.3
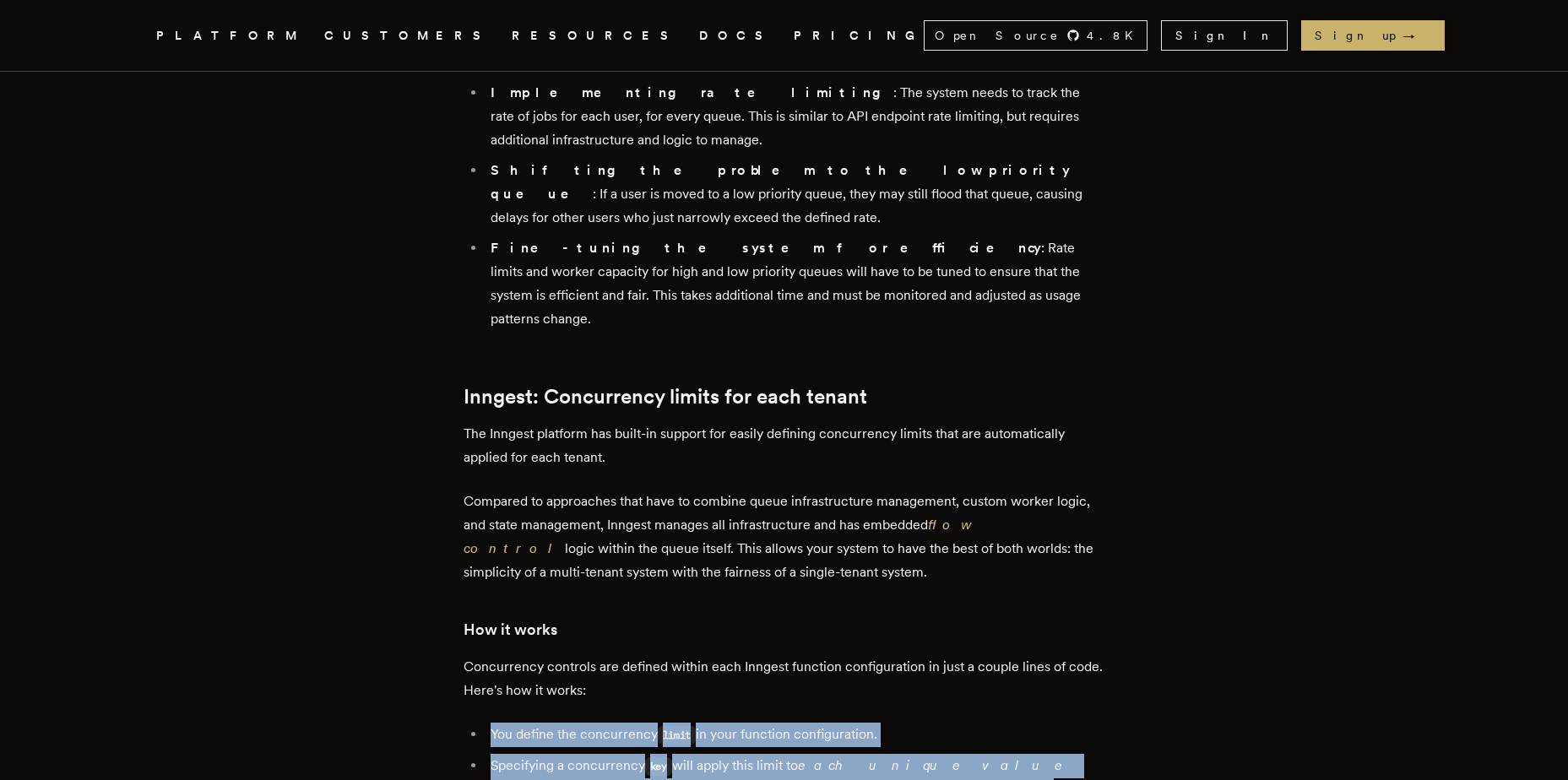
drag, startPoint x: 444, startPoint y: 510, endPoint x: 940, endPoint y: 648, distance: 514.8
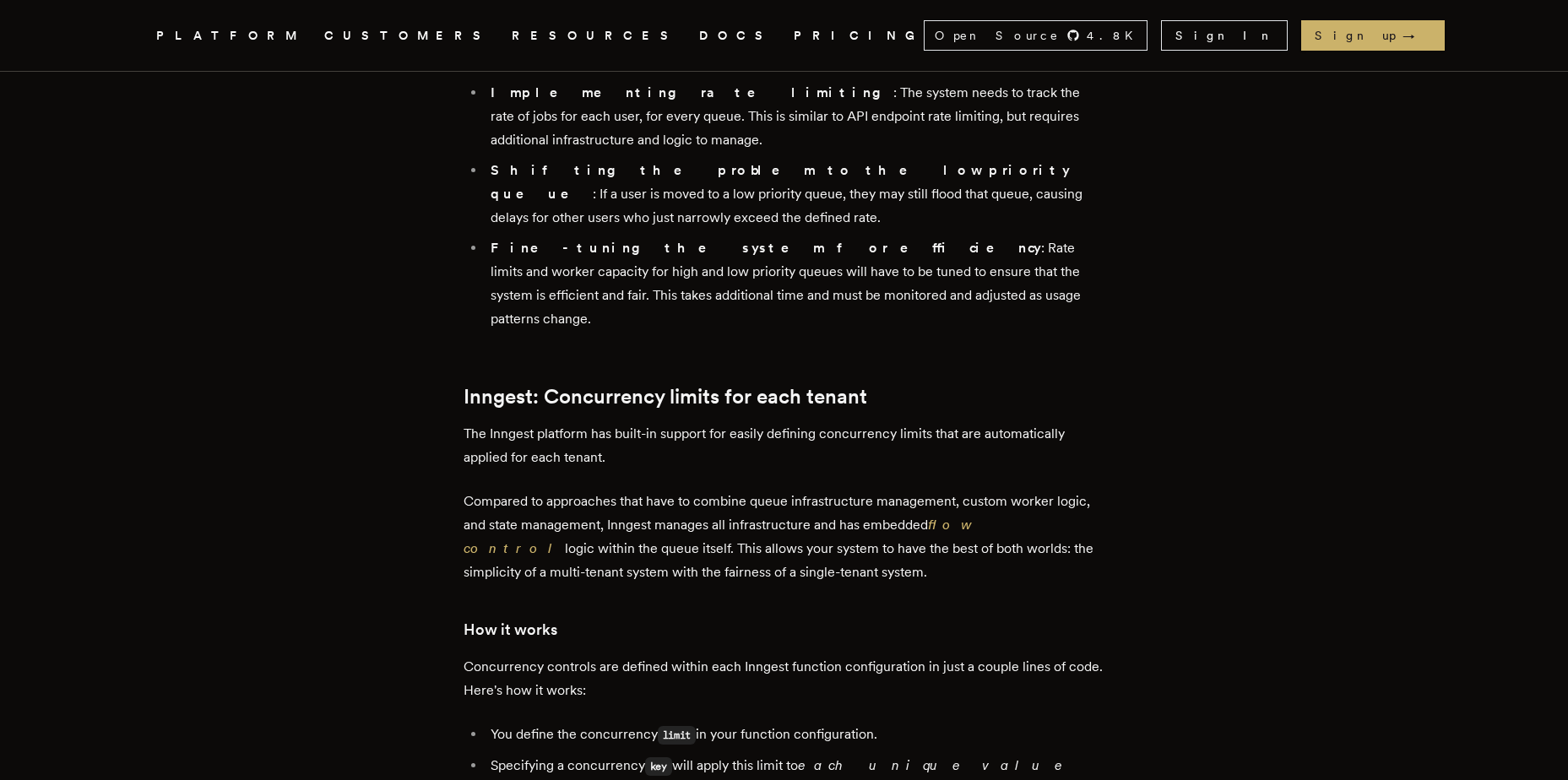
drag, startPoint x: 941, startPoint y: 648, endPoint x: 574, endPoint y: 513, distance: 391.0
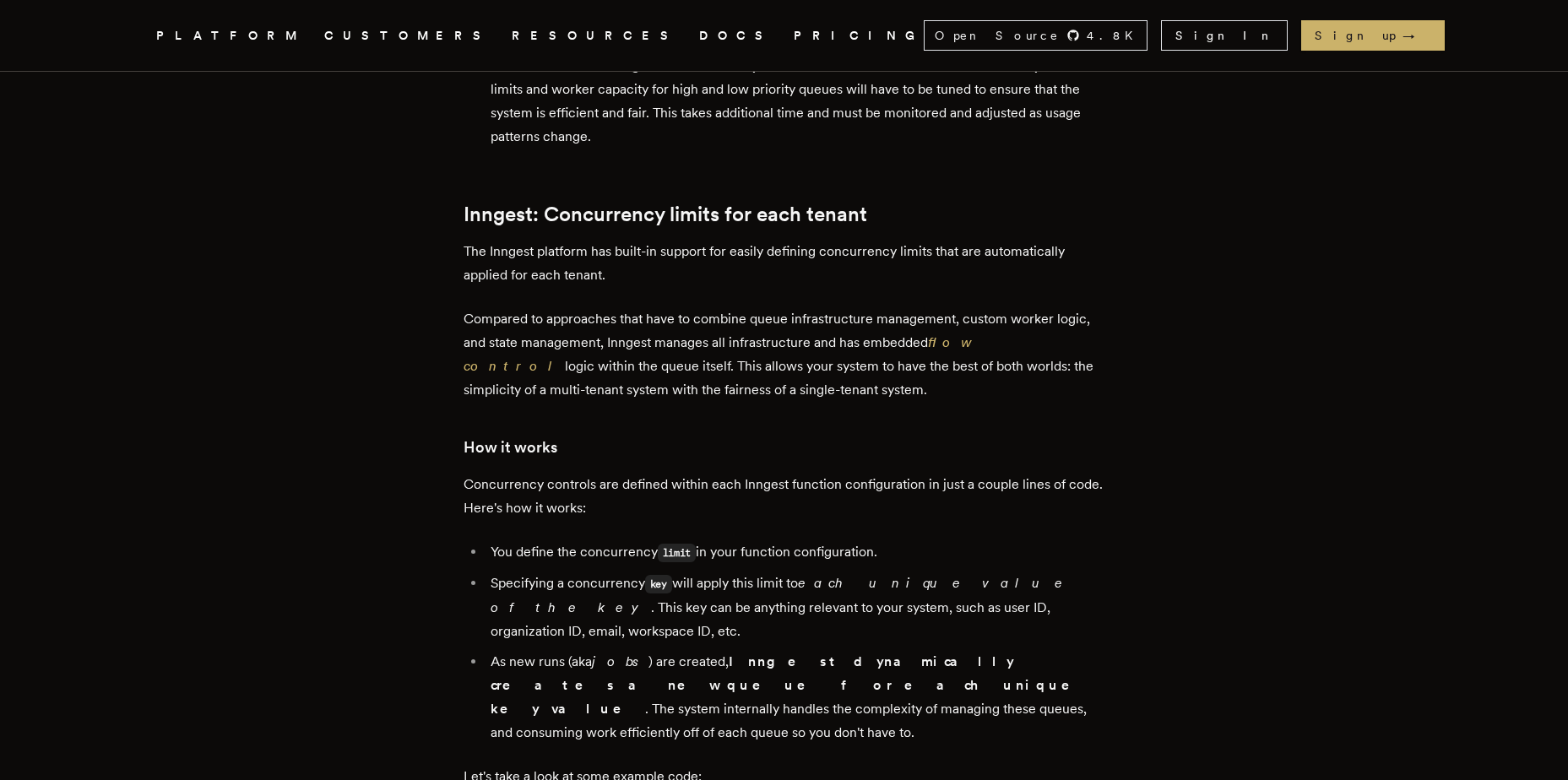
scroll to position [4053, 0]
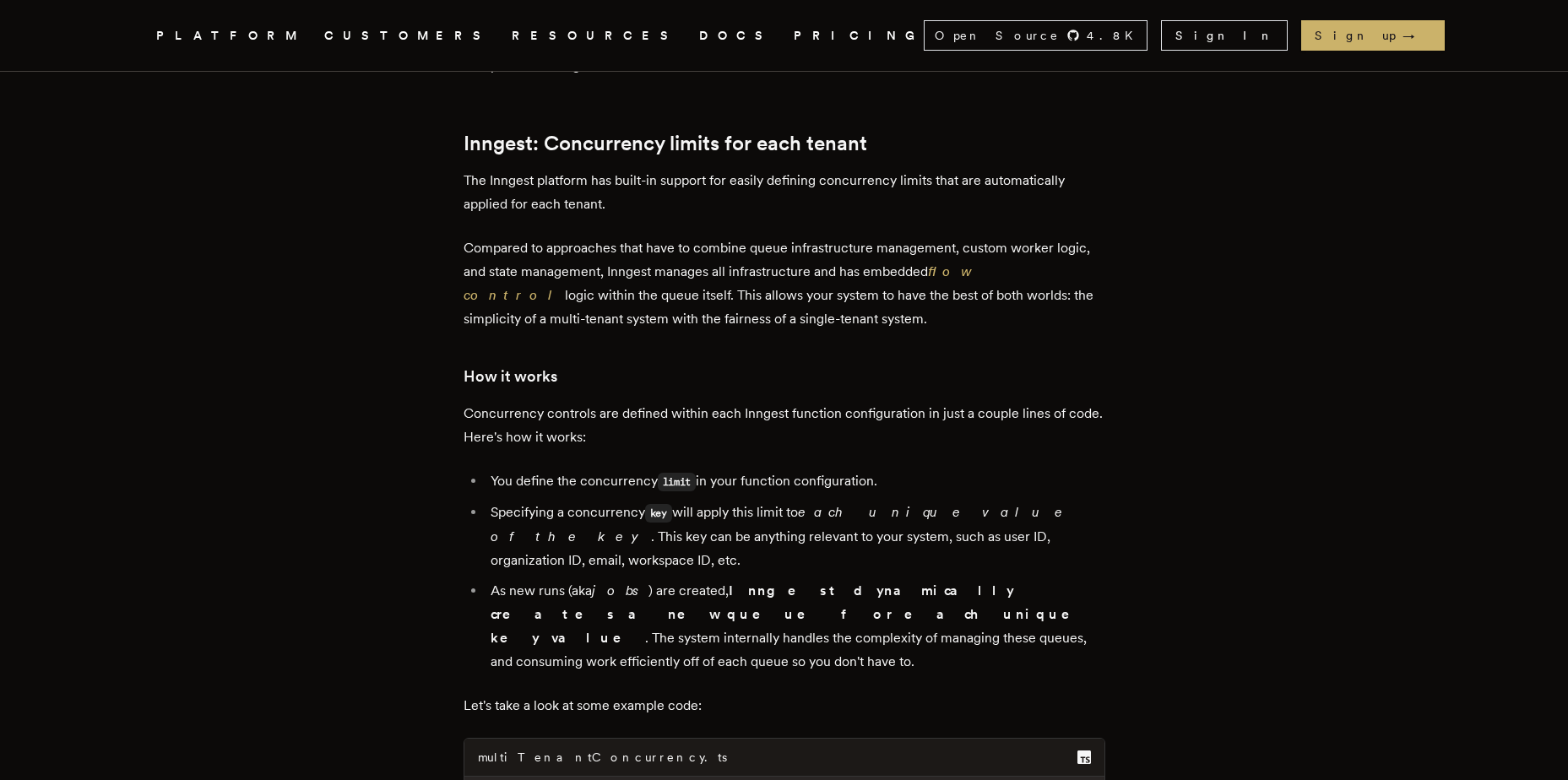
drag, startPoint x: 569, startPoint y: 432, endPoint x: 560, endPoint y: 244, distance: 188.2
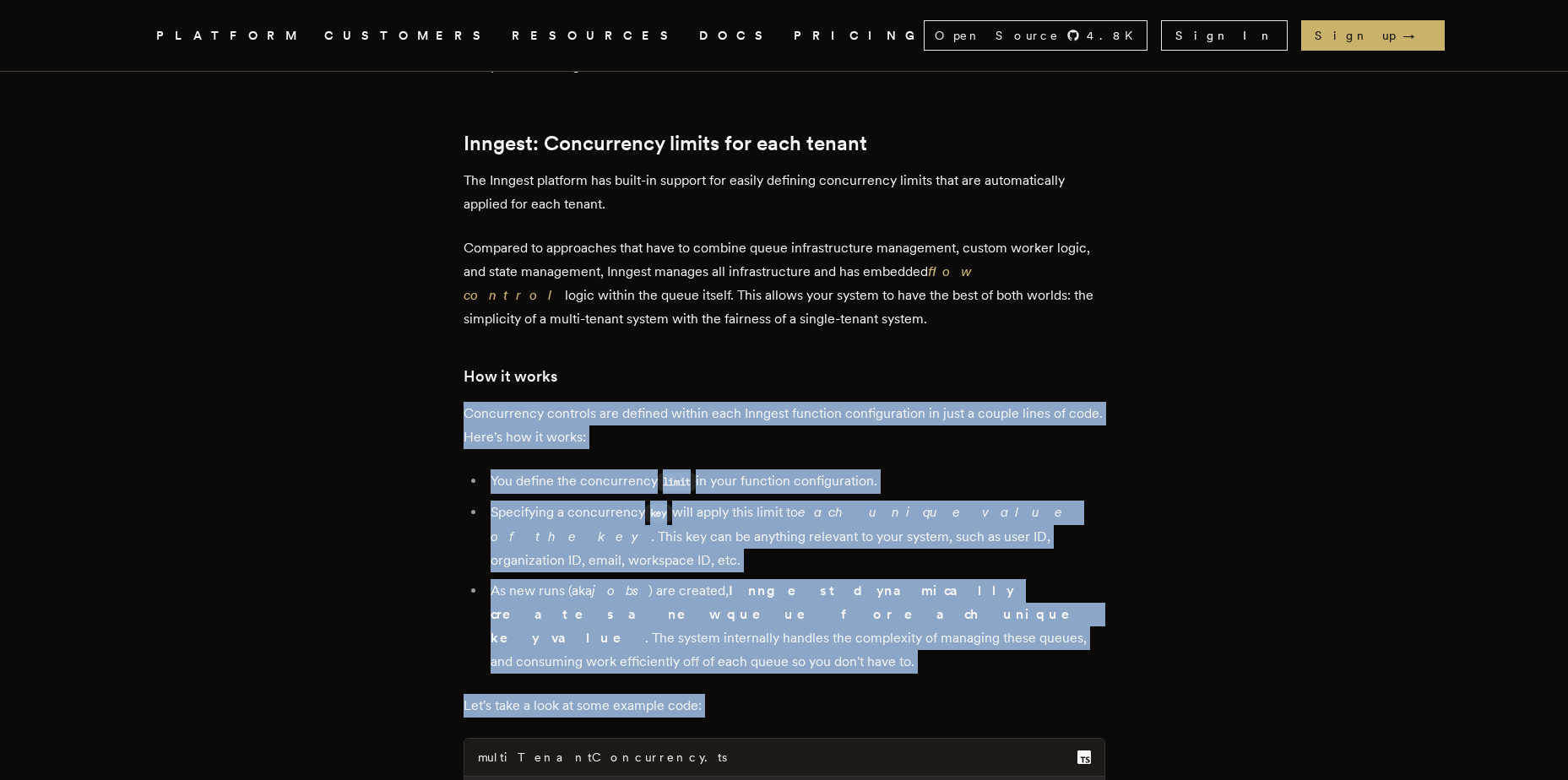
click at [562, 402] on p "Concurrency controls are defined within each Inngest function configuration in …" at bounding box center [784, 426] width 641 height 47
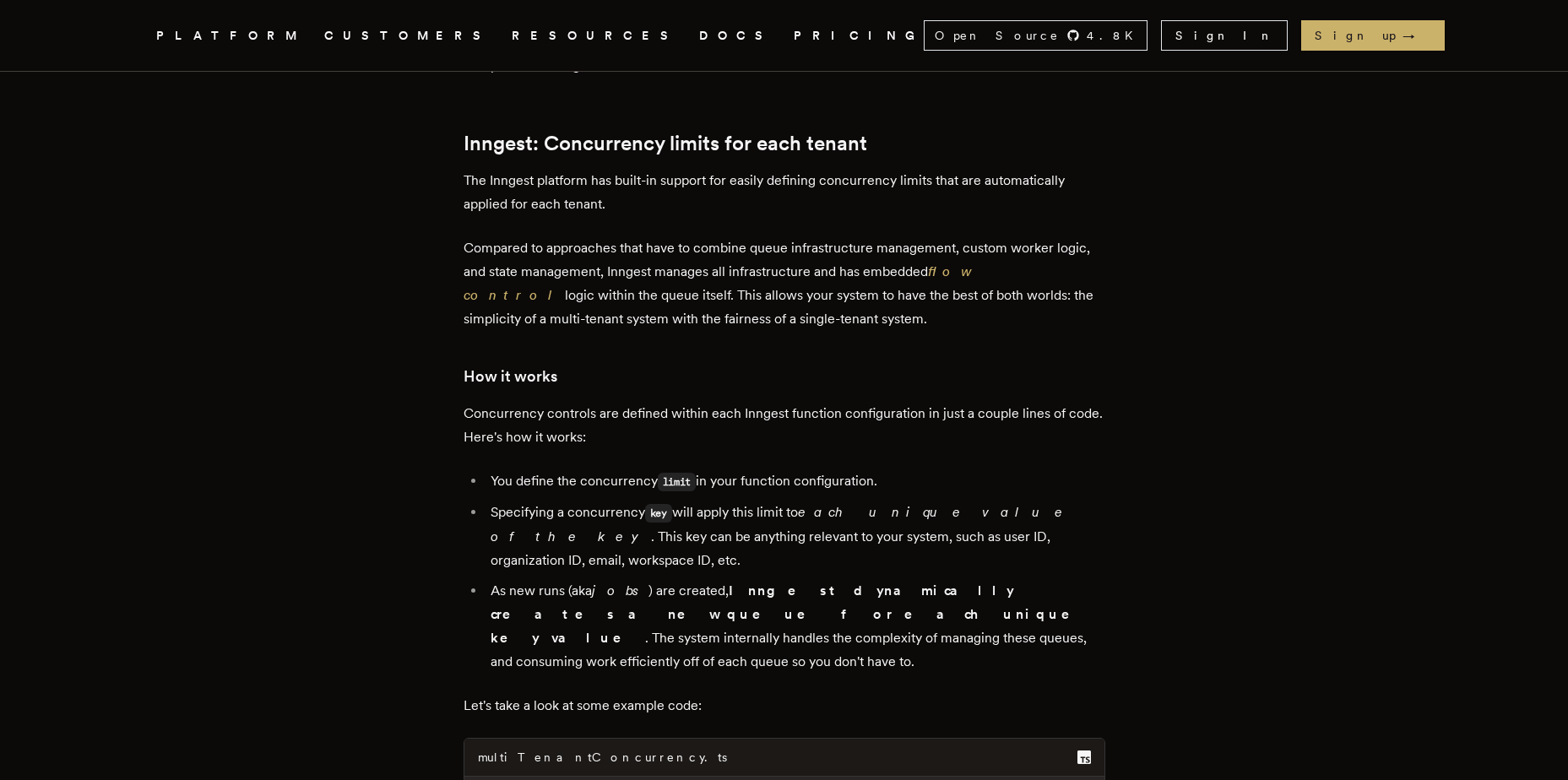
click at [562, 402] on p "Concurrency controls are defined within each Inngest function configuration in …" at bounding box center [784, 426] width 641 height 47
drag, startPoint x: 562, startPoint y: 233, endPoint x: 649, endPoint y: 441, distance: 225.5
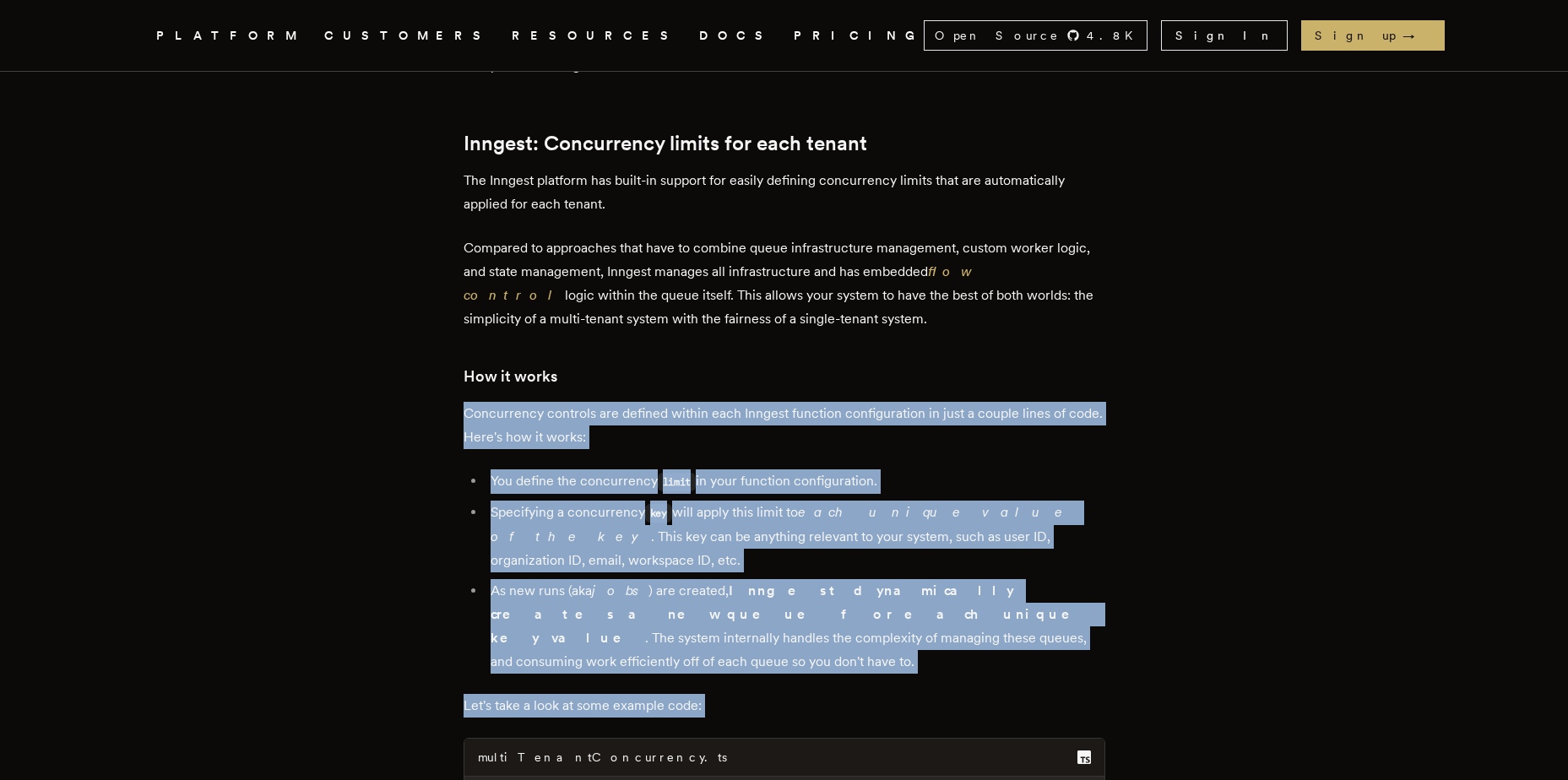
click at [660, 694] on p "Let's take a look at some example code:" at bounding box center [784, 706] width 641 height 24
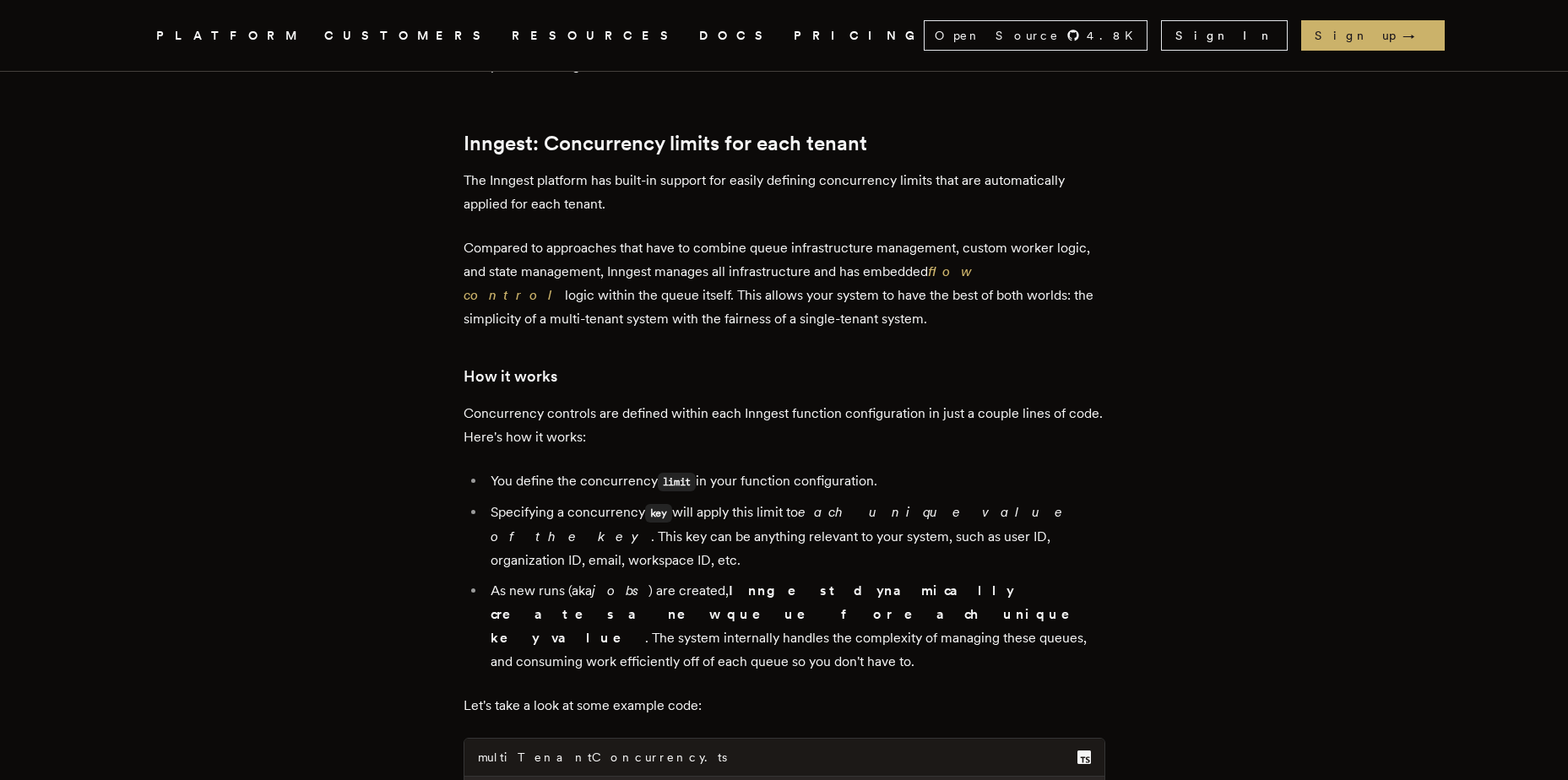
click at [660, 694] on p "Let's take a look at some example code:" at bounding box center [784, 706] width 641 height 24
drag, startPoint x: 660, startPoint y: 456, endPoint x: 583, endPoint y: 221, distance: 247.3
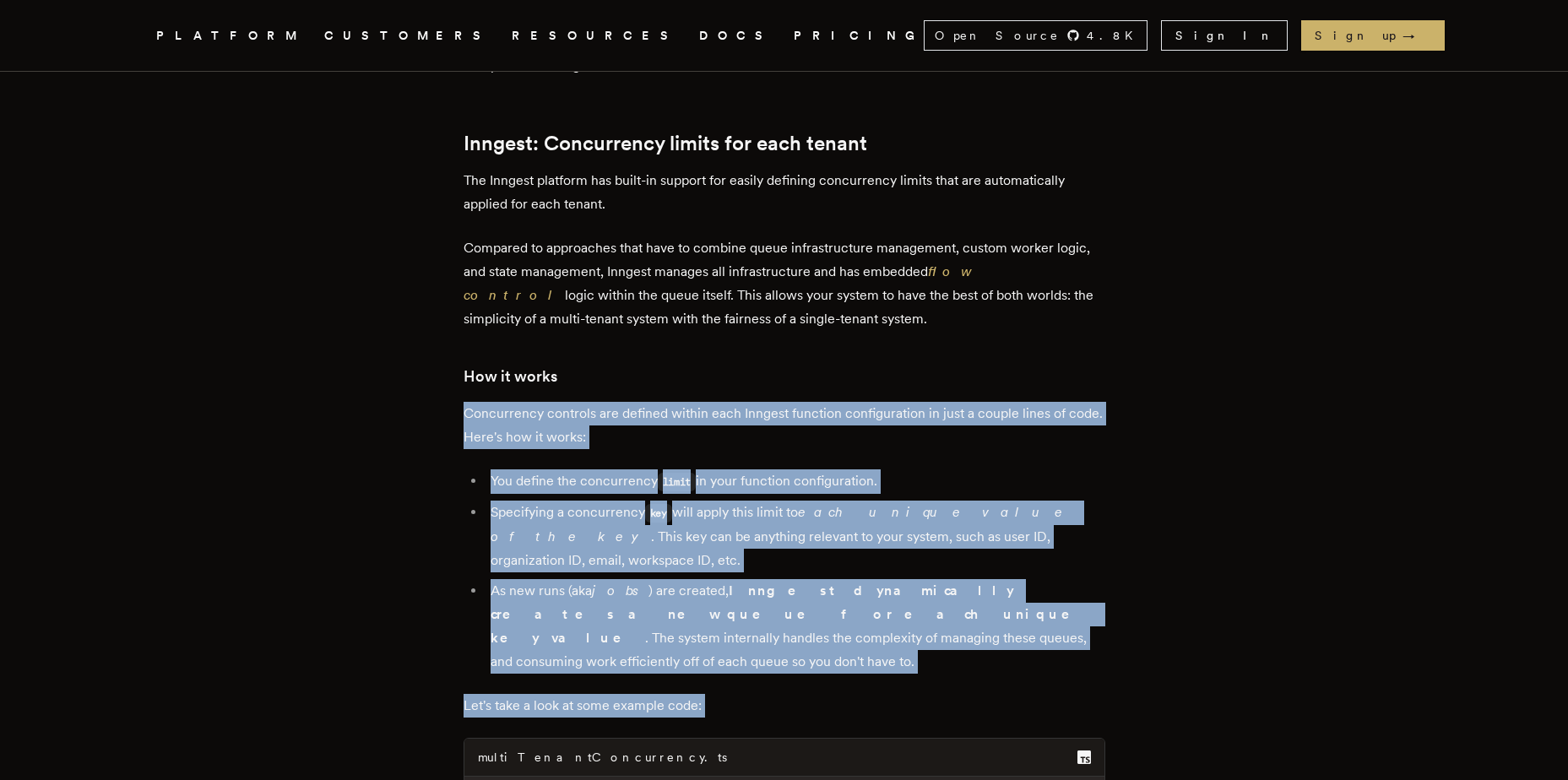
click at [583, 402] on p "Concurrency controls are defined within each Inngest function configuration in …" at bounding box center [784, 426] width 641 height 47
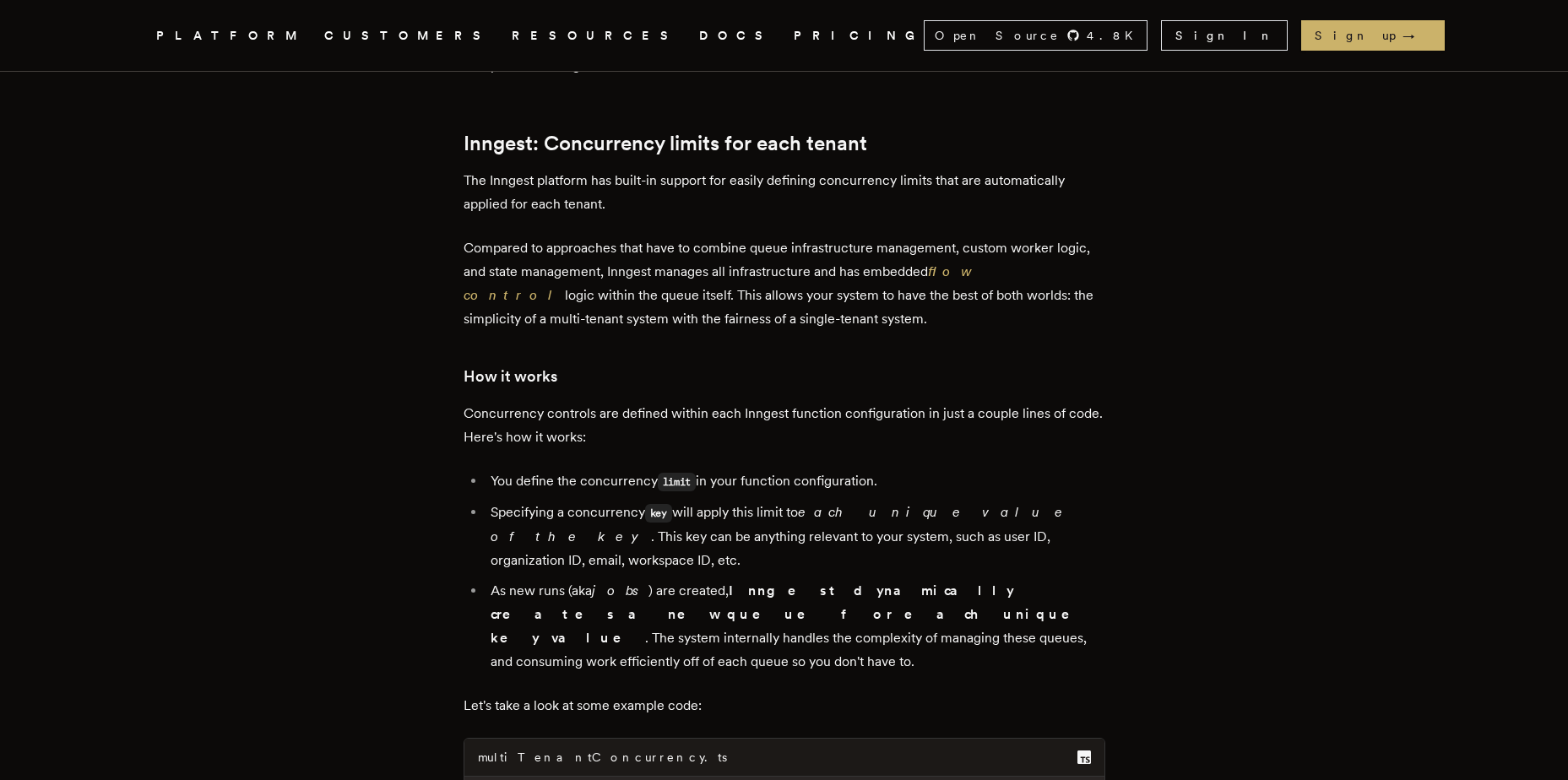
click at [583, 402] on p "Concurrency controls are defined within each Inngest function configuration in …" at bounding box center [784, 426] width 641 height 47
drag, startPoint x: 583, startPoint y: 221, endPoint x: 689, endPoint y: 450, distance: 252.3
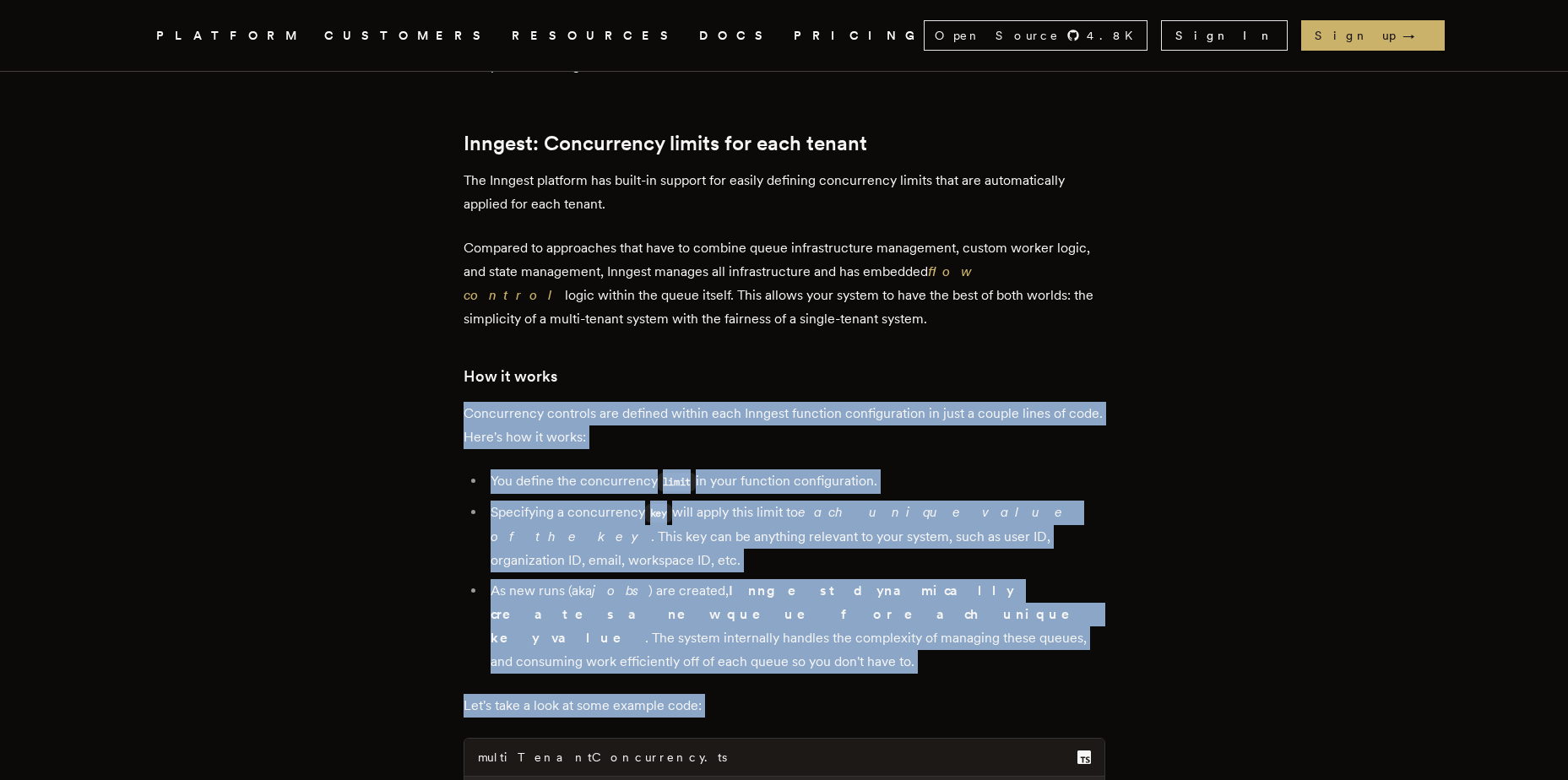
click at [689, 694] on p "Let's take a look at some example code:" at bounding box center [784, 706] width 641 height 24
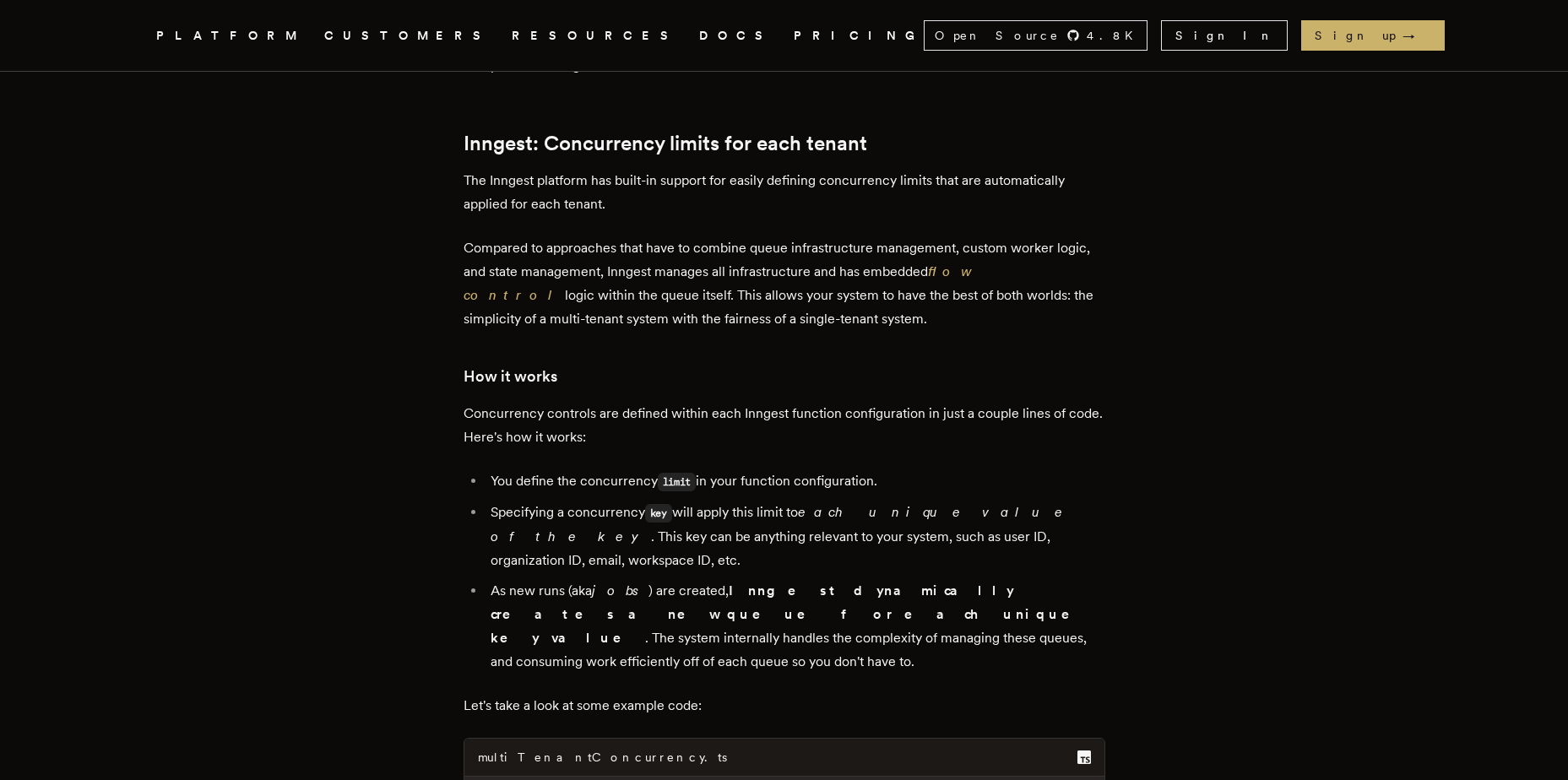
click at [689, 694] on p "Let's take a look at some example code:" at bounding box center [784, 706] width 641 height 24
drag, startPoint x: 689, startPoint y: 450, endPoint x: 623, endPoint y: 182, distance: 276.0
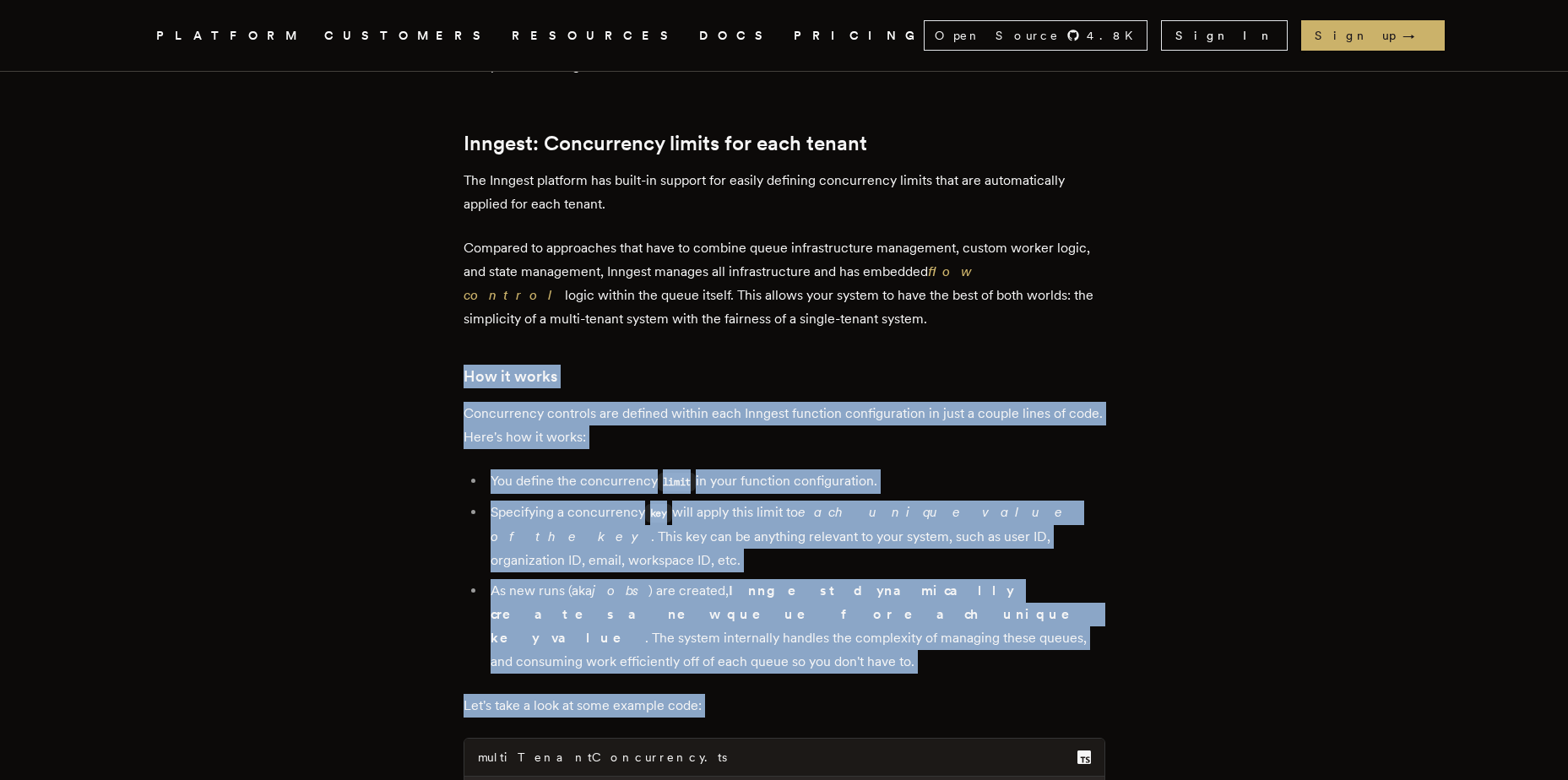
click at [623, 365] on h3 "How it works" at bounding box center [784, 377] width 641 height 24
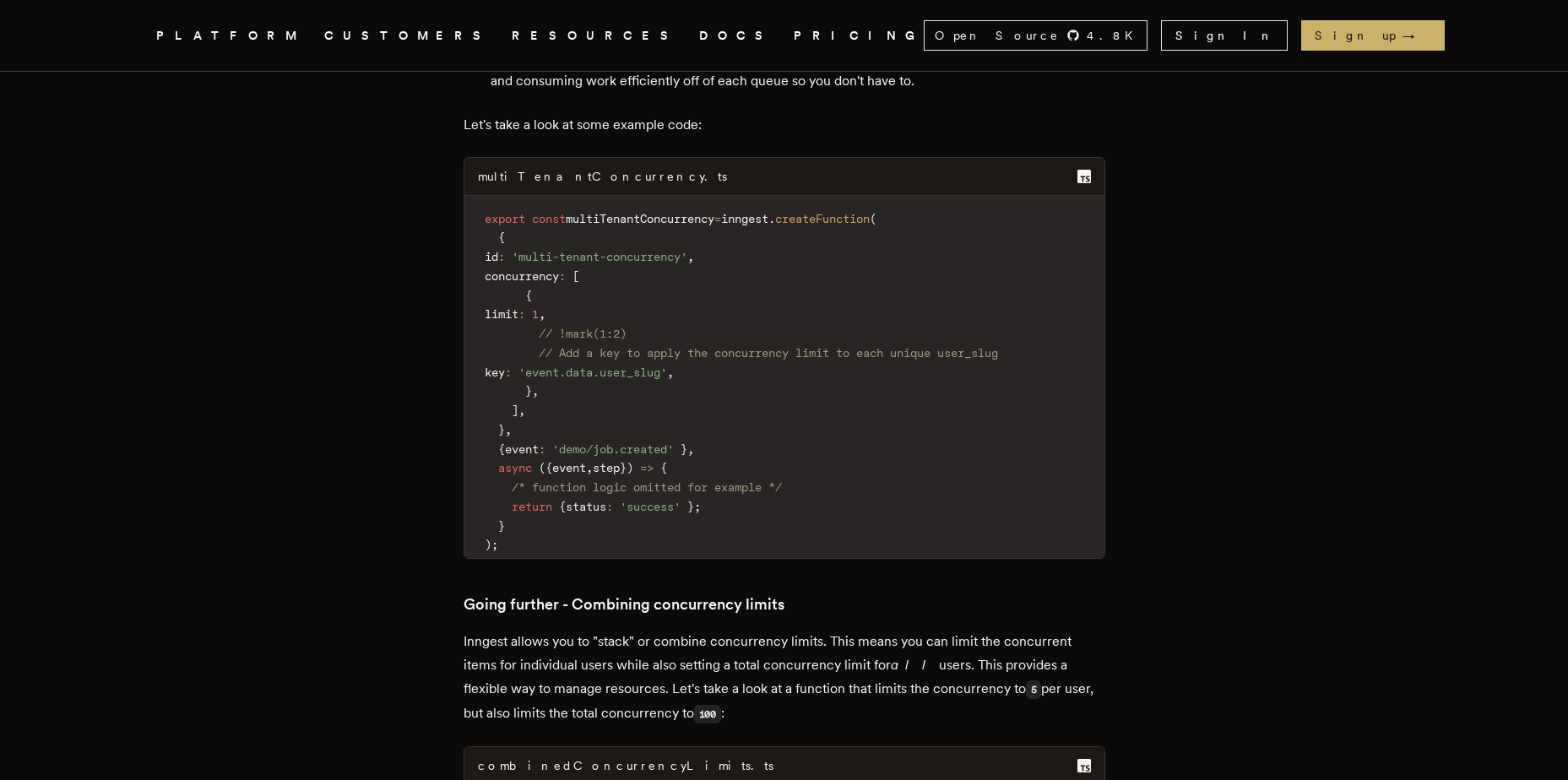
scroll to position [4814, 0]
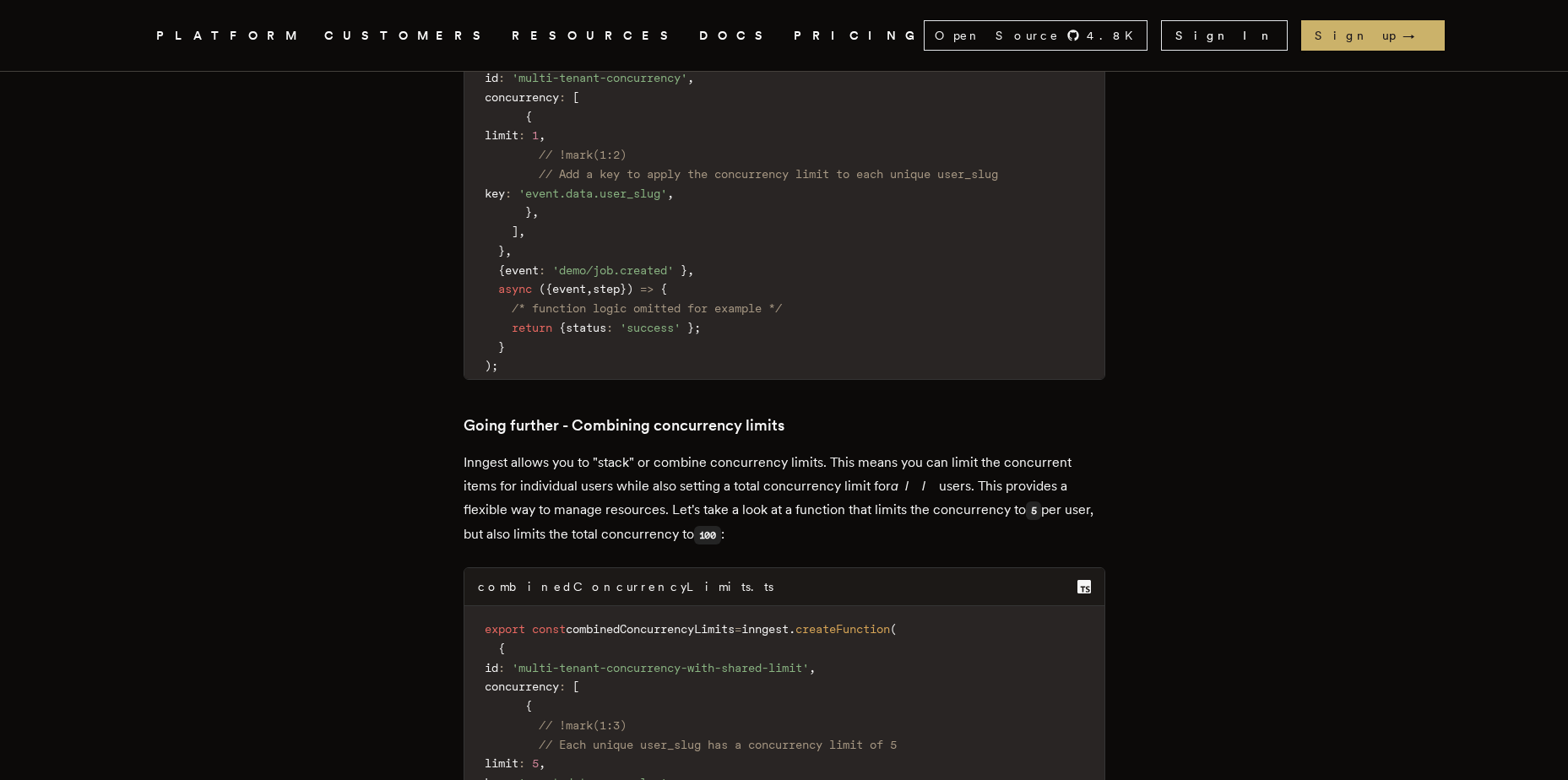
click at [517, 414] on h3 "Going further - Combining concurrency limits" at bounding box center [784, 426] width 641 height 24
drag, startPoint x: 517, startPoint y: 159, endPoint x: 715, endPoint y: 290, distance: 237.4
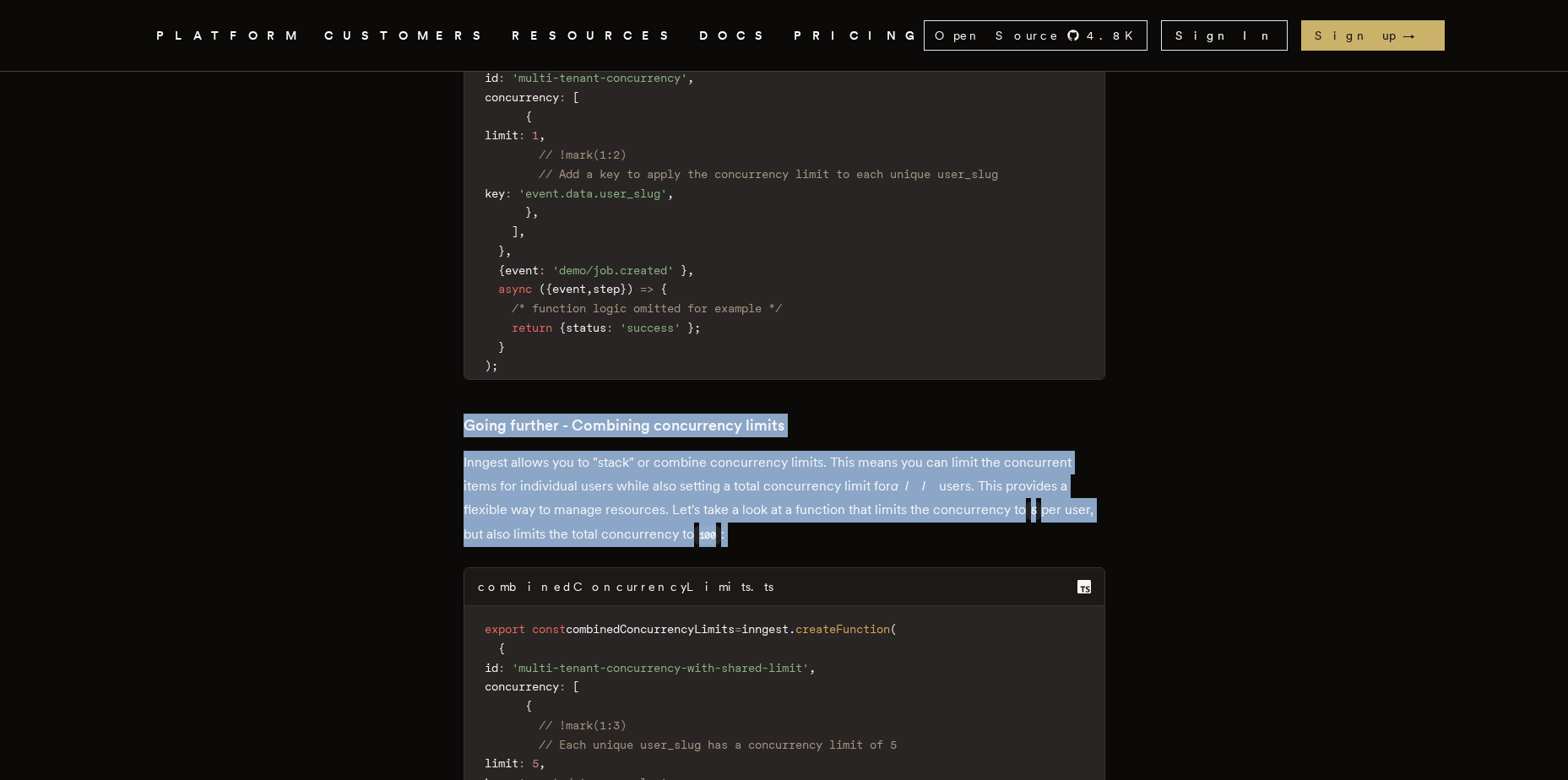
click at [715, 450] on p "Inngest allows you to "stack" or combine concurrency limits. This means you can…" at bounding box center [784, 499] width 641 height 96
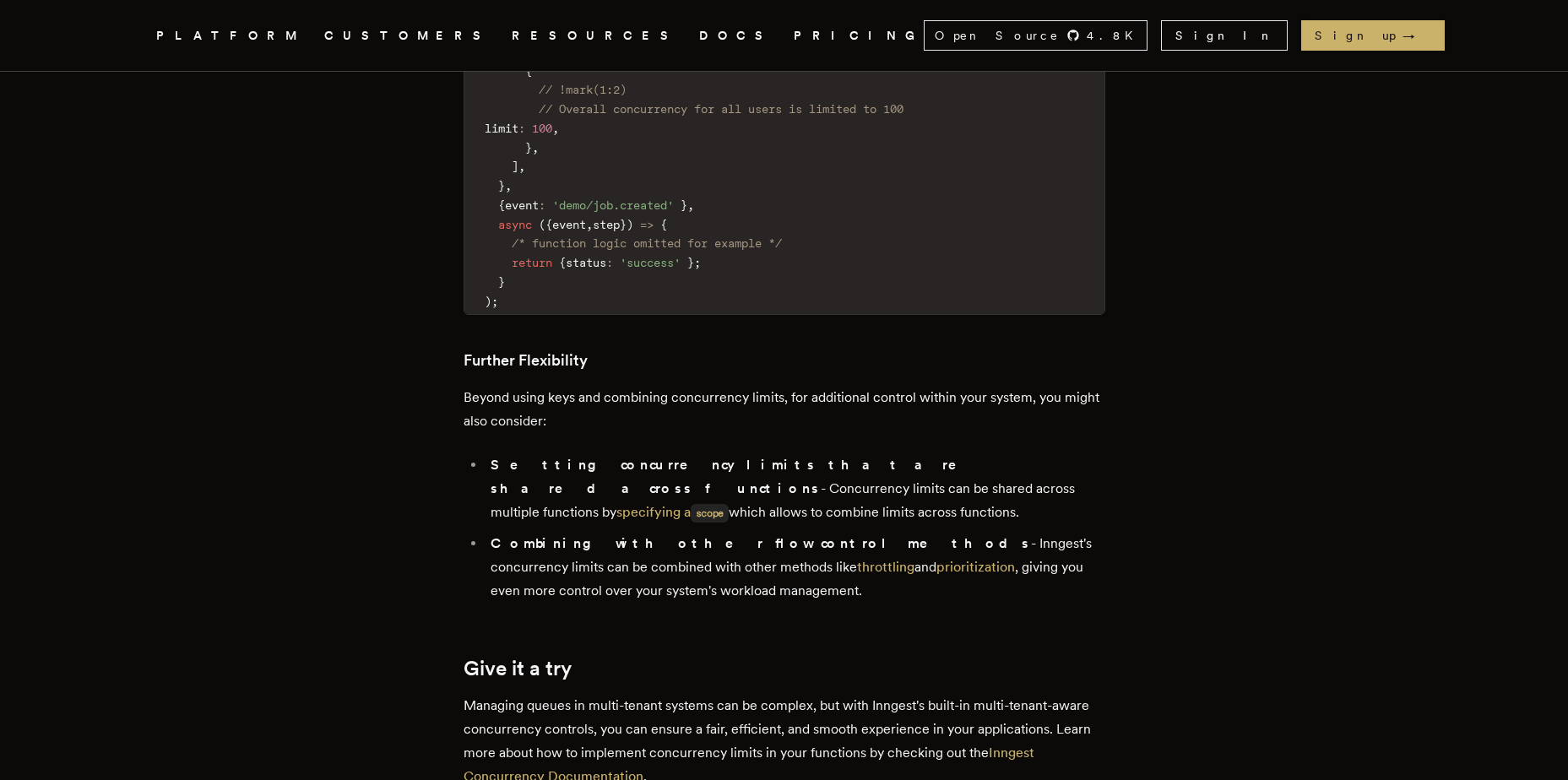
scroll to position [5573, 0]
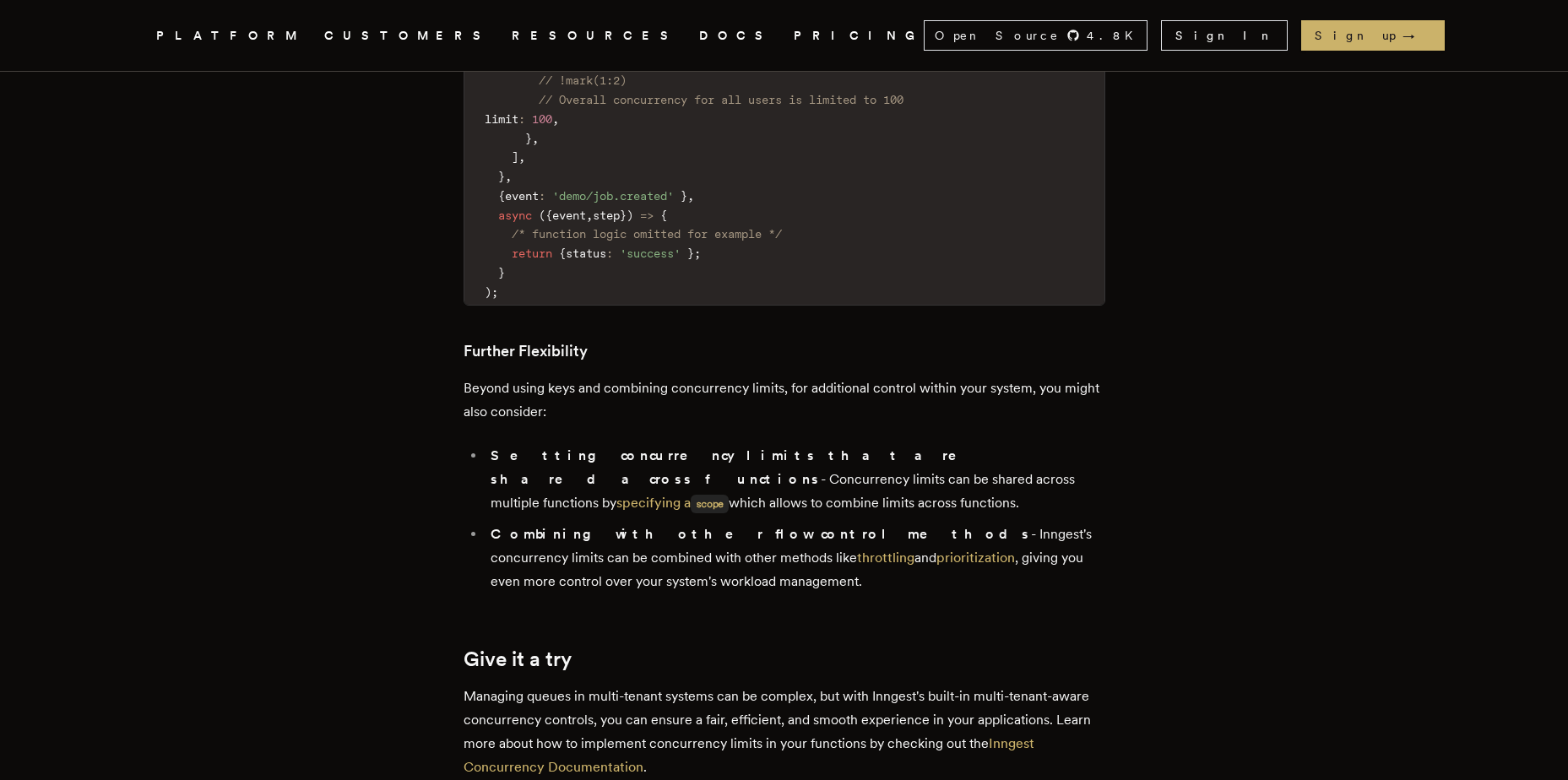
drag, startPoint x: 536, startPoint y: 203, endPoint x: 785, endPoint y: 316, distance: 273.4
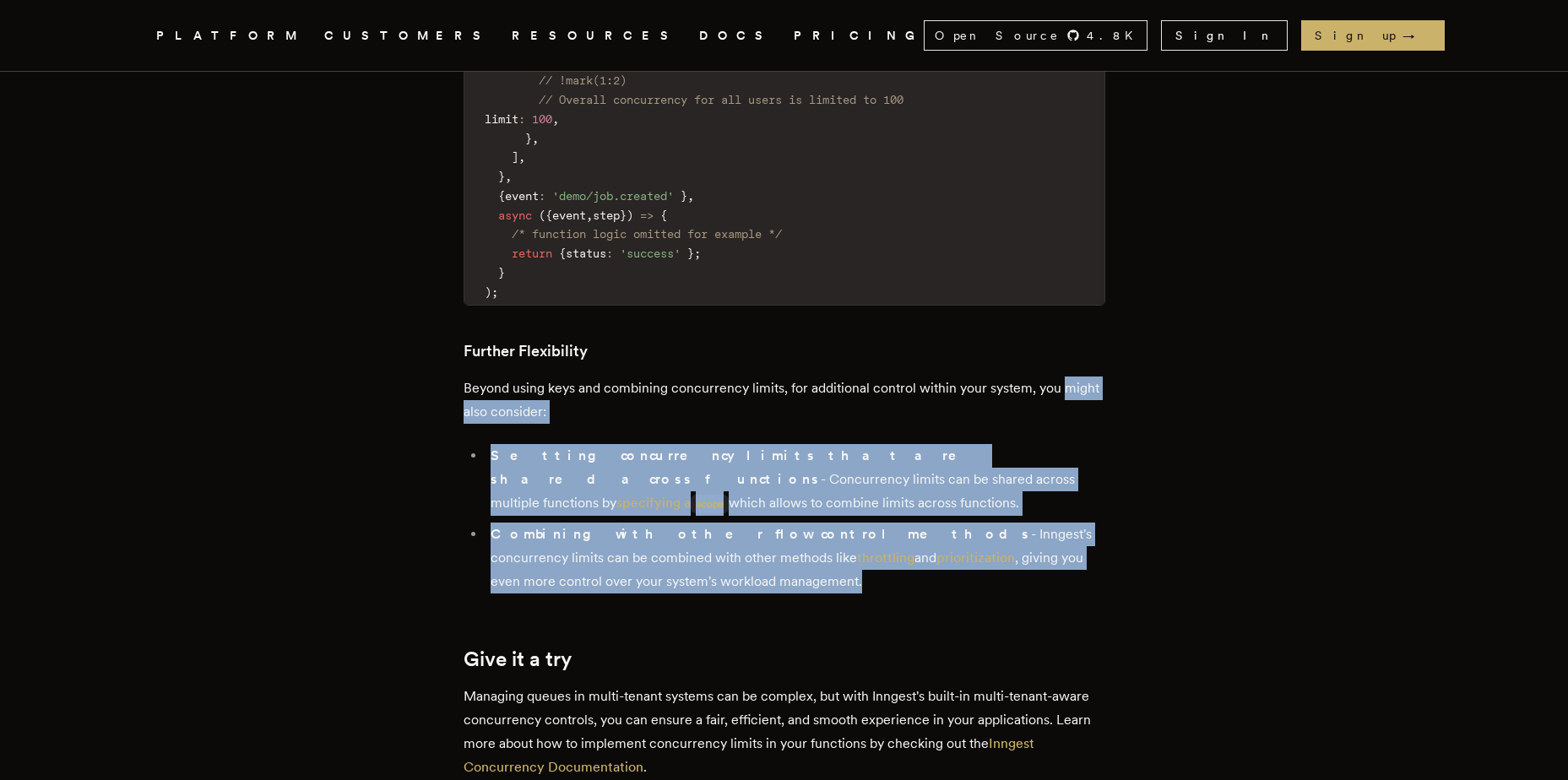
click at [787, 522] on li "Combining with other flow control methods - Inngest's concurrency limits can be…" at bounding box center [796, 558] width 620 height 71
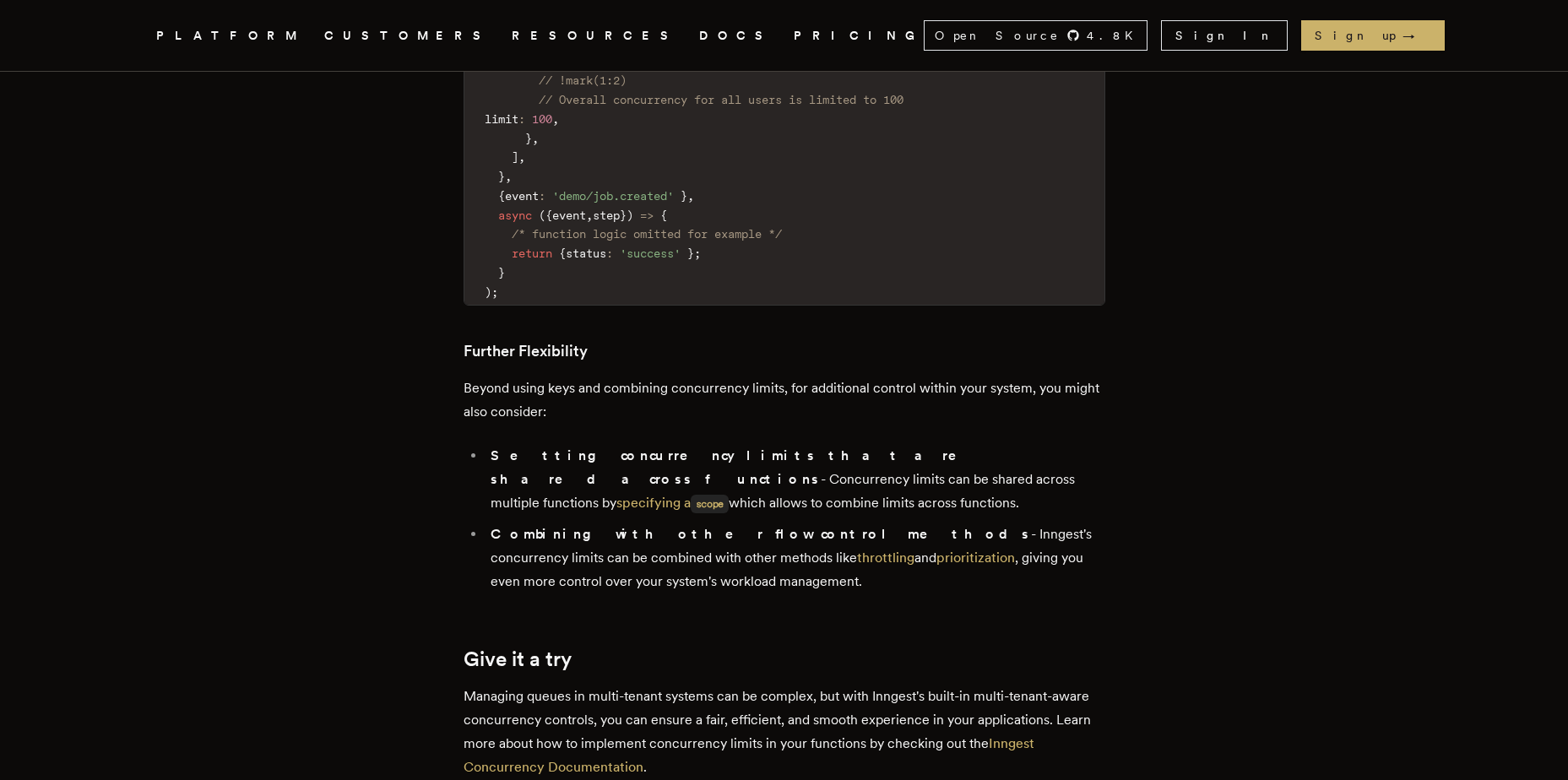
drag, startPoint x: 761, startPoint y: 277, endPoint x: 326, endPoint y: 150, distance: 453.2
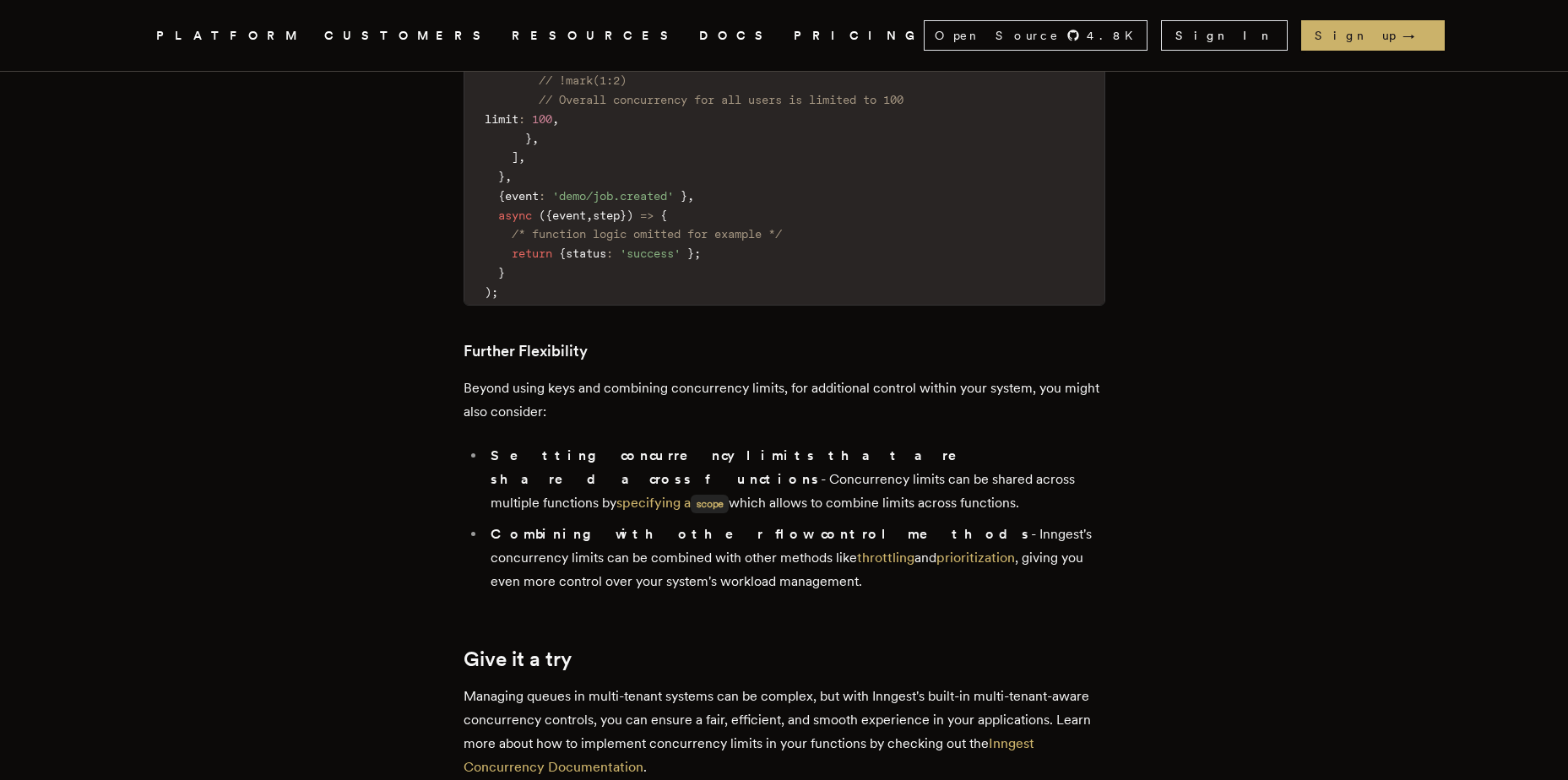
drag, startPoint x: 325, startPoint y: 147, endPoint x: 666, endPoint y: 324, distance: 384.2
